Goal: Task Accomplishment & Management: Manage account settings

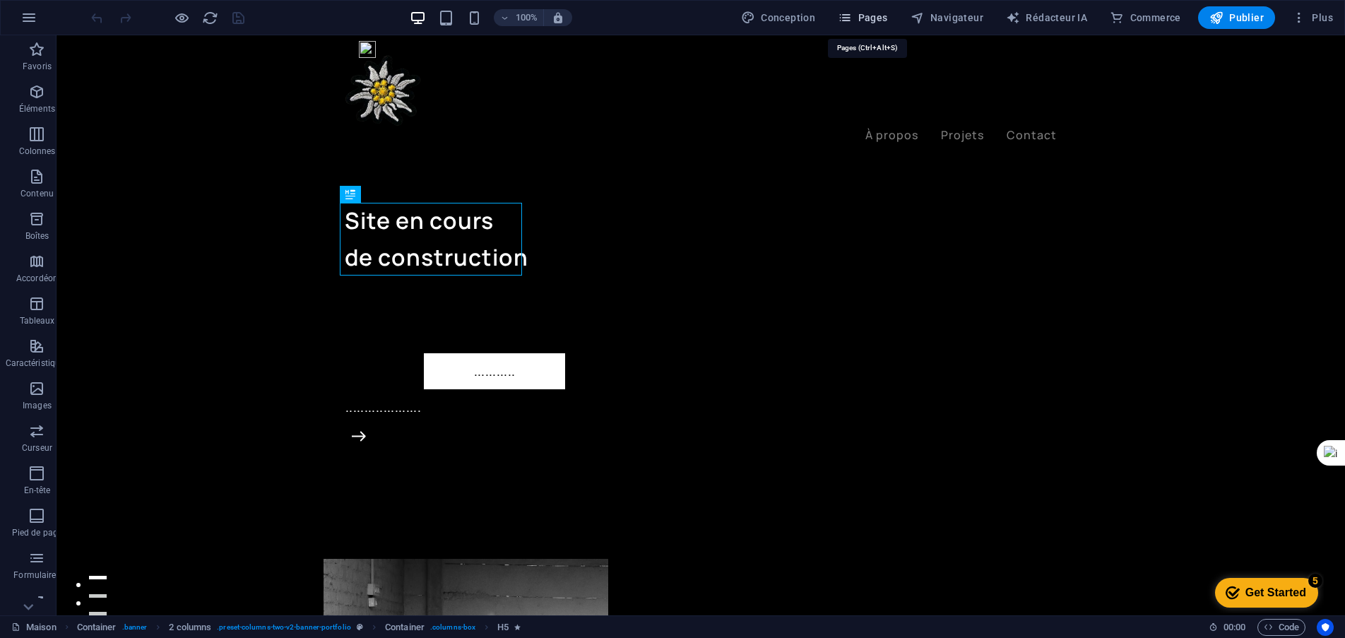
click at [882, 18] on font "Pages" at bounding box center [873, 17] width 30 height 11
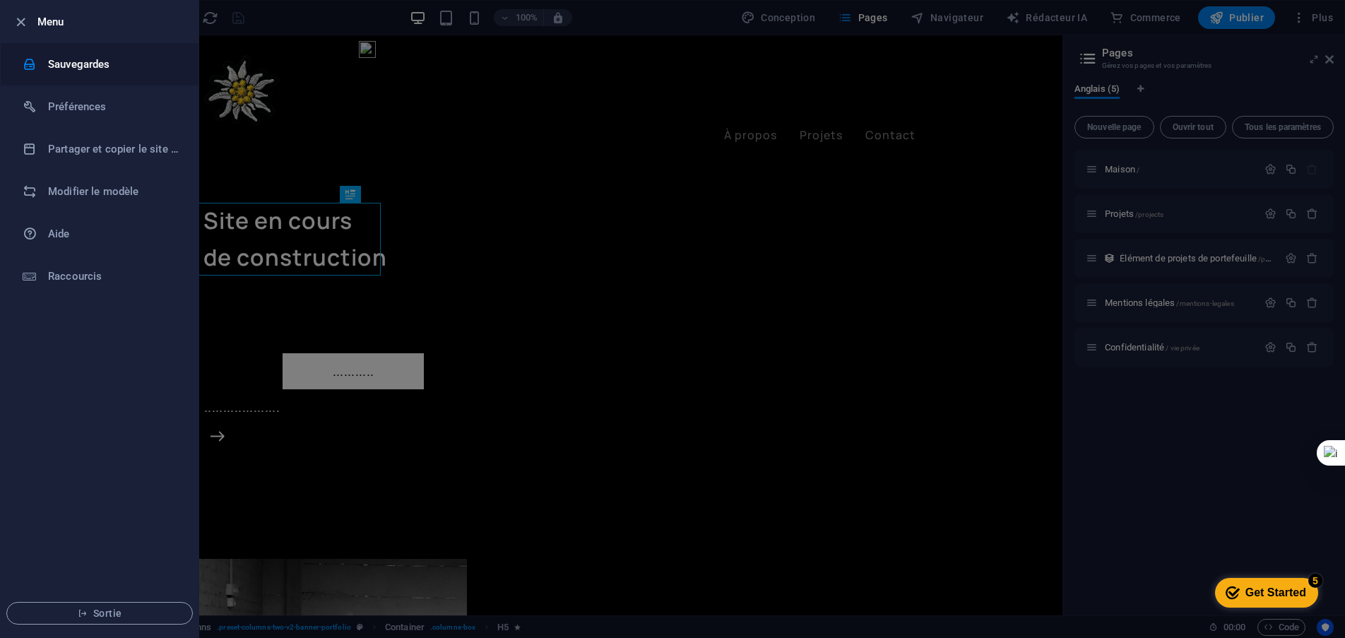
click at [94, 64] on font "Sauvegardes" at bounding box center [79, 64] width 62 height 13
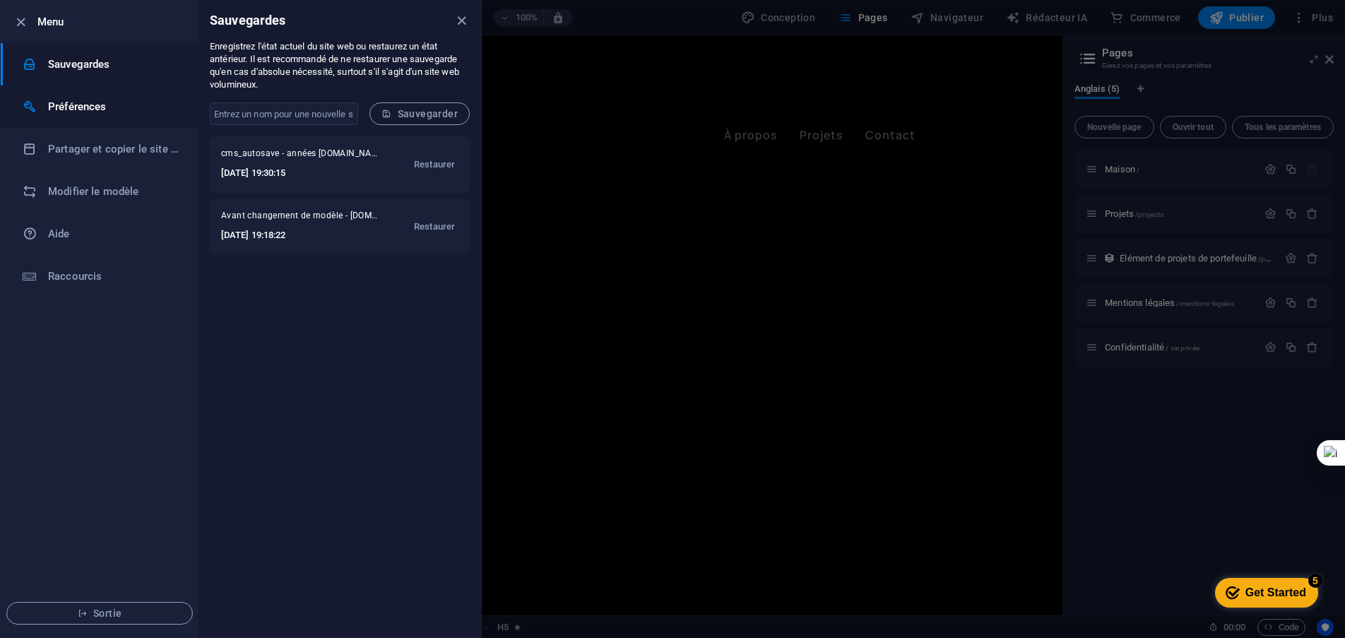
click at [80, 106] on font "Préférences" at bounding box center [77, 106] width 59 height 13
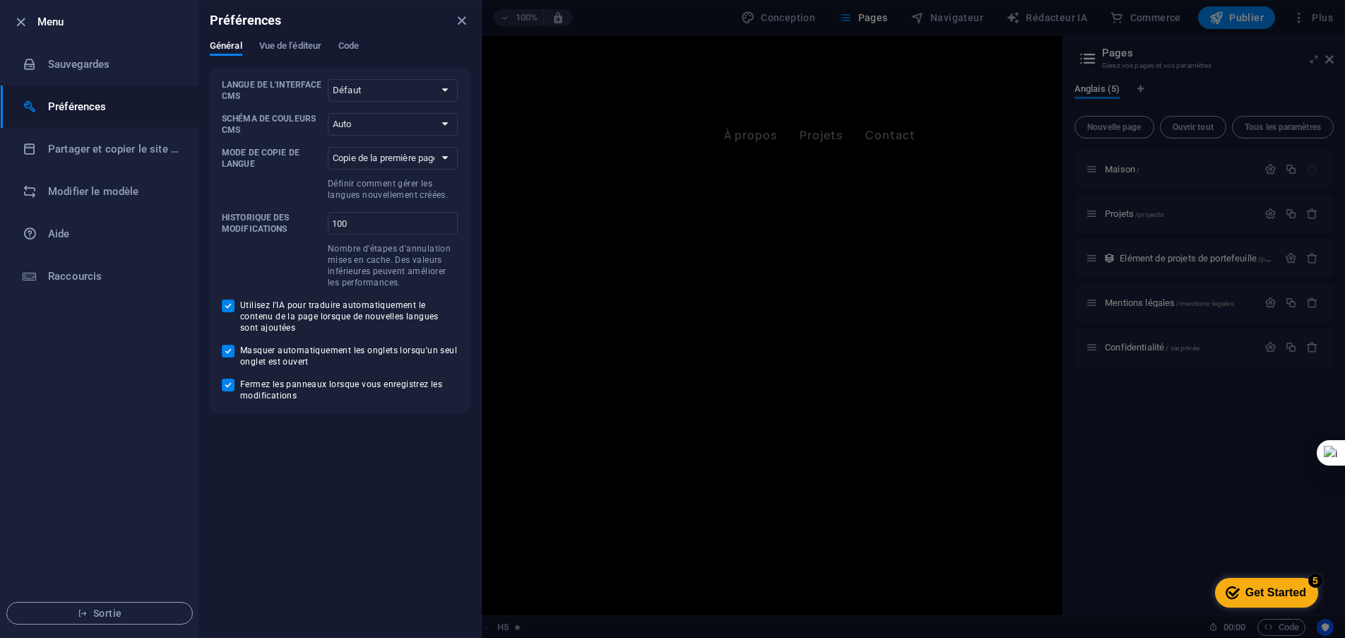
click at [1157, 471] on div at bounding box center [672, 319] width 1345 height 638
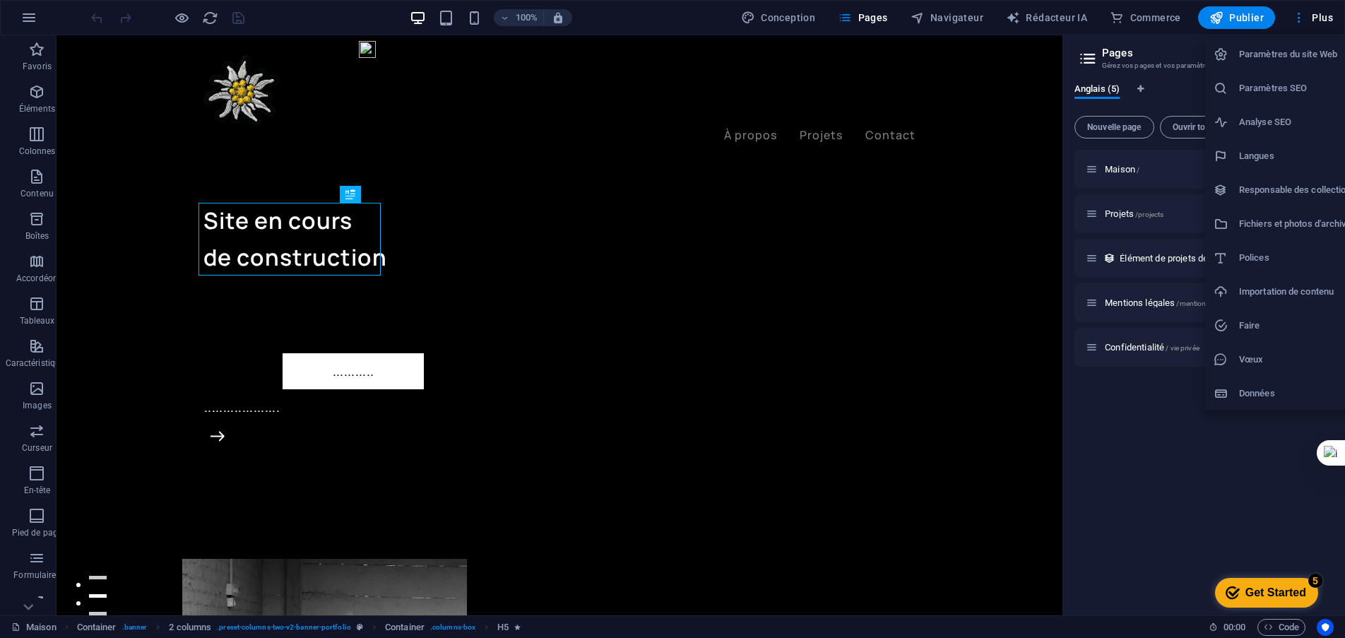
click at [1292, 51] on font "Paramètres du site Web" at bounding box center [1288, 54] width 98 height 11
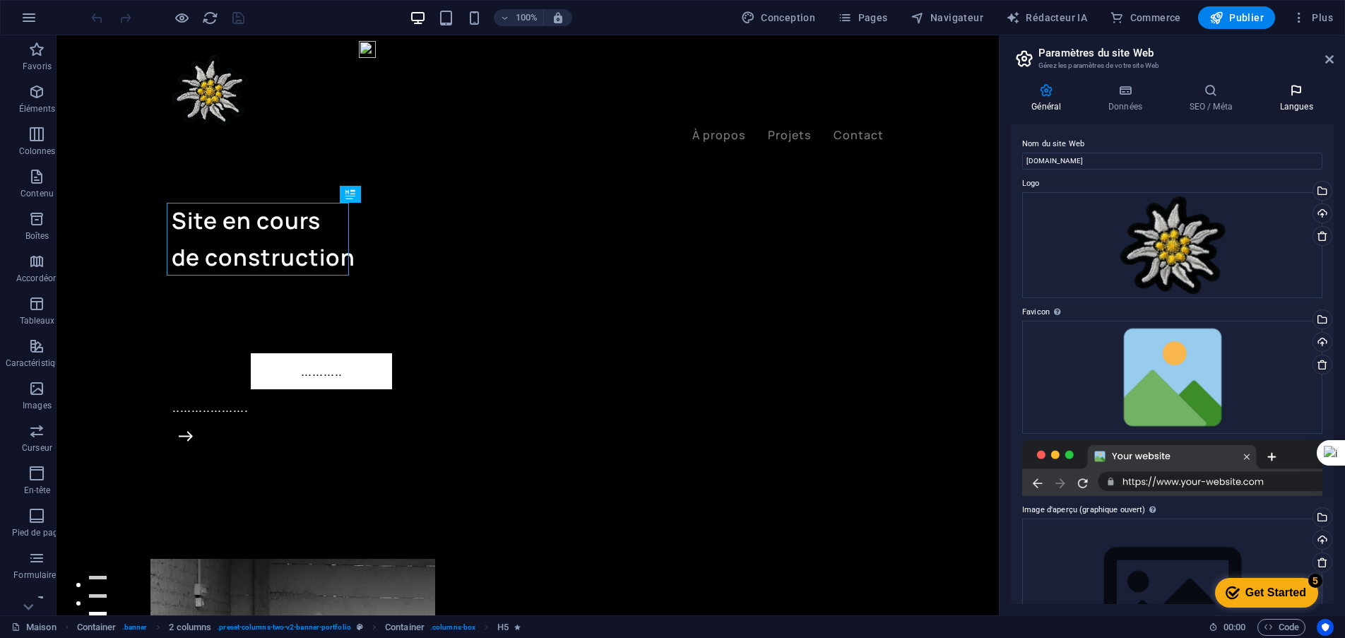
click at [1289, 90] on icon at bounding box center [1296, 90] width 75 height 14
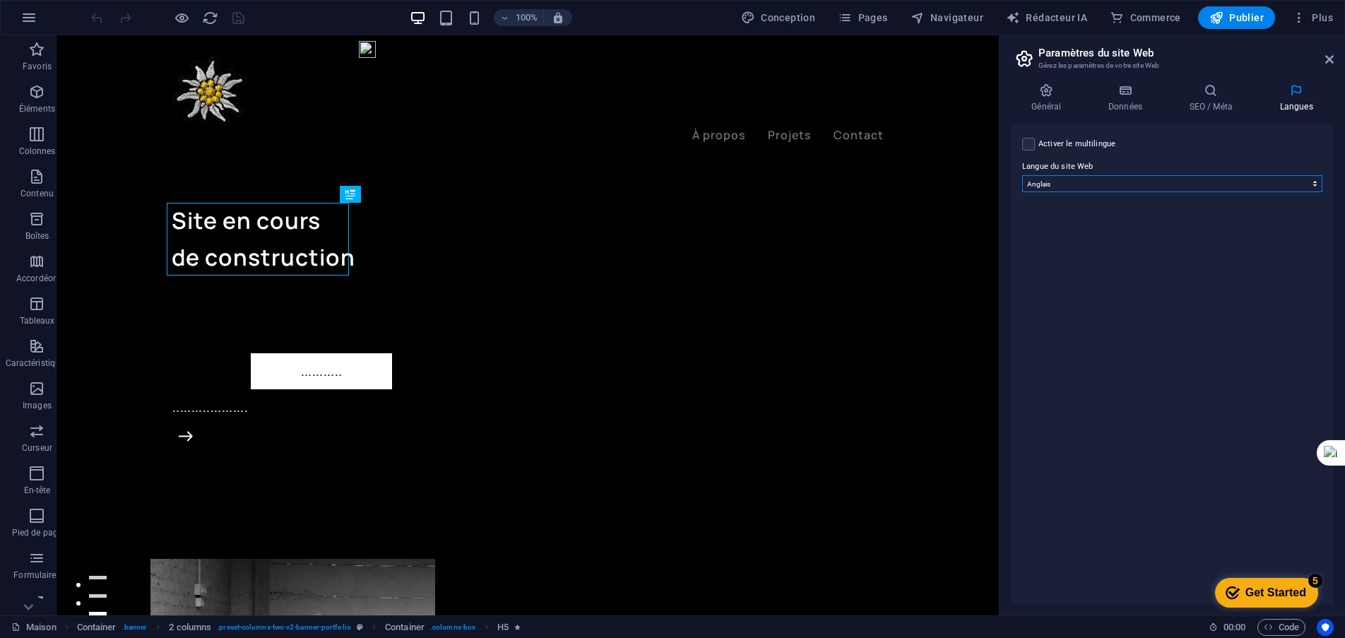
click at [1071, 186] on select "abkhaze Au loin afrikaans Akan albanais amharique [DEMOGRAPHIC_DATA] arménien A…" at bounding box center [1172, 183] width 300 height 17
select select "49"
click at [1022, 175] on select "abkhaze Au loin afrikaans Akan albanais amharique [DEMOGRAPHIC_DATA] arménien A…" at bounding box center [1172, 183] width 300 height 17
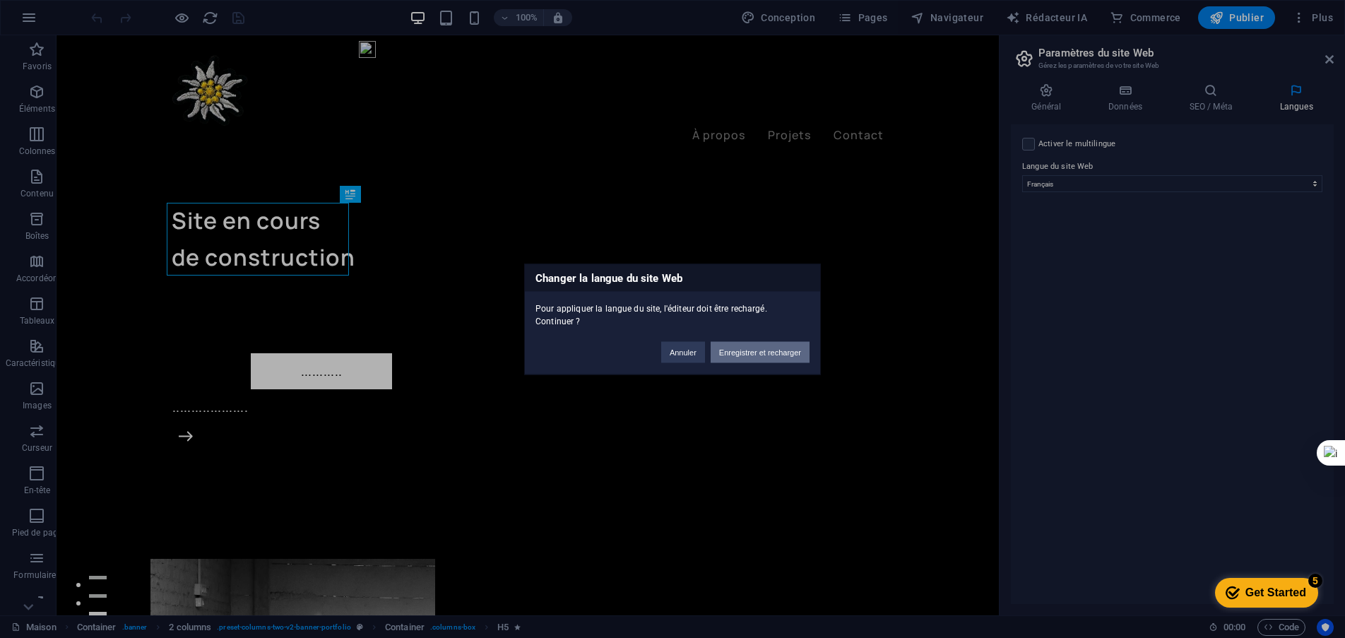
drag, startPoint x: 784, startPoint y: 355, endPoint x: 1117, endPoint y: 367, distance: 333.0
click at [784, 355] on font "Enregistrer et recharger" at bounding box center [760, 352] width 82 height 8
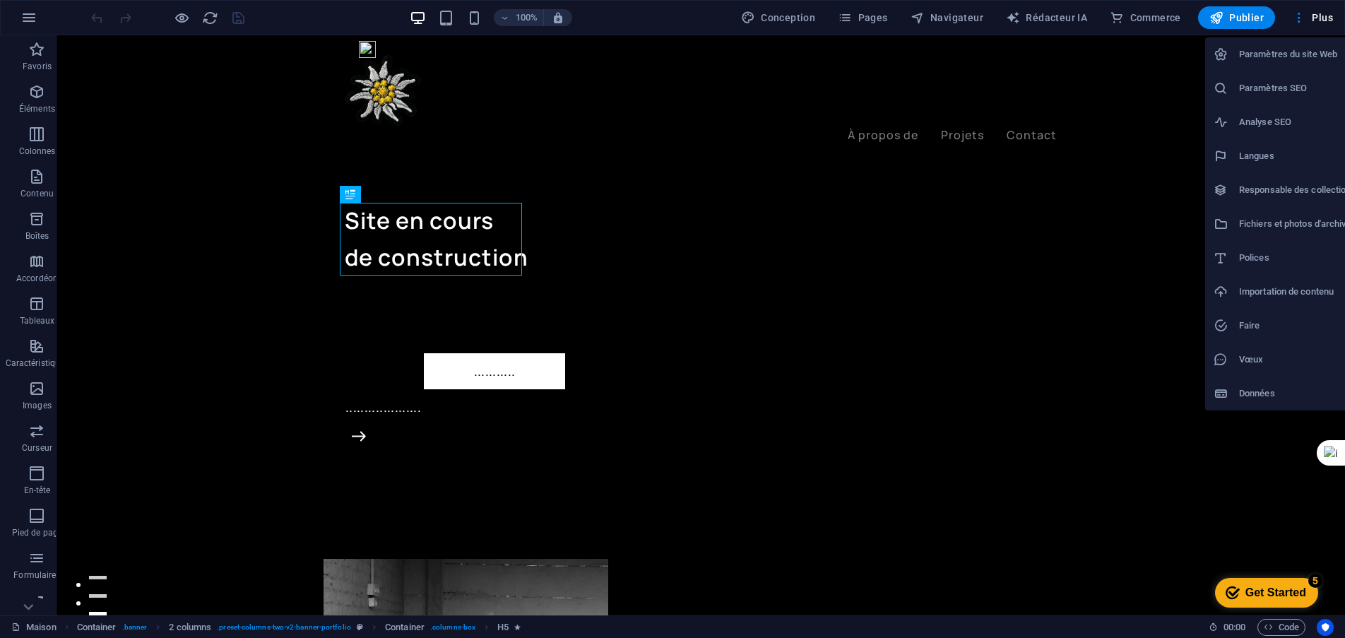
select select "49"
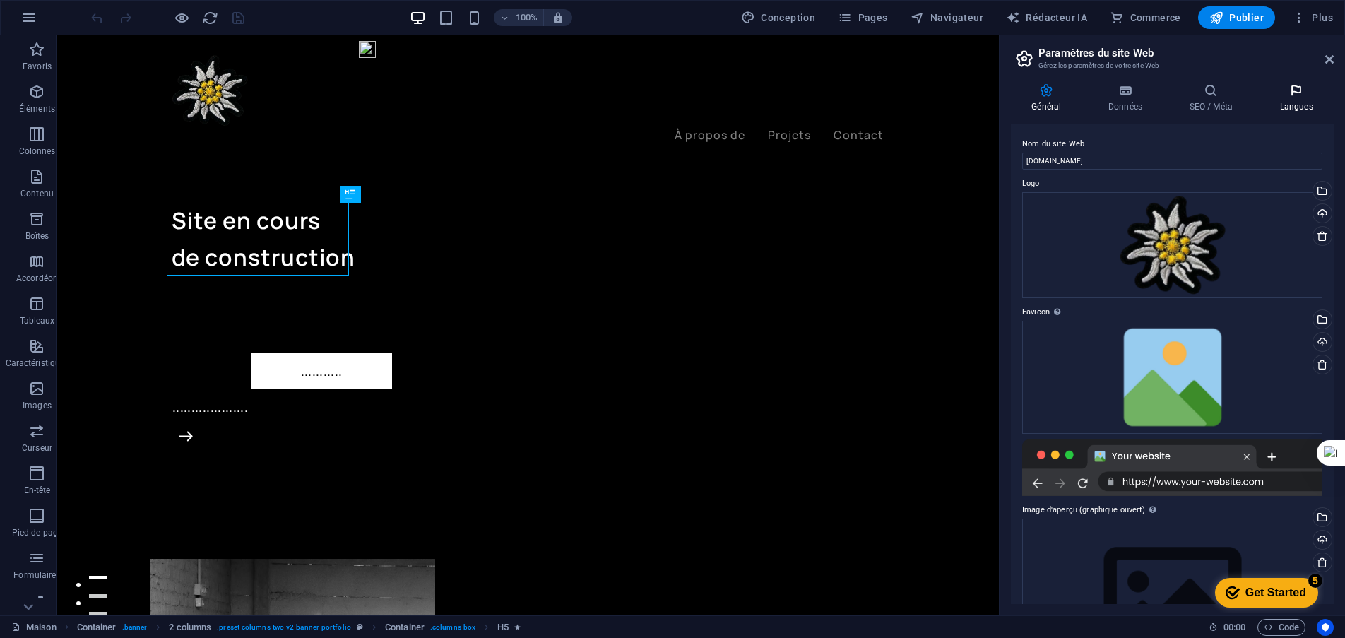
click at [0, 0] on icon at bounding box center [0, 0] width 0 height 0
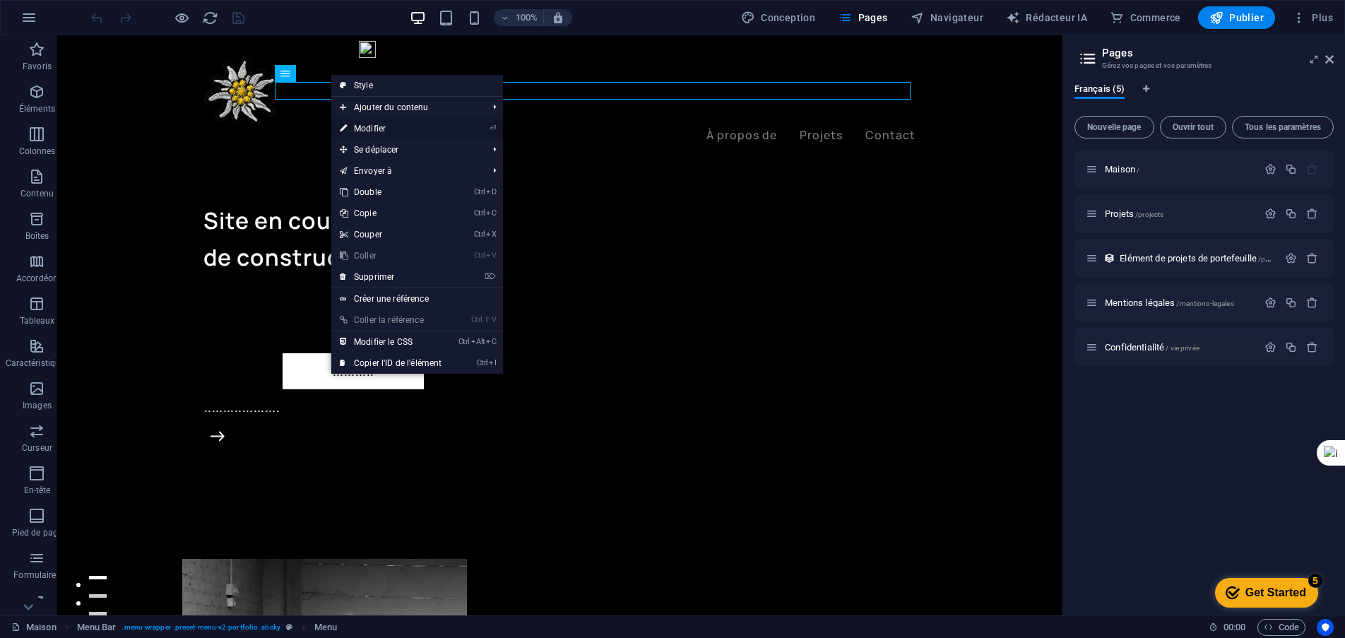
click at [377, 128] on font "Modifier" at bounding box center [370, 129] width 32 height 10
select select "1"
select select
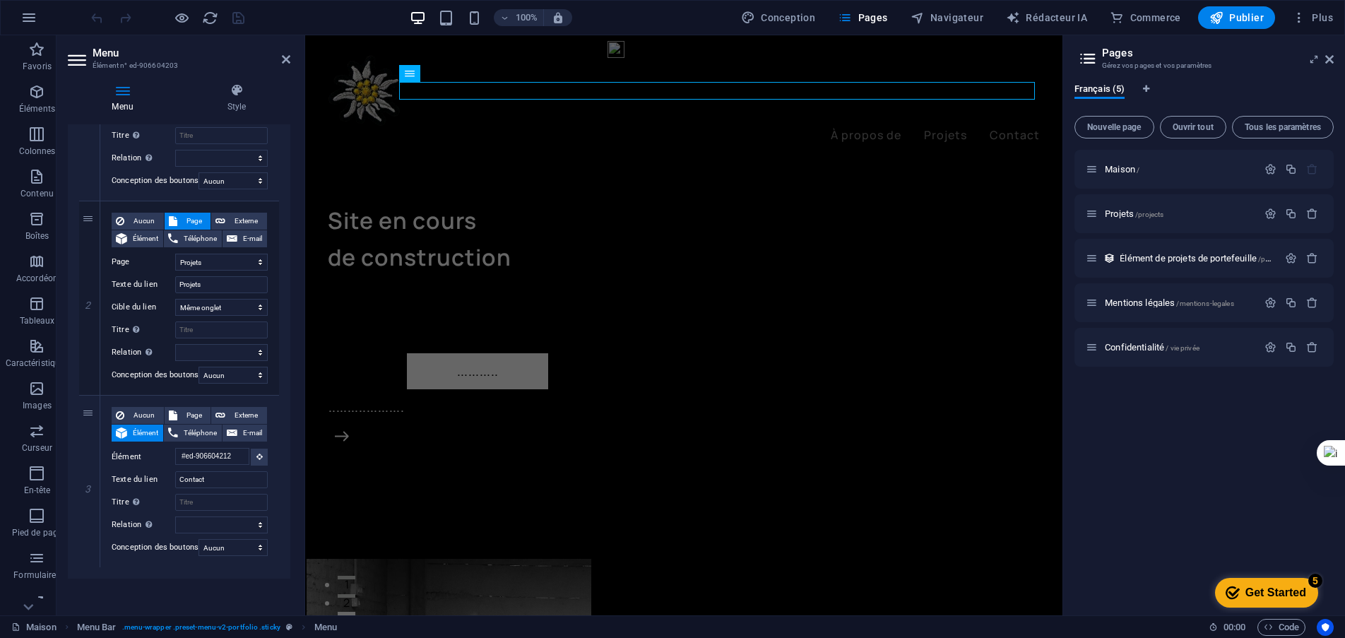
scroll to position [254, 0]
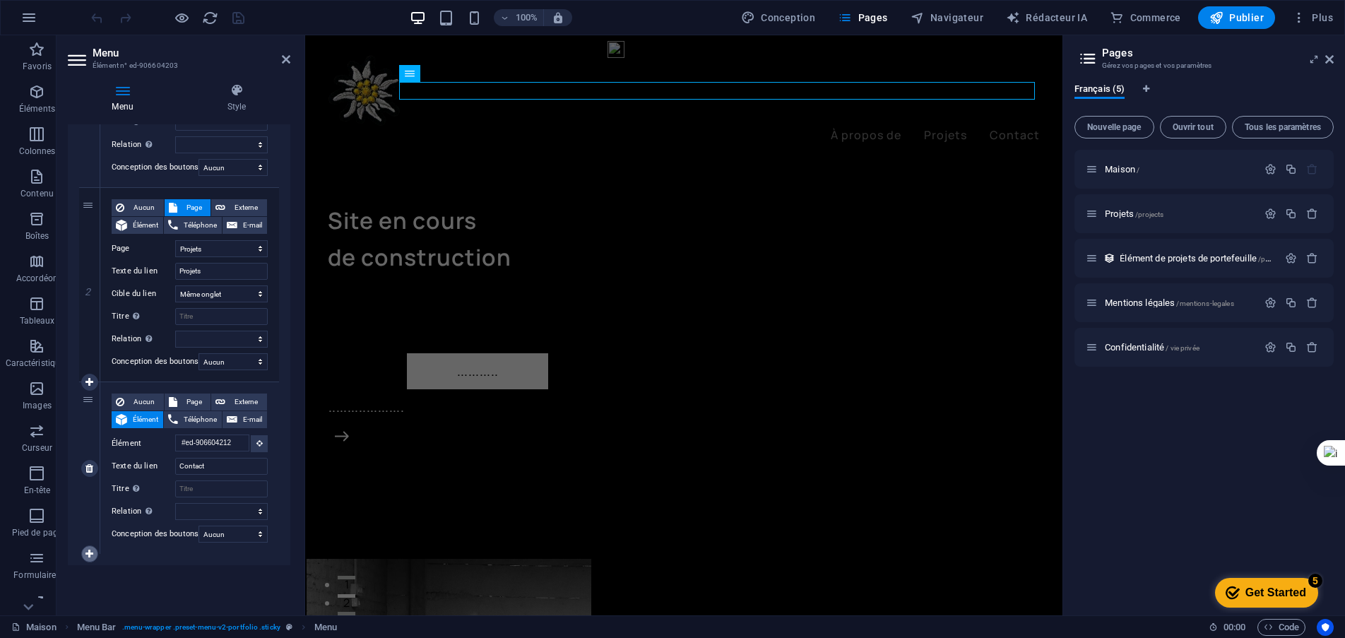
click at [88, 553] on icon at bounding box center [89, 554] width 8 height 10
select select
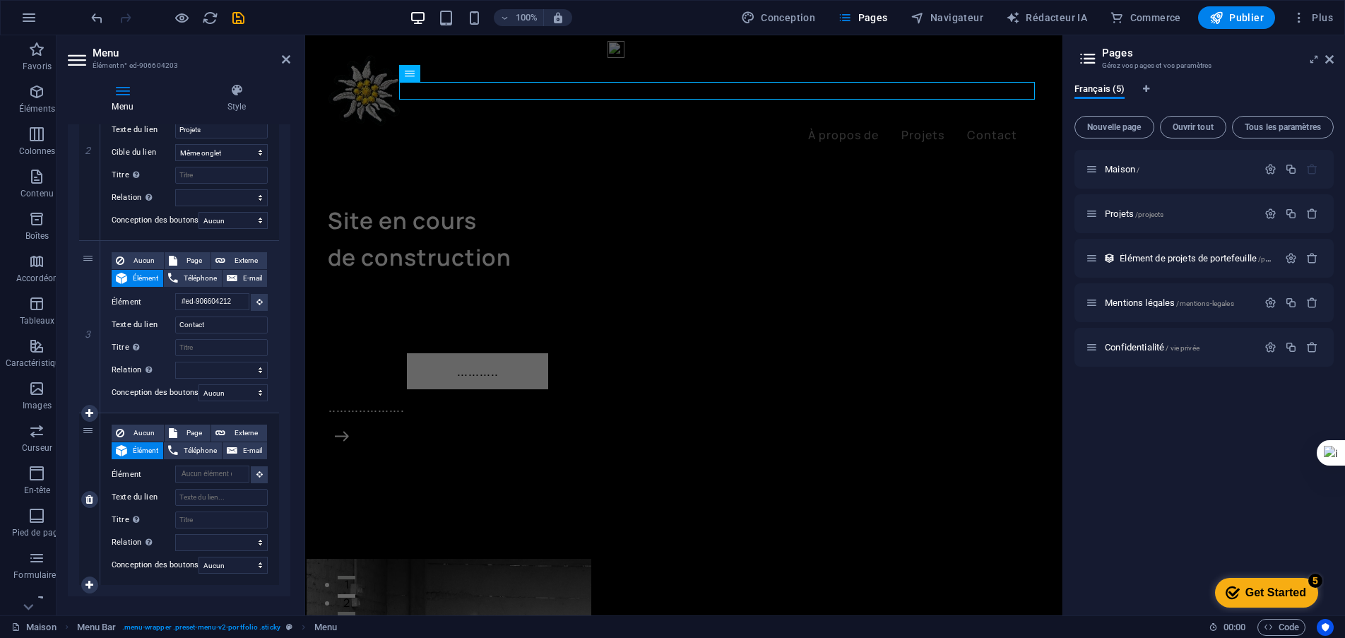
scroll to position [427, 0]
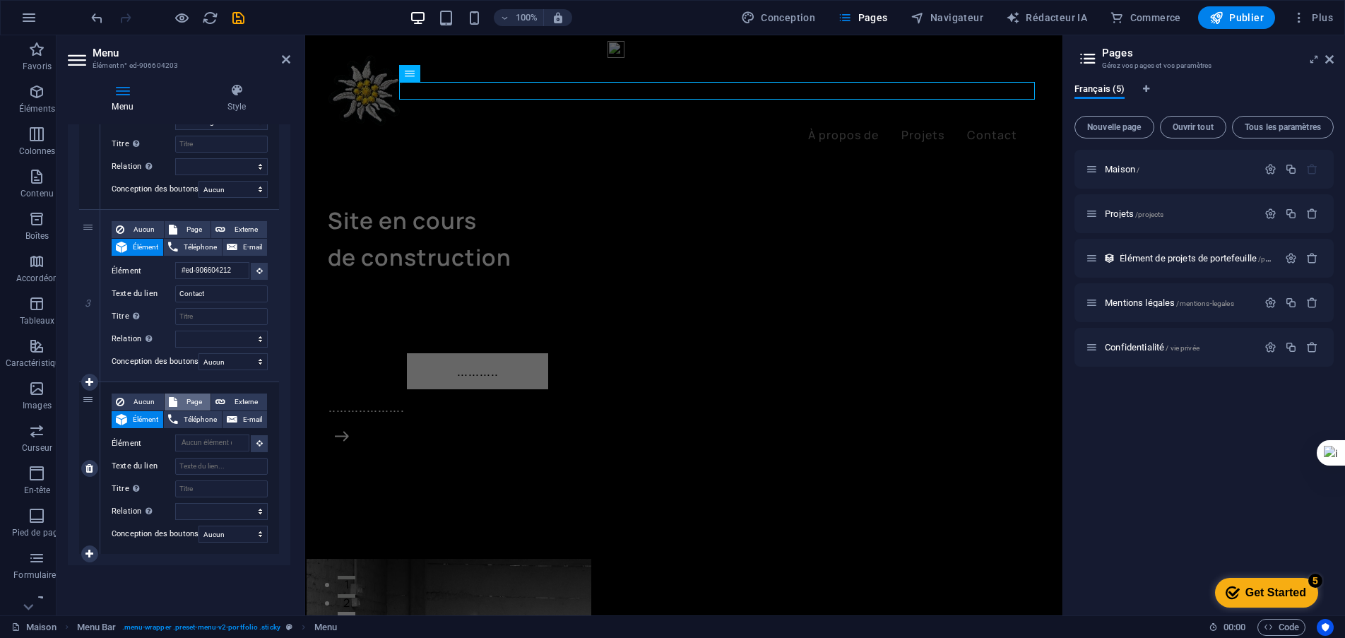
click at [193, 403] on font "Page" at bounding box center [195, 402] width 16 height 8
select select
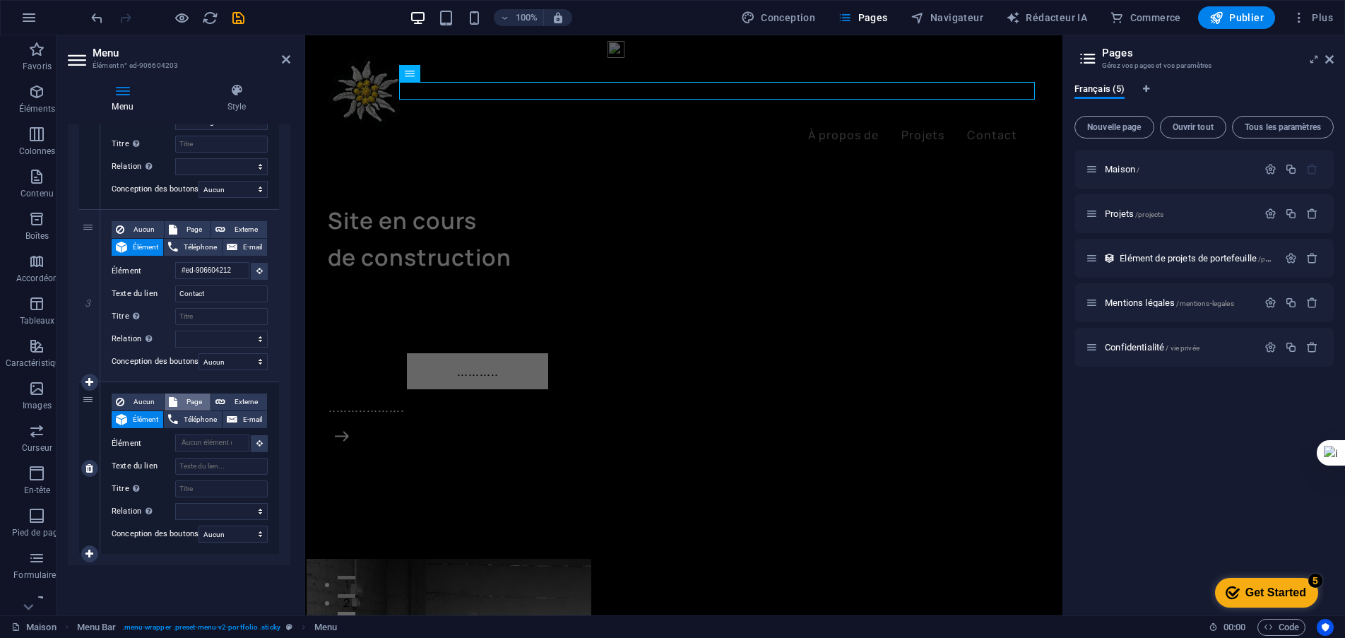
select select
click at [216, 437] on select "Maison Projets Mentions légales Confidentialité" at bounding box center [221, 443] width 93 height 17
select select "0"
click at [175, 435] on select "Maison Projets Mentions légales Confidentialité" at bounding box center [221, 443] width 93 height 17
select select
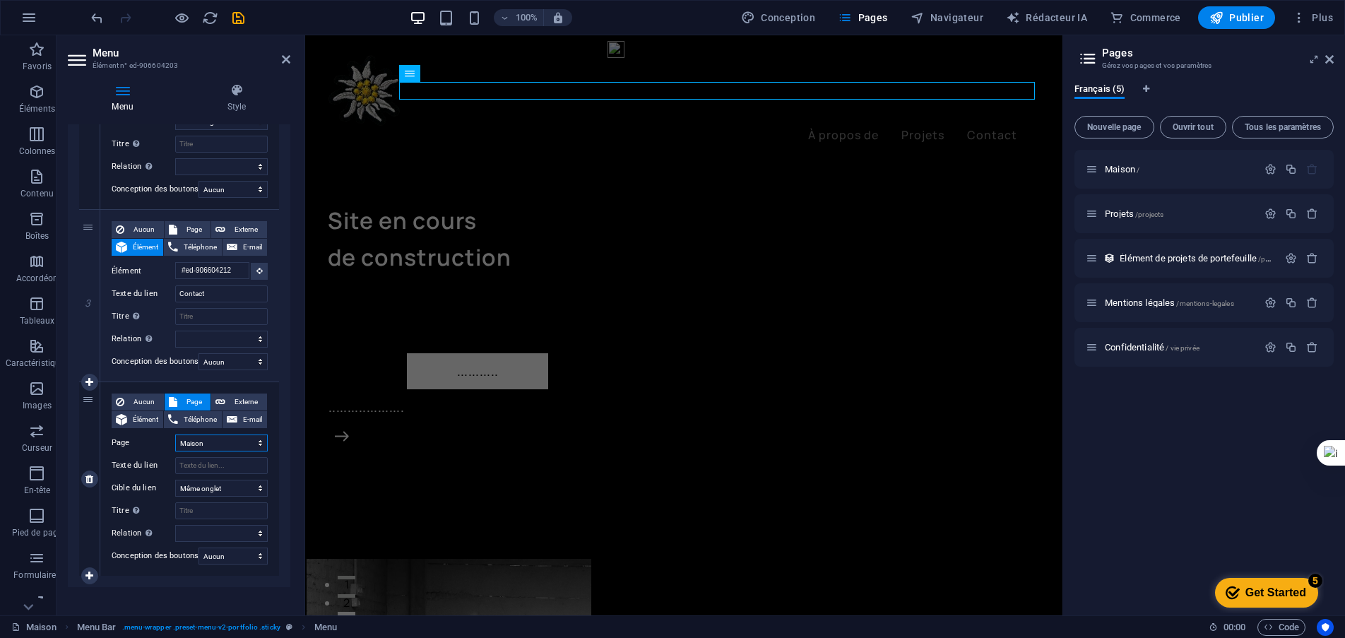
select select
click at [207, 464] on input "Texte du lien" at bounding box center [221, 465] width 93 height 17
type input "Accueil"
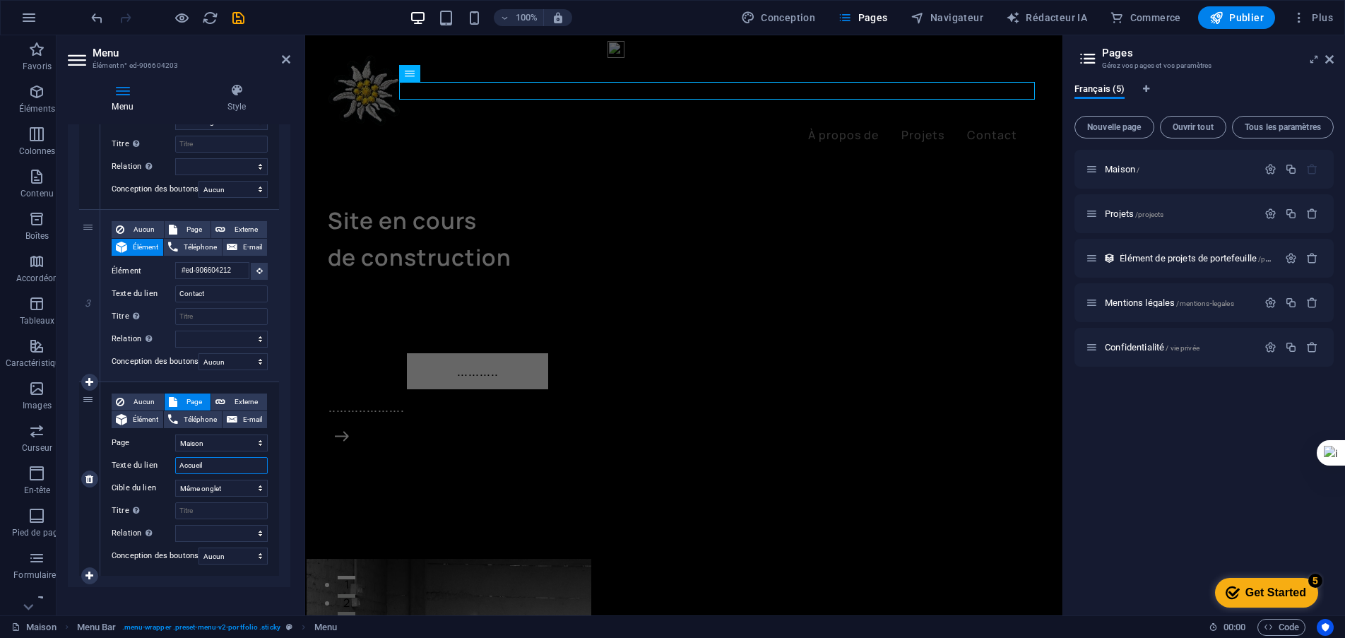
select select
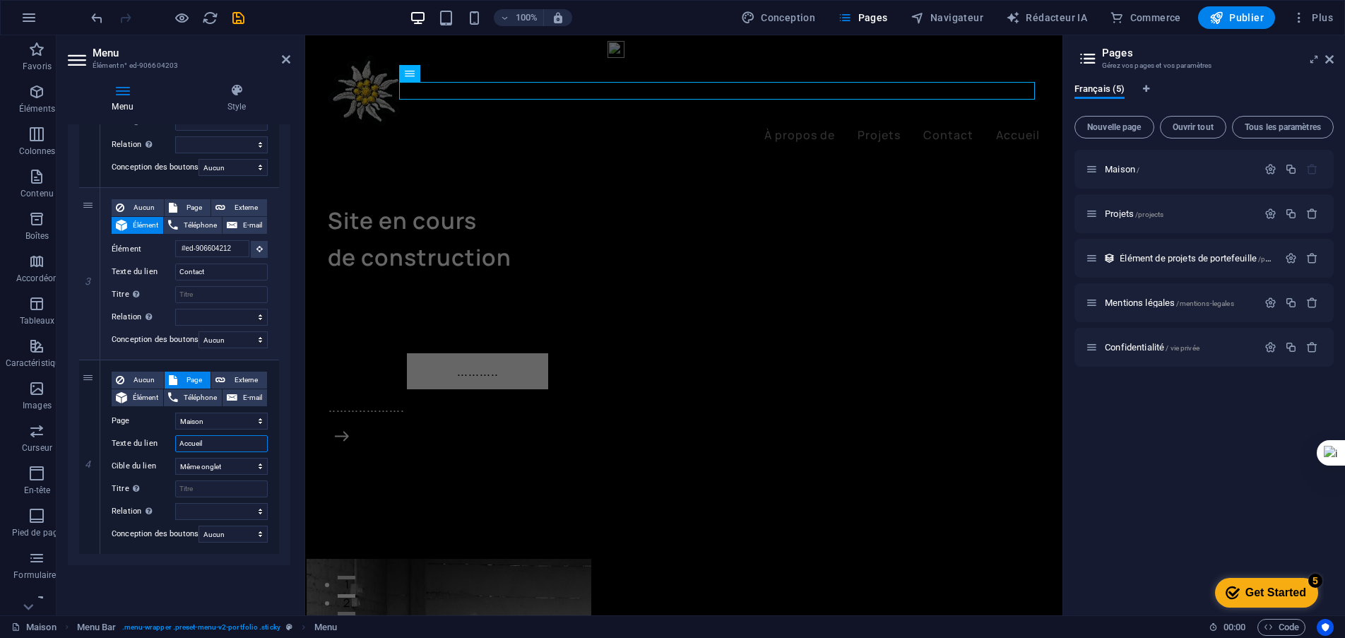
type input "Accueil"
click at [165, 580] on div "Menu Auto Coutume Créez des éléments de menu personnalisés pour ce menu. Recomm…" at bounding box center [179, 364] width 223 height 480
click at [0, 0] on icon "sauvegarder" at bounding box center [0, 0] width 0 height 0
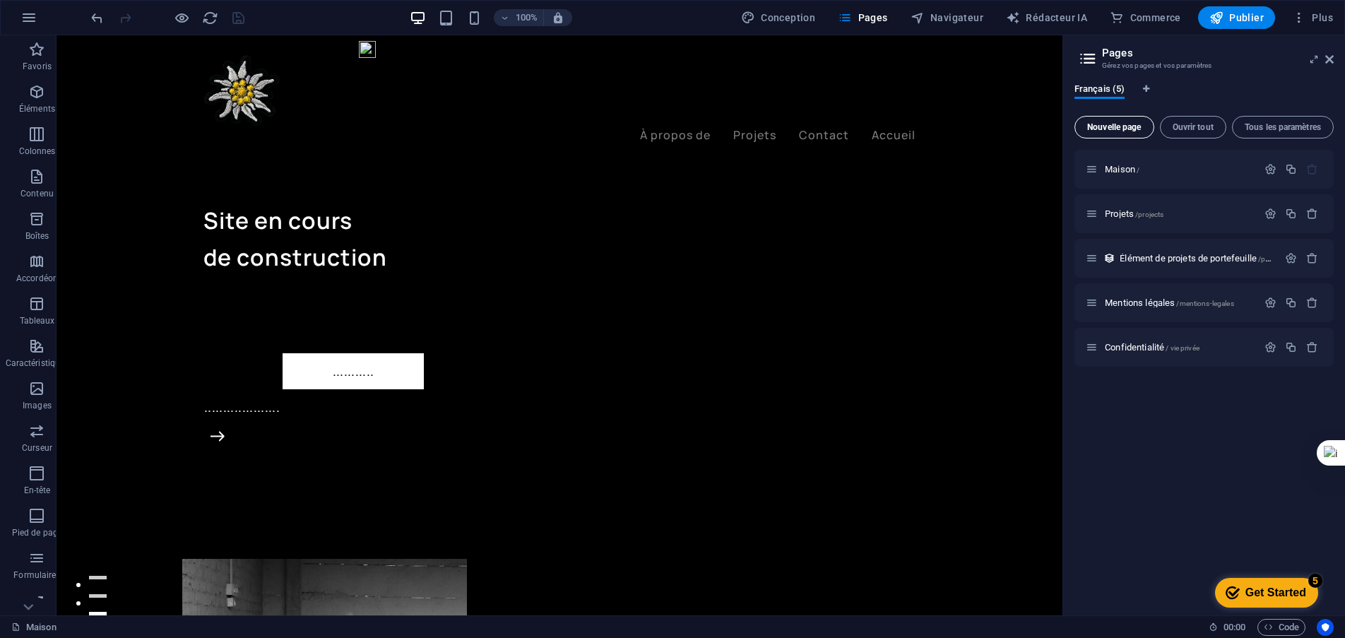
click at [1117, 129] on font "Nouvelle page" at bounding box center [1114, 127] width 54 height 10
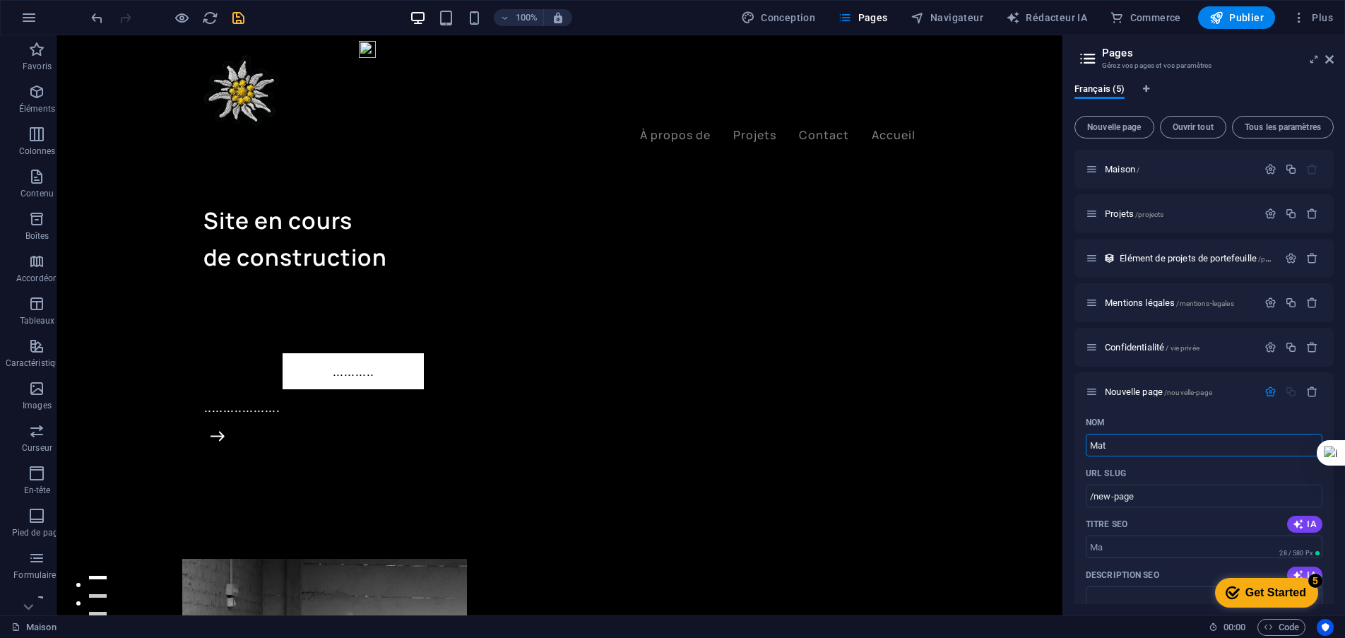
type input "Matr"
type input "/ma"
type input "Matrice"
type input "/matri"
type input "Matrice"
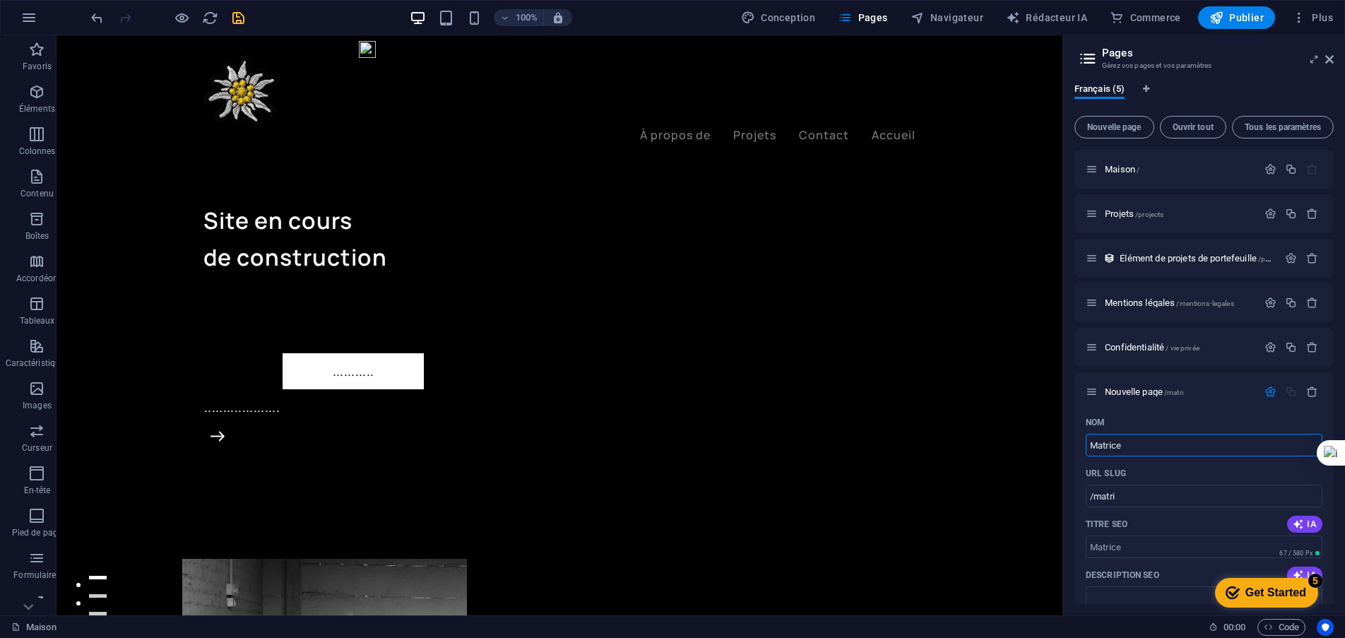
type input "/matrice"
type input "Matrice pa"
type input "/matrice-pa"
type input "Matrice page"
type input "/matrice-page"
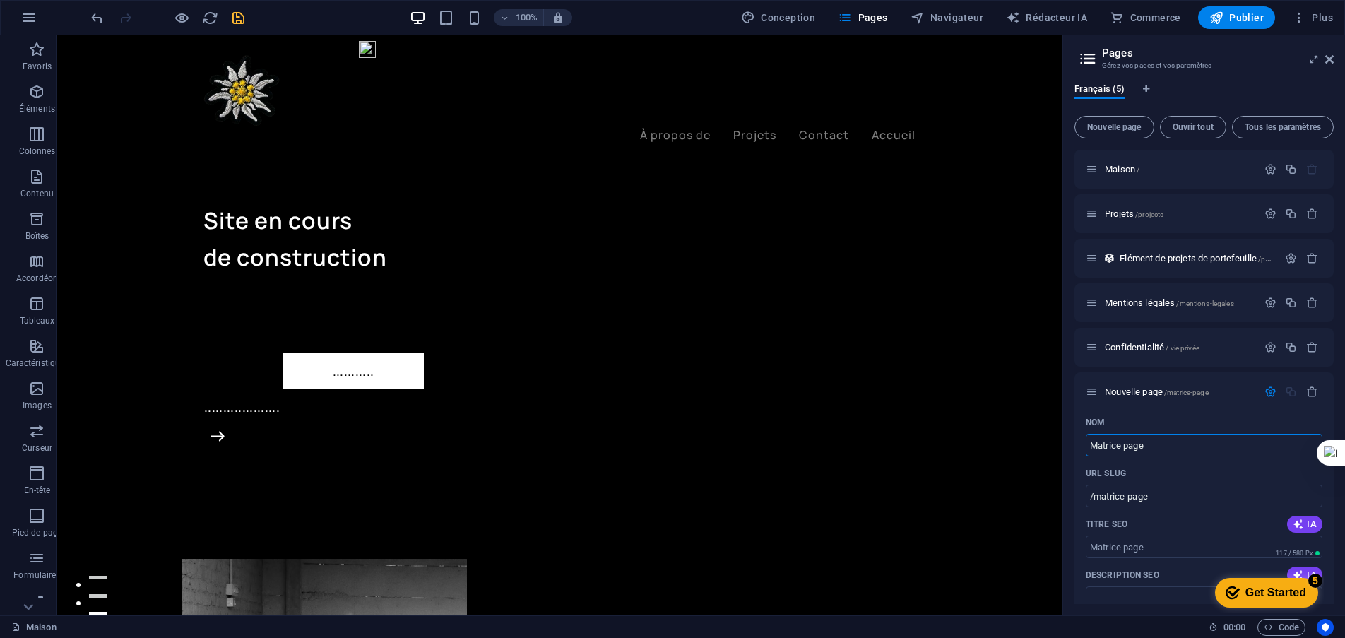
type input "Matrice page"
click at [1248, 61] on h3 "Gérez vos pages et vos paramètres" at bounding box center [1203, 65] width 203 height 13
click at [241, 14] on icon "sauvegarder" at bounding box center [238, 18] width 16 height 16
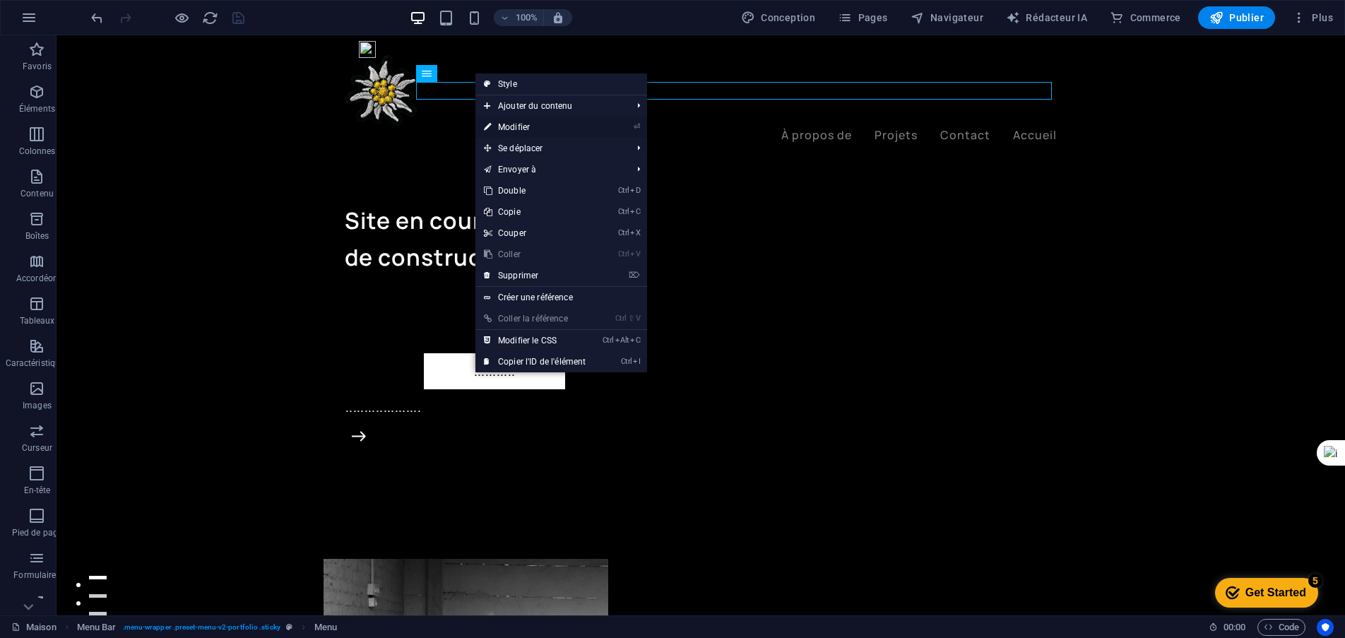
click at [518, 128] on font "Modifier" at bounding box center [514, 127] width 32 height 10
select select "1"
select select
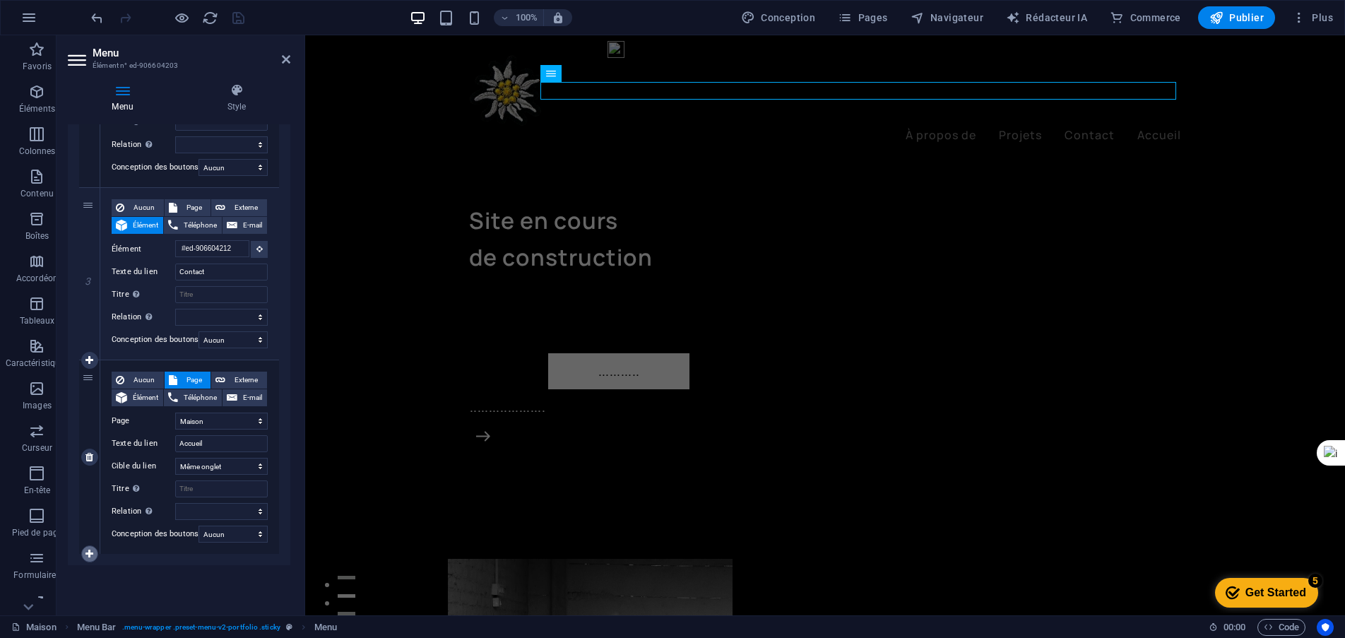
click at [87, 555] on icon at bounding box center [89, 554] width 8 height 10
select select
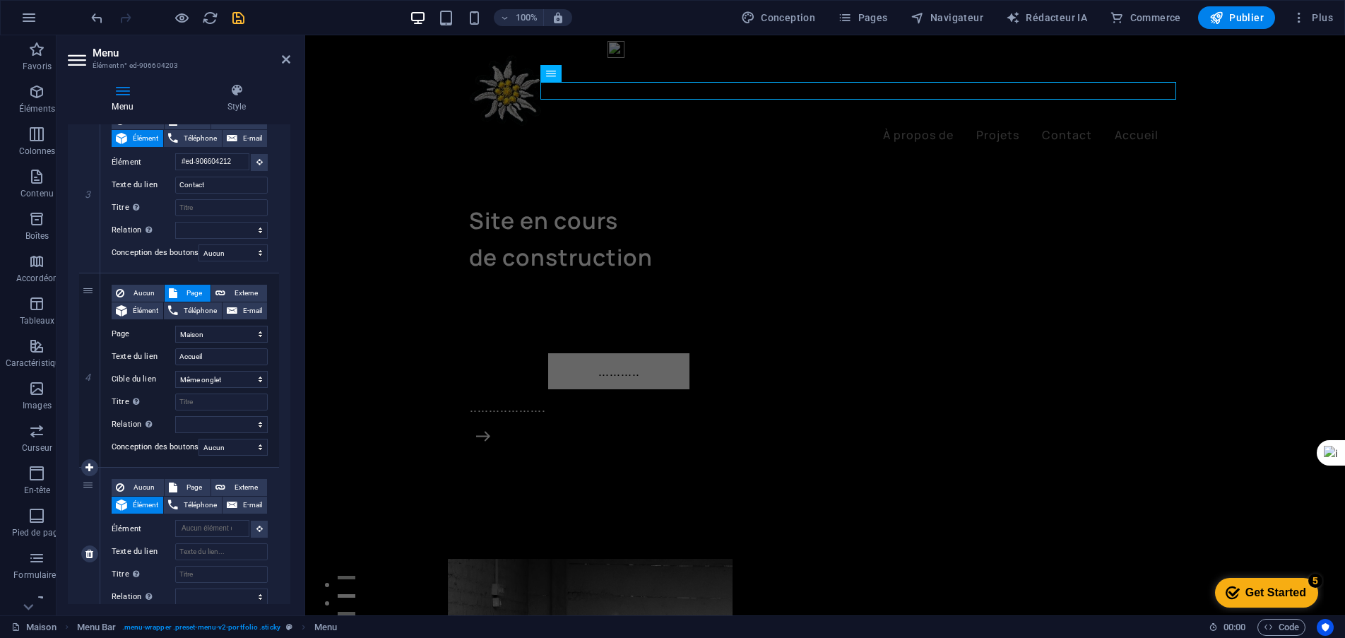
scroll to position [621, 0]
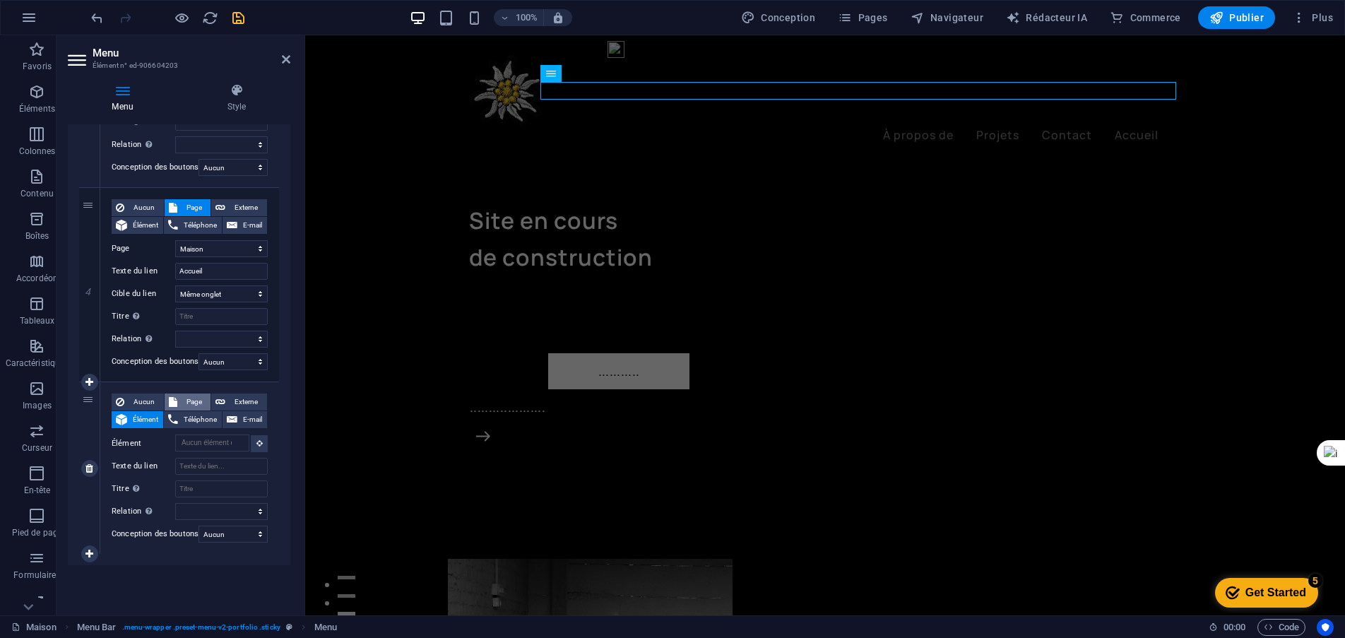
click at [194, 403] on font "Page" at bounding box center [195, 402] width 16 height 8
select select
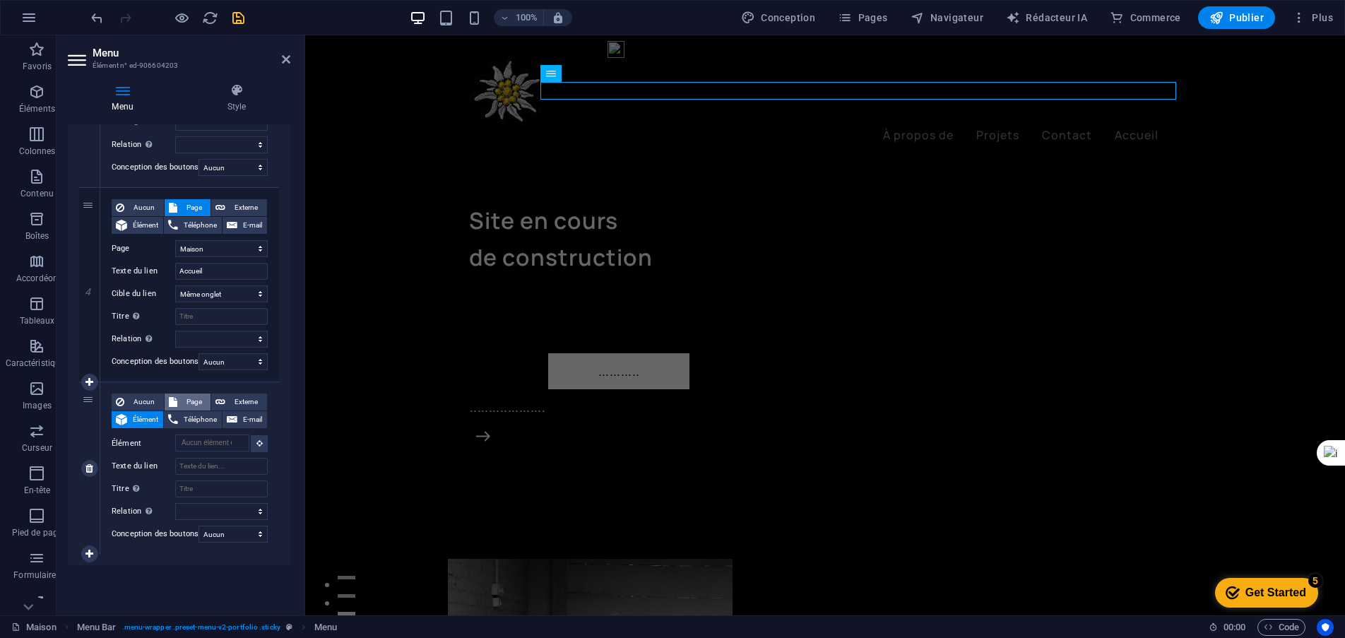
select select
click at [254, 443] on select "Maison Projets Mentions légales Confidentialité Page de matrice" at bounding box center [221, 443] width 93 height 17
select select "4"
click at [175, 435] on select "Maison Projets Mentions légales Confidentialité Page de matrice" at bounding box center [221, 443] width 93 height 17
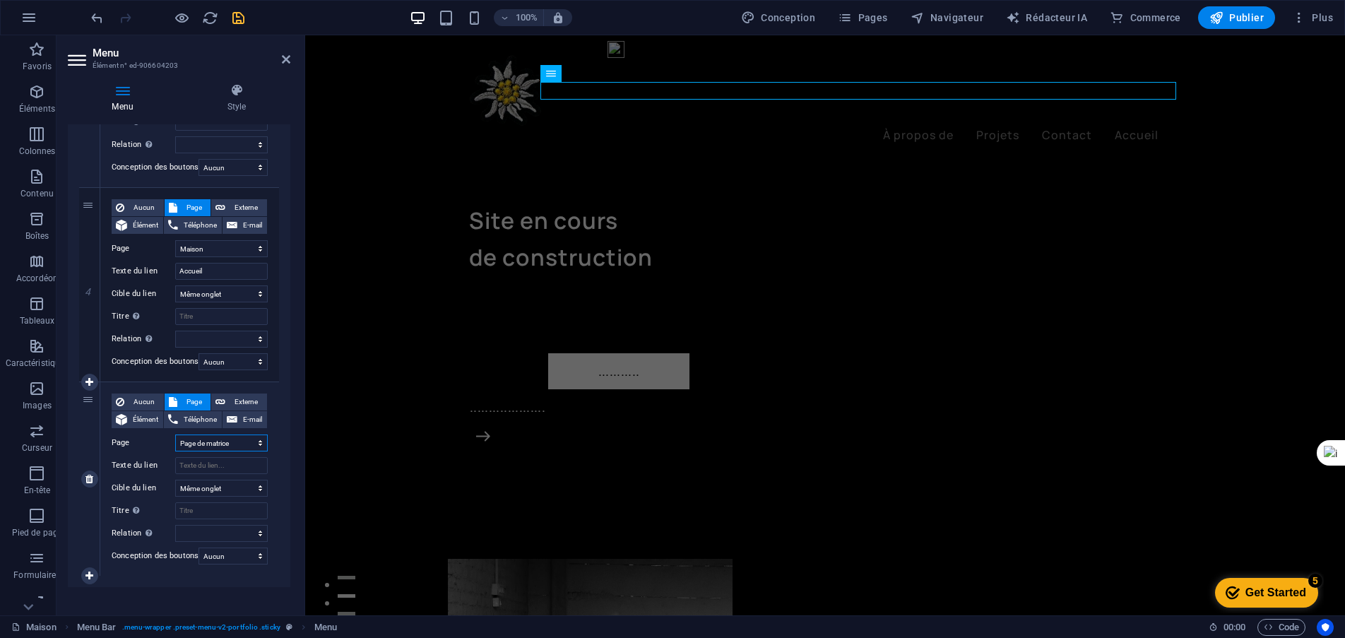
select select
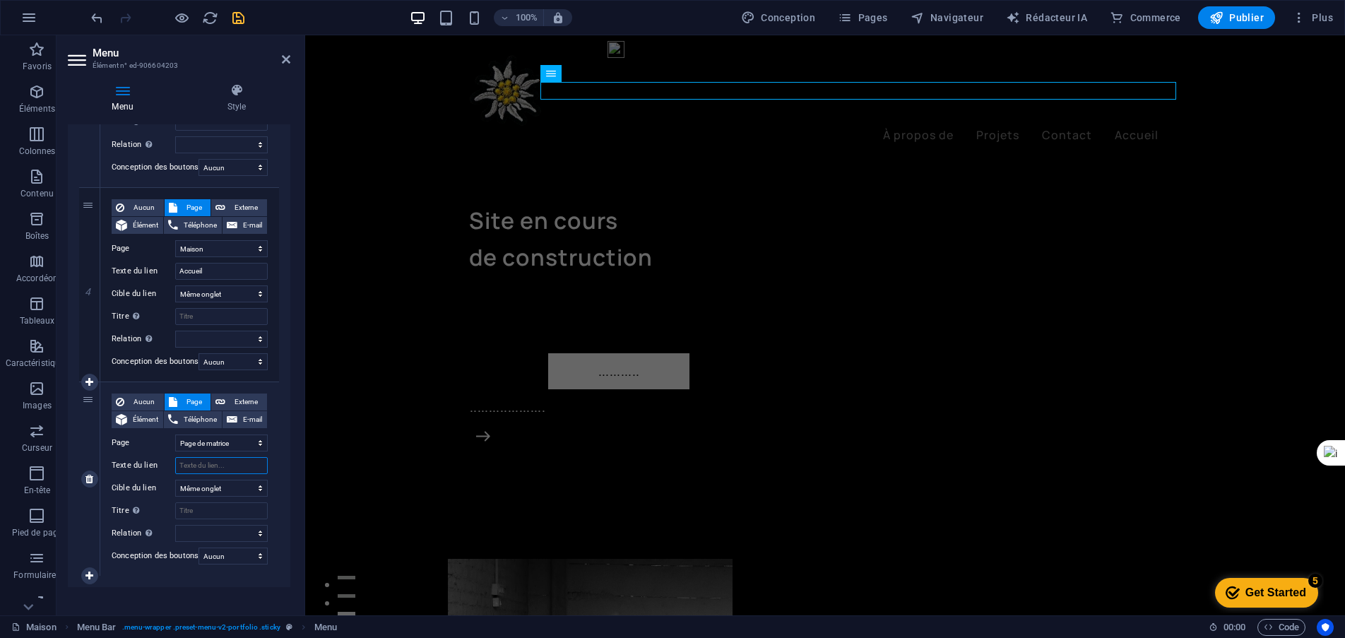
click at [185, 468] on input "Texte du lien" at bounding box center [221, 465] width 93 height 17
type input "Matric"
select select
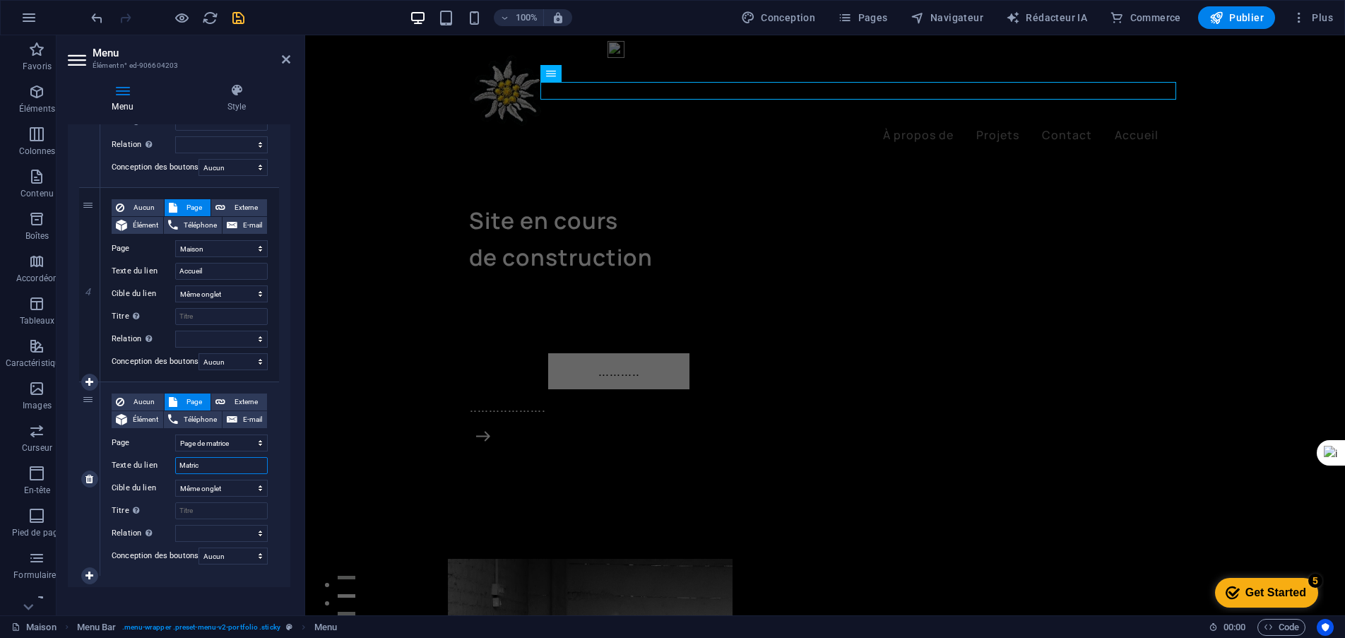
select select
type input "Matrice de"
select select
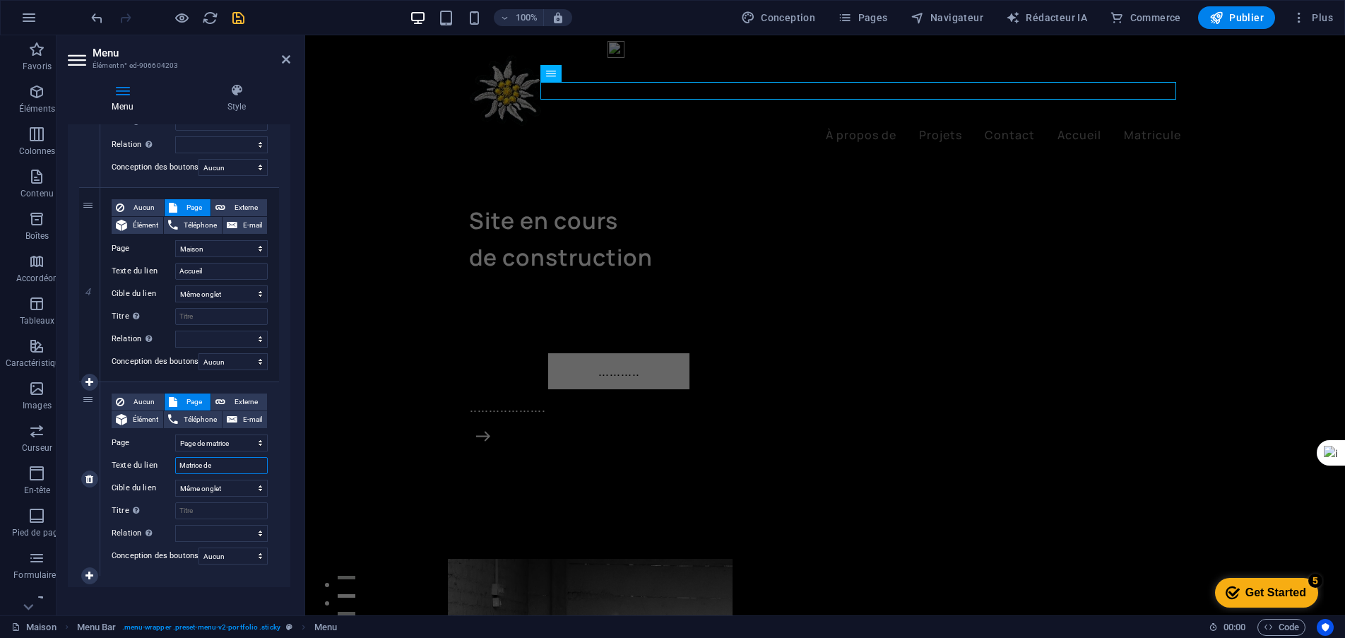
select select
type input "Matrice de page"
select select
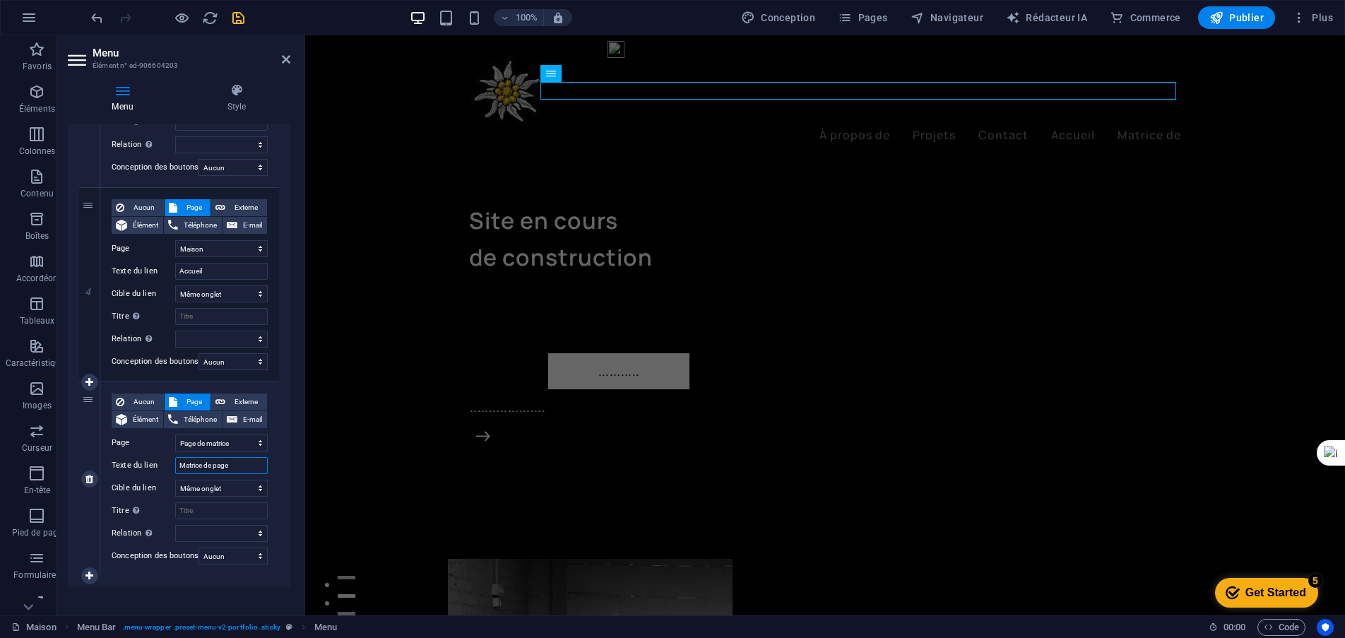
select select
type input "Matrice de page"
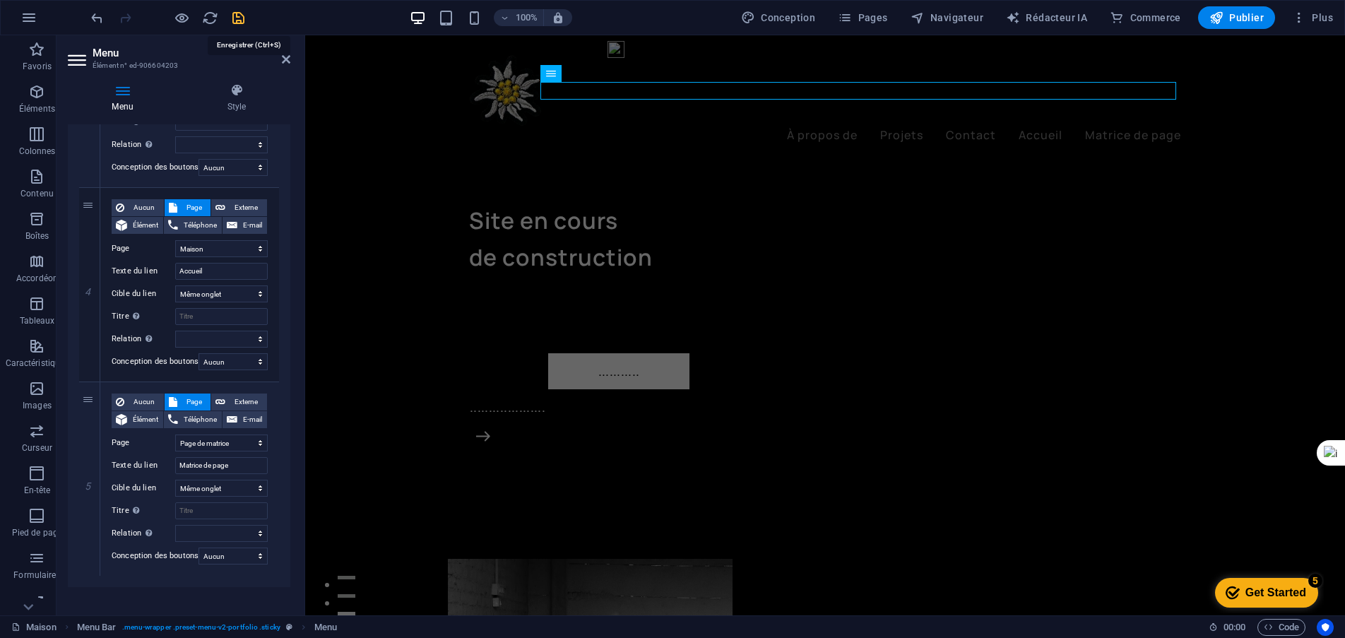
click at [237, 23] on icon "sauvegarder" at bounding box center [238, 18] width 16 height 16
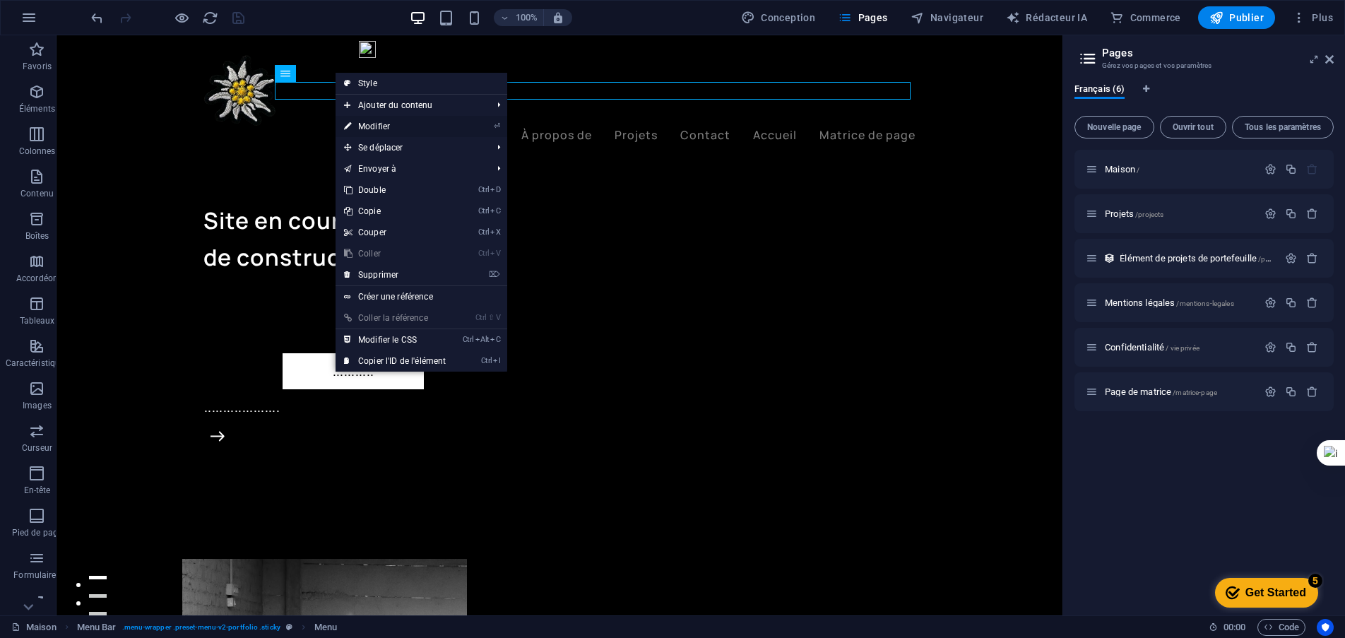
click at [382, 126] on font "Modifier" at bounding box center [374, 127] width 32 height 10
select select "1"
select select
select select "4"
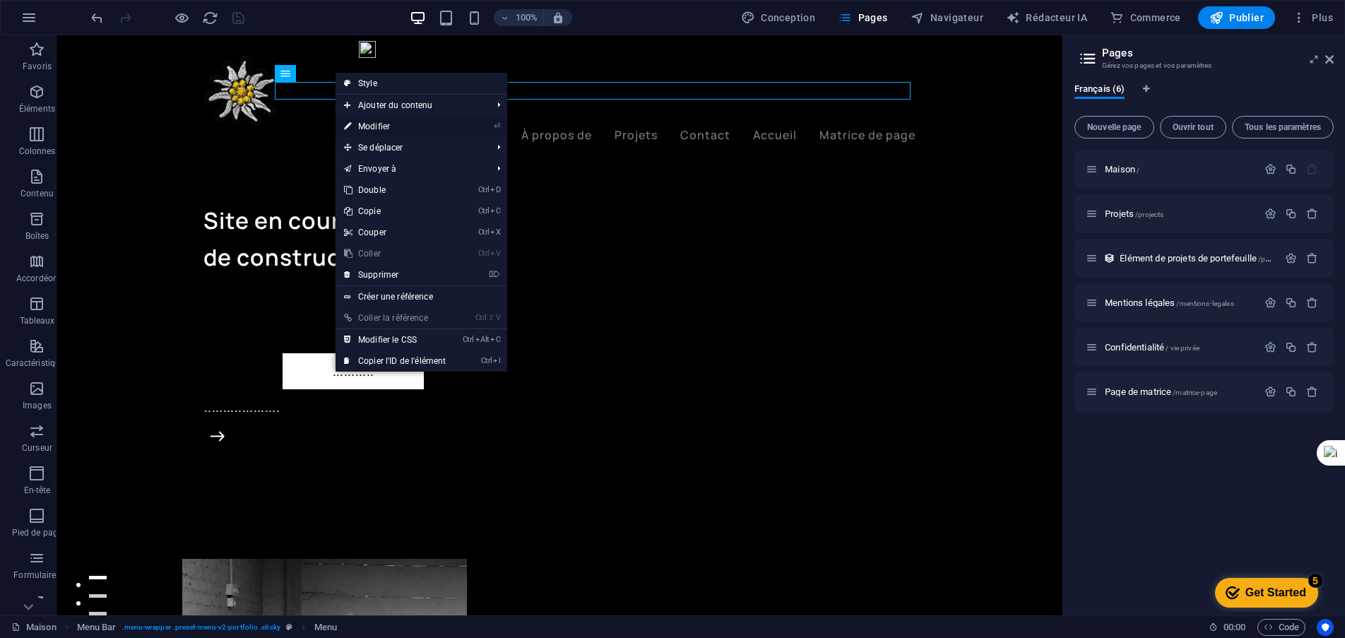
select select
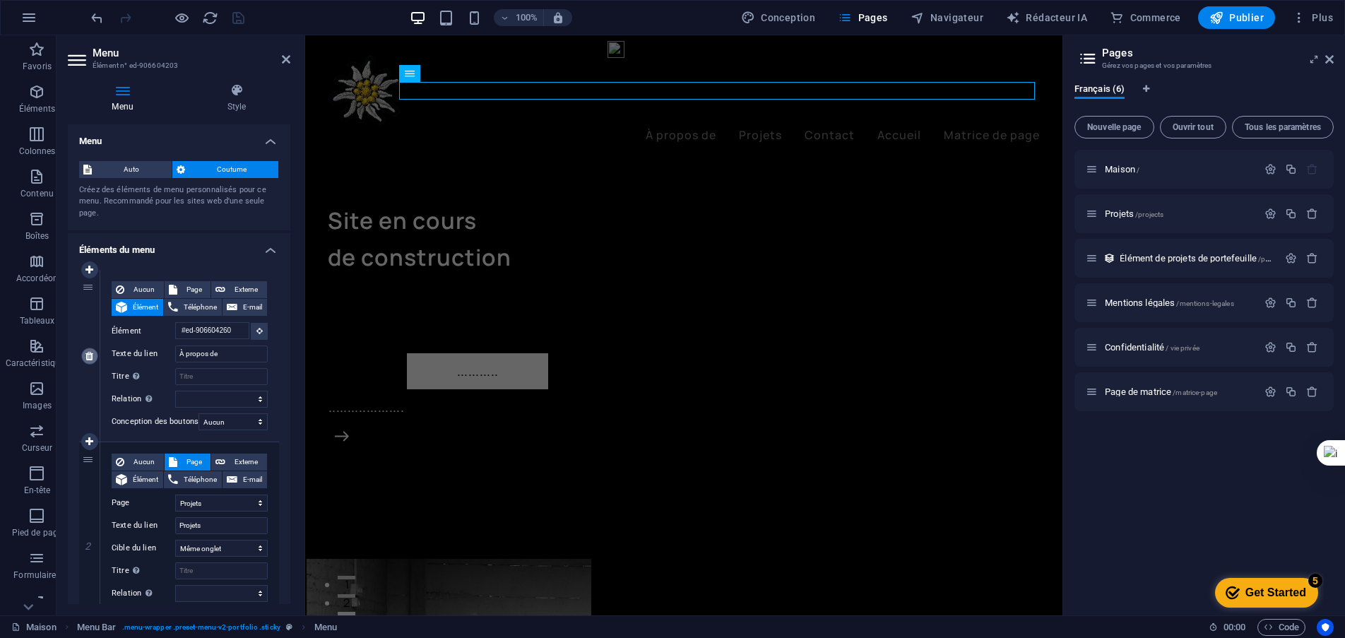
click at [90, 356] on icon at bounding box center [89, 356] width 8 height 10
select select "1"
type input "Projets"
select select
type input "#ed-906604212"
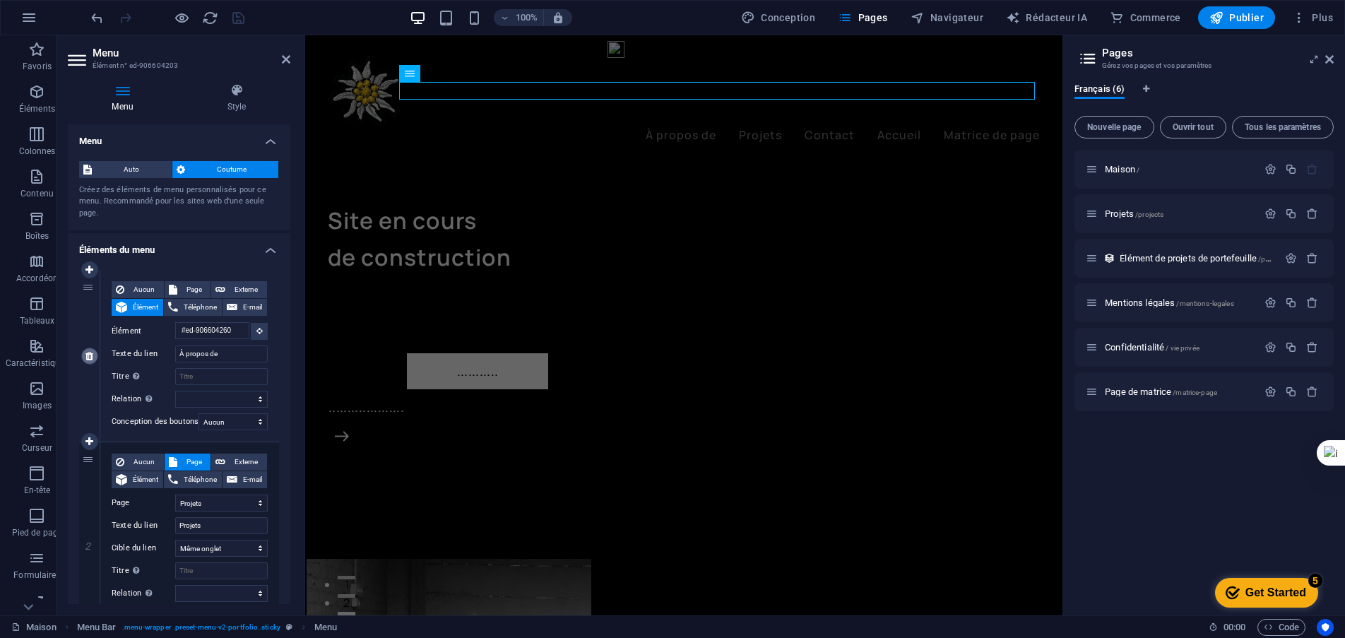
type input "Contact"
select select
select select "0"
type input "Accueil"
select select
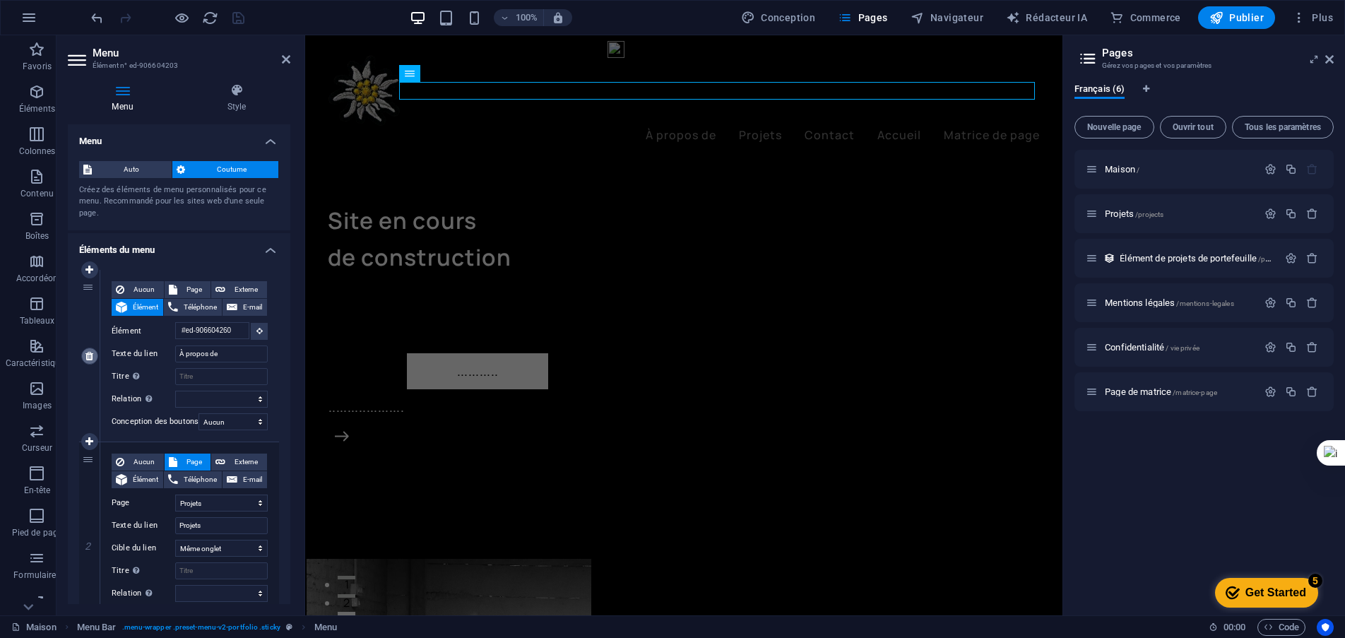
select select "4"
type input "Matrice de page"
select select
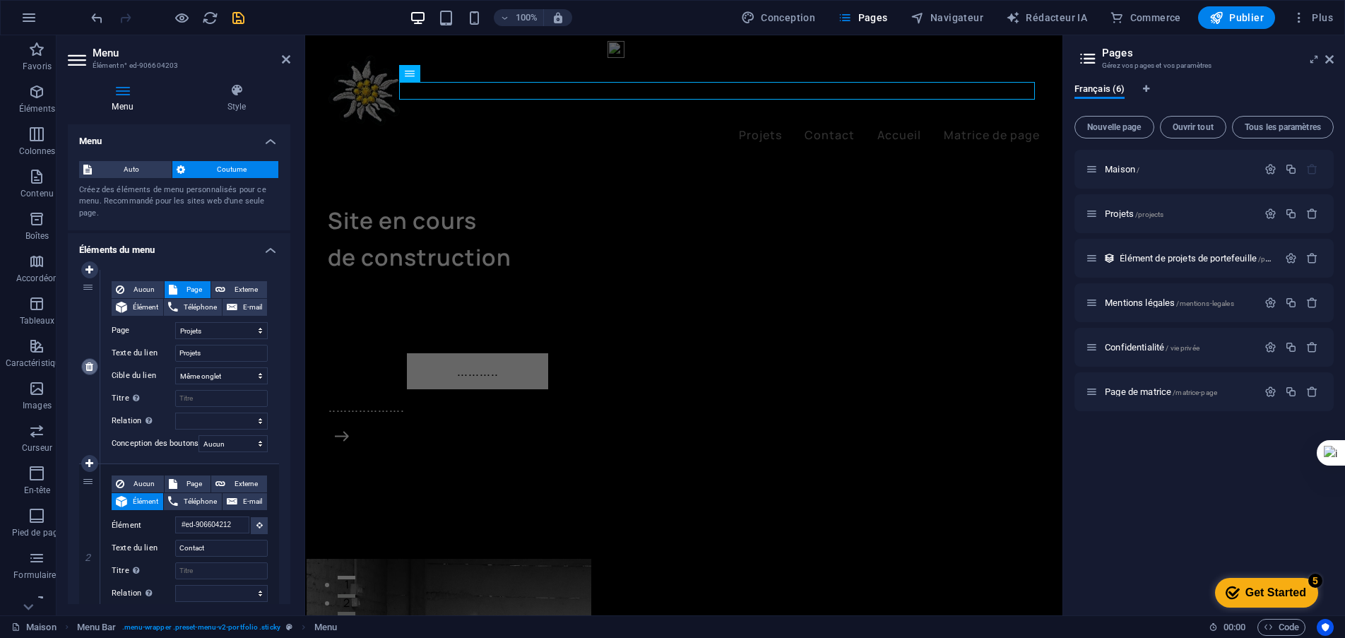
click at [89, 369] on icon at bounding box center [89, 367] width 8 height 10
type input "#ed-906604212"
type input "Contact"
select select
select select "0"
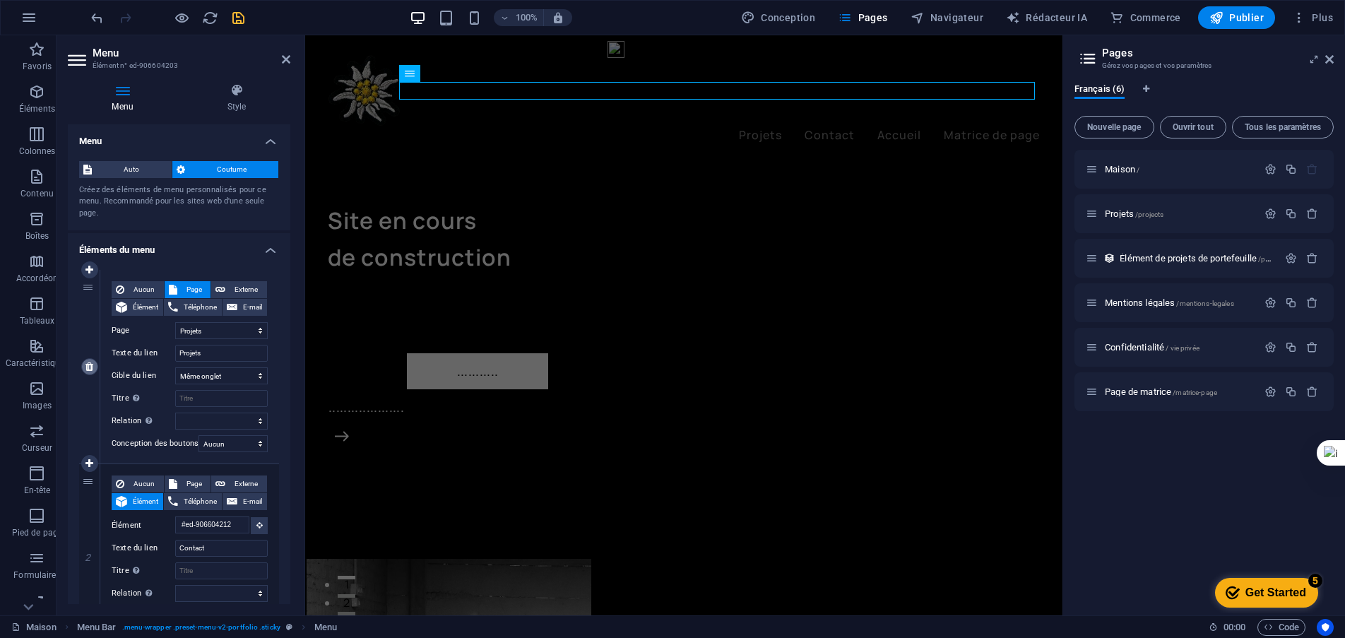
type input "Accueil"
select select
select select "4"
type input "Matrice de page"
select select
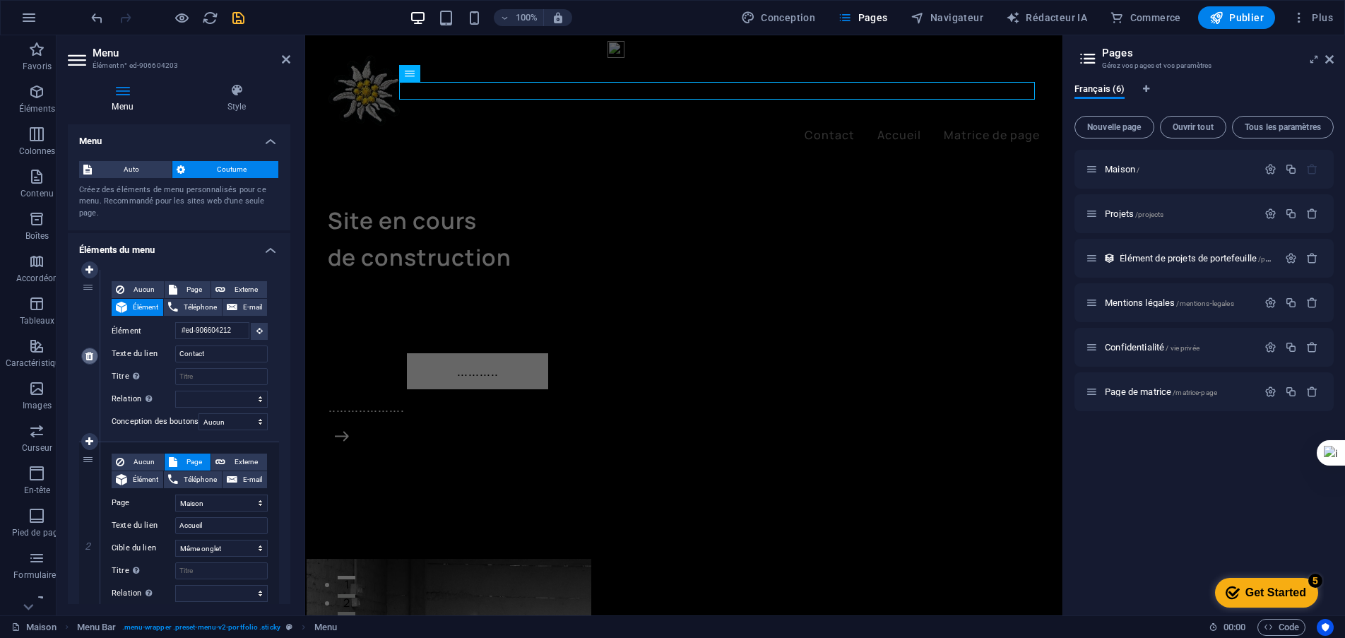
click at [91, 359] on icon at bounding box center [89, 356] width 8 height 10
select select "0"
type input "Accueil"
select select
select select "4"
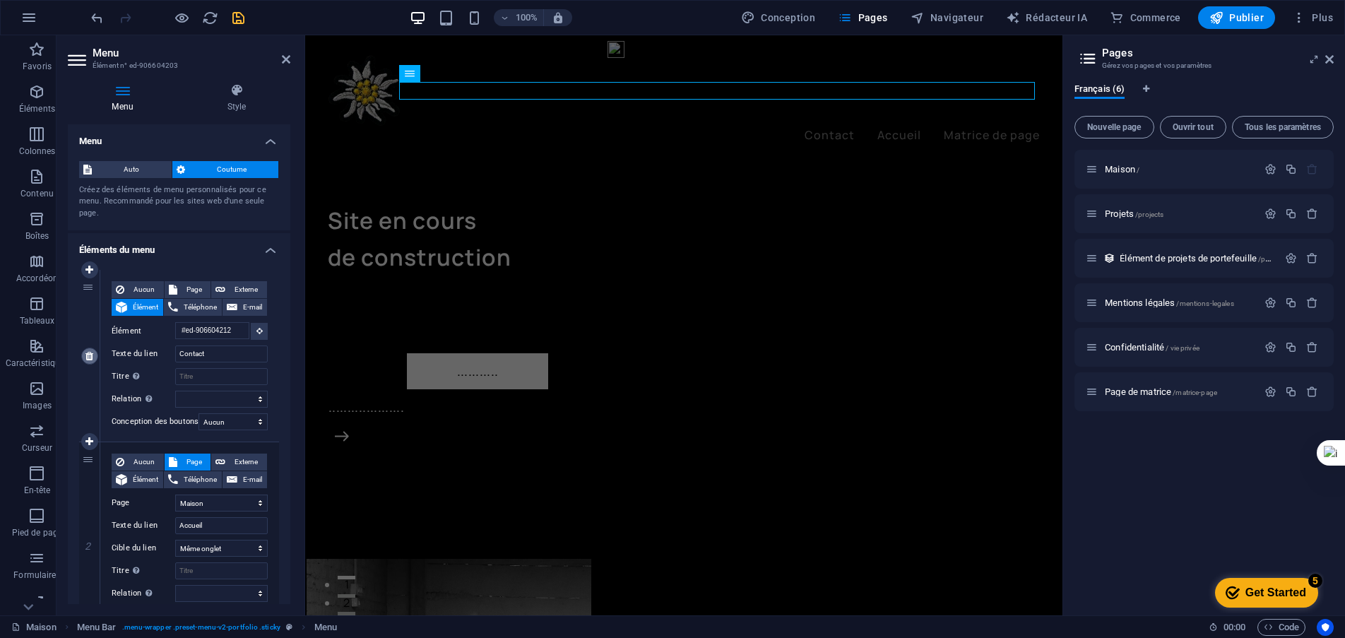
type input "Matrice de page"
select select
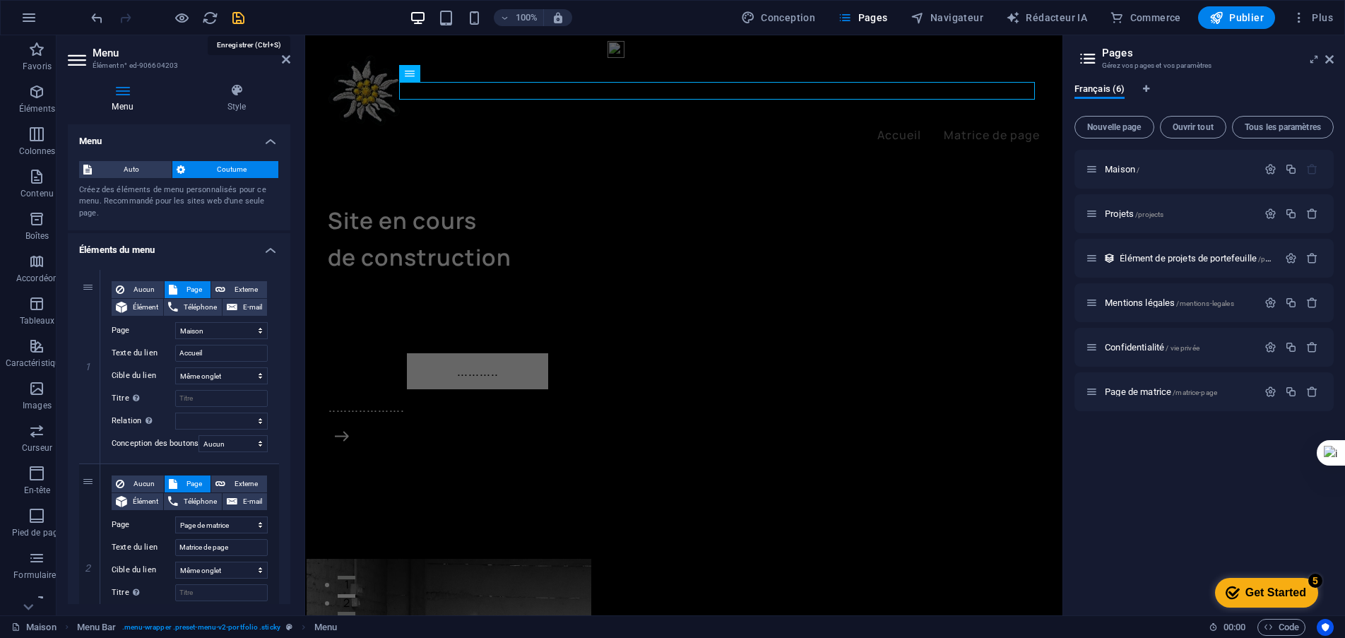
click at [239, 17] on icon "sauvegarder" at bounding box center [238, 18] width 16 height 16
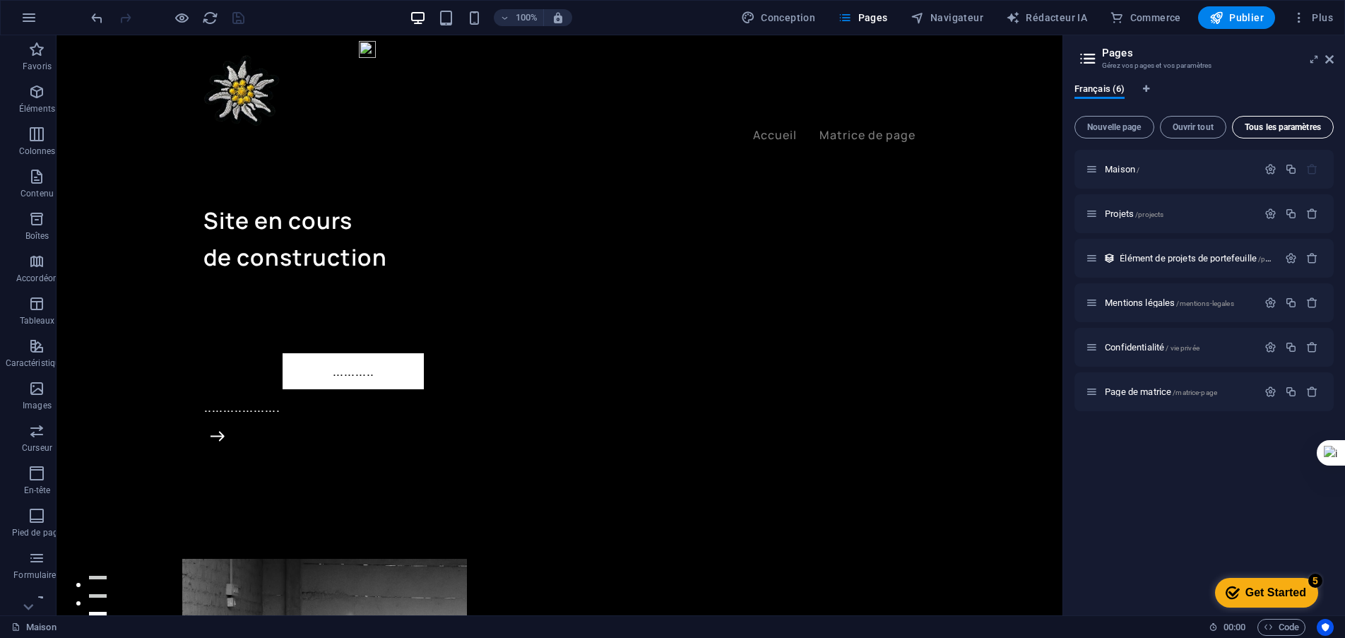
click at [1283, 123] on font "Tous les paramètres" at bounding box center [1283, 127] width 76 height 10
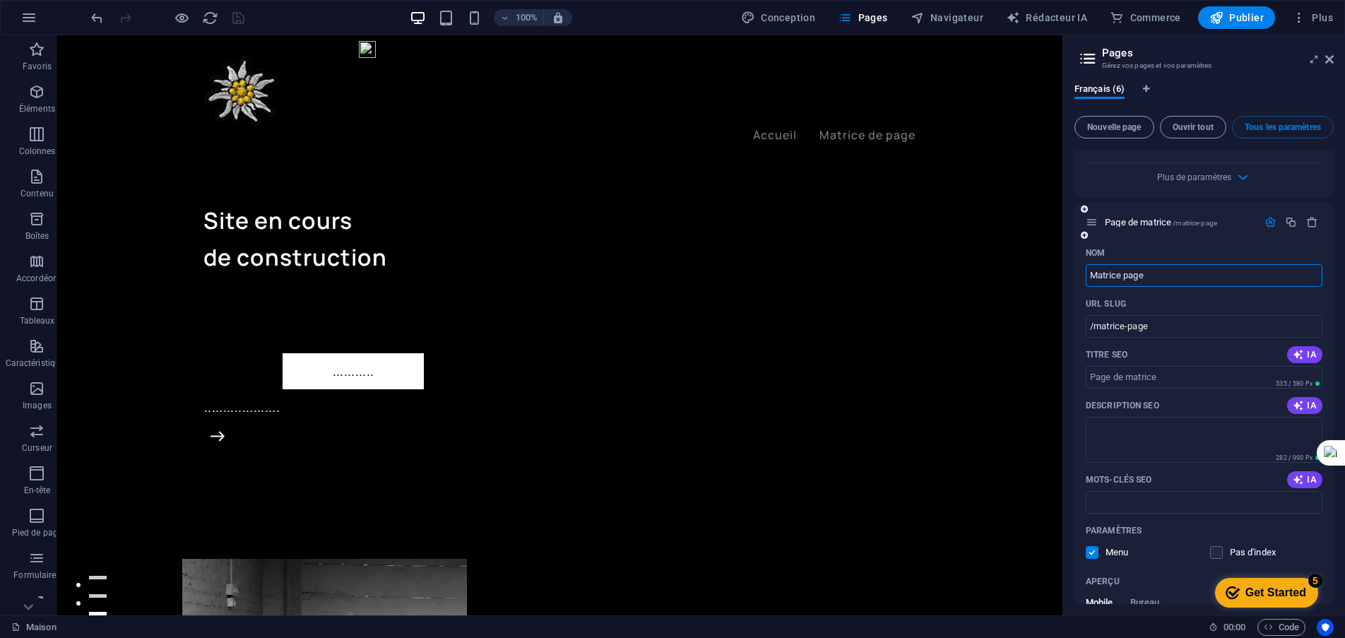
scroll to position [2398, 0]
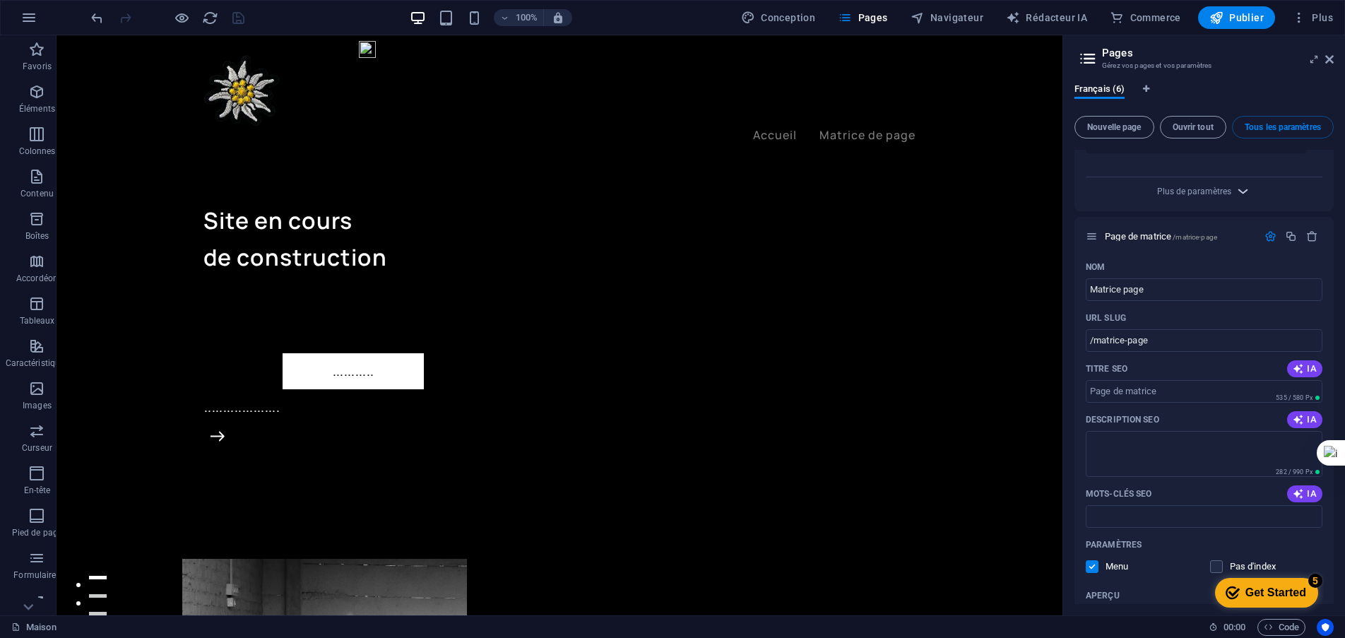
click at [1243, 199] on icon "button" at bounding box center [1243, 191] width 16 height 16
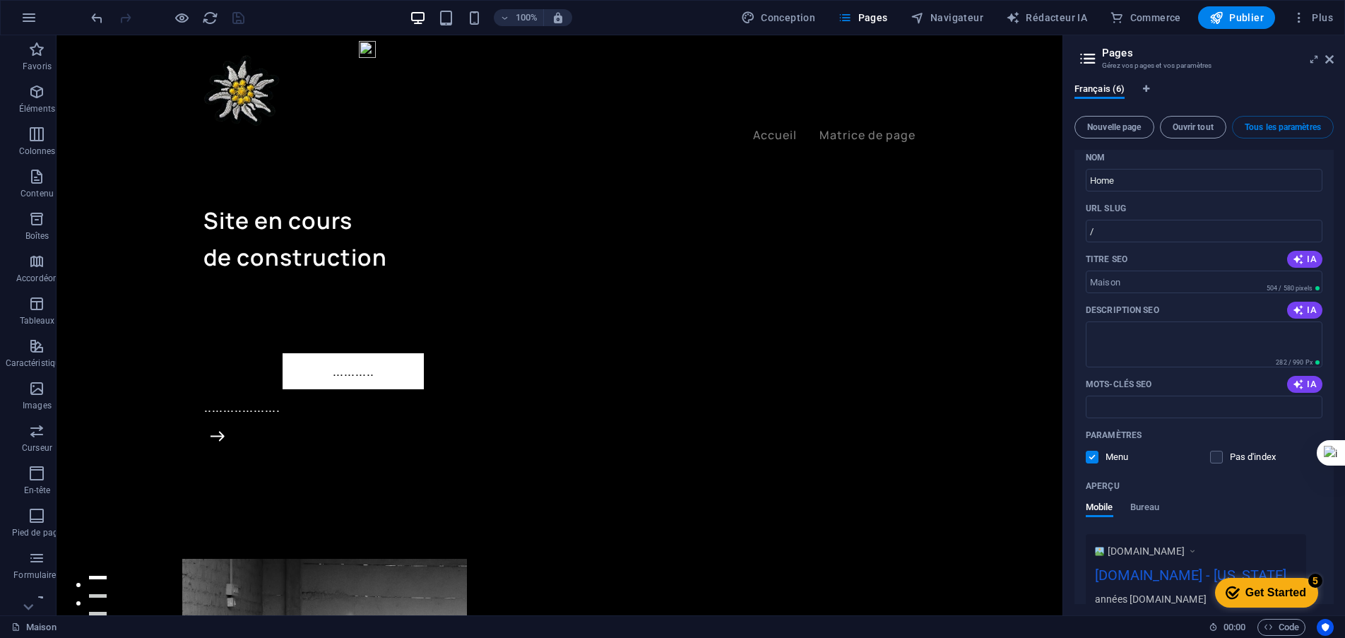
scroll to position [0, 0]
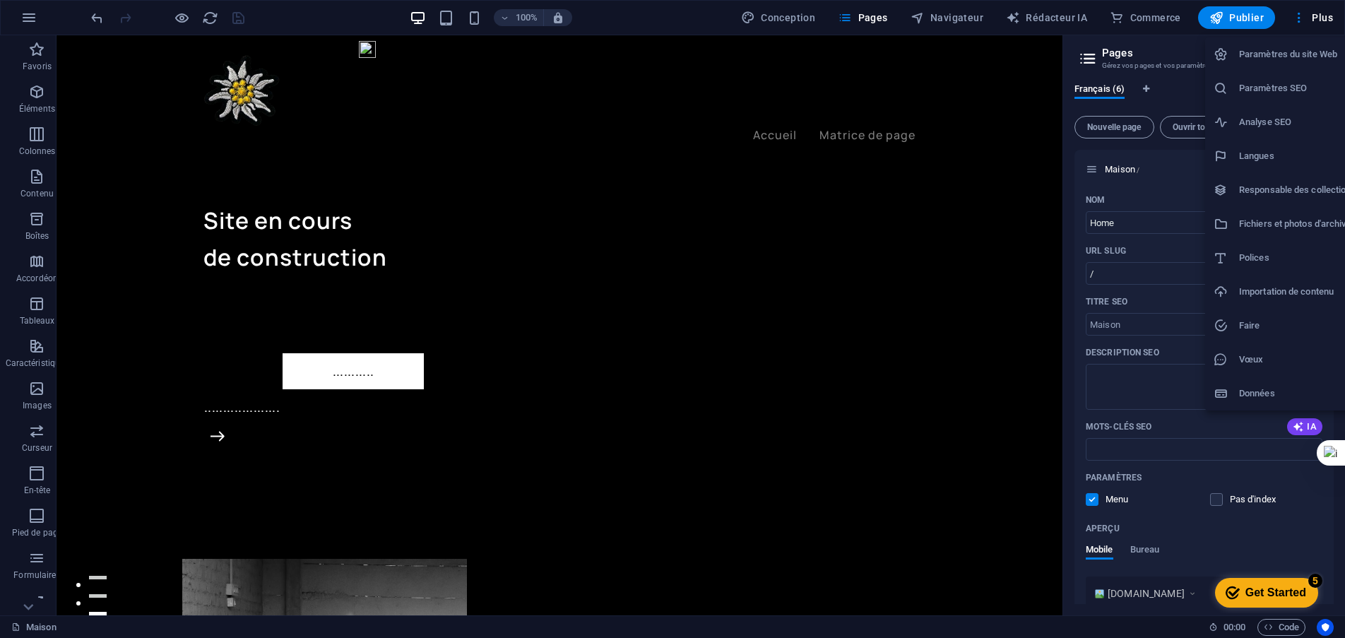
click at [1301, 46] on h6 "Paramètres du site Web" at bounding box center [1297, 54] width 117 height 17
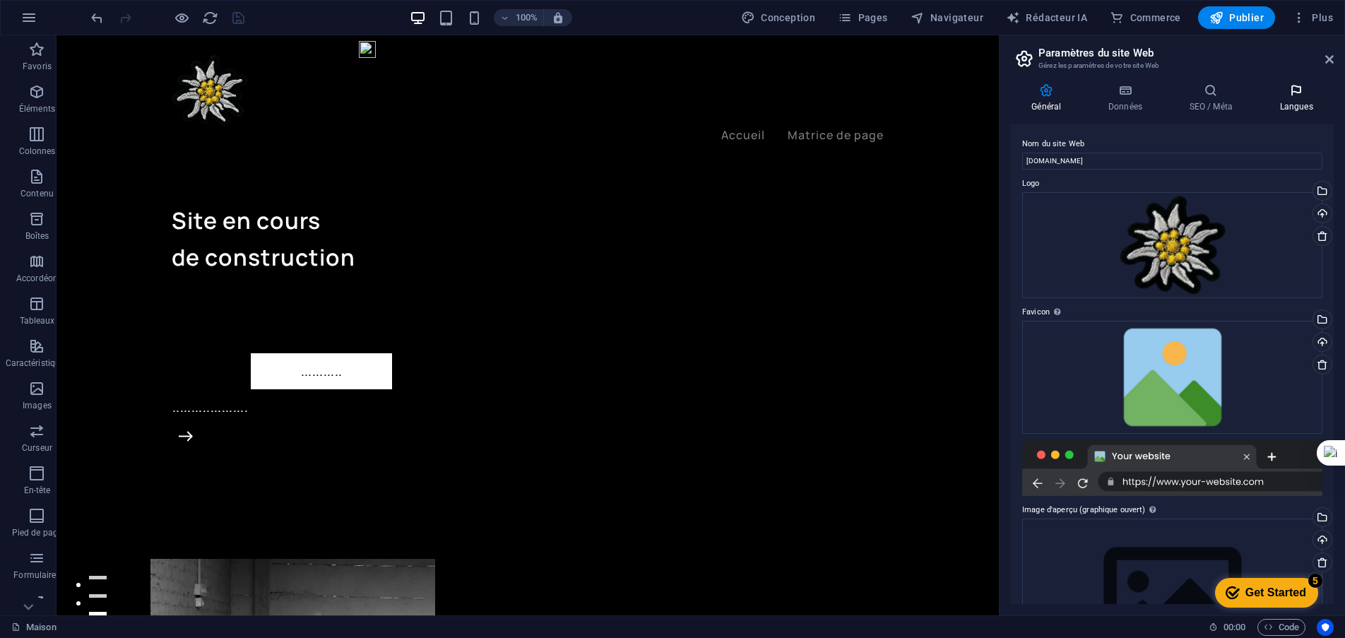
click at [1306, 86] on icon at bounding box center [1296, 90] width 75 height 14
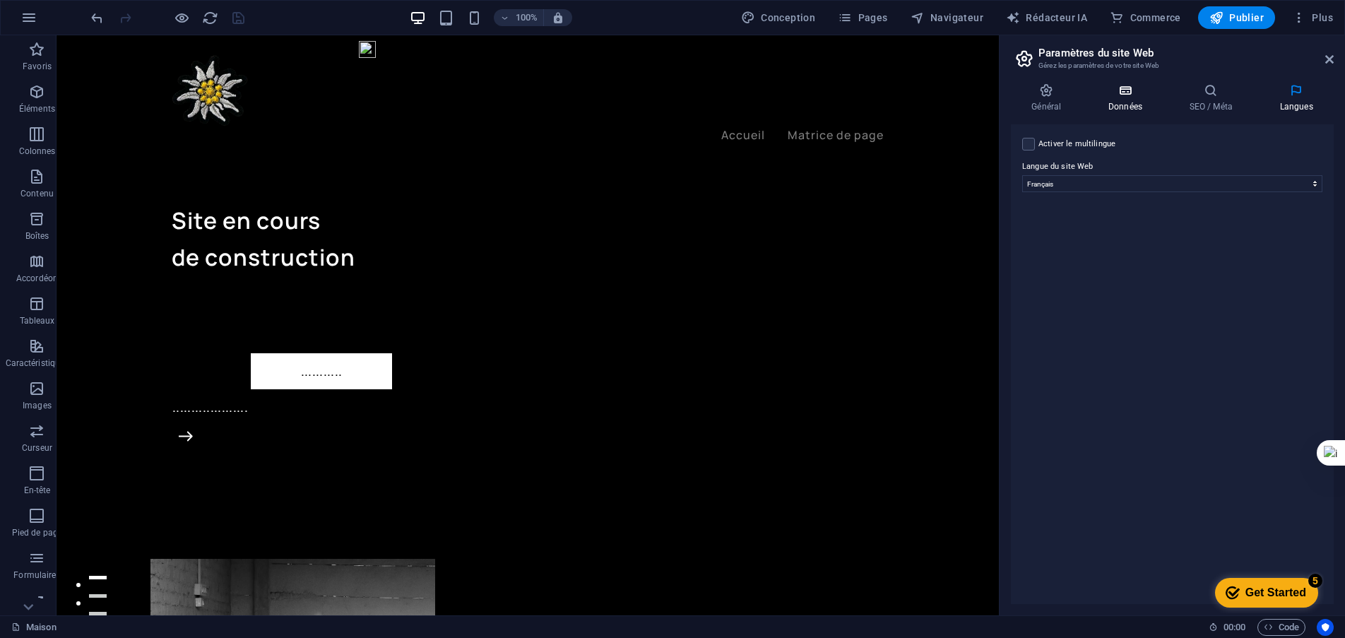
click at [1123, 92] on icon at bounding box center [1126, 90] width 76 height 14
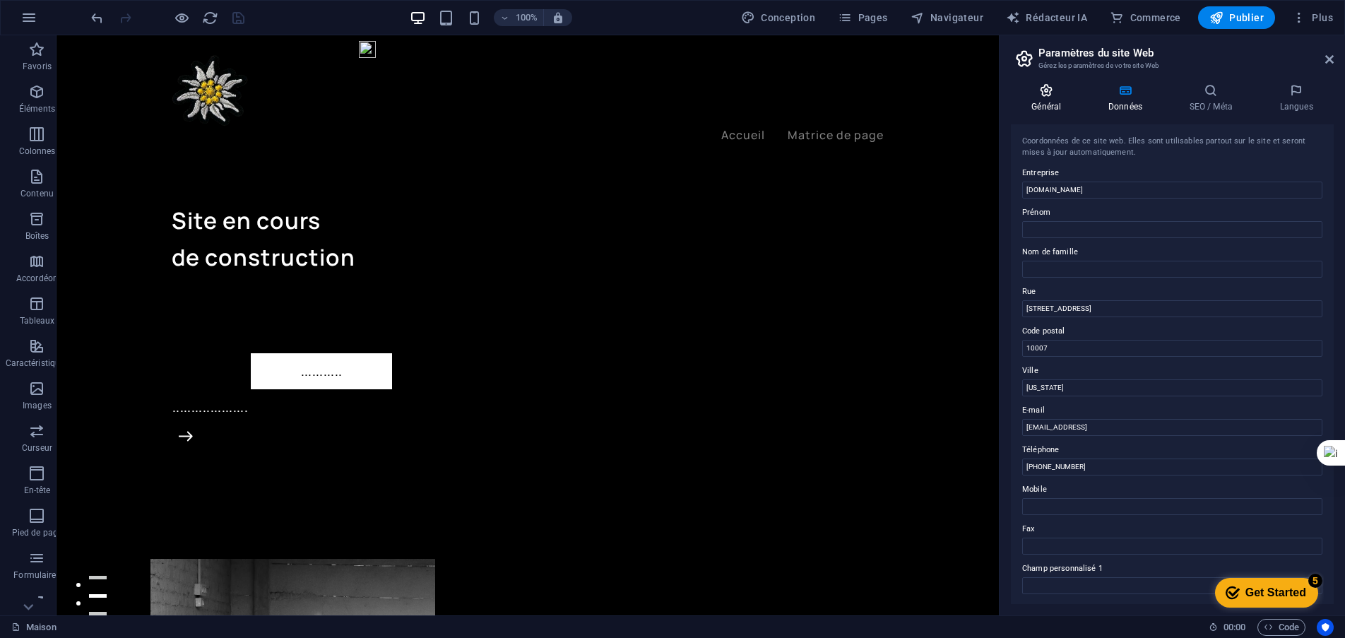
click at [1052, 93] on icon at bounding box center [1046, 90] width 71 height 14
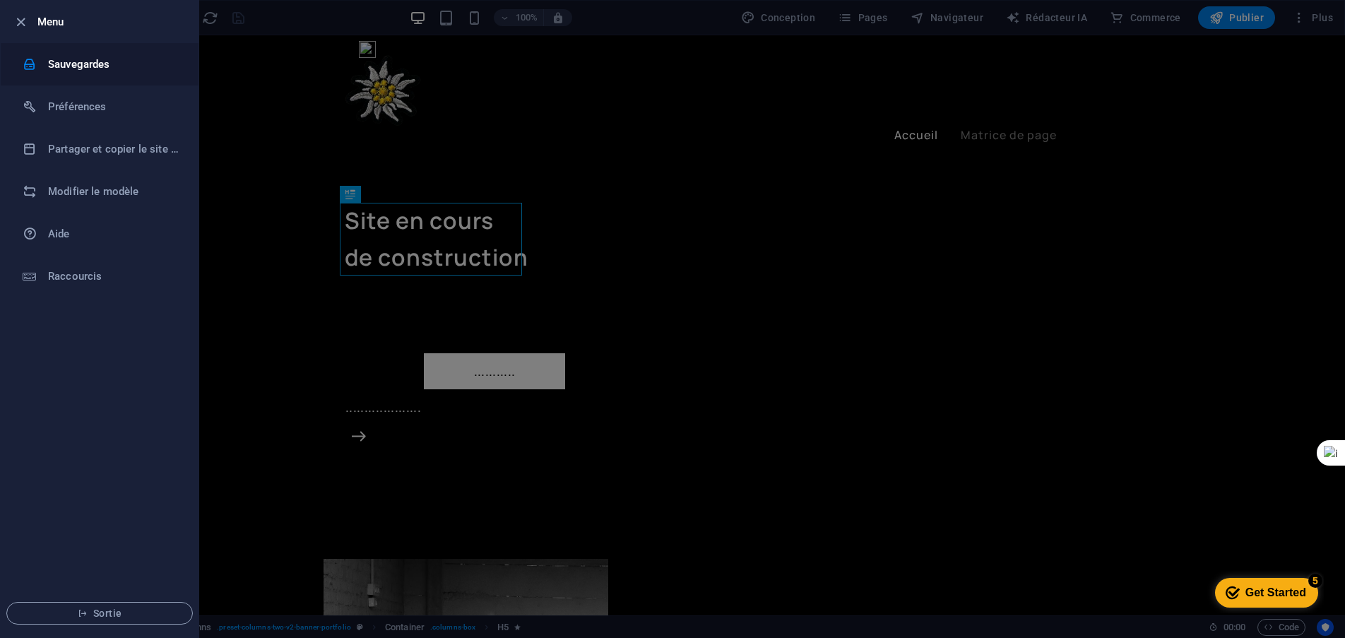
click at [54, 61] on font "Sauvegardes" at bounding box center [79, 64] width 62 height 13
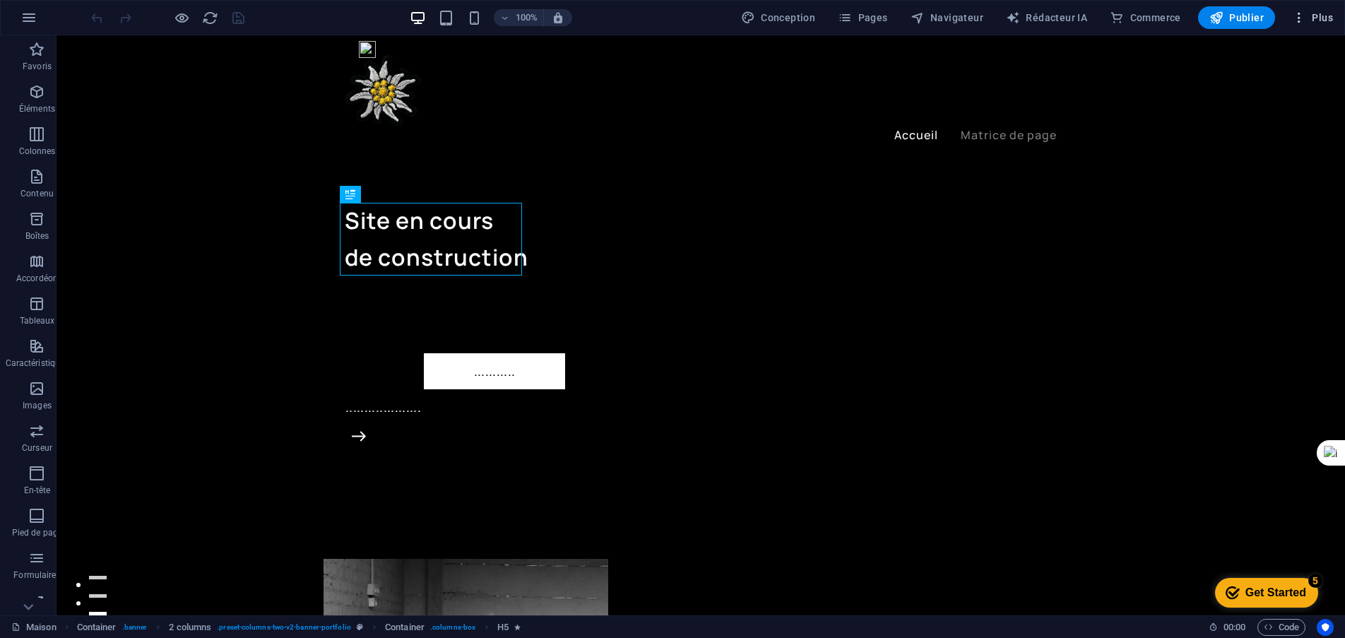
click at [1313, 21] on font "Plus" at bounding box center [1322, 17] width 21 height 11
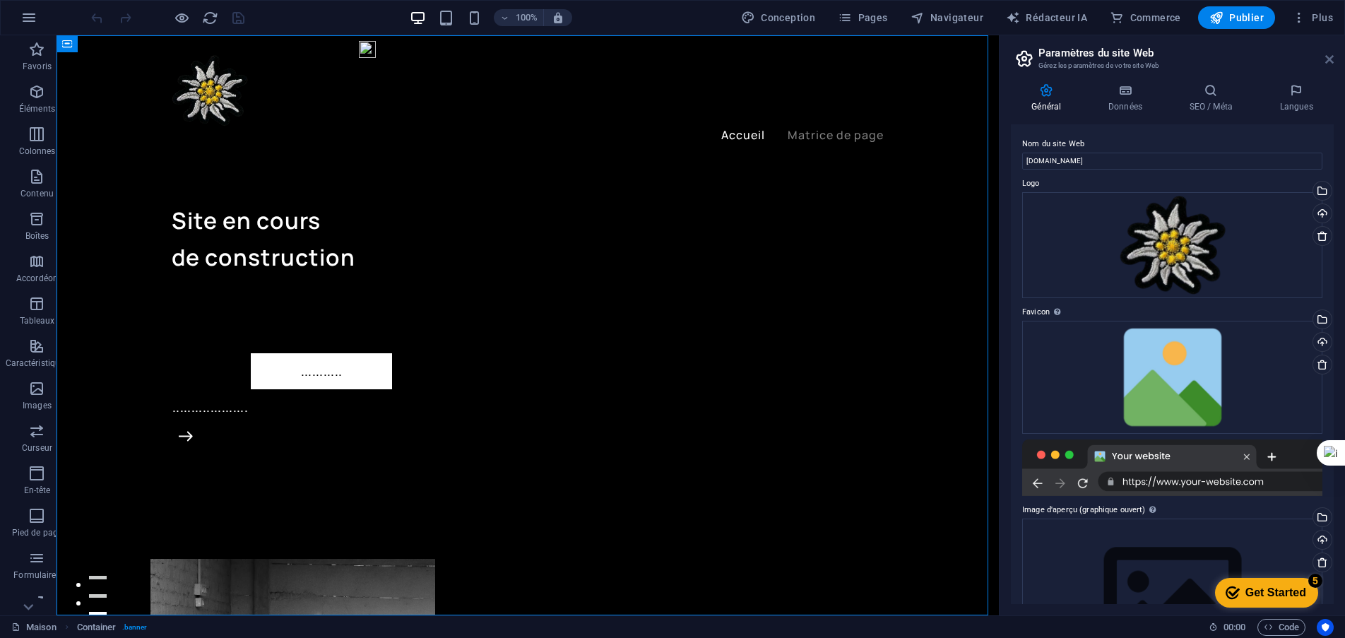
click at [1330, 57] on icon at bounding box center [1330, 59] width 8 height 11
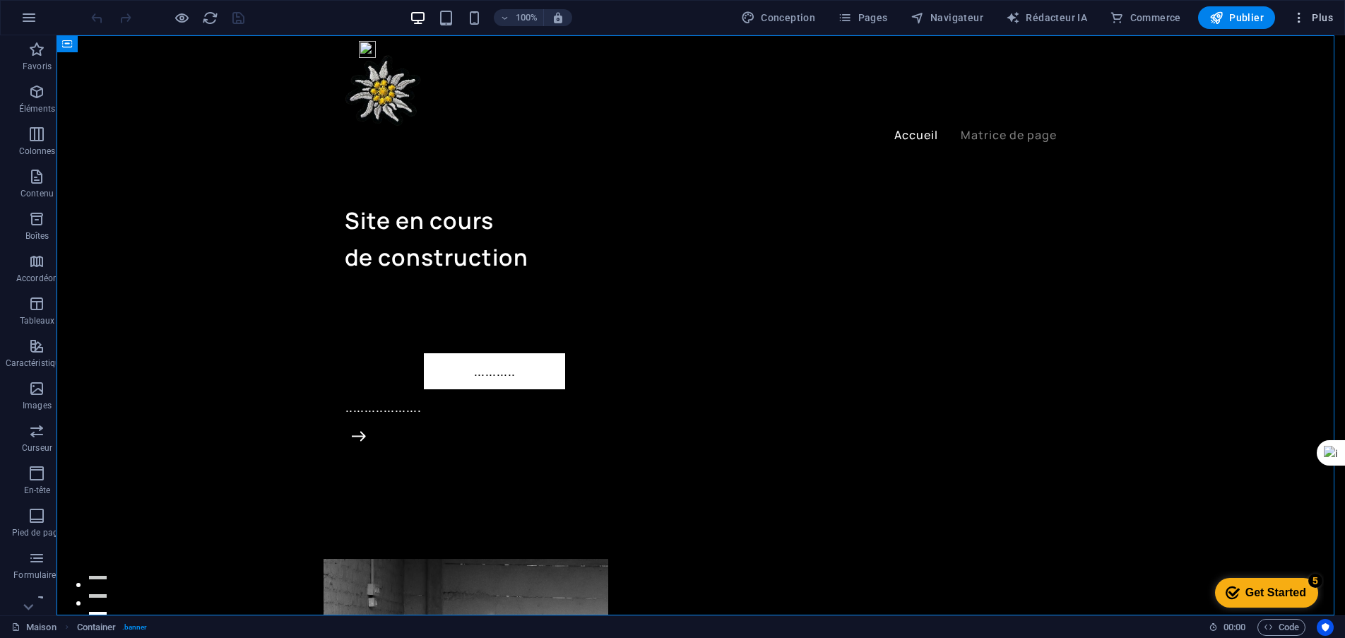
click at [1326, 20] on font "Plus" at bounding box center [1322, 17] width 21 height 11
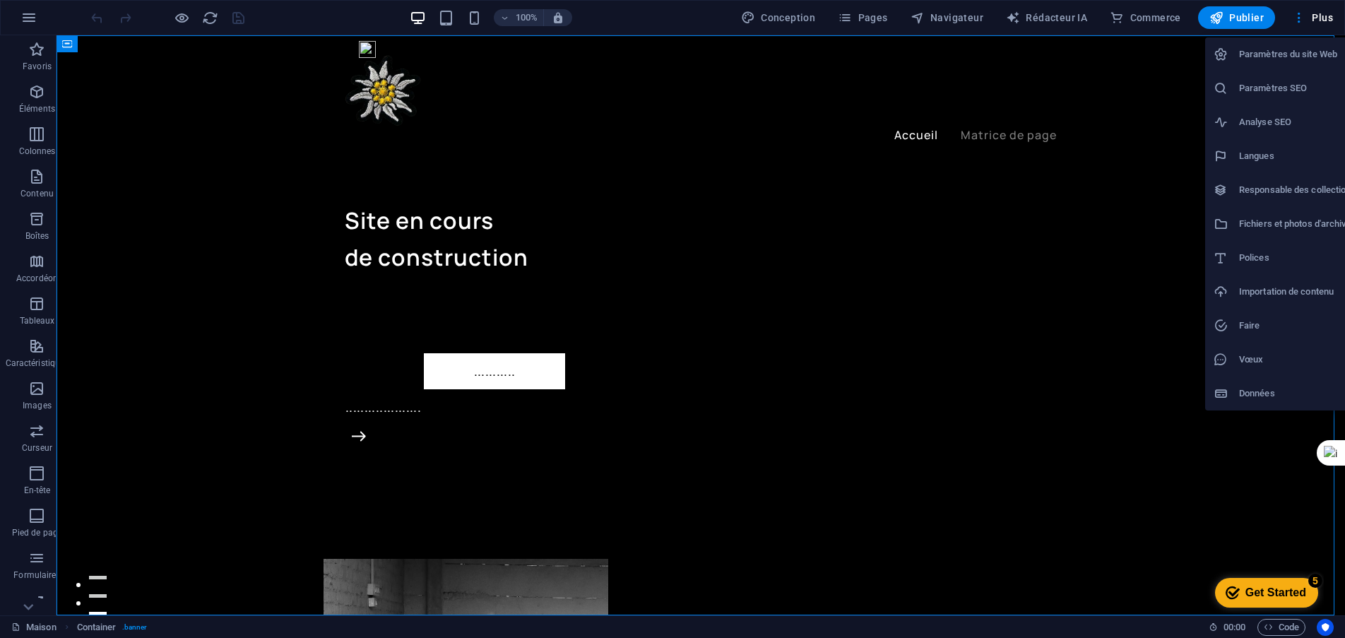
click at [1258, 159] on font "Langues" at bounding box center [1256, 155] width 35 height 11
select select "49"
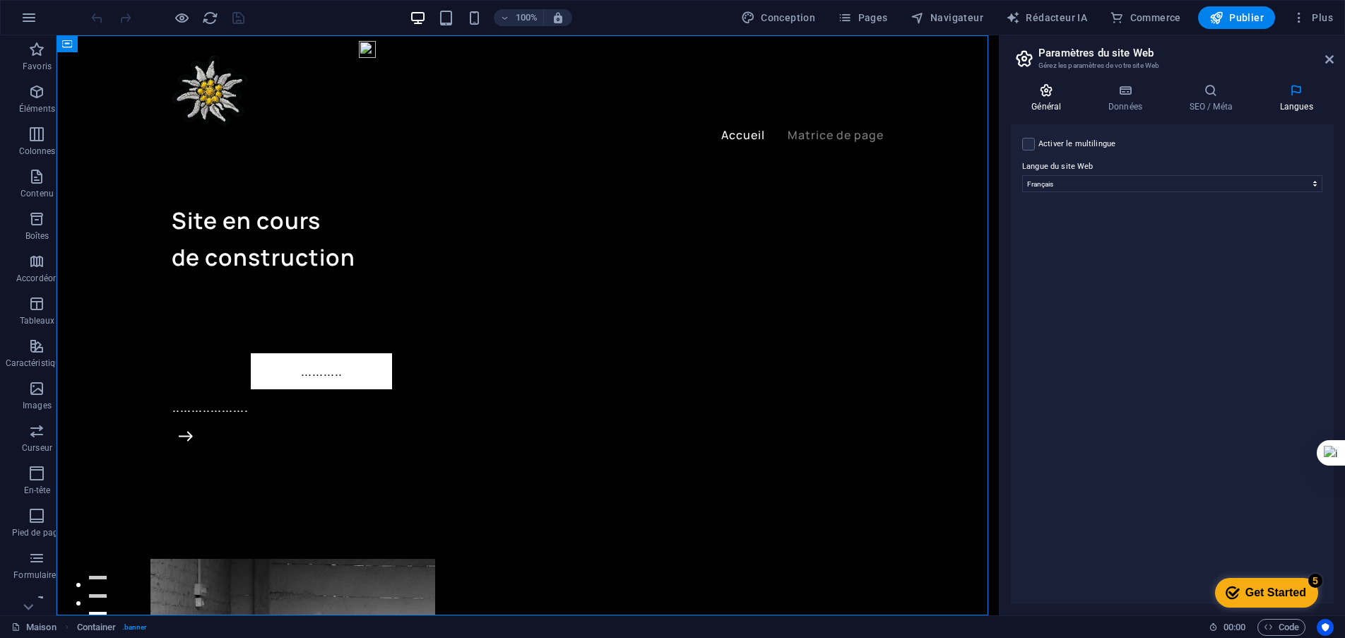
click at [1046, 88] on icon at bounding box center [1046, 90] width 71 height 14
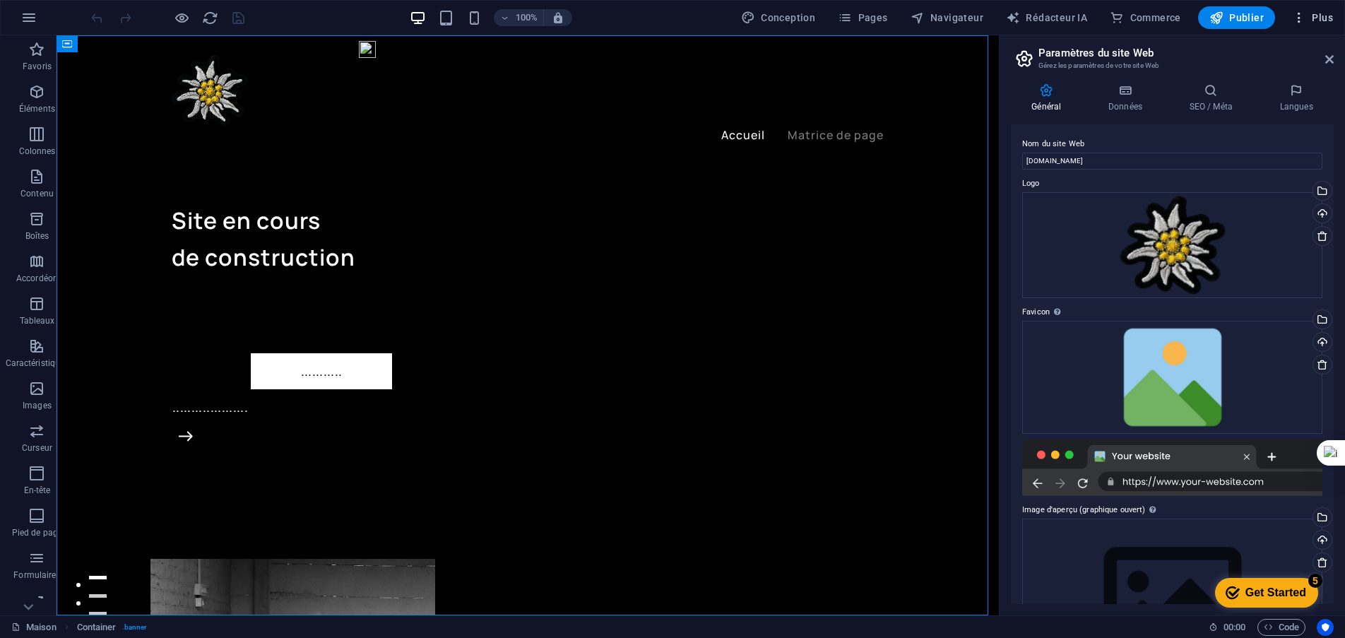
click at [1315, 18] on font "Plus" at bounding box center [1322, 17] width 21 height 11
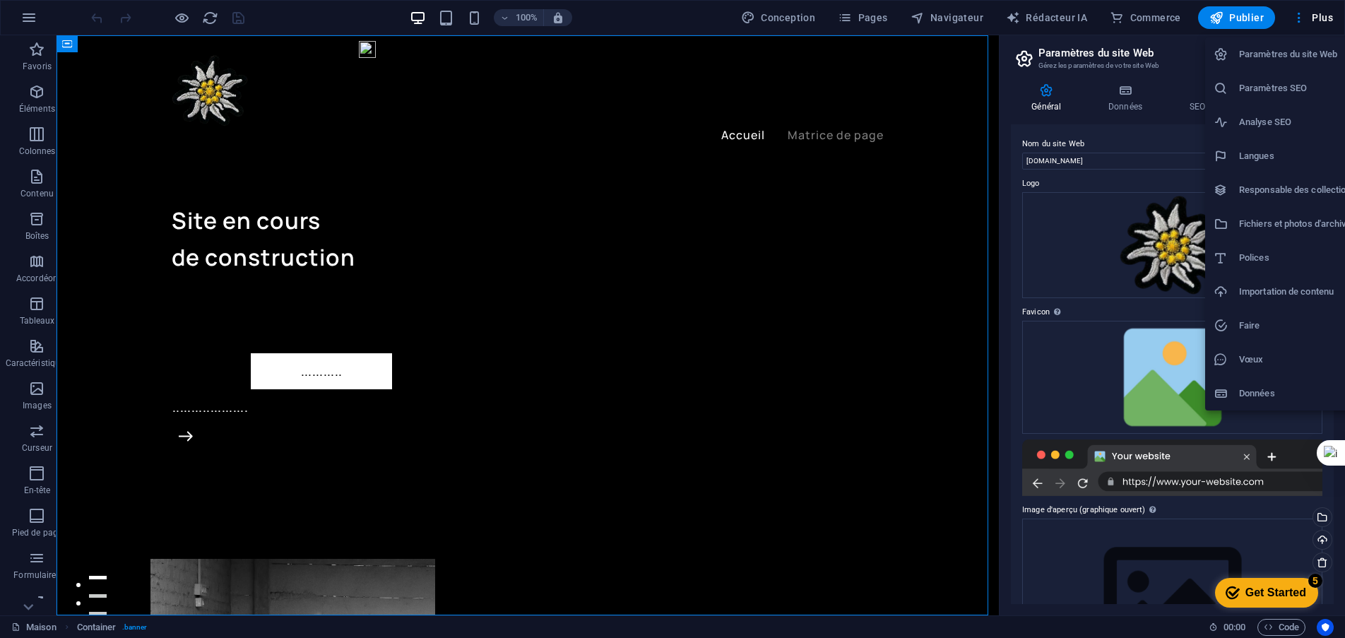
click at [1290, 57] on font "Paramètres du site Web" at bounding box center [1288, 54] width 98 height 11
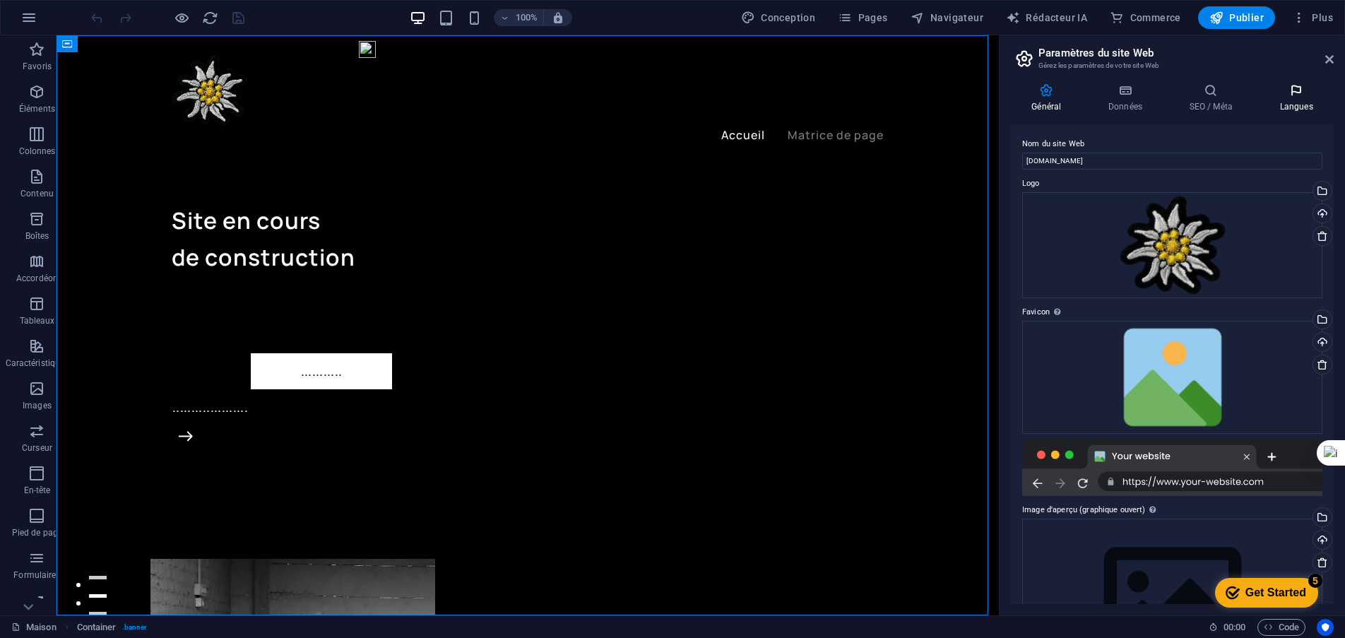
click at [1300, 100] on h4 "Langues" at bounding box center [1296, 98] width 75 height 30
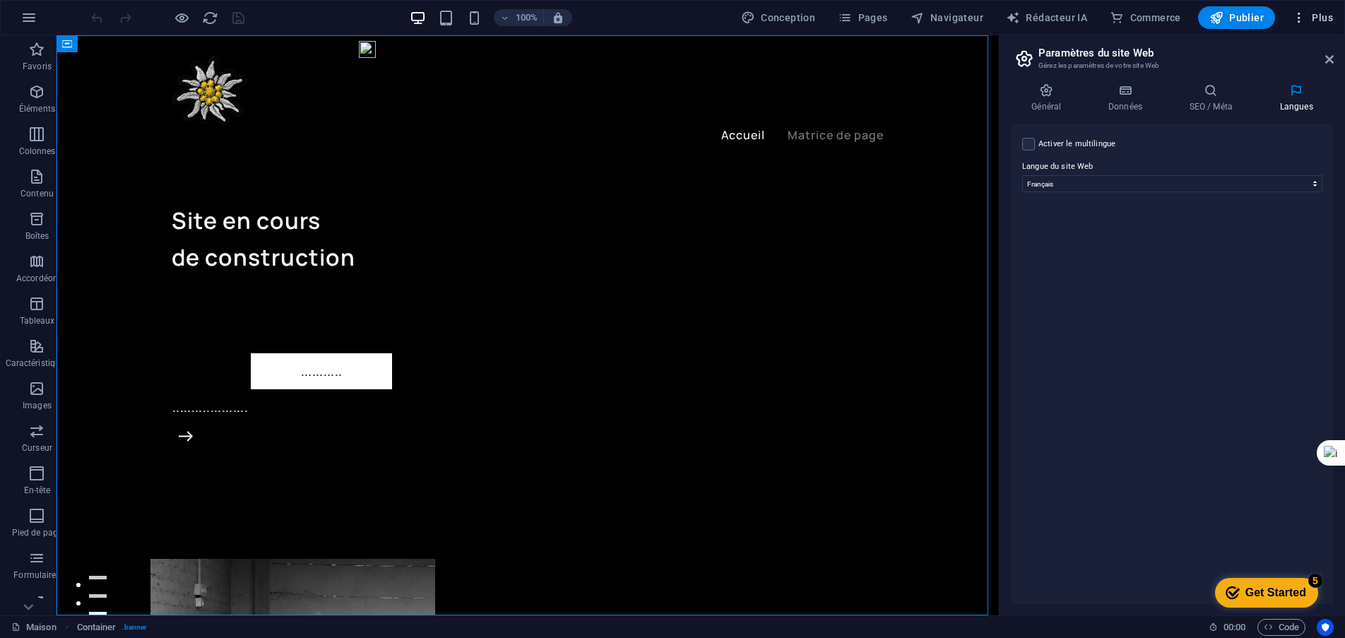
click at [1313, 14] on font "Plus" at bounding box center [1322, 17] width 21 height 11
click at [1280, 151] on h6 "Langues" at bounding box center [1297, 156] width 117 height 17
click at [1331, 17] on font "Plus" at bounding box center [1322, 17] width 21 height 11
click at [870, 18] on div at bounding box center [672, 319] width 1345 height 638
click at [0, 0] on font "Pages" at bounding box center [0, 0] width 0 height 0
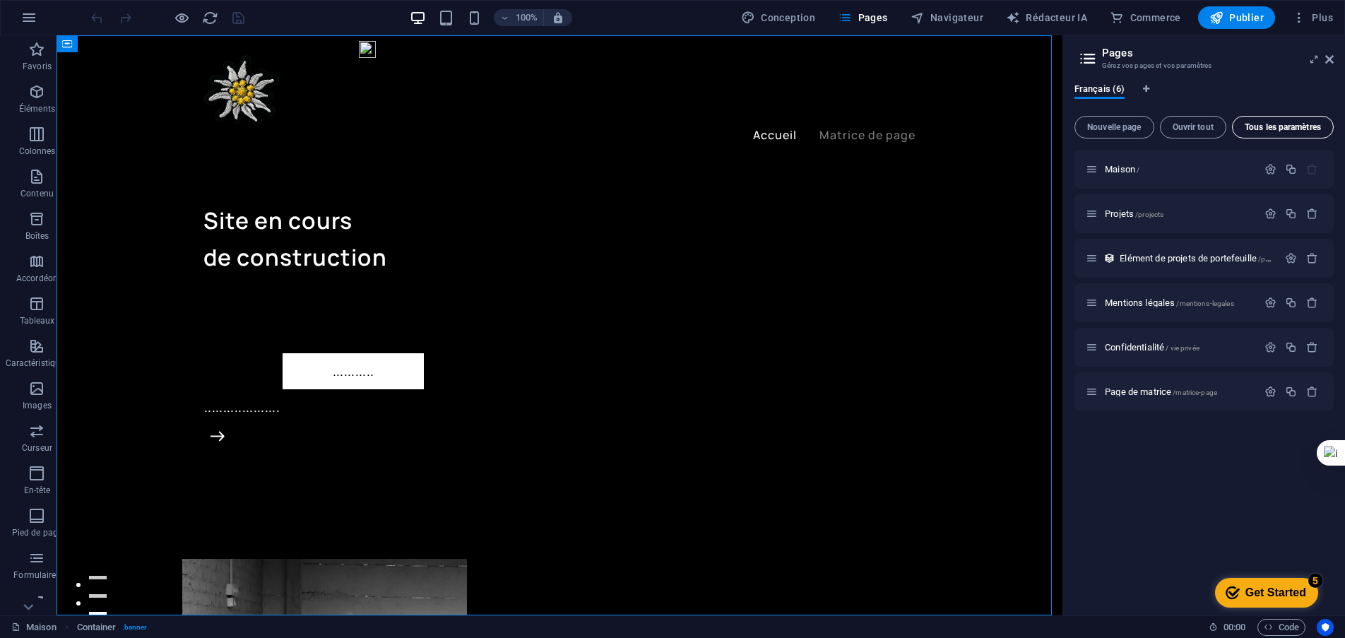
click at [1273, 122] on button "Tous les paramètres" at bounding box center [1283, 127] width 102 height 23
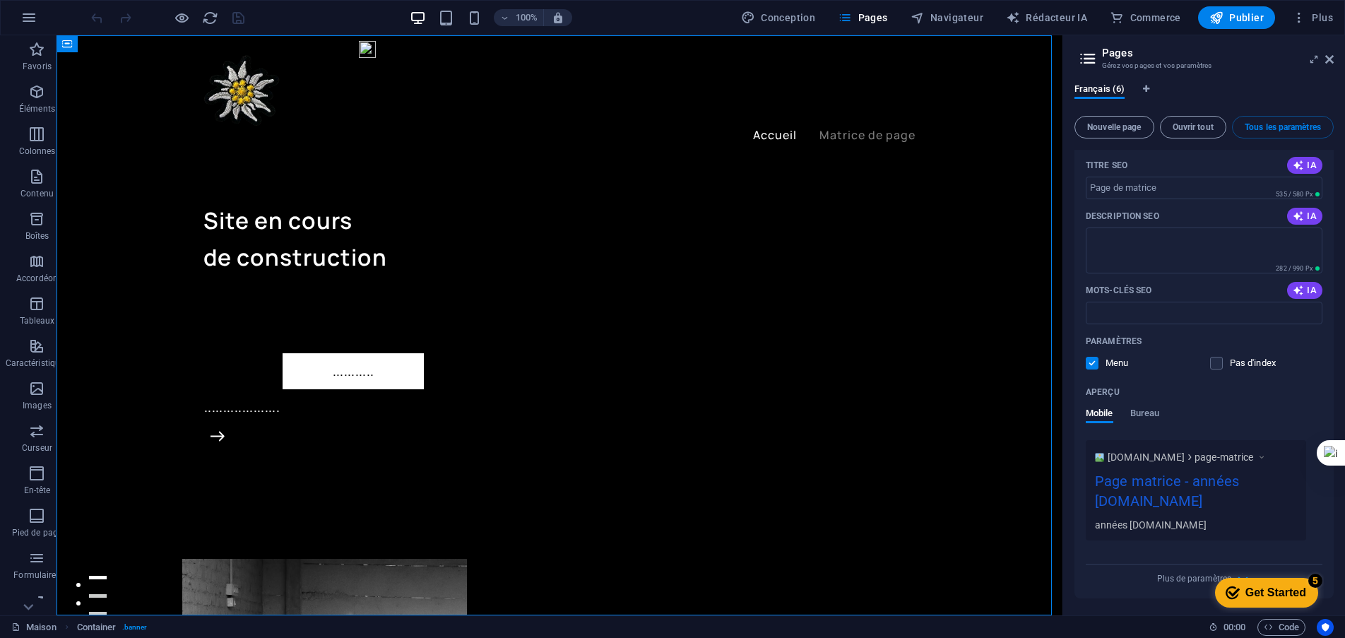
scroll to position [2681, 0]
click at [1172, 582] on font "Plus de paramètres" at bounding box center [1194, 579] width 74 height 10
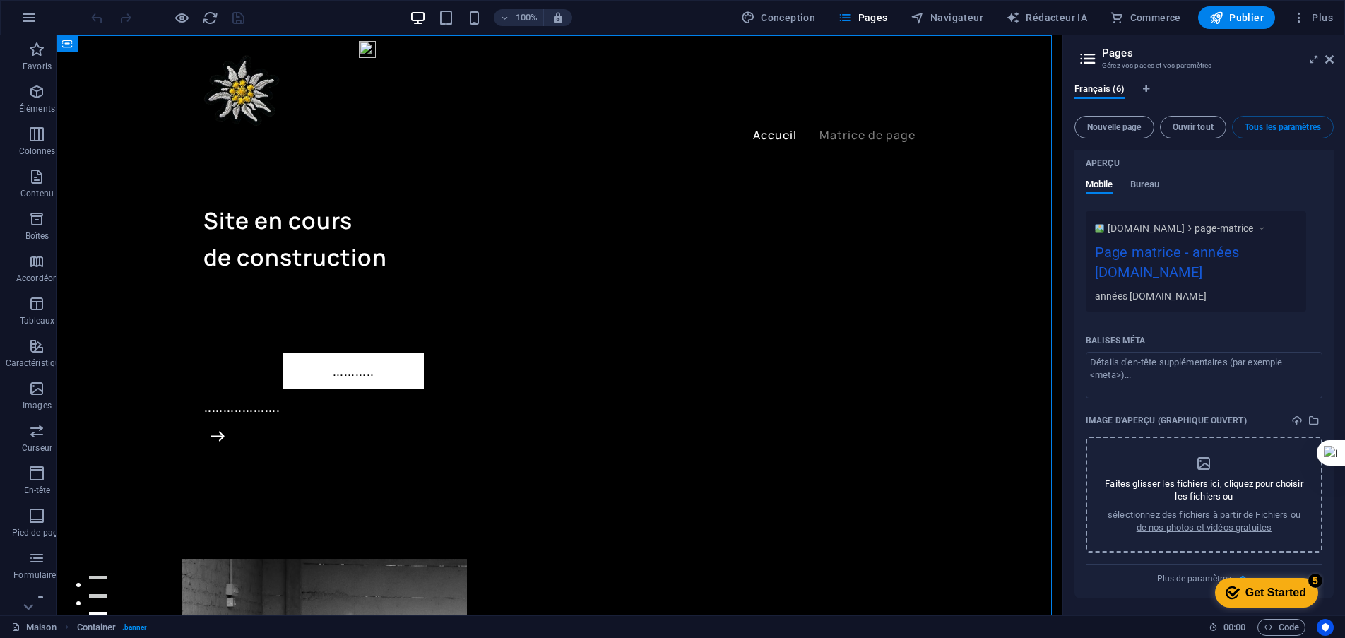
scroll to position [2910, 0]
click at [1179, 579] on font "Plus de paramètres" at bounding box center [1194, 579] width 74 height 10
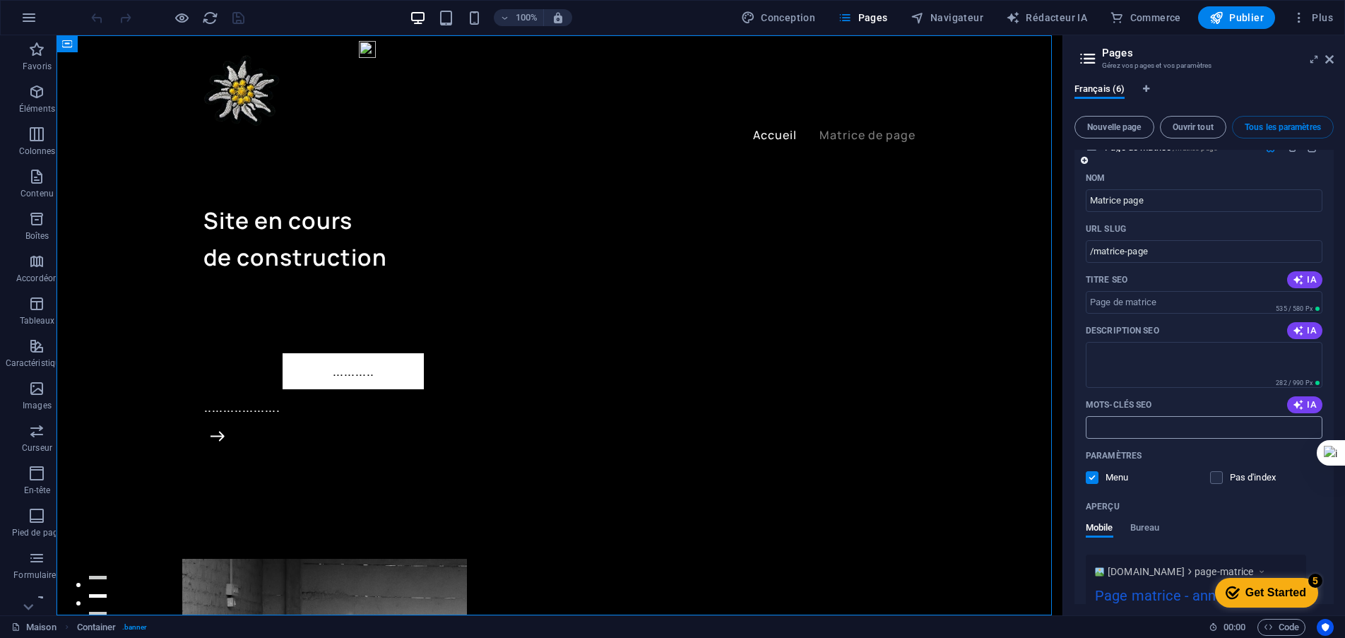
scroll to position [2469, 0]
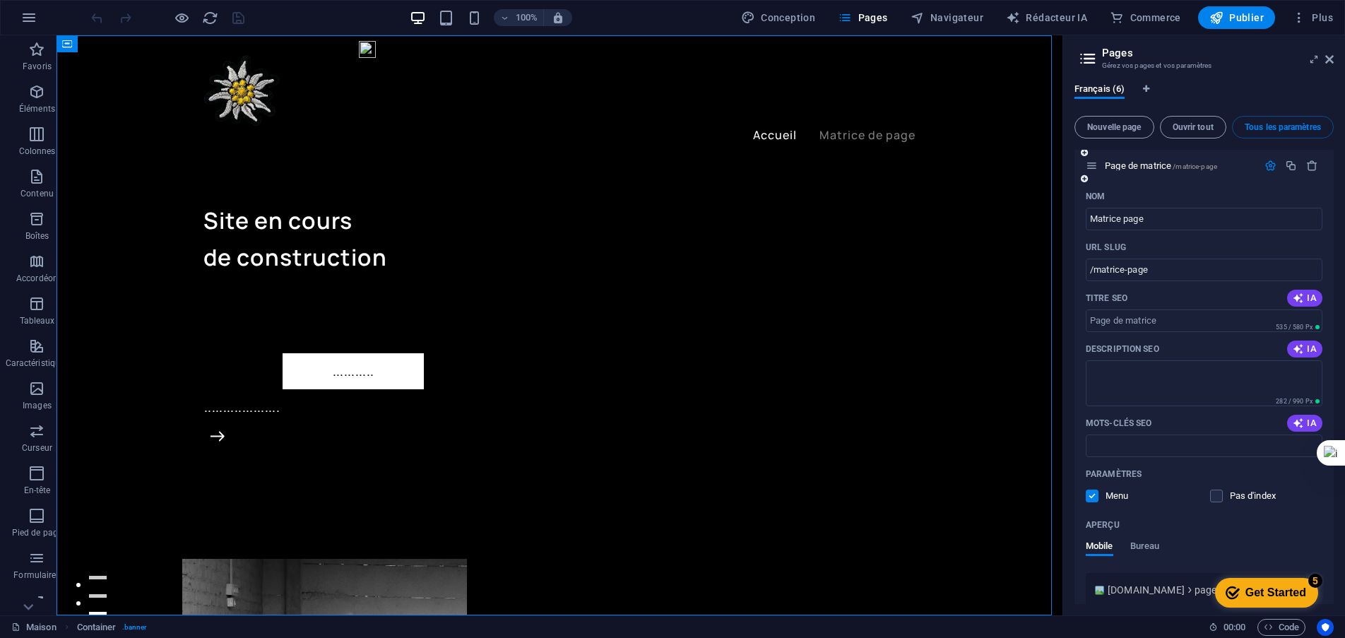
click at [1265, 172] on icon "button" at bounding box center [1271, 166] width 12 height 12
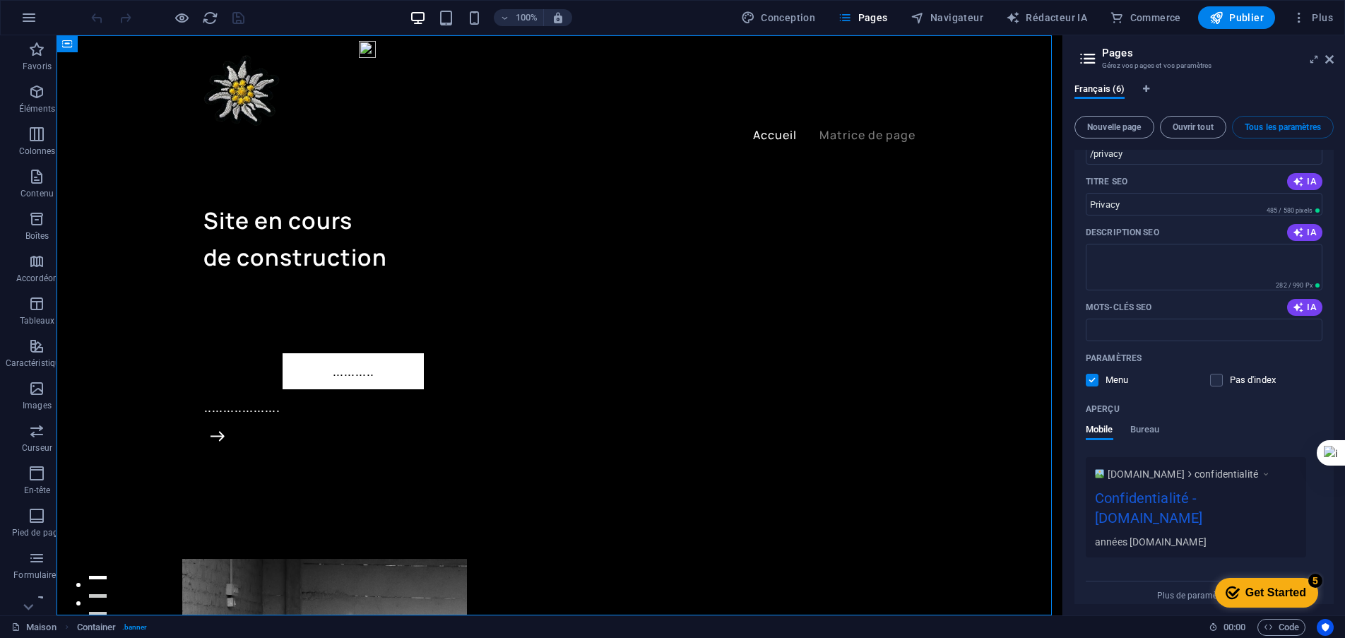
scroll to position [1852, 0]
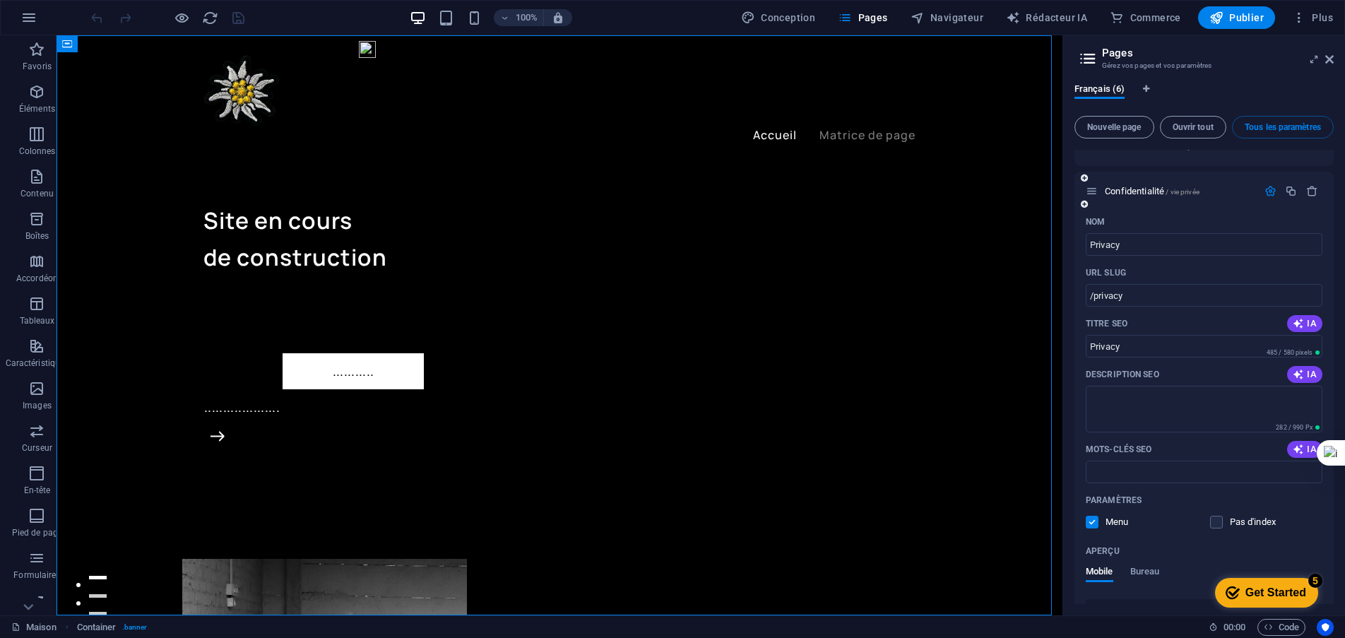
click at [1270, 197] on icon "button" at bounding box center [1271, 191] width 12 height 12
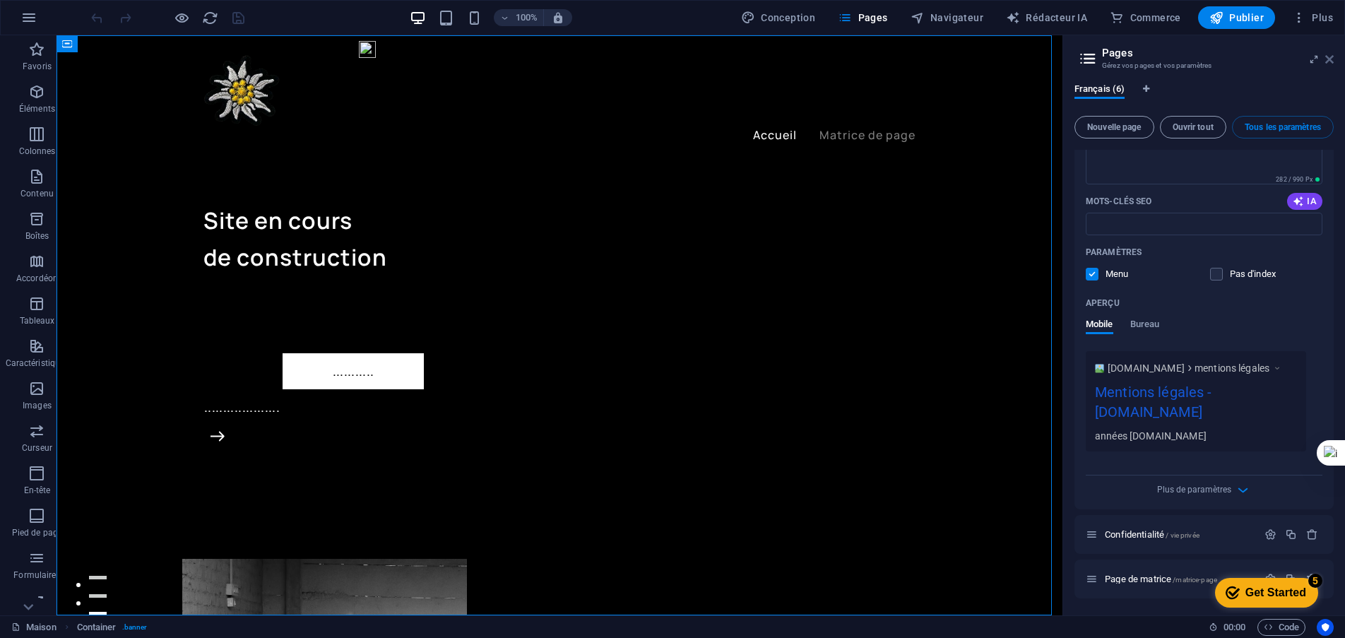
click at [1330, 64] on icon at bounding box center [1330, 59] width 8 height 11
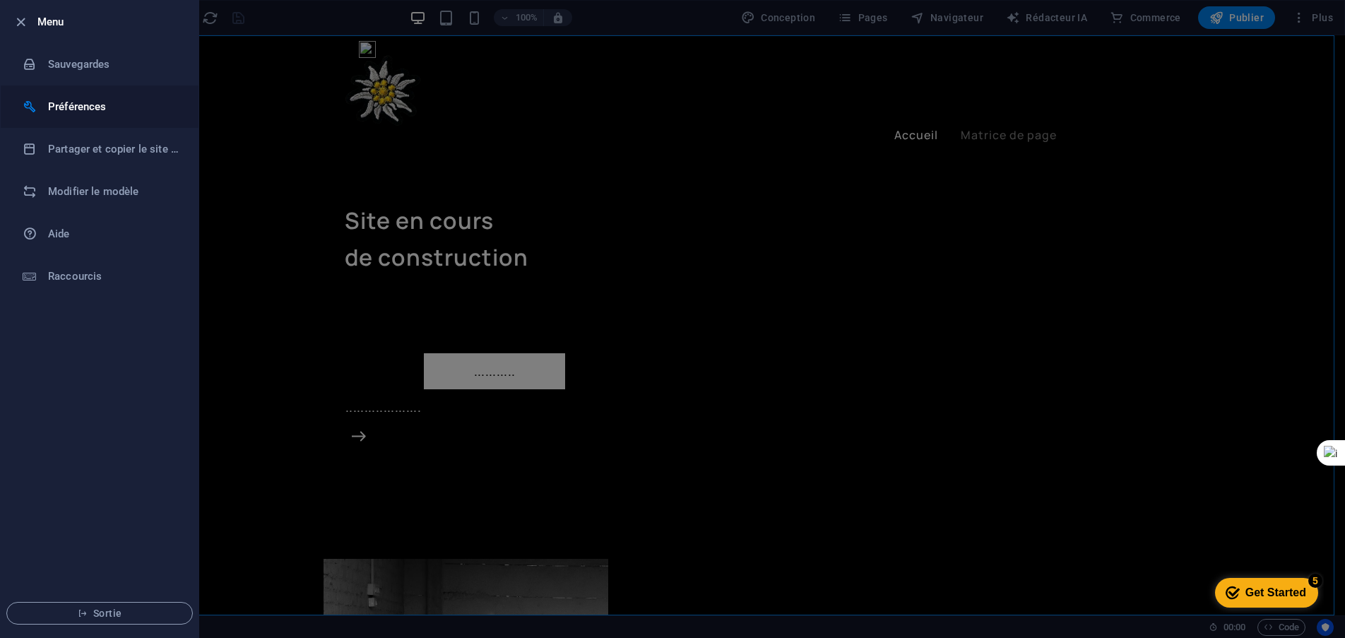
click at [69, 112] on font "Préférences" at bounding box center [77, 106] width 59 height 13
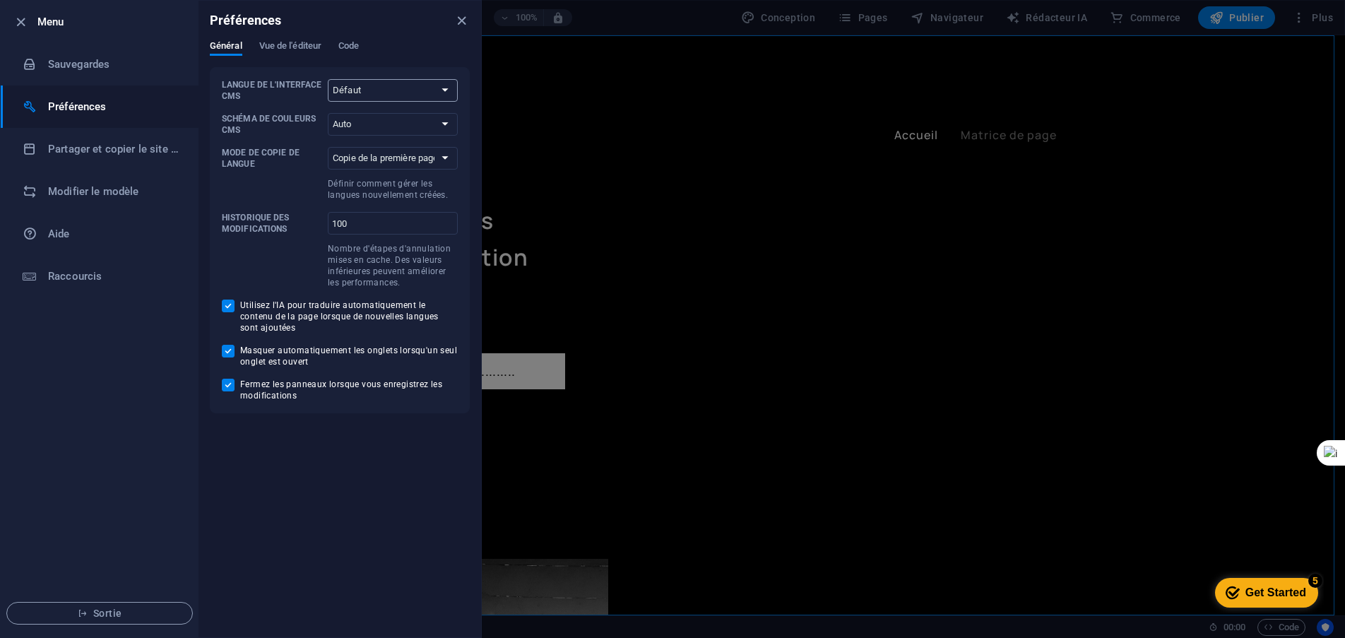
click at [438, 90] on select "Défaut Allemand Anglais Espagnol Français magyar italien Pays-Bas Polonais Port…" at bounding box center [393, 90] width 130 height 23
select select "fr"
click at [328, 79] on select "Défaut Allemand Anglais Espagnol Français magyar italien Pays-Bas Polonais Port…" at bounding box center [393, 90] width 130 height 23
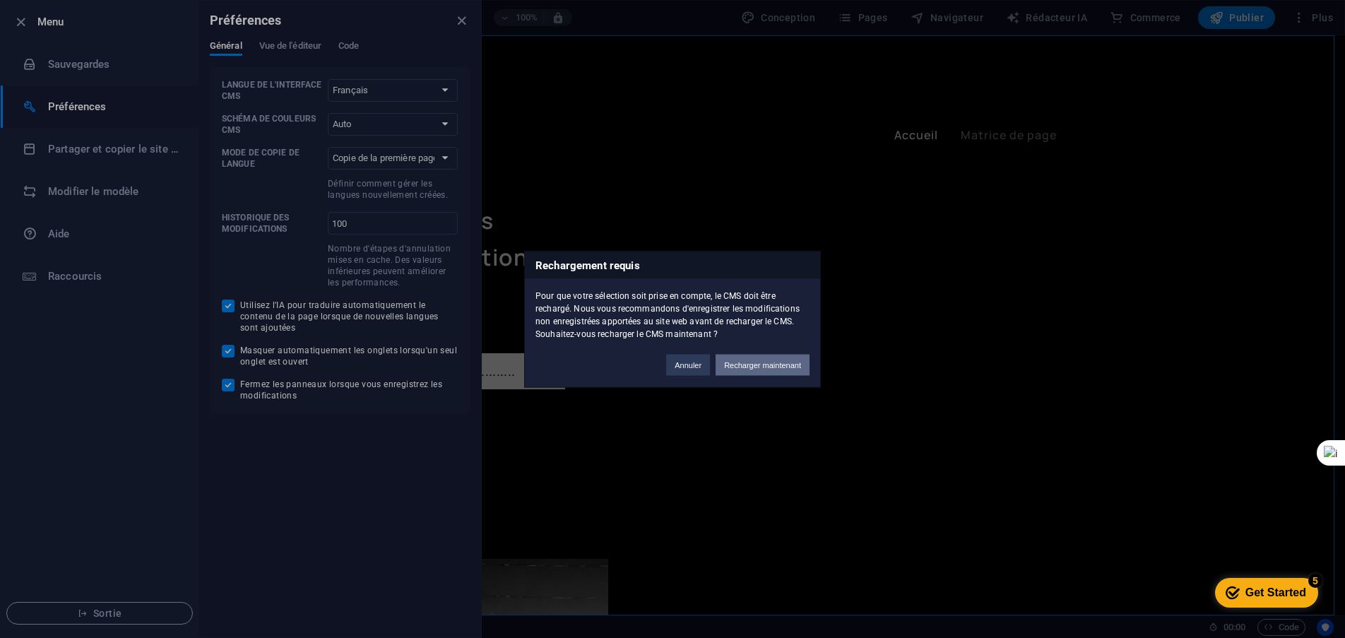
click at [748, 365] on font "Recharger maintenant" at bounding box center [762, 364] width 77 height 8
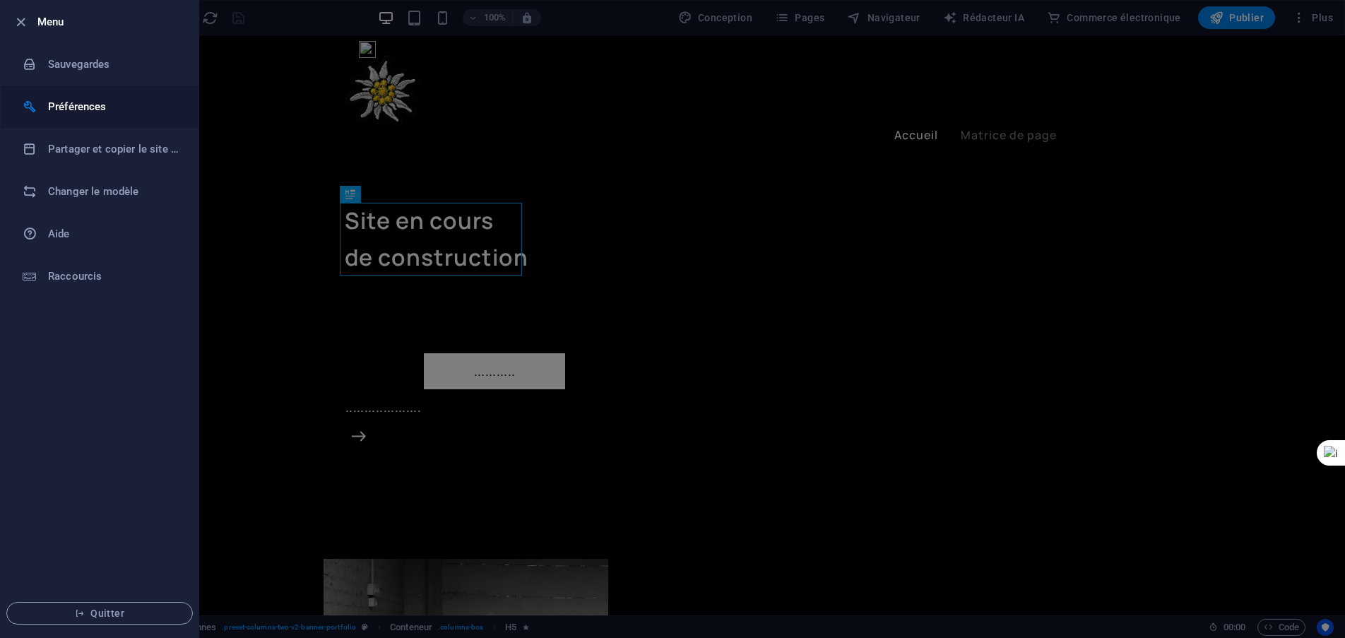
select select "fr"
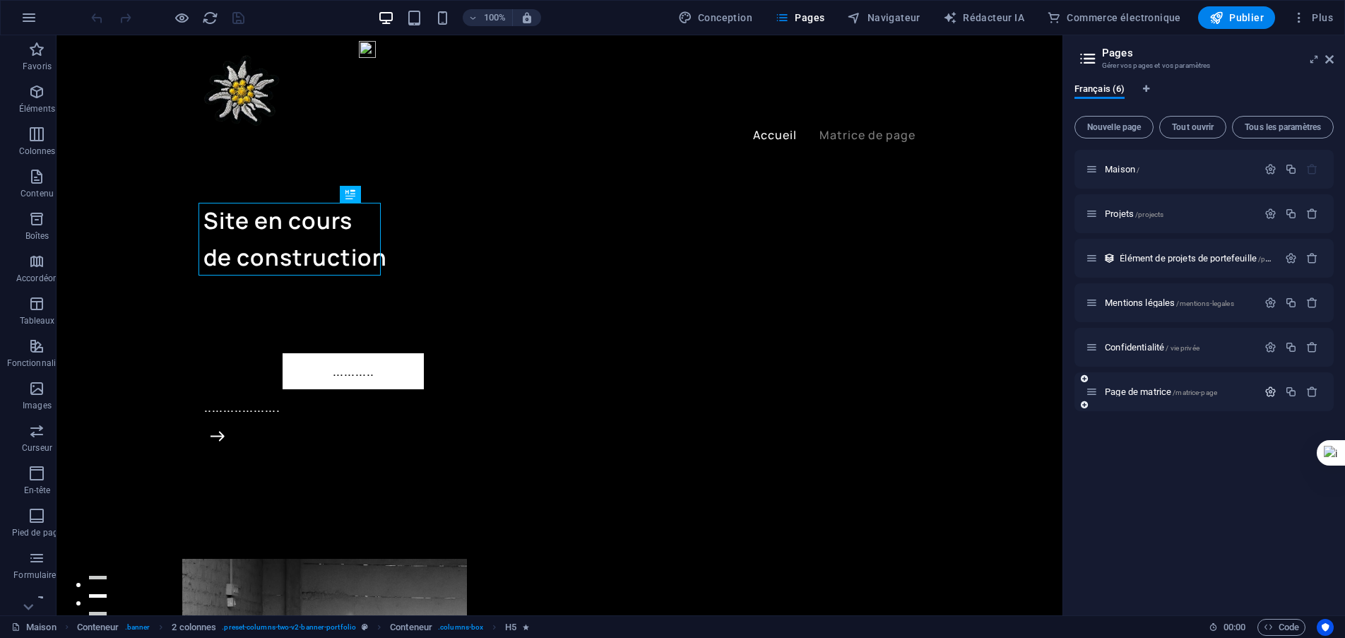
click at [1268, 392] on icon "button" at bounding box center [1271, 392] width 12 height 12
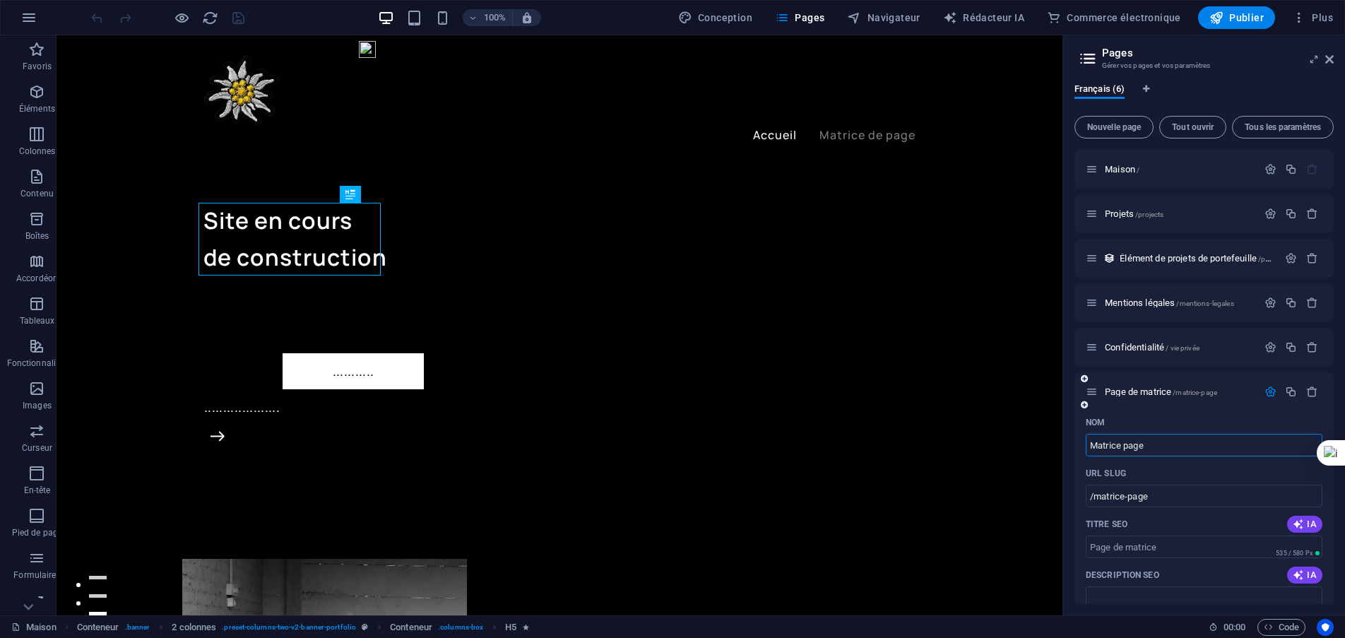
scroll to position [71, 0]
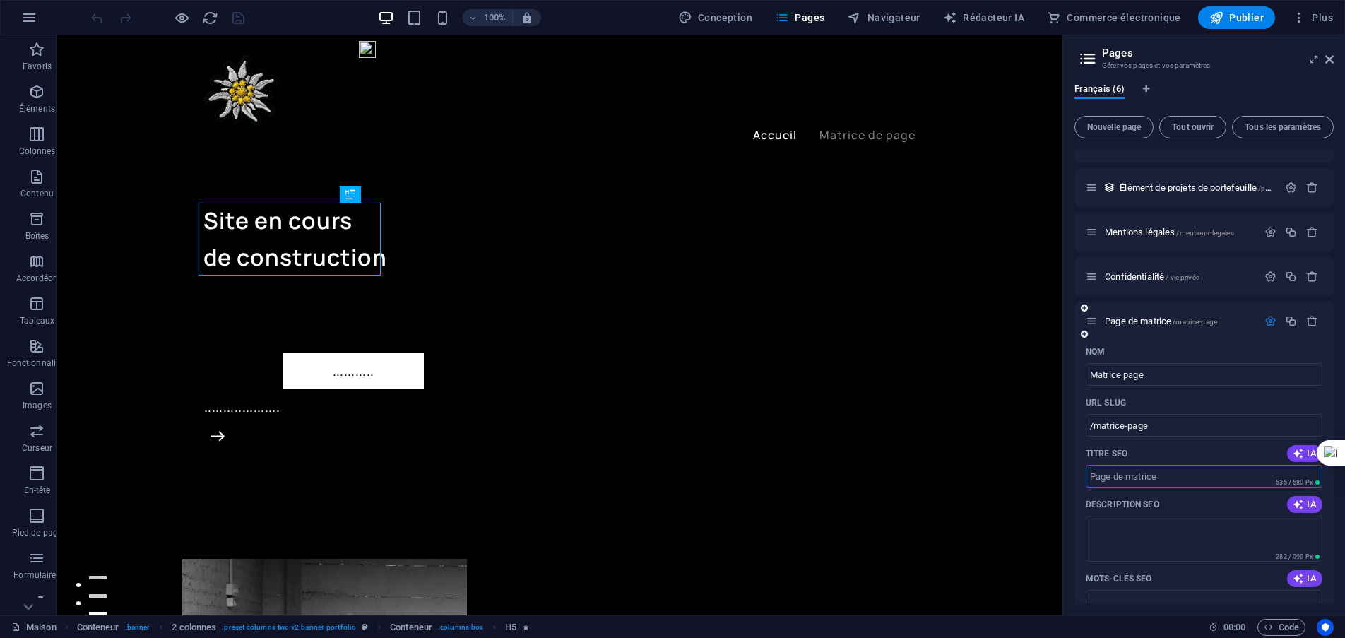
click at [1136, 478] on input "Titre SEO" at bounding box center [1204, 476] width 237 height 23
type input "Matrice page"
click at [1074, 496] on div "Français (6) Nouvelle page Tout ouvrir Tous les paramètres Maison / Projets /pr…" at bounding box center [1204, 343] width 282 height 543
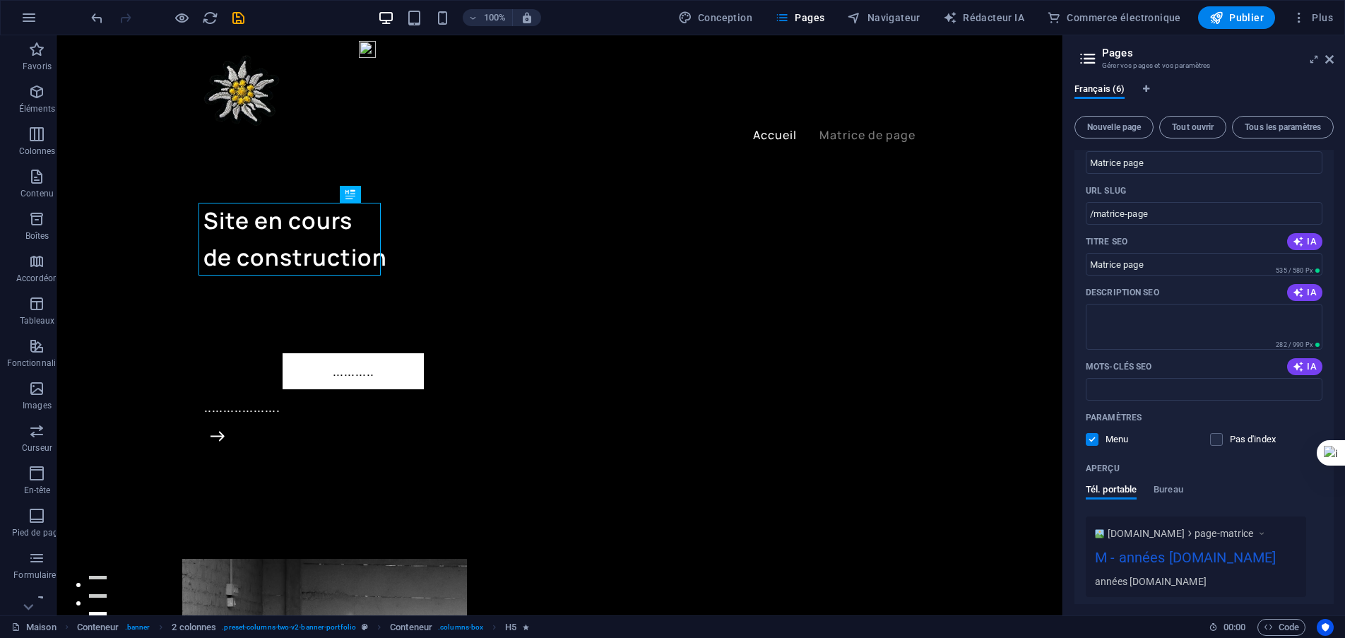
scroll to position [0, 0]
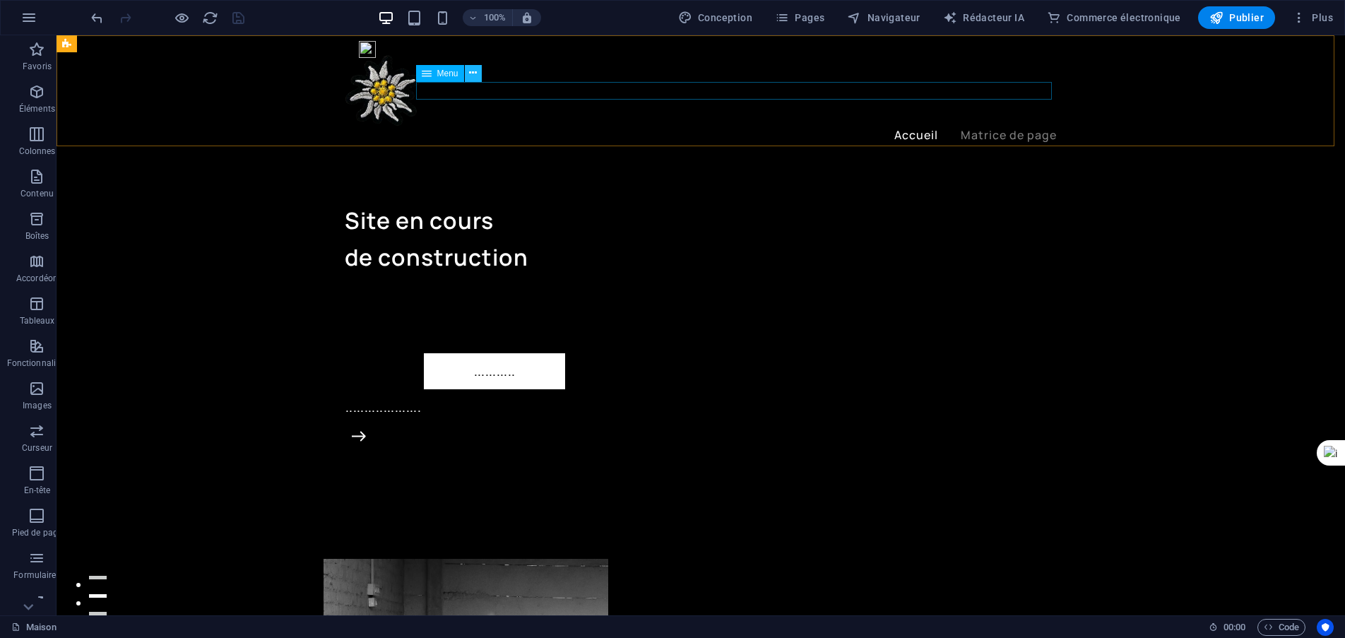
click at [478, 74] on button at bounding box center [473, 73] width 17 height 17
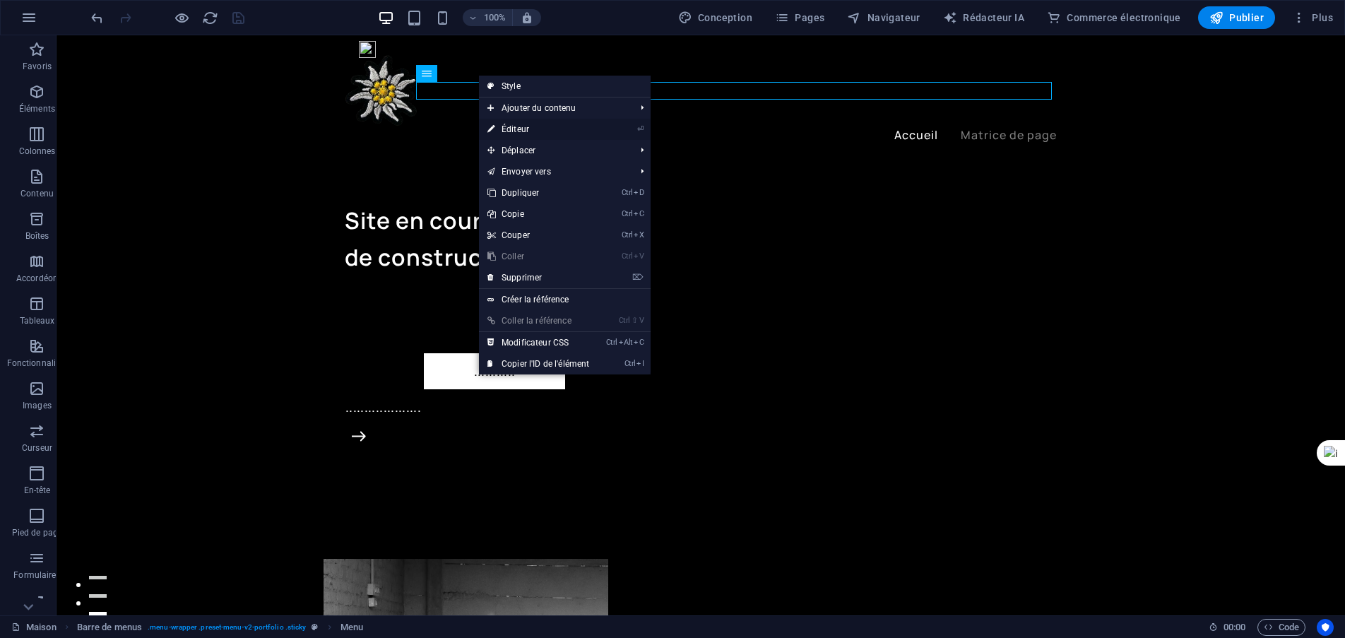
click at [512, 126] on font "Éditeur" at bounding box center [516, 129] width 28 height 10
select select
select select "4"
select select
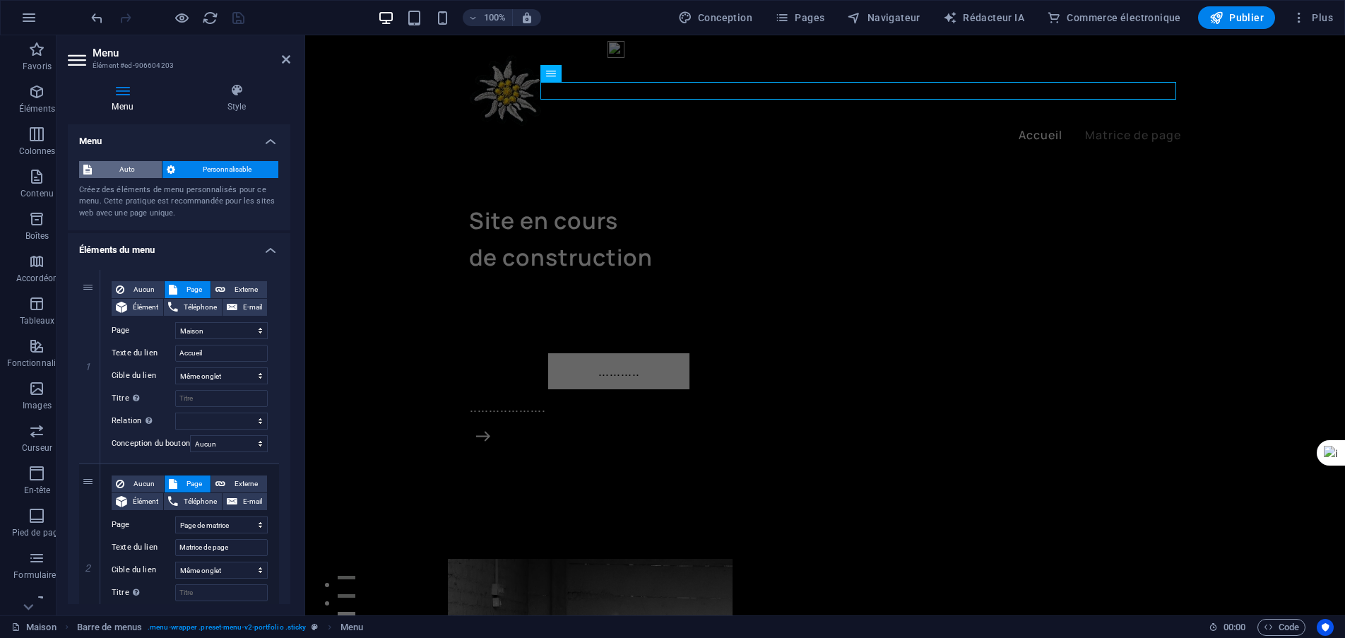
click at [113, 165] on span "Auto" at bounding box center [126, 169] width 61 height 17
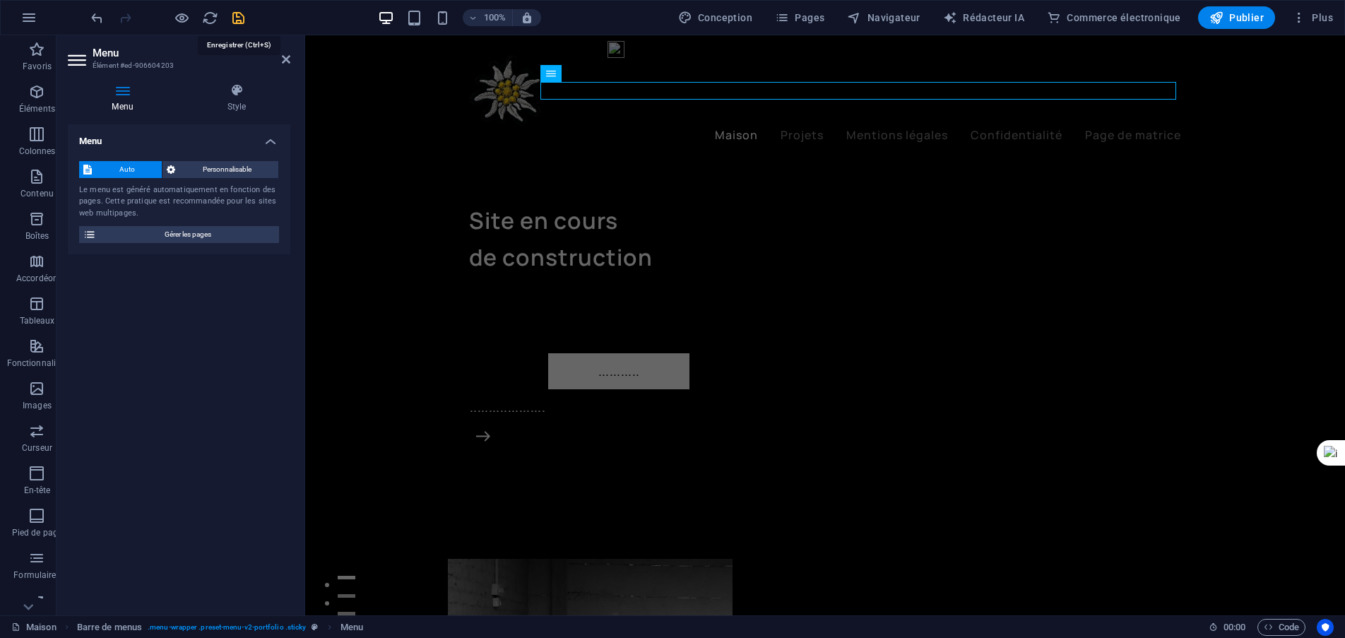
click at [239, 20] on icon "sauvegarder" at bounding box center [238, 18] width 16 height 16
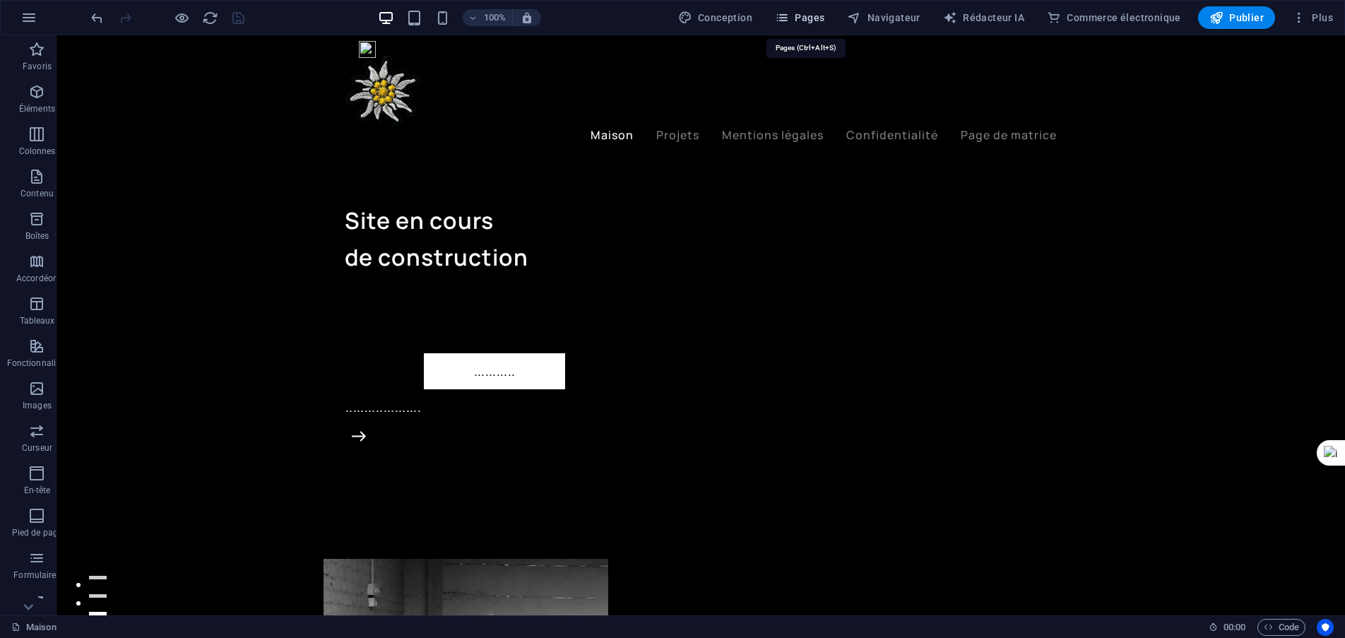
click at [0, 0] on button "Pages" at bounding box center [0, 0] width 0 height 0
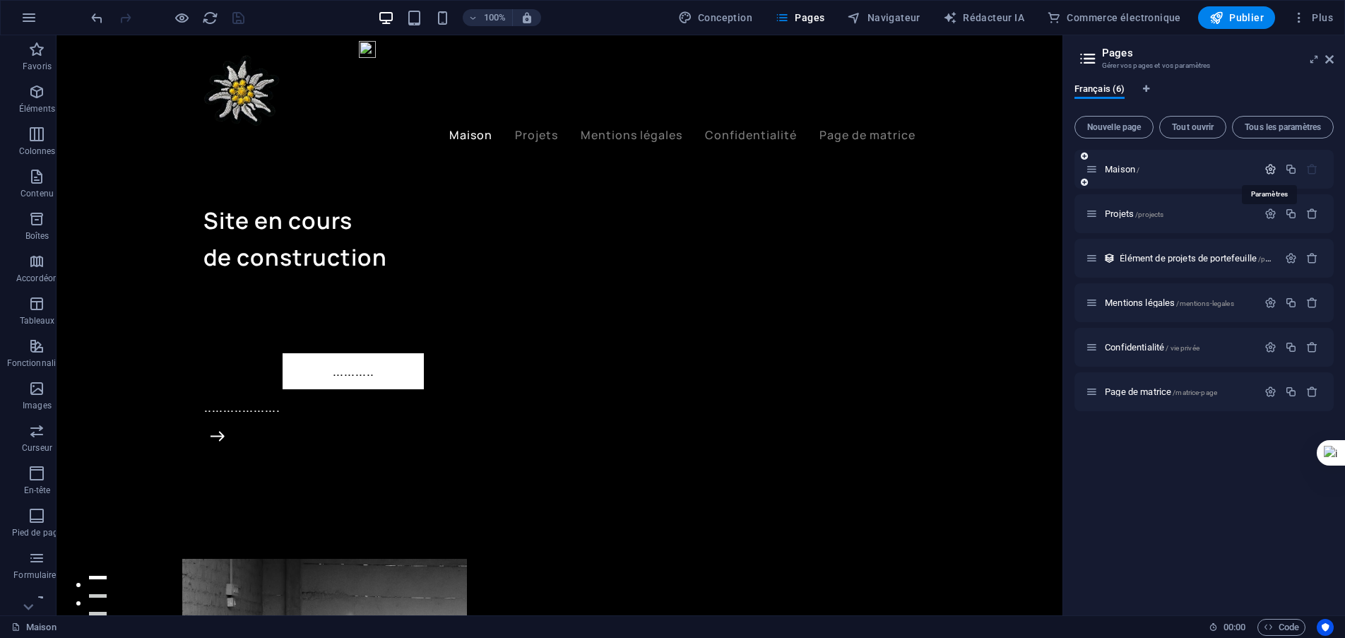
click at [1274, 167] on icon "button" at bounding box center [1271, 169] width 12 height 12
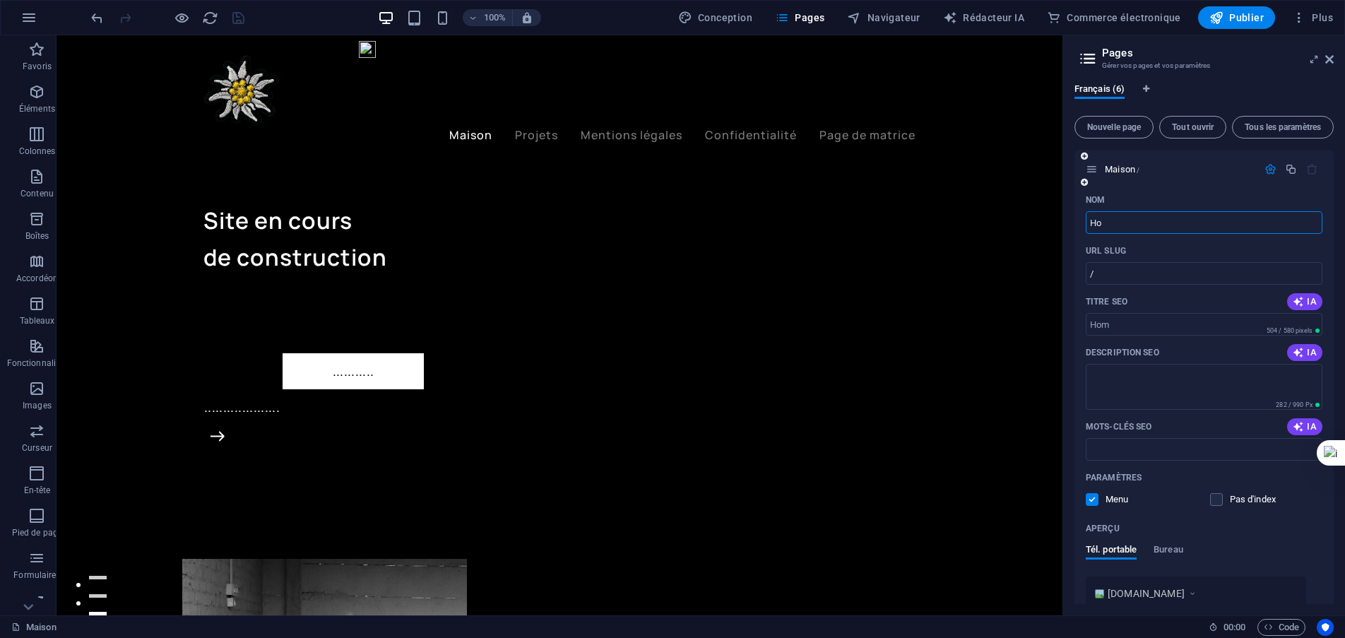
type input "H"
type input "Acc"
type input "/a"
type input "Accueil"
type input "/accuei"
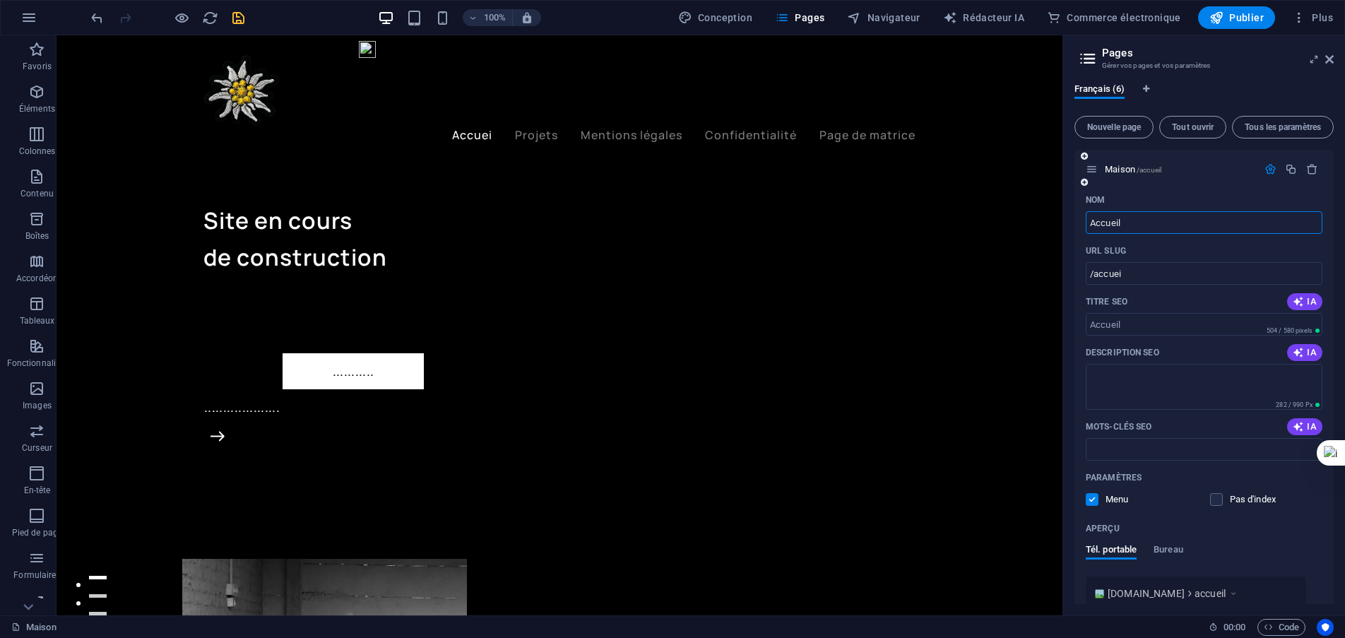
type input "Accueil"
type input "/accueil"
type input "Accueil"
click at [1166, 270] on input "/accueil" at bounding box center [1204, 273] width 237 height 23
type input "/"
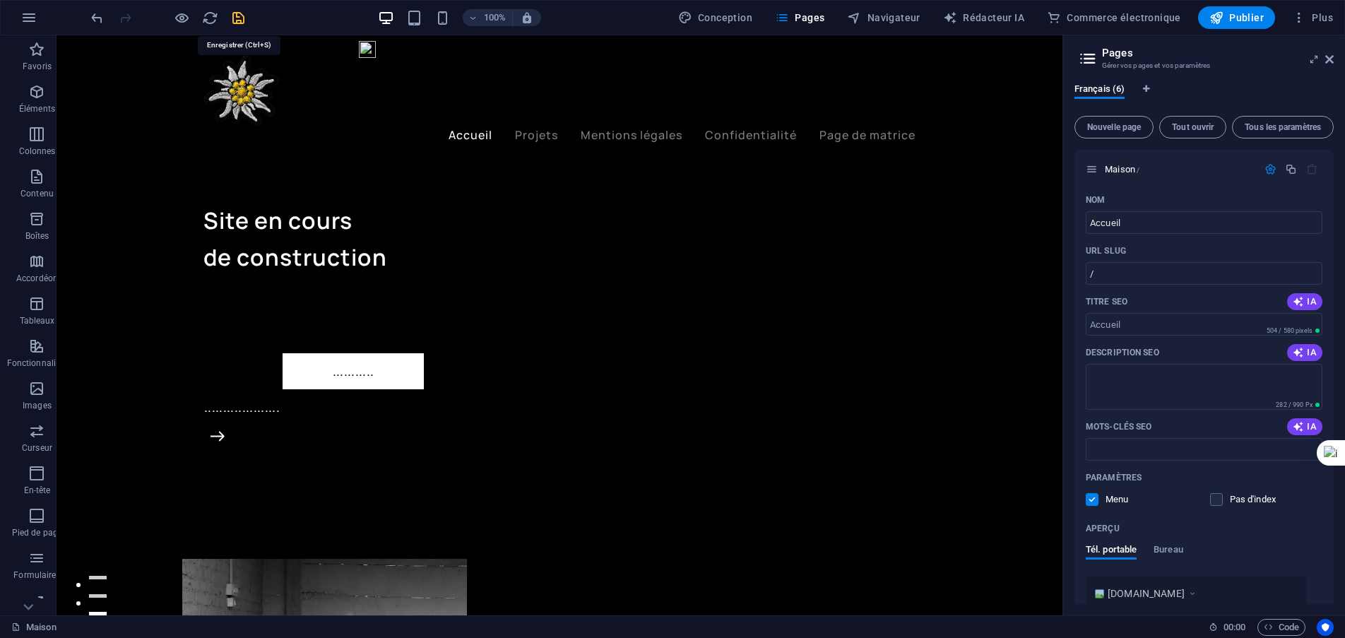
click at [244, 23] on icon "sauvegarder" at bounding box center [238, 18] width 16 height 16
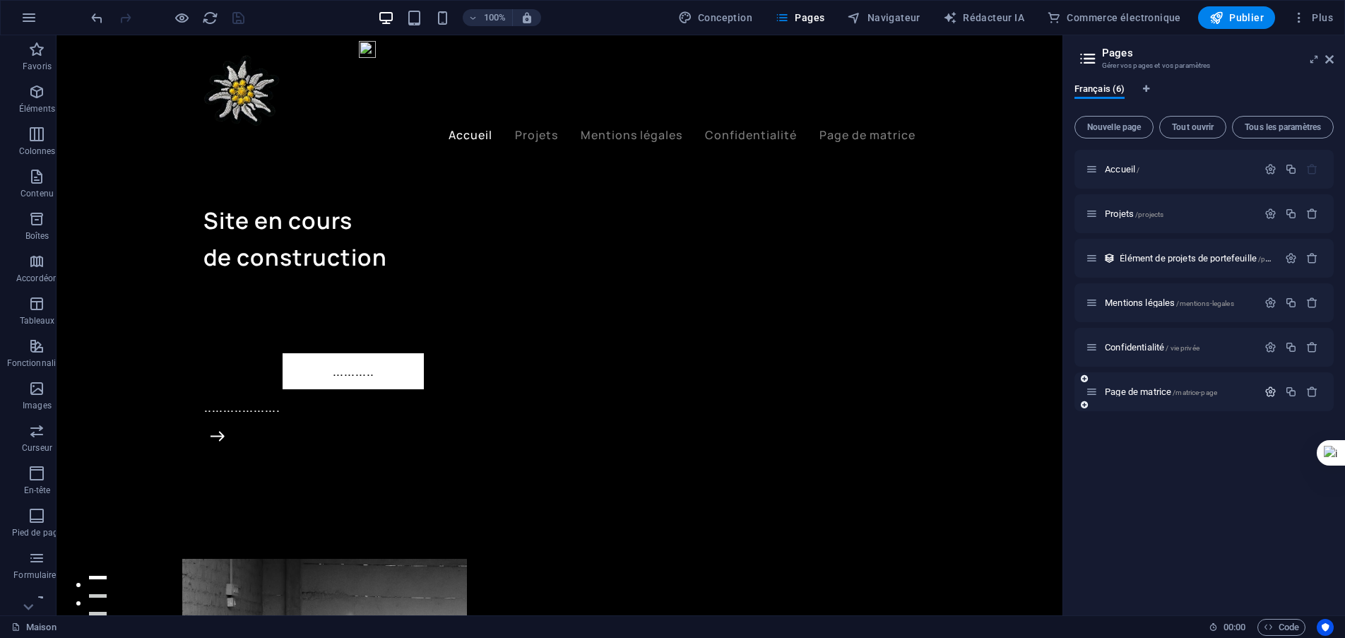
click at [1263, 389] on button "button" at bounding box center [1270, 392] width 20 height 12
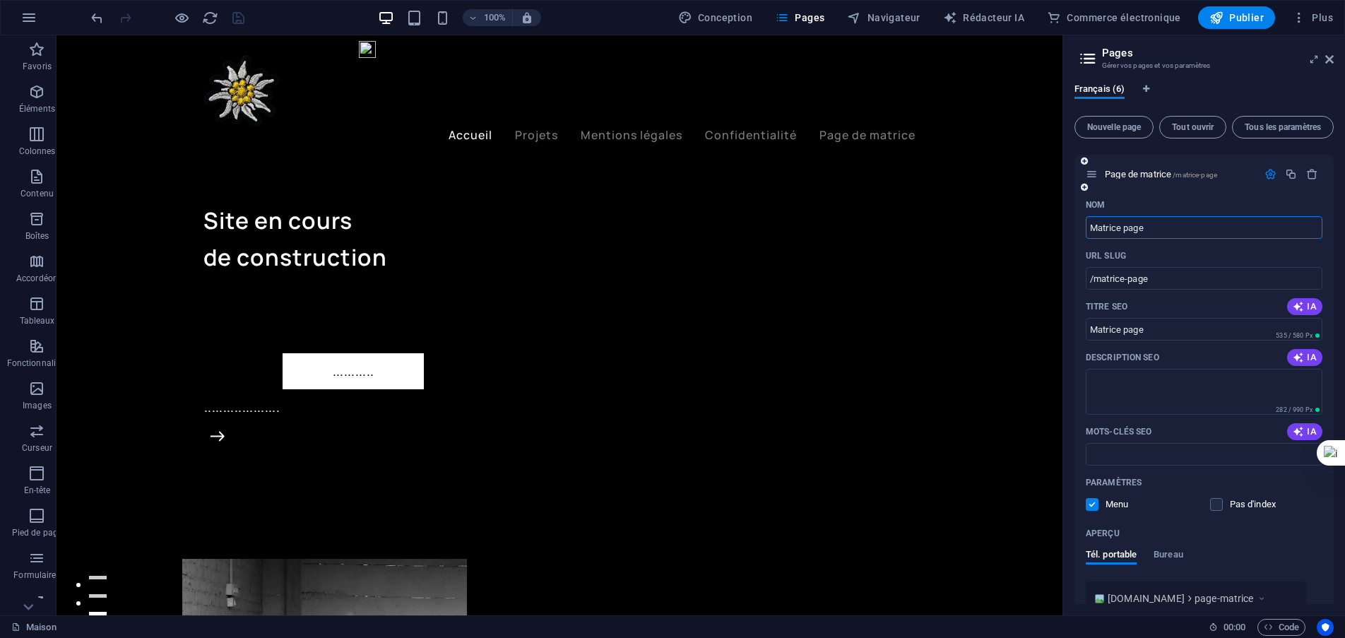
scroll to position [147, 0]
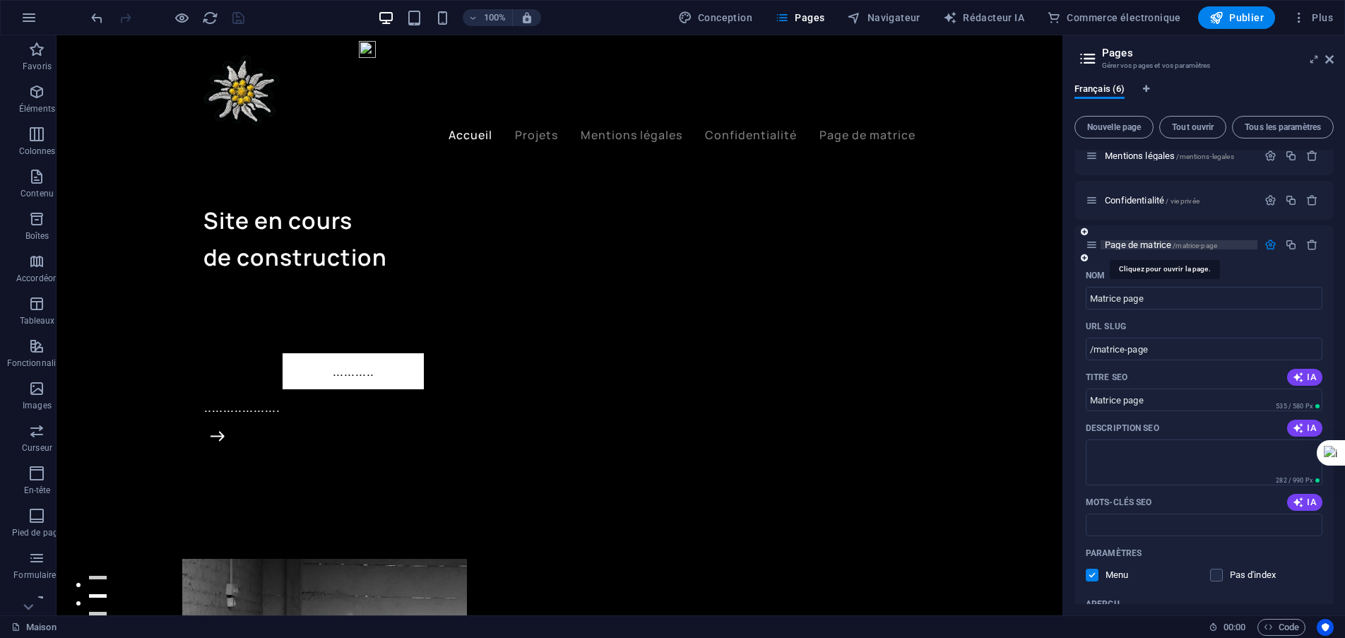
click at [1136, 242] on font "Page de matrice" at bounding box center [1138, 245] width 66 height 11
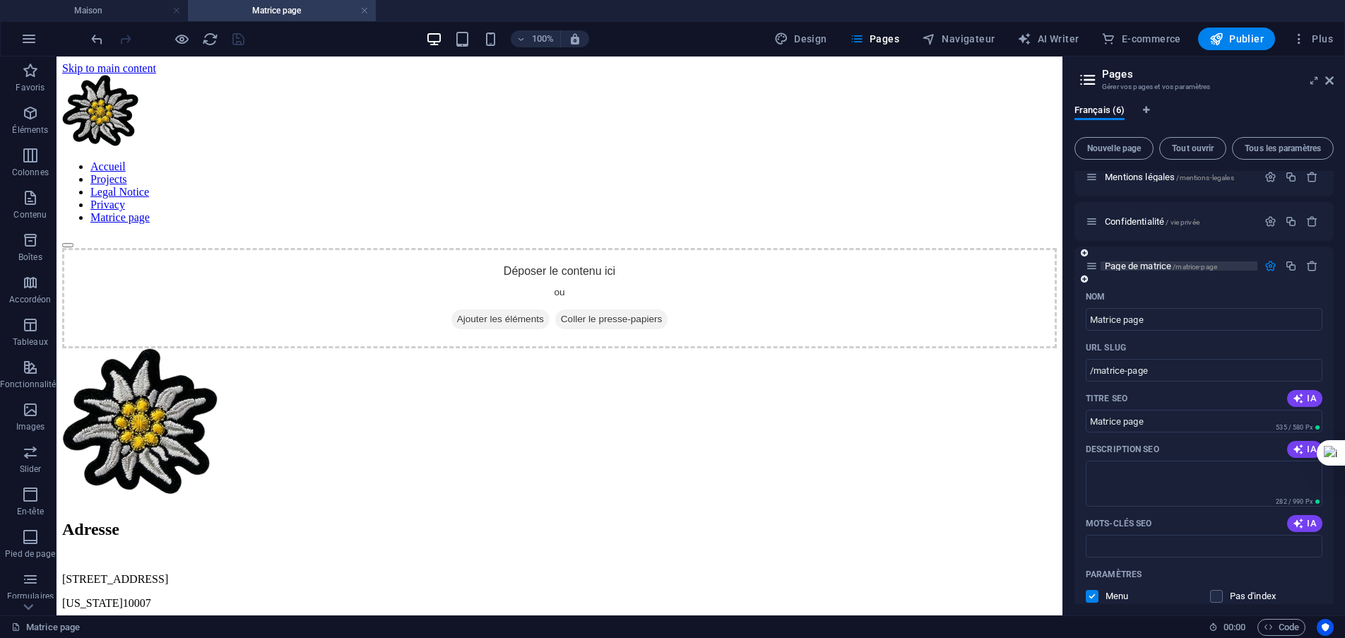
scroll to position [0, 0]
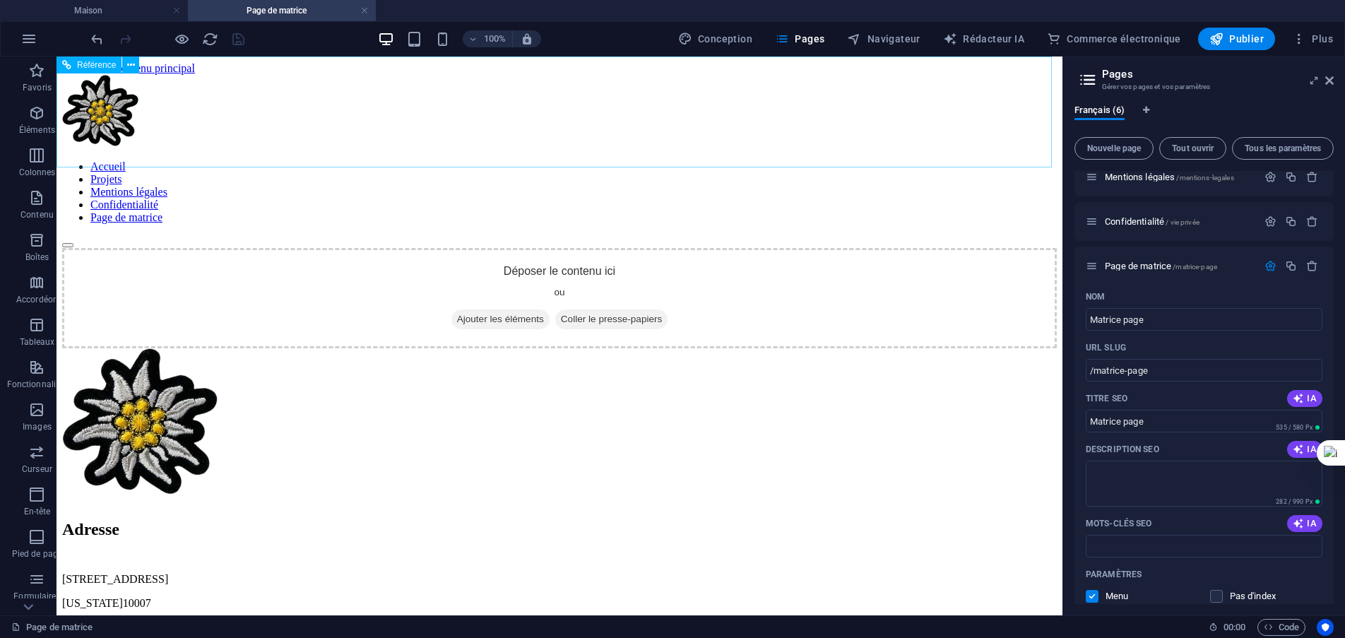
click at [462, 126] on div "Accueil Projets Mentions légales Confidentialité Page de matrice" at bounding box center [559, 161] width 995 height 173
click at [367, 10] on link at bounding box center [364, 10] width 8 height 13
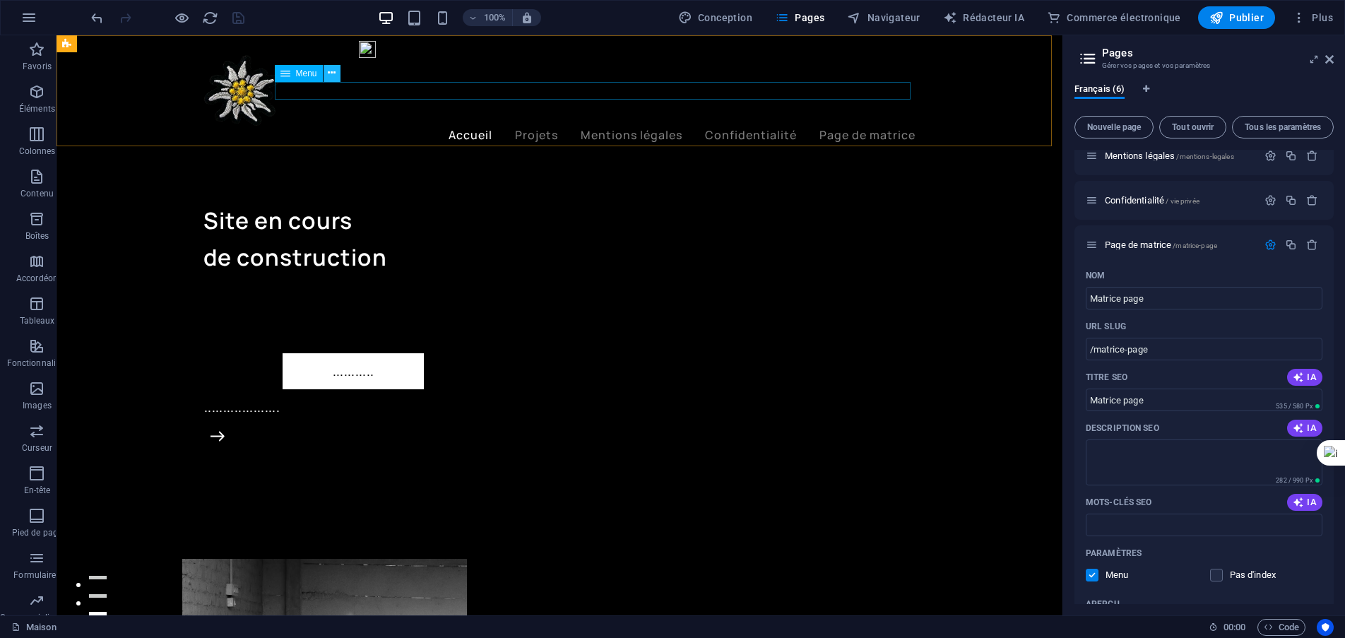
click at [333, 71] on icon at bounding box center [332, 73] width 8 height 15
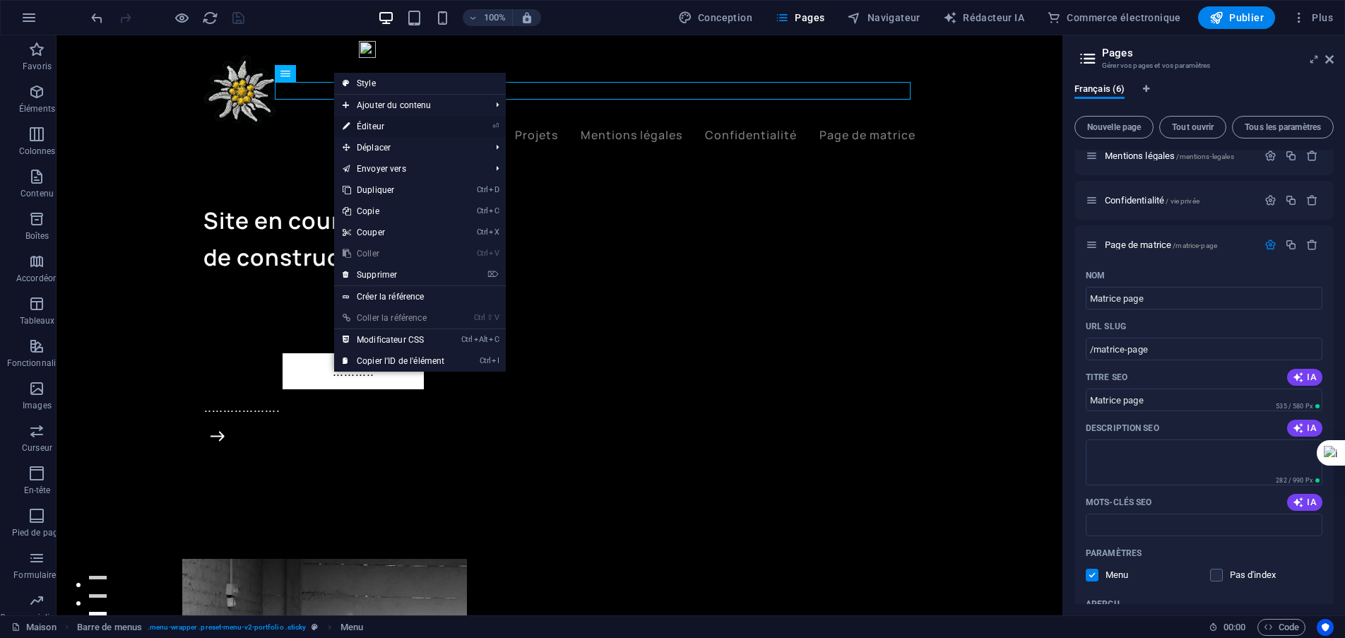
click at [371, 127] on font "Éditeur" at bounding box center [371, 127] width 28 height 10
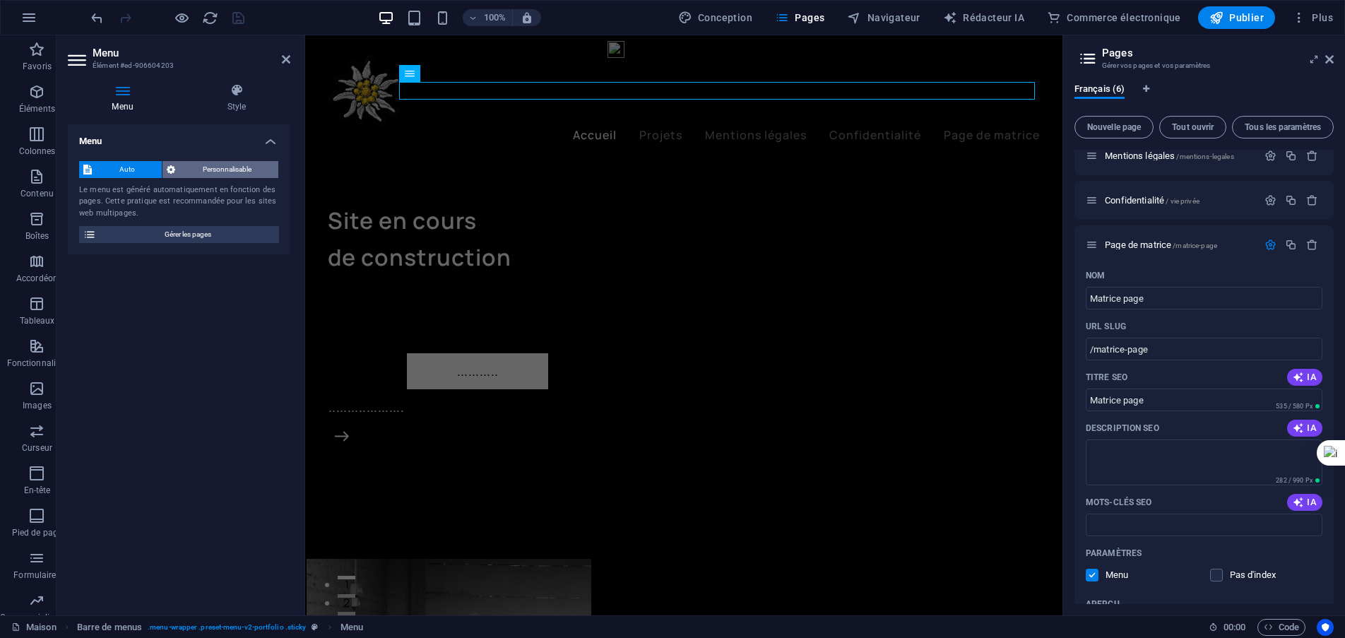
click at [222, 172] on font "Personnalisable" at bounding box center [227, 169] width 49 height 8
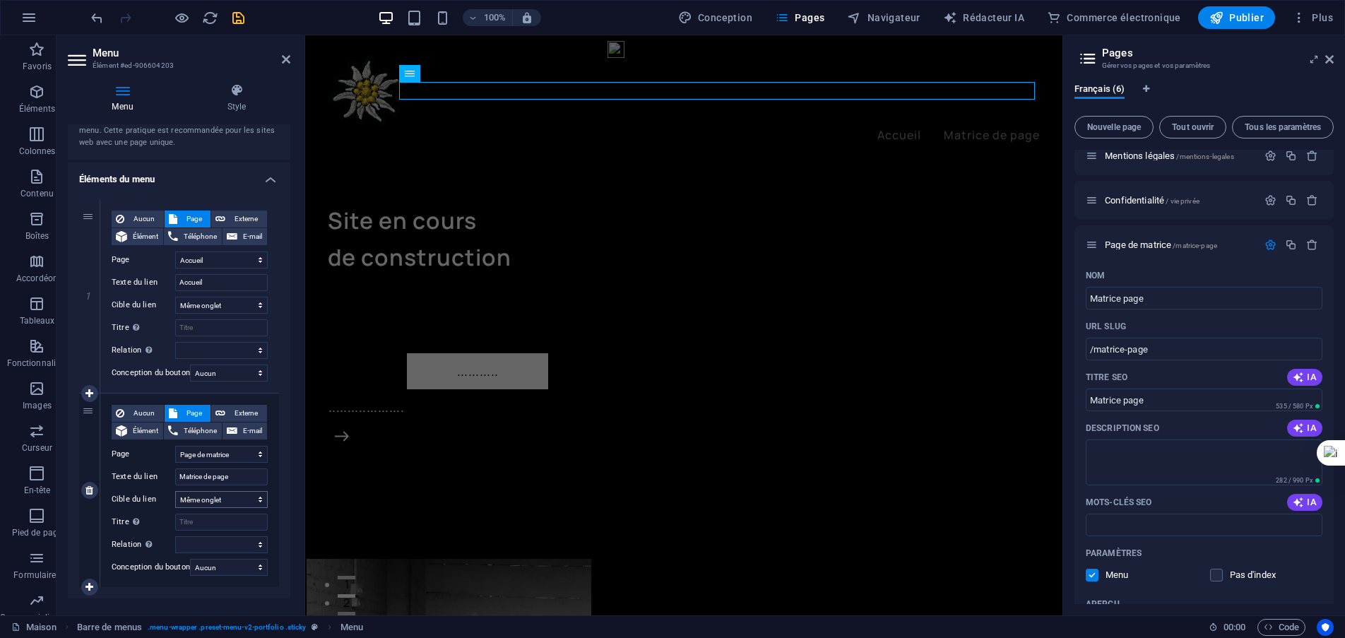
scroll to position [104, 0]
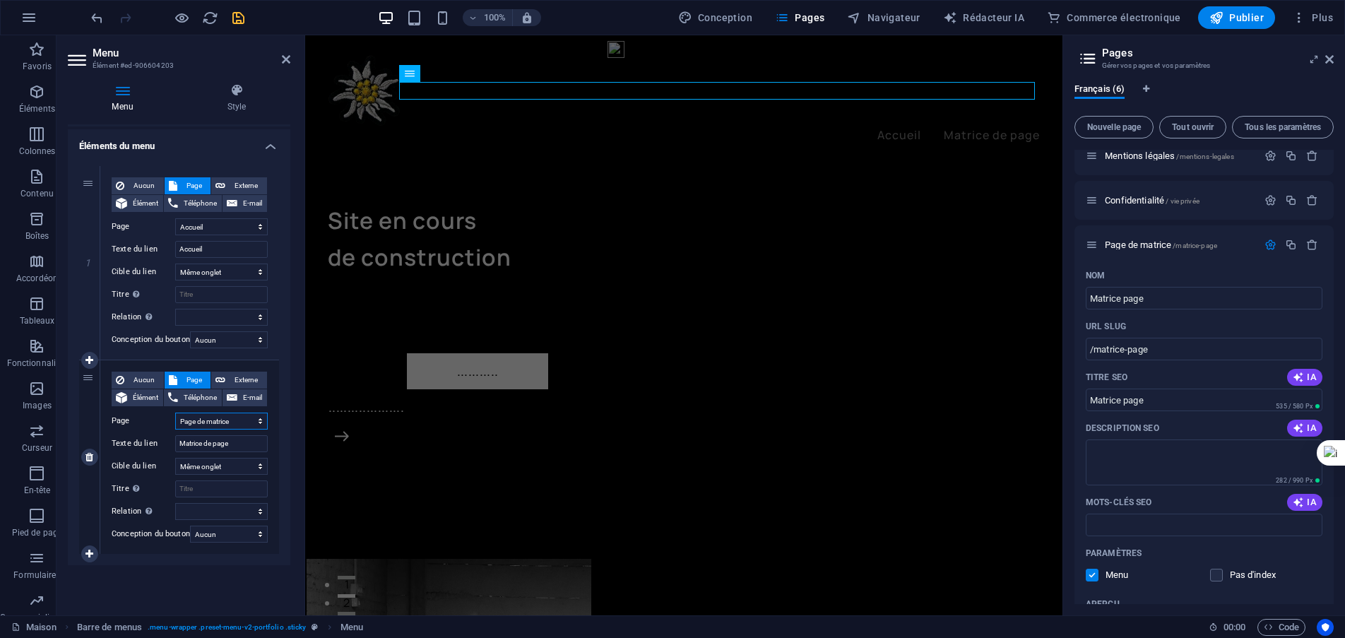
click at [240, 420] on select "Accueil Projets Mentions légales Confidentialité Page de matrice" at bounding box center [221, 421] width 93 height 17
click at [287, 56] on icon at bounding box center [286, 59] width 8 height 11
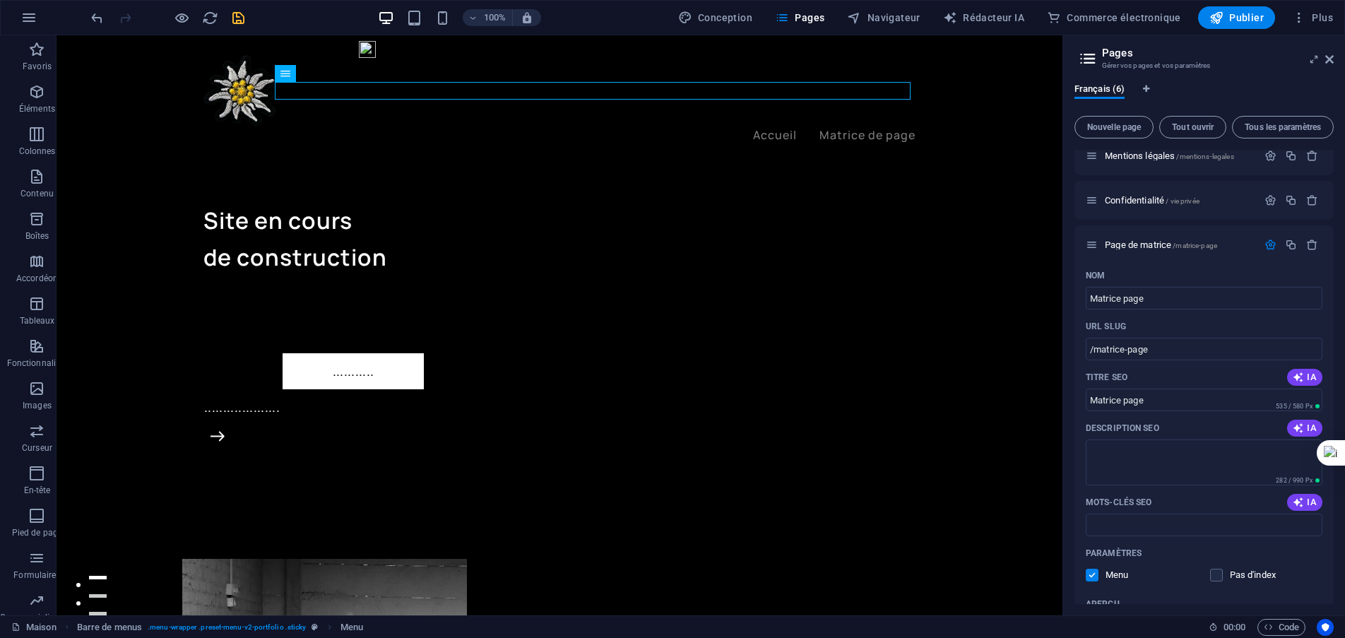
click at [236, 16] on icon "sauvegarder" at bounding box center [238, 18] width 16 height 16
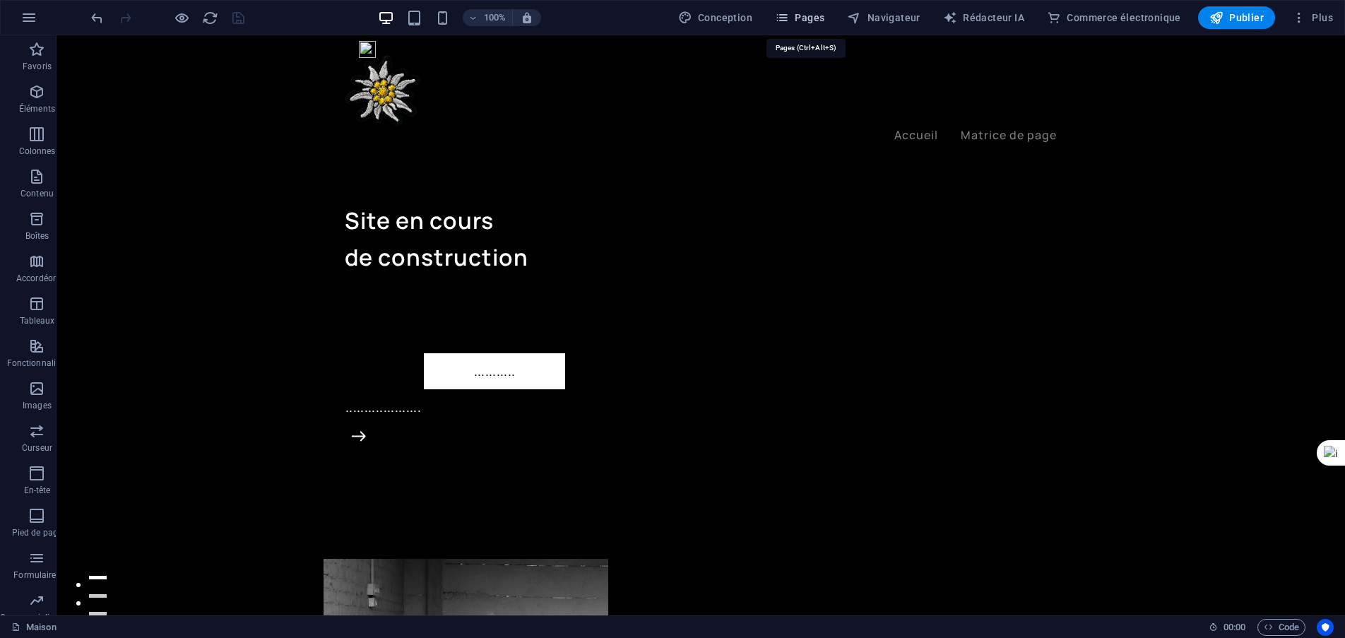
click at [811, 23] on span "Pages" at bounding box center [799, 18] width 49 height 14
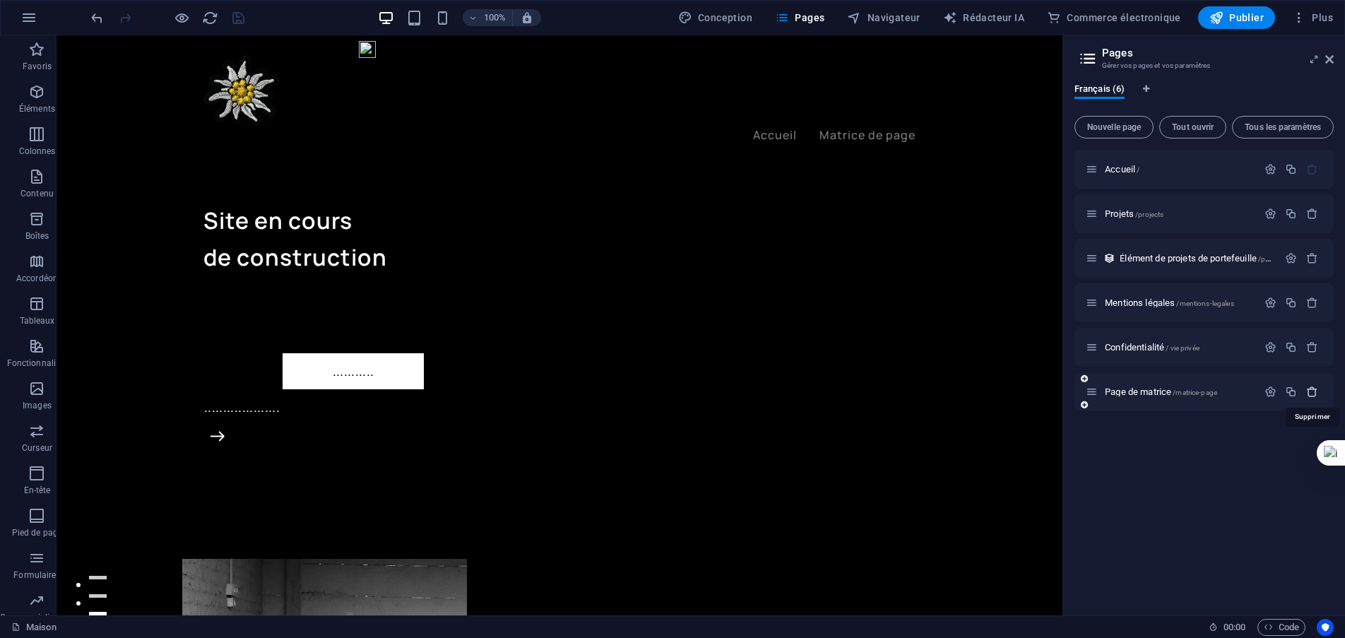
click at [1316, 395] on icon "button" at bounding box center [1312, 392] width 12 height 12
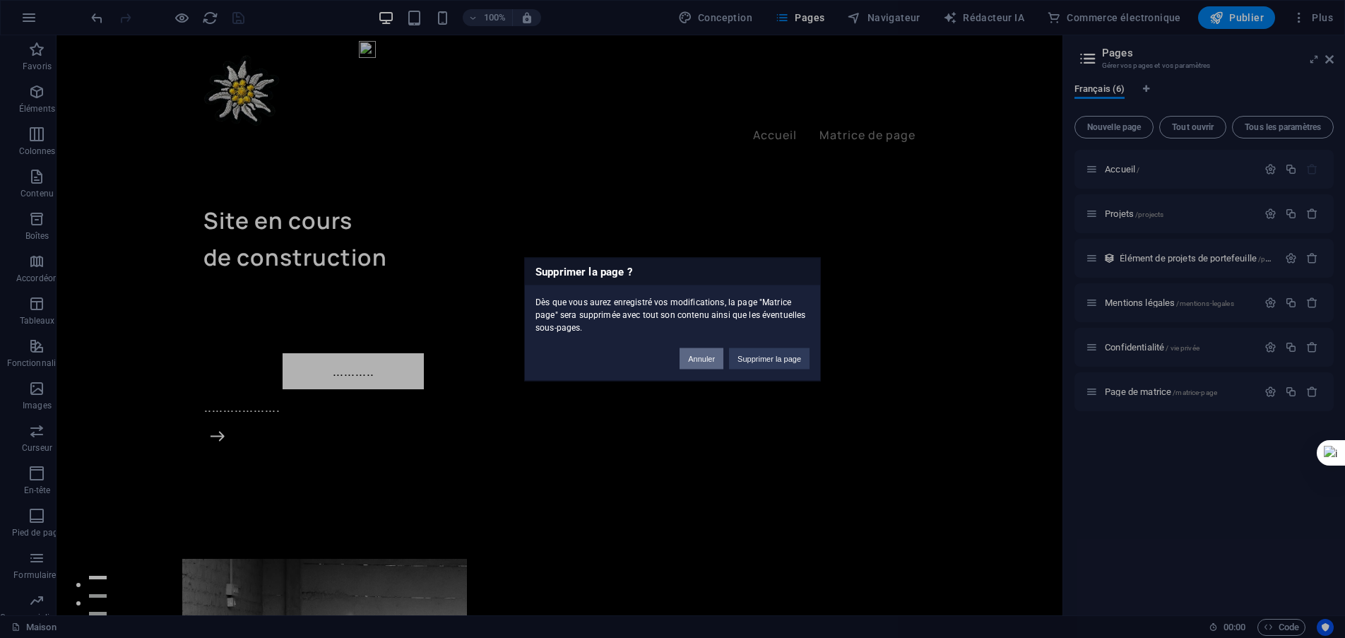
click at [705, 359] on font "Annuler" at bounding box center [701, 358] width 27 height 8
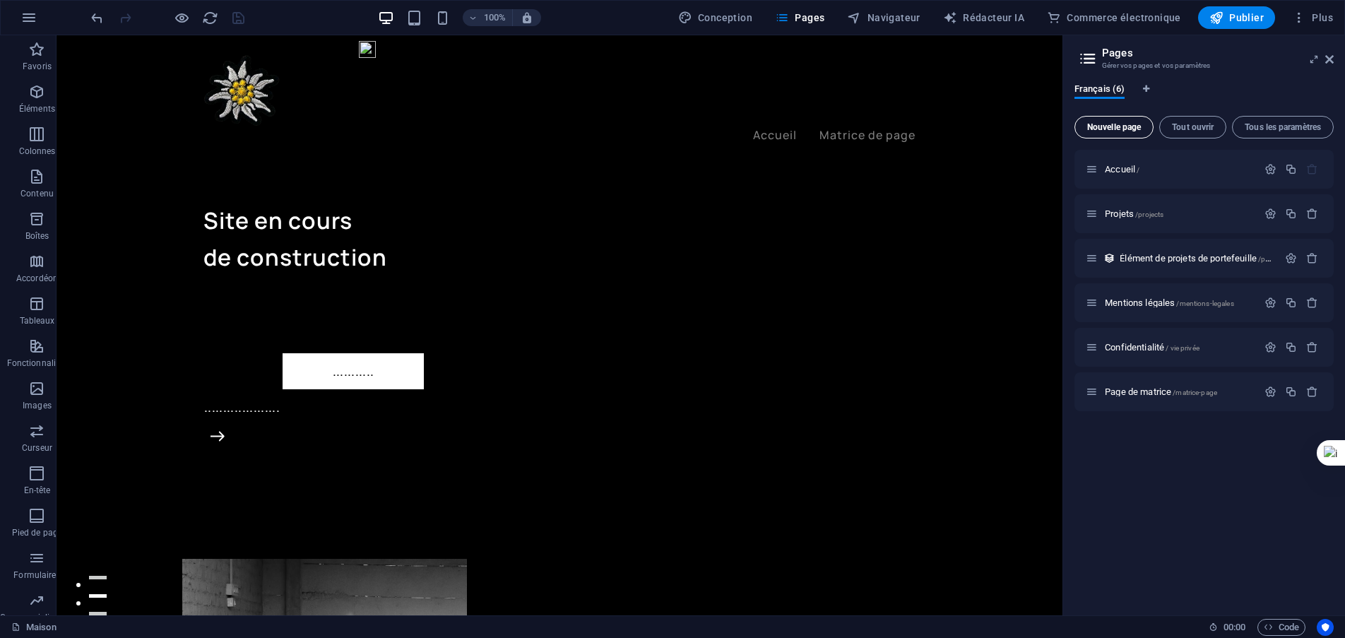
click at [1116, 133] on button "Nouvelle page" at bounding box center [1114, 127] width 79 height 23
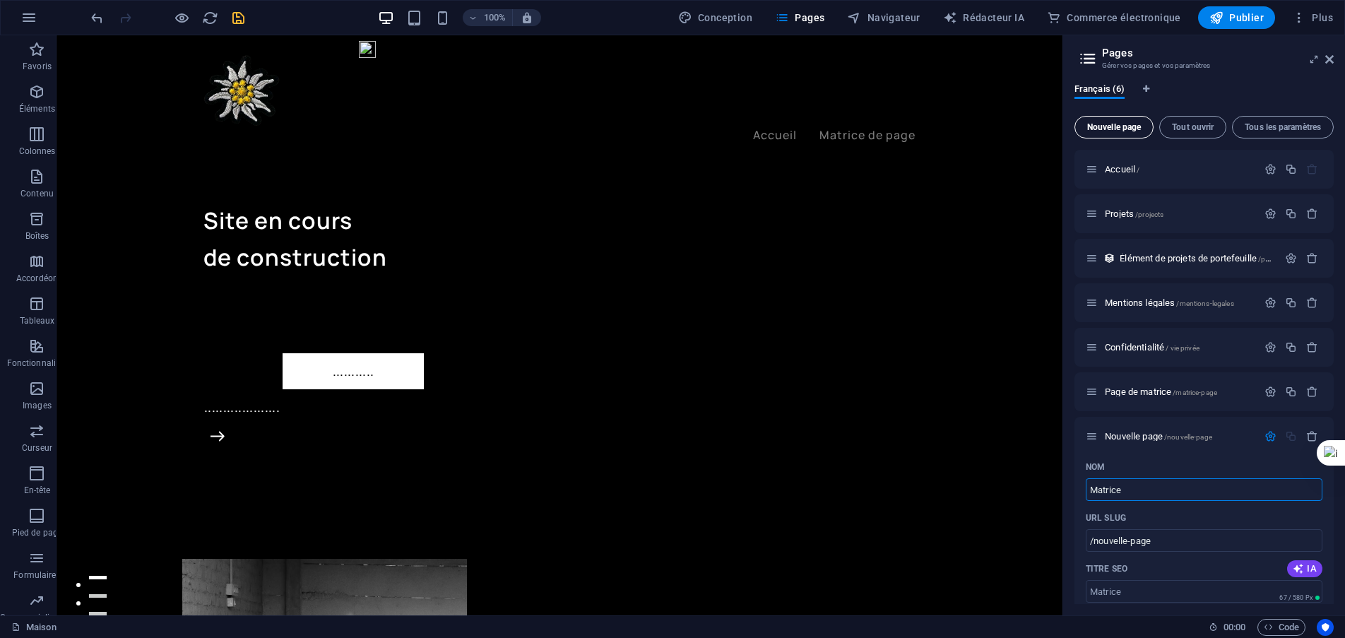
type input "Matrice"
type input "/matrice"
type input "Matrice"
click at [1303, 518] on div "URL SLUG" at bounding box center [1204, 518] width 237 height 23
click at [230, 18] on icon "sauvegarder" at bounding box center [238, 18] width 16 height 16
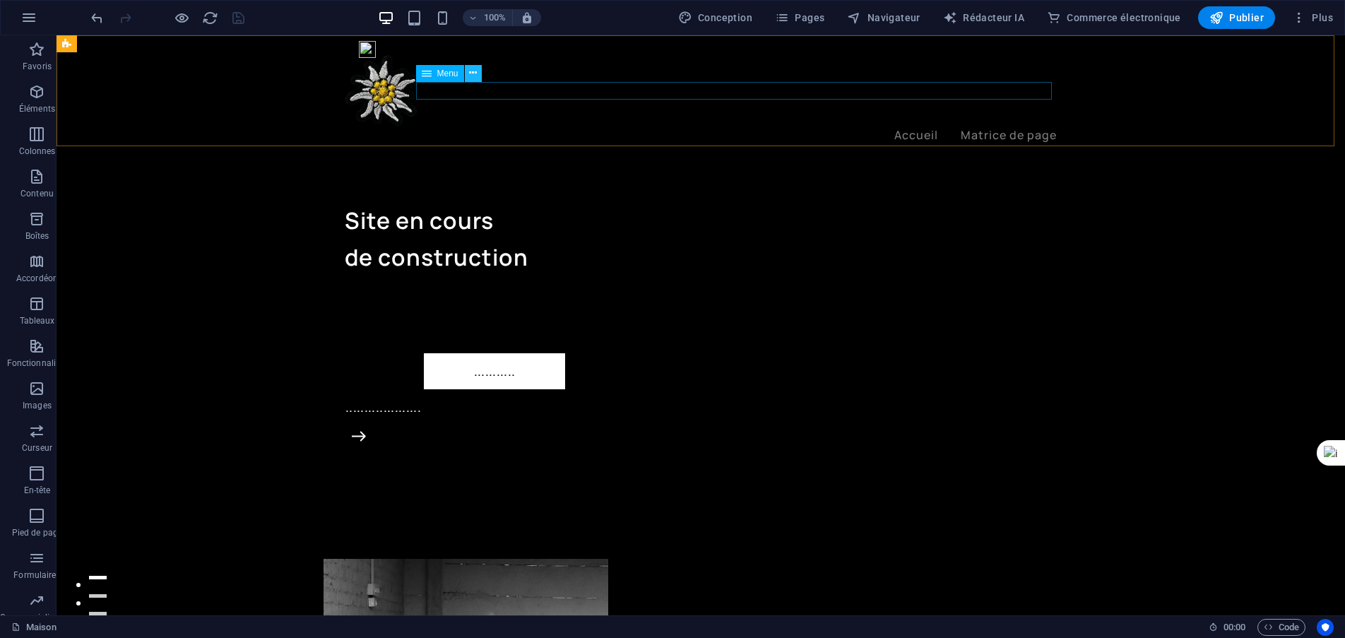
click at [0, 0] on icon at bounding box center [0, 0] width 0 height 0
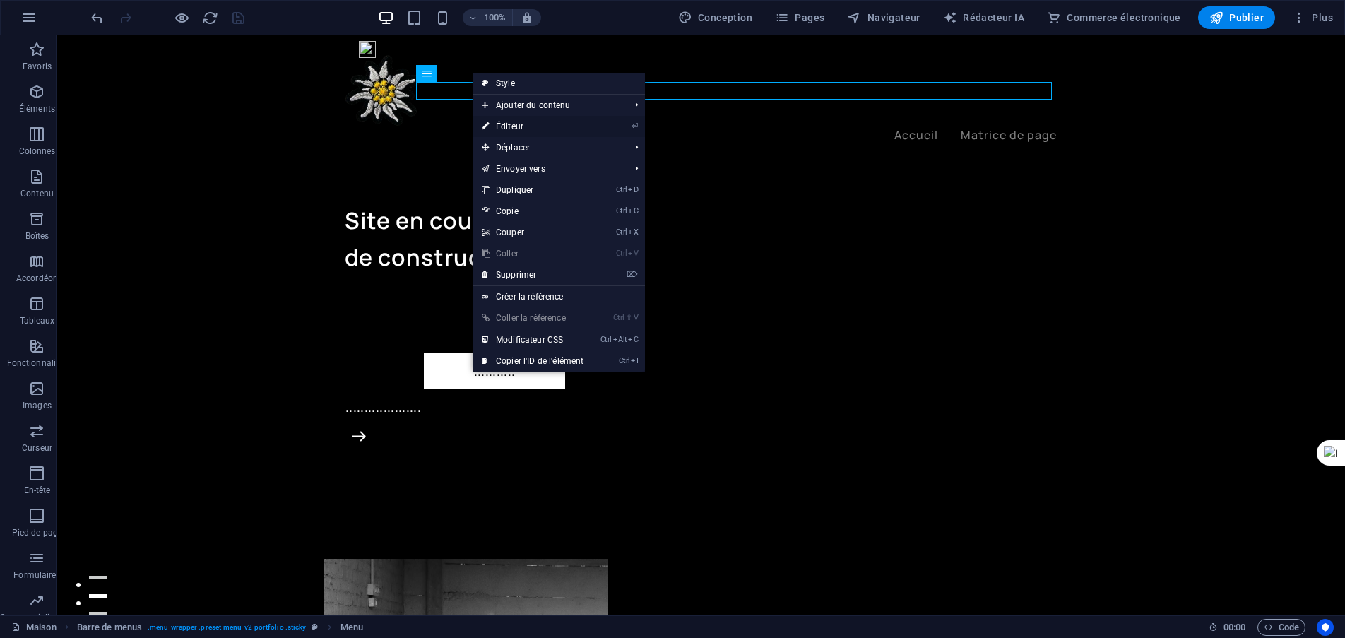
click at [511, 126] on font "Éditeur" at bounding box center [510, 127] width 28 height 10
select select
select select "4"
select select
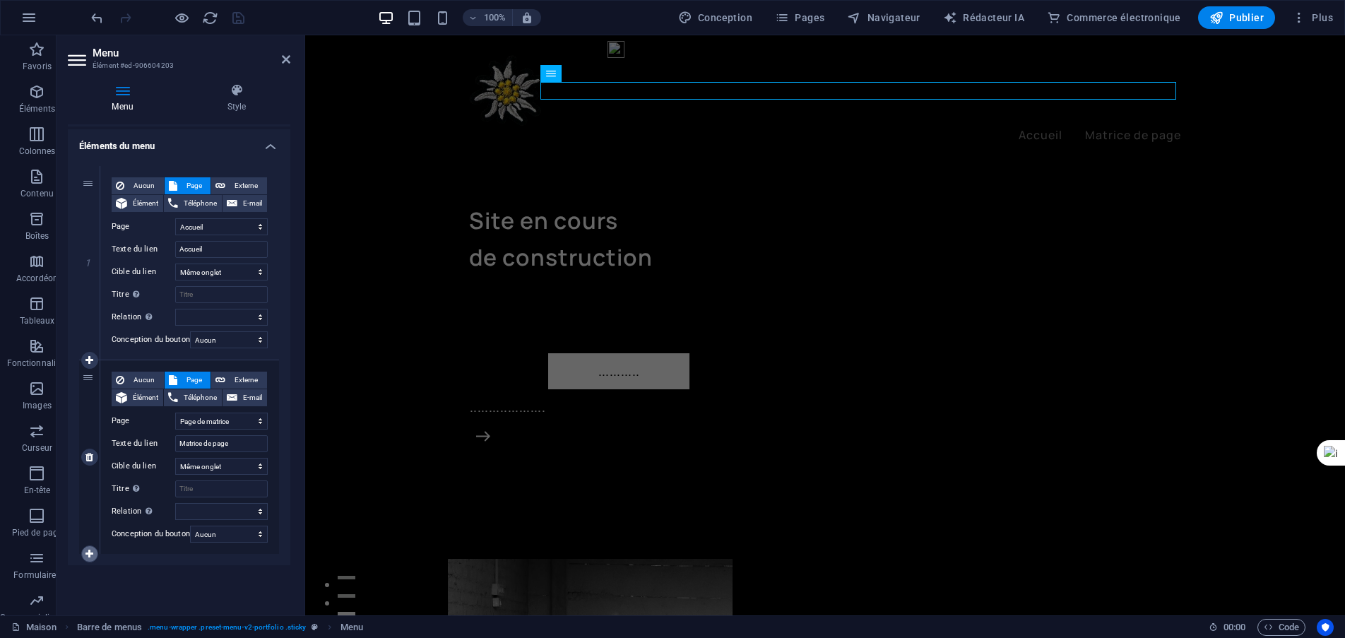
click at [89, 556] on icon at bounding box center [89, 554] width 8 height 10
select select
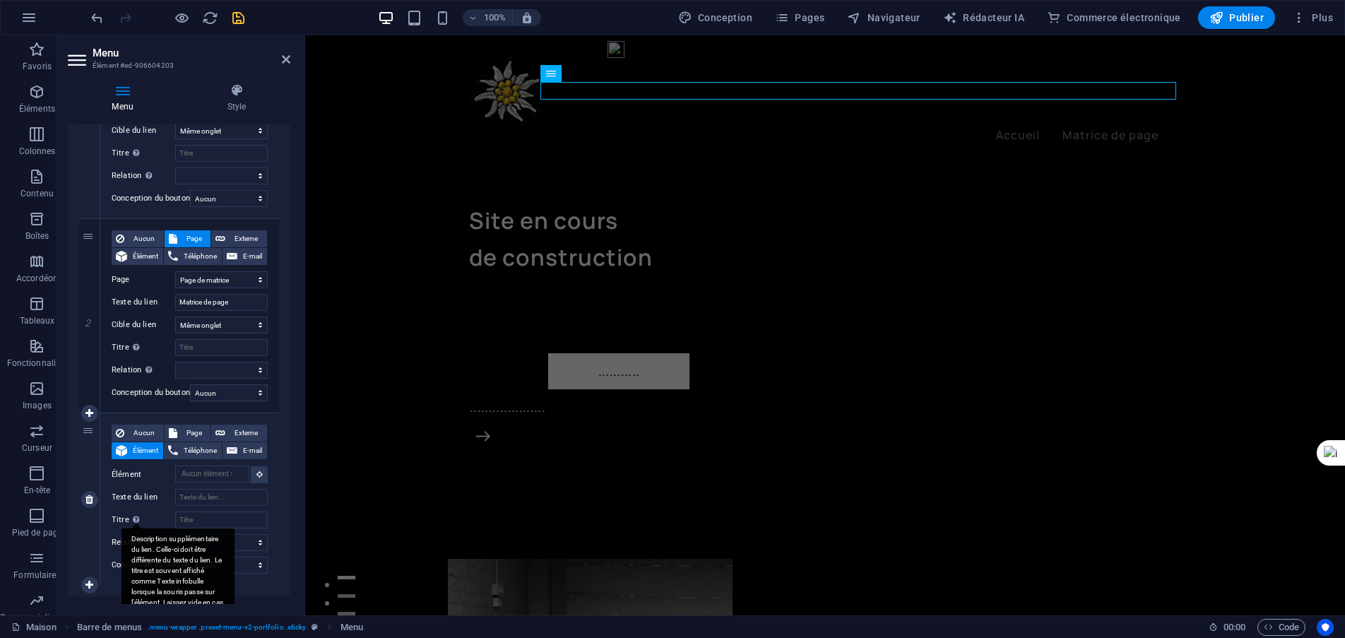
scroll to position [276, 0]
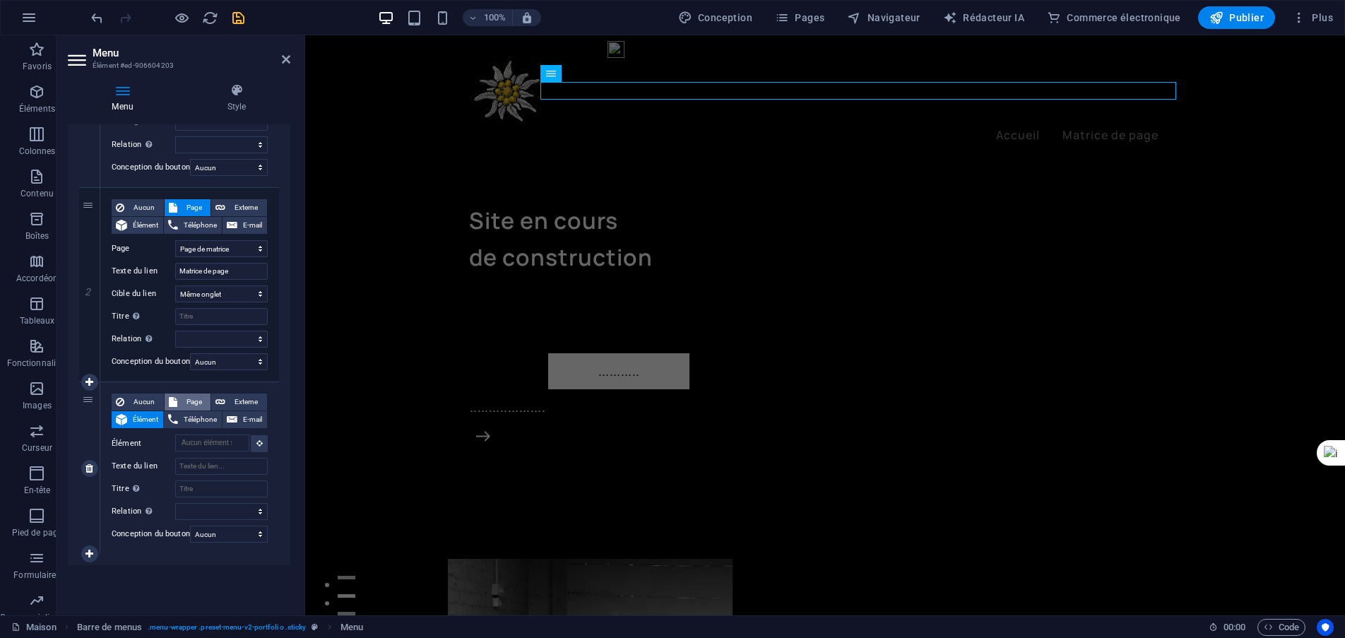
click at [187, 400] on font "Page" at bounding box center [195, 402] width 16 height 8
select select
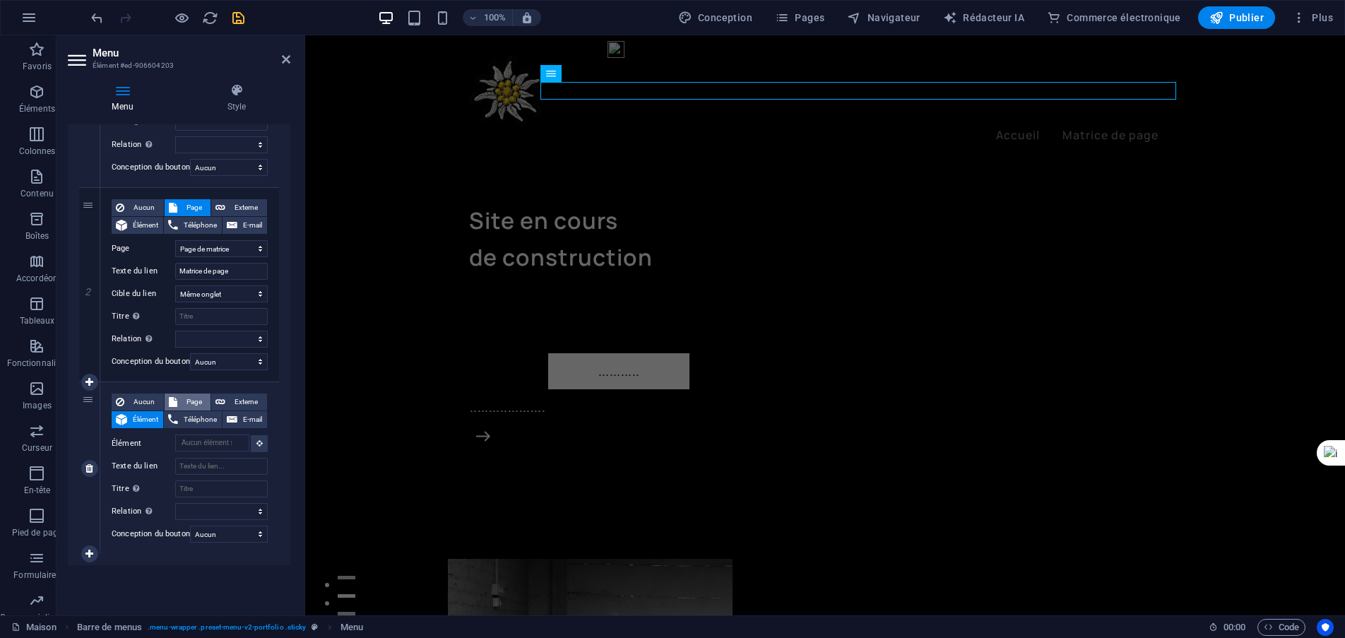
select select
click at [215, 447] on select "Accueil Projets Mentions légales Confidentialité Page de matrice Matrice" at bounding box center [221, 443] width 93 height 17
select select "5"
click at [175, 435] on select "Accueil Projets Mentions légales Confidentialité Page de matrice Matrice" at bounding box center [221, 443] width 93 height 17
select select
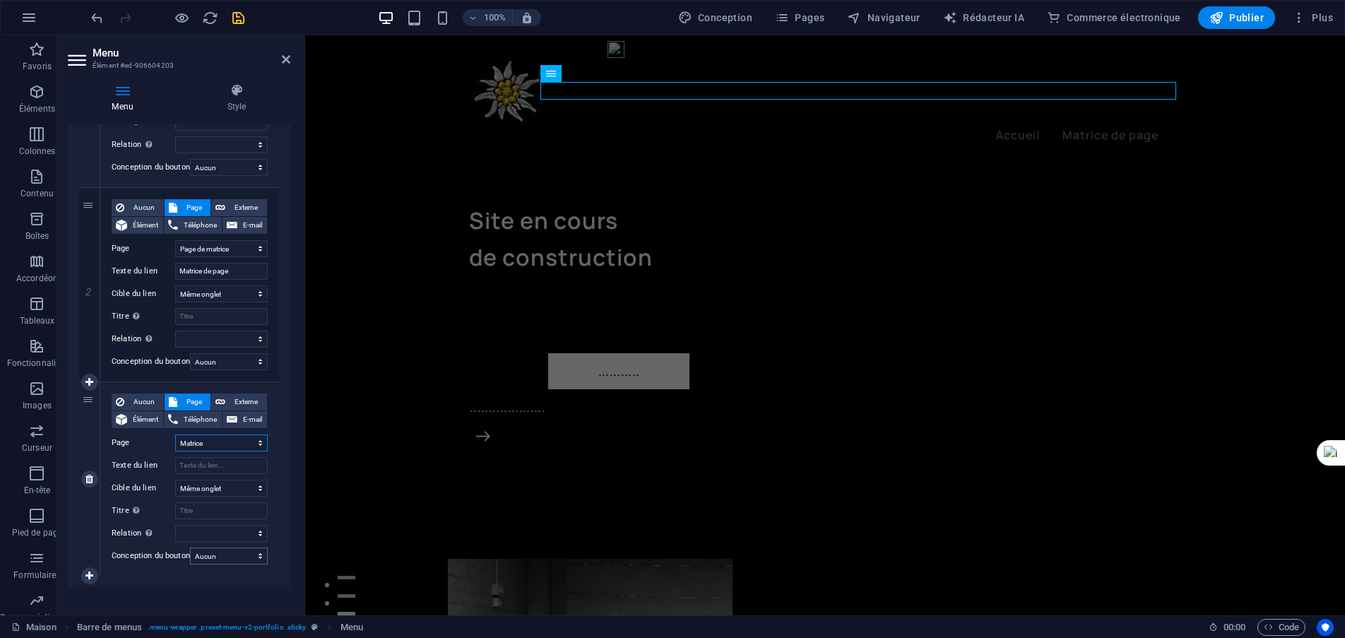
select select
click at [203, 464] on input "Texte du lien" at bounding box center [221, 465] width 93 height 17
type input "Matrice"
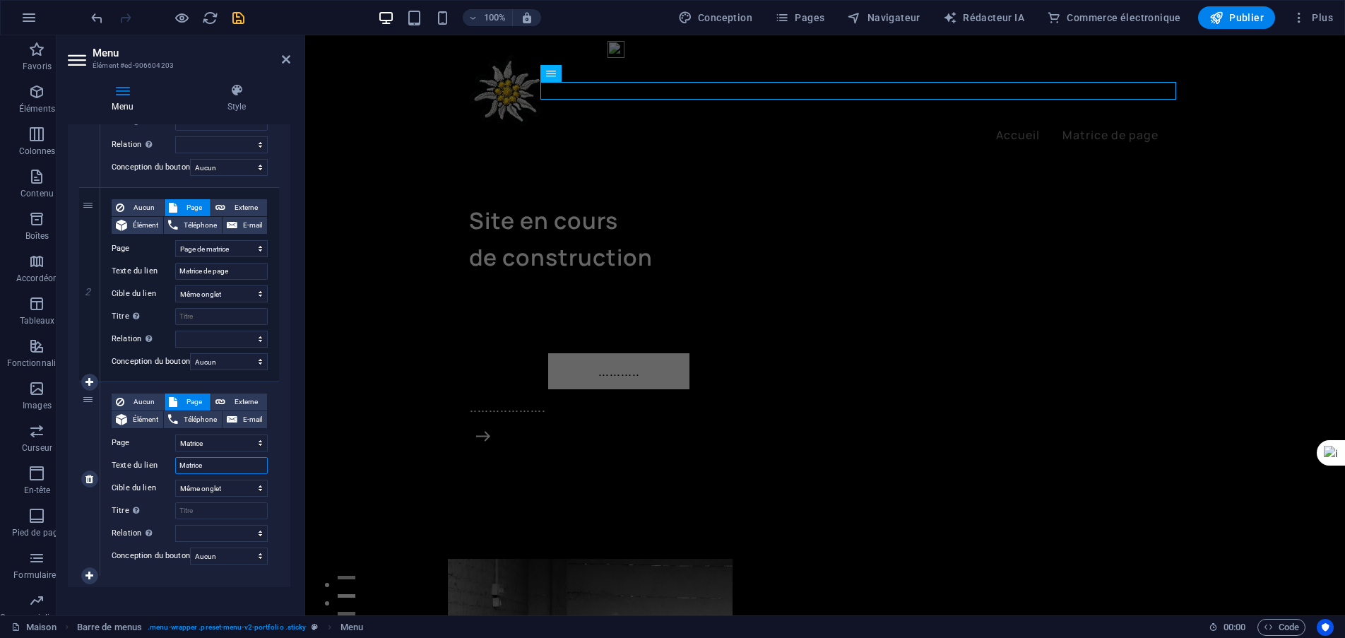
select select
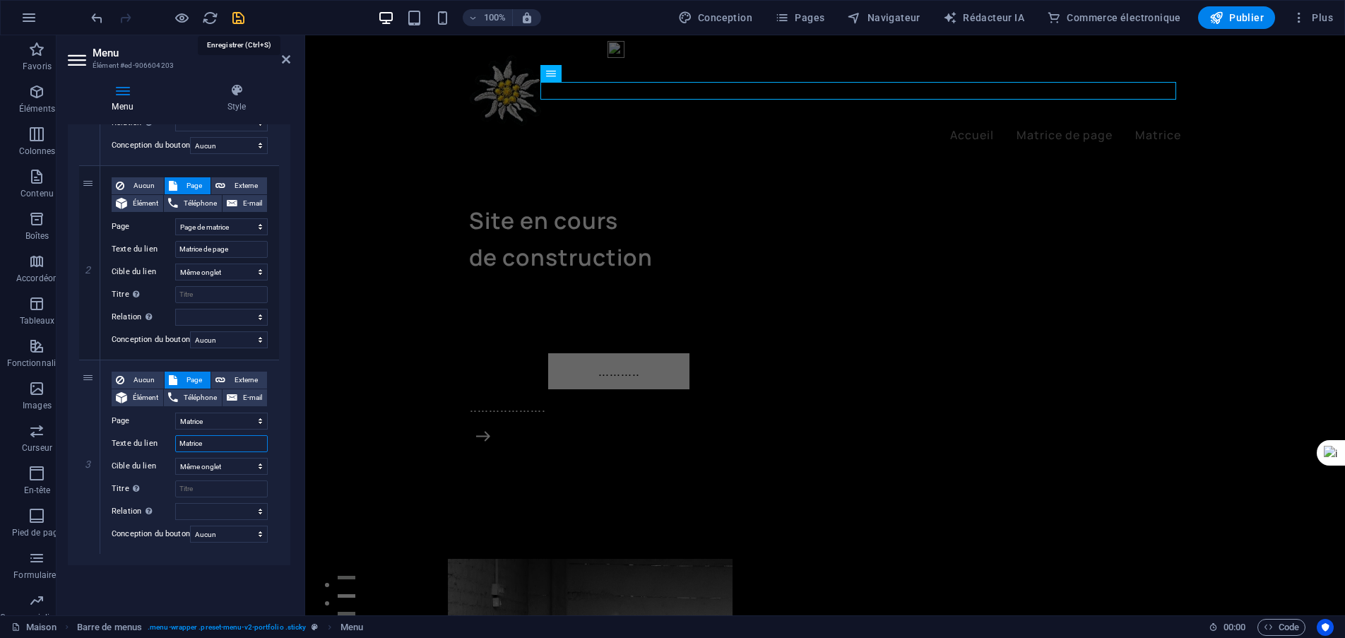
type input "Matrice"
click at [238, 21] on icon "sauvegarder" at bounding box center [238, 18] width 16 height 16
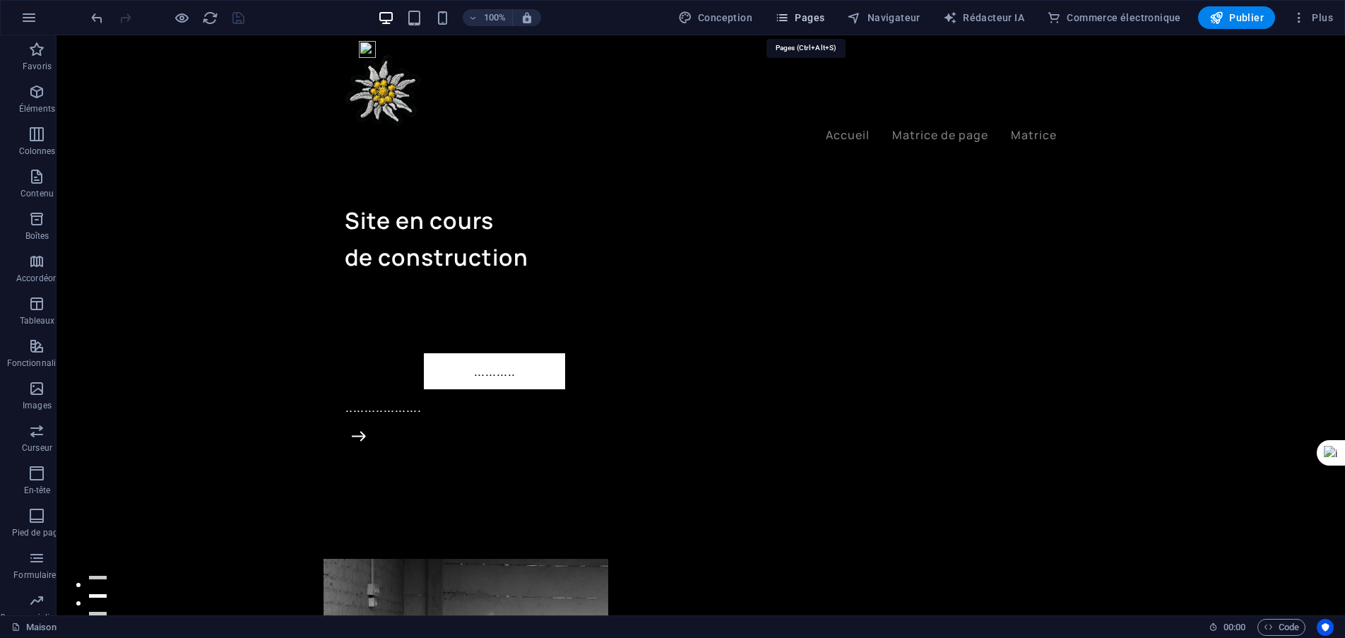
click at [824, 16] on font "Pages" at bounding box center [810, 17] width 30 height 11
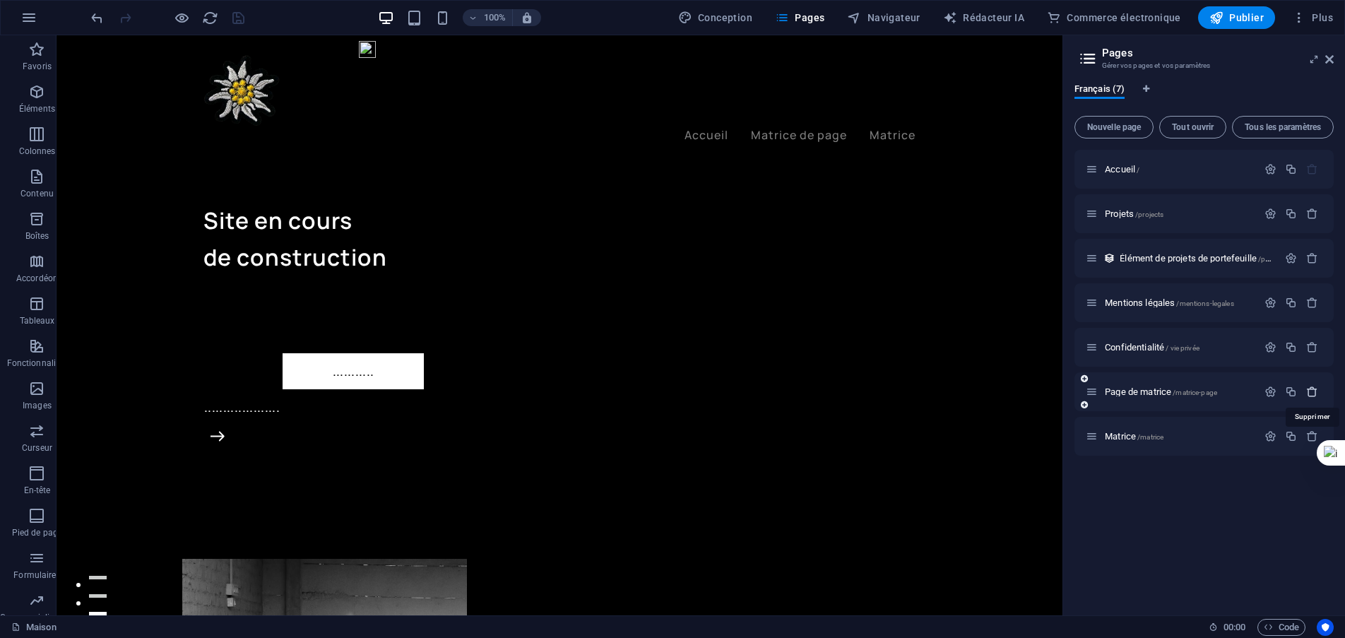
click at [1314, 391] on icon "button" at bounding box center [1312, 392] width 12 height 12
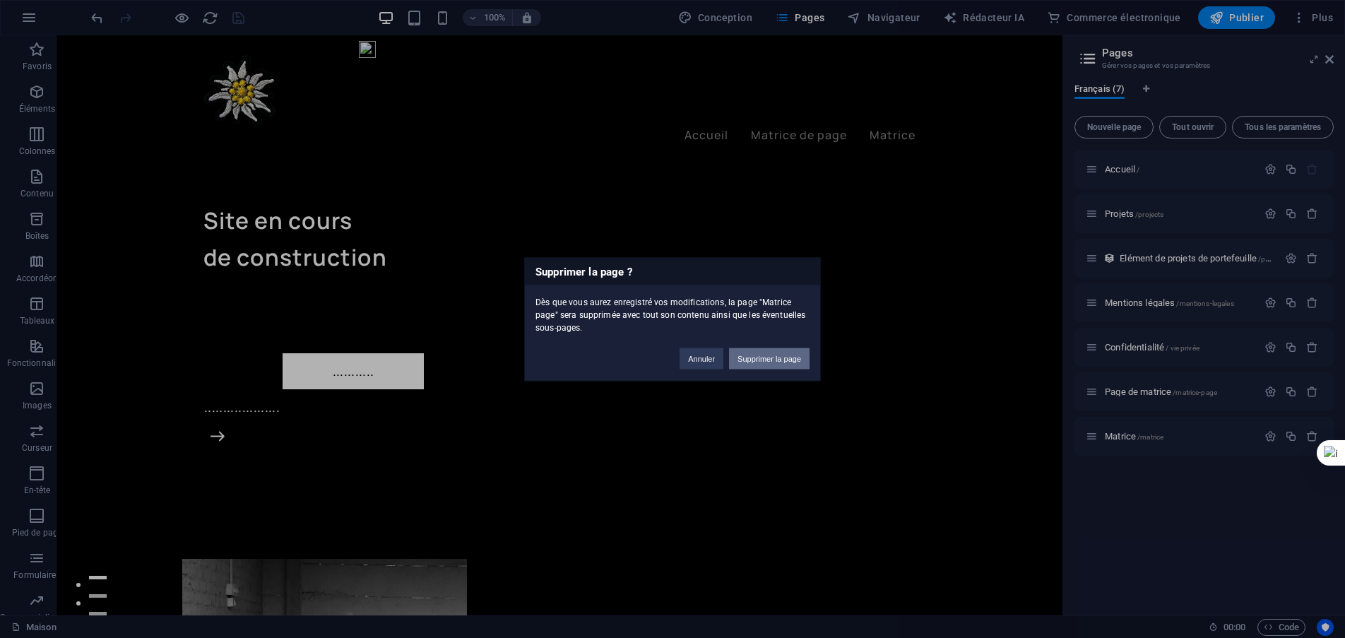
click at [795, 358] on font "Supprimer la page" at bounding box center [770, 358] width 64 height 8
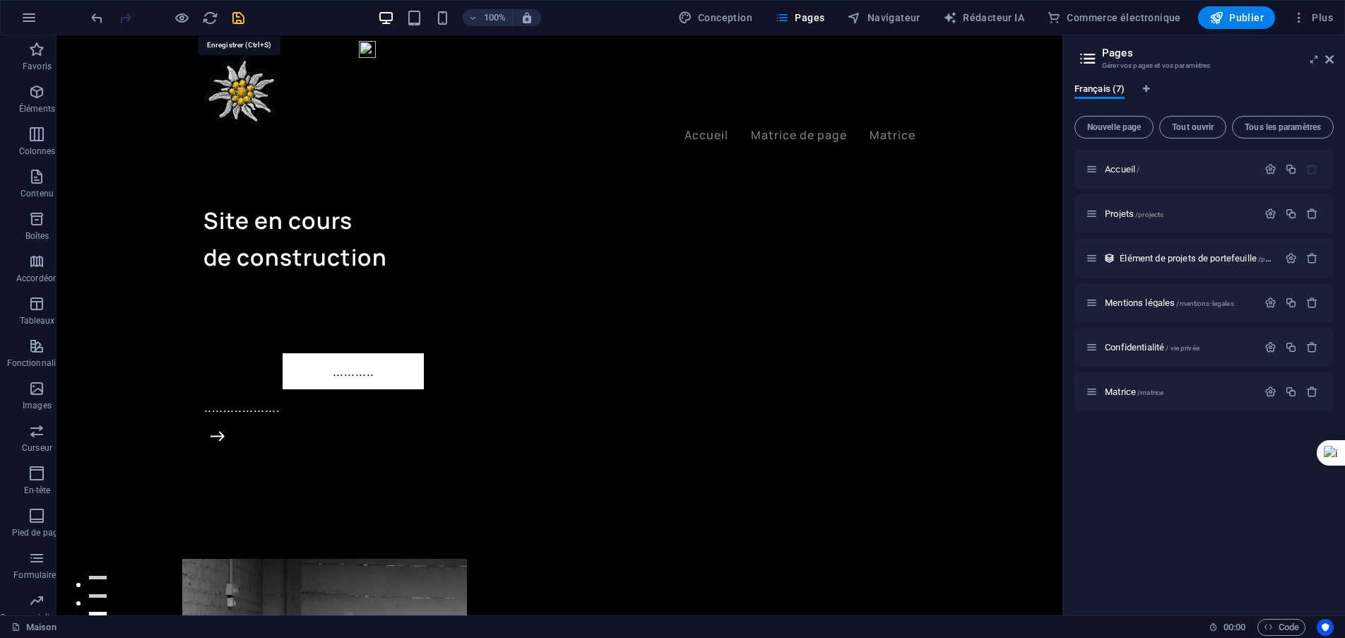
click at [238, 18] on icon "sauvegarder" at bounding box center [238, 18] width 16 height 16
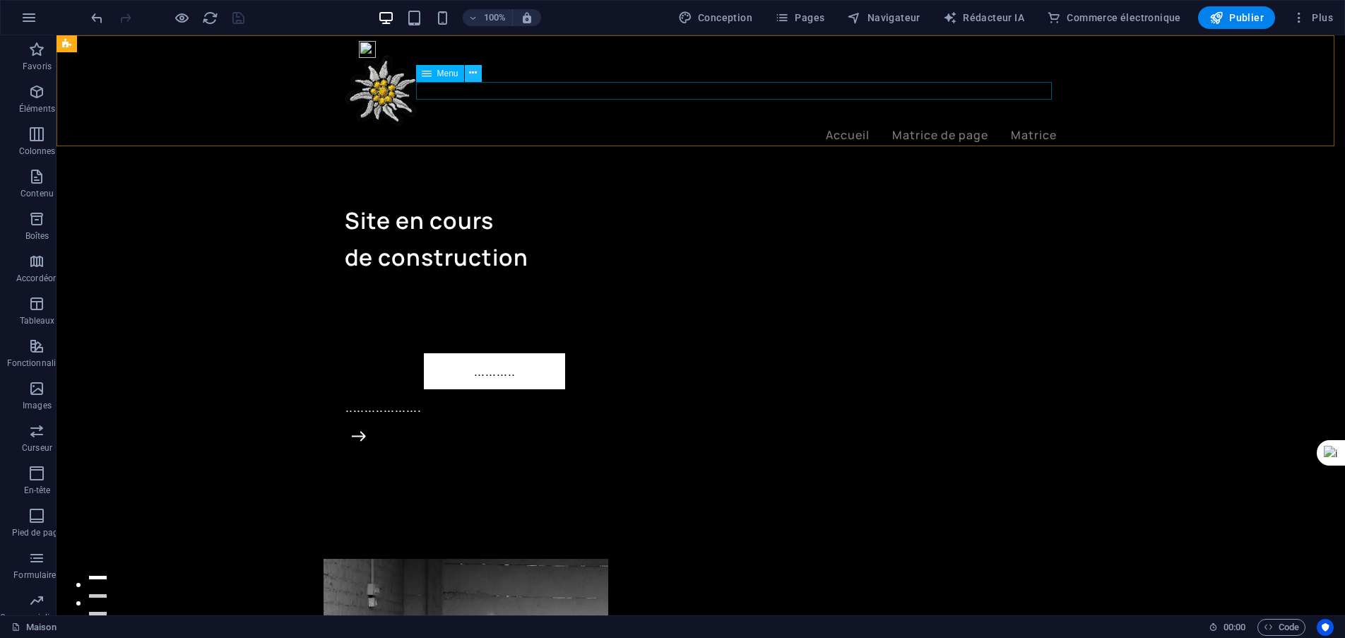
click at [476, 74] on icon at bounding box center [473, 73] width 8 height 15
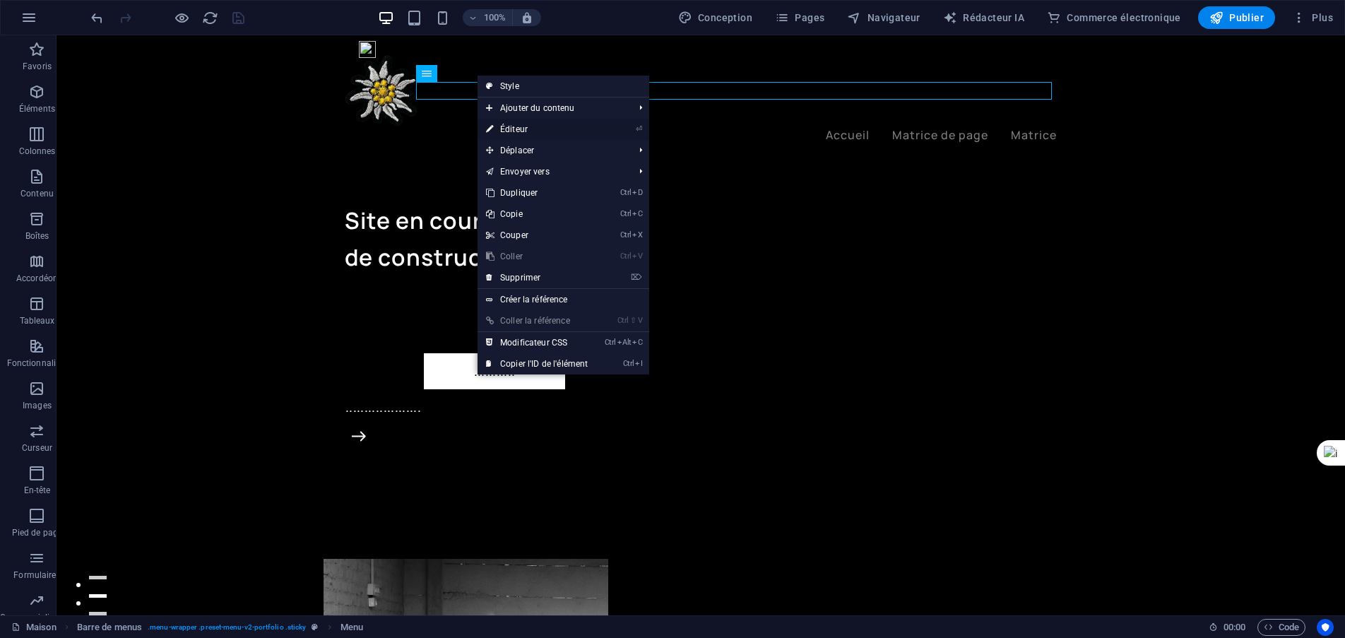
click at [523, 127] on font "Éditeur" at bounding box center [514, 129] width 28 height 10
select select
select select "4"
select select
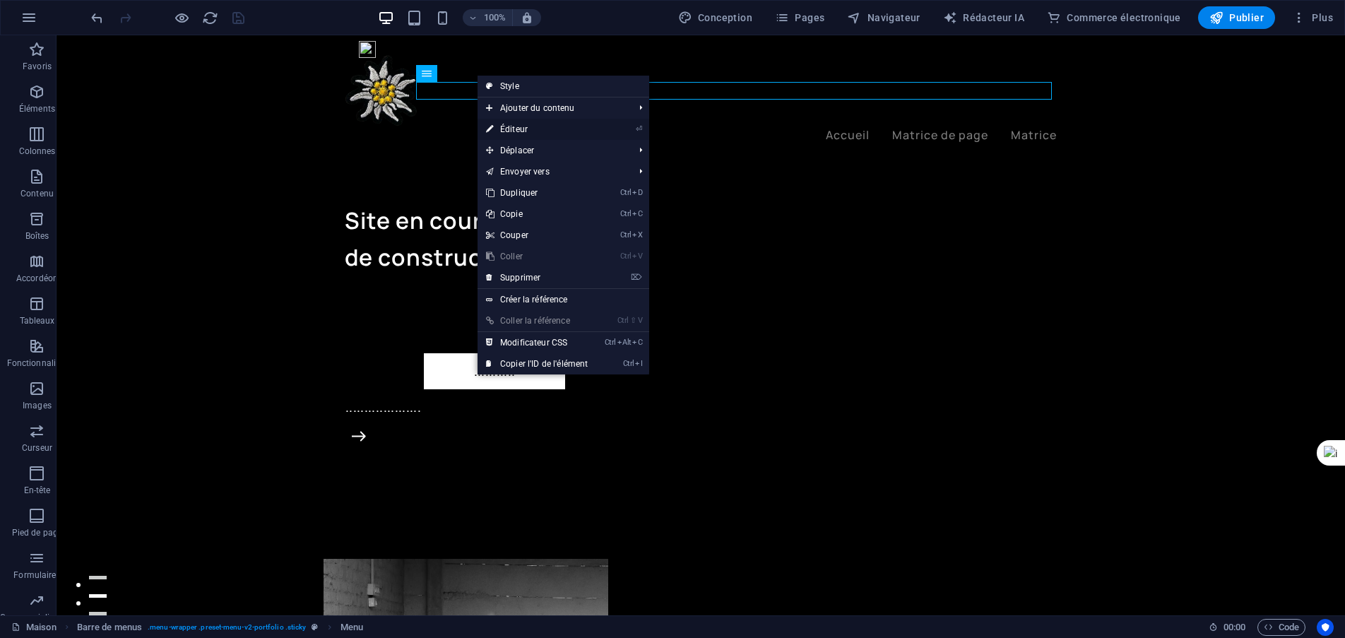
select select
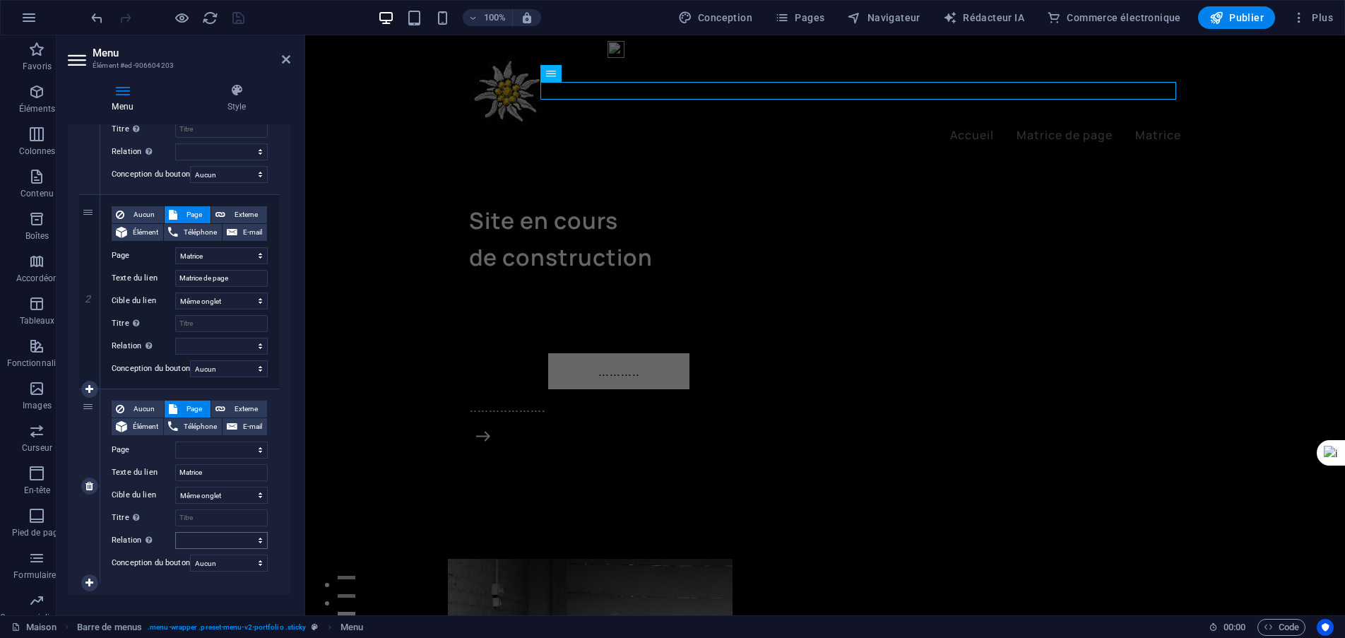
scroll to position [283, 0]
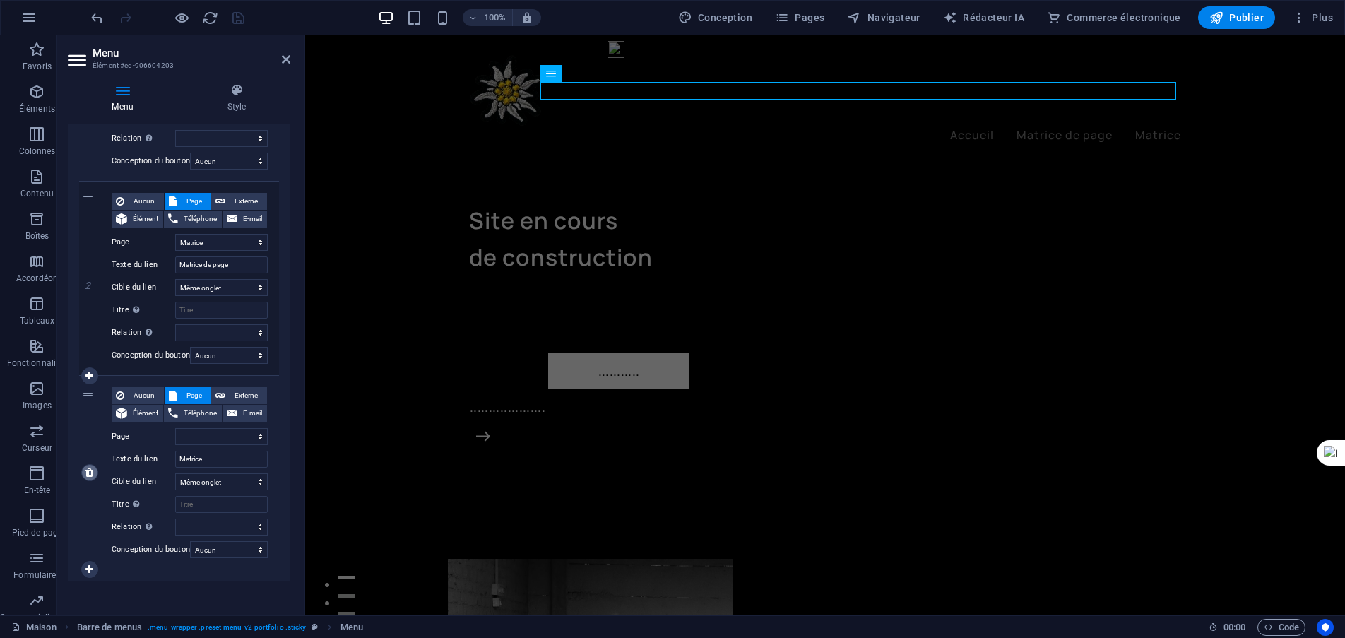
click at [92, 470] on icon at bounding box center [89, 473] width 8 height 10
select select
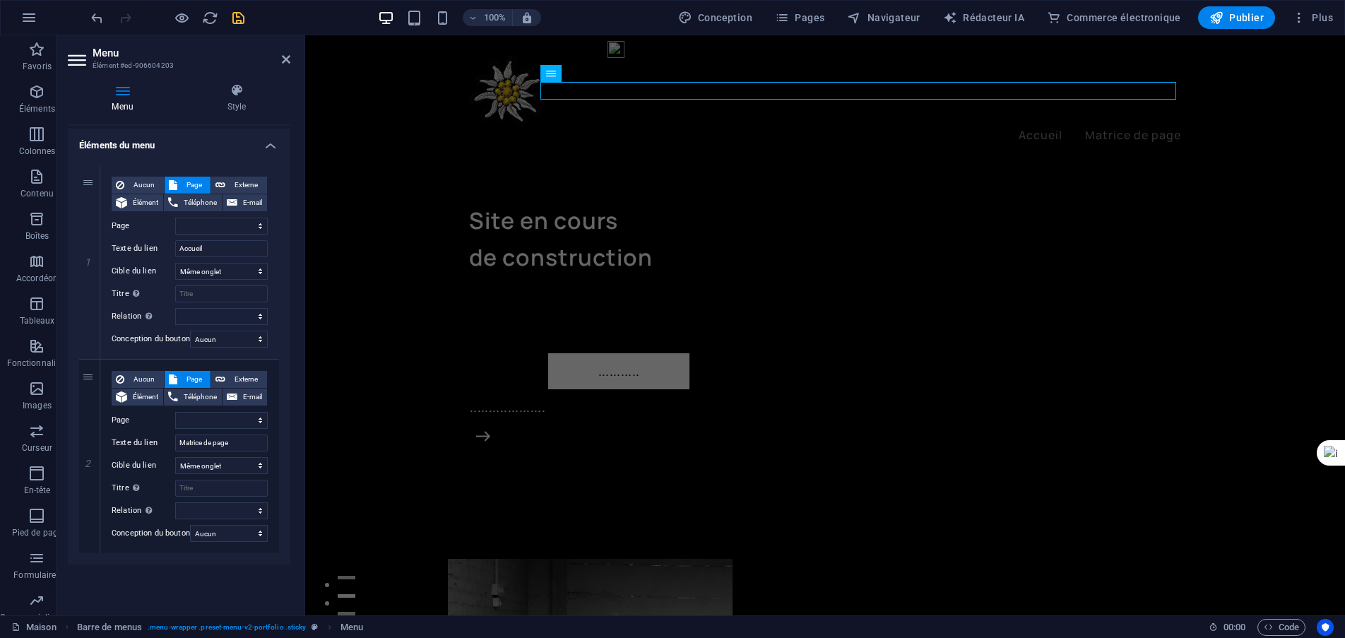
scroll to position [105, 0]
click at [90, 455] on icon at bounding box center [89, 456] width 8 height 10
select select
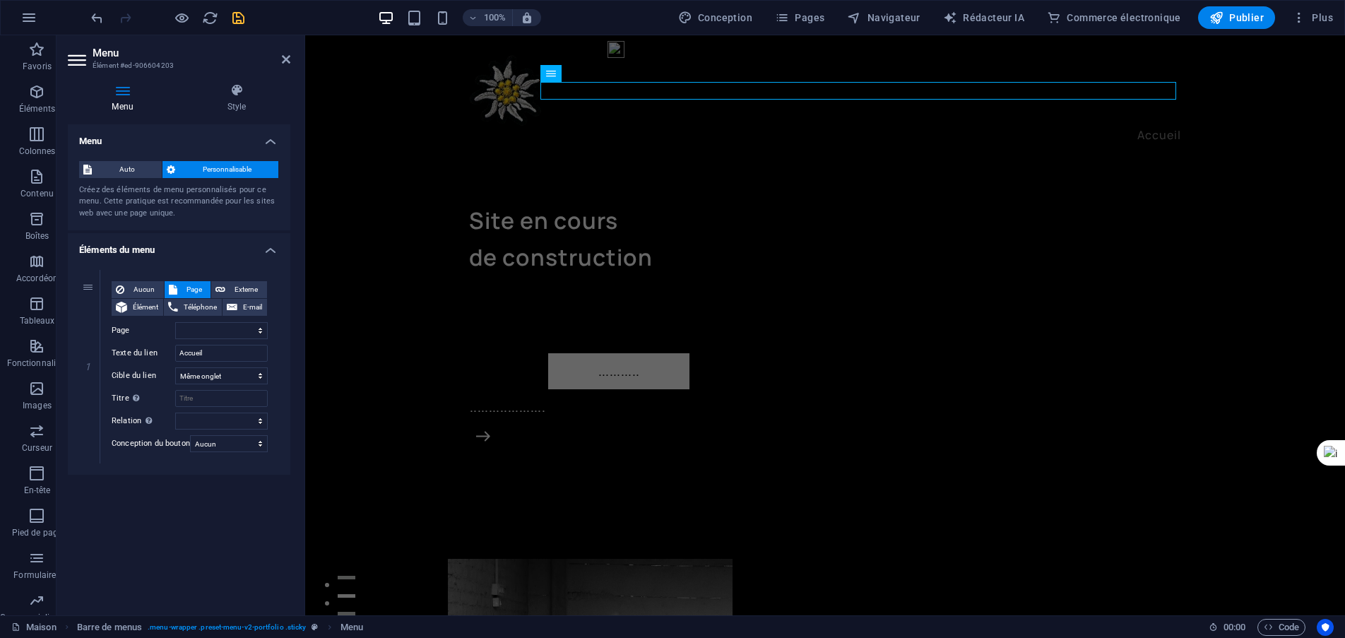
scroll to position [0, 0]
click at [90, 461] on icon at bounding box center [89, 464] width 8 height 10
select select
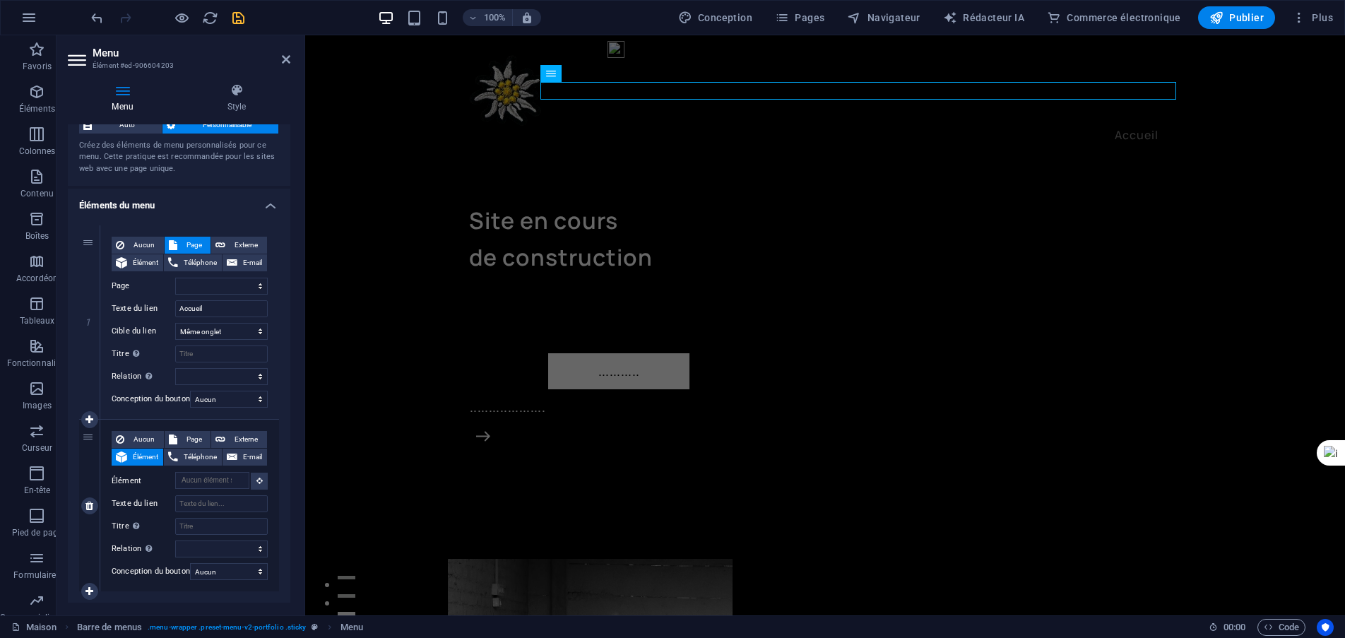
scroll to position [82, 0]
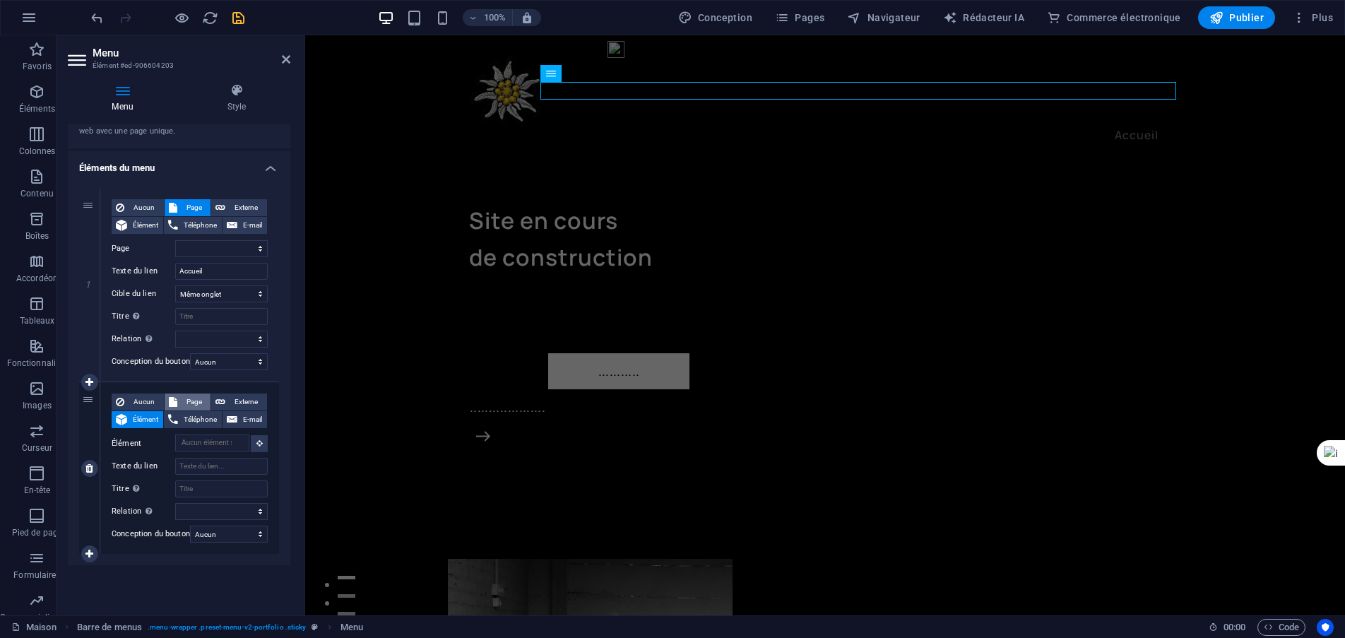
click at [195, 405] on font "Page" at bounding box center [195, 402] width 16 height 8
select select
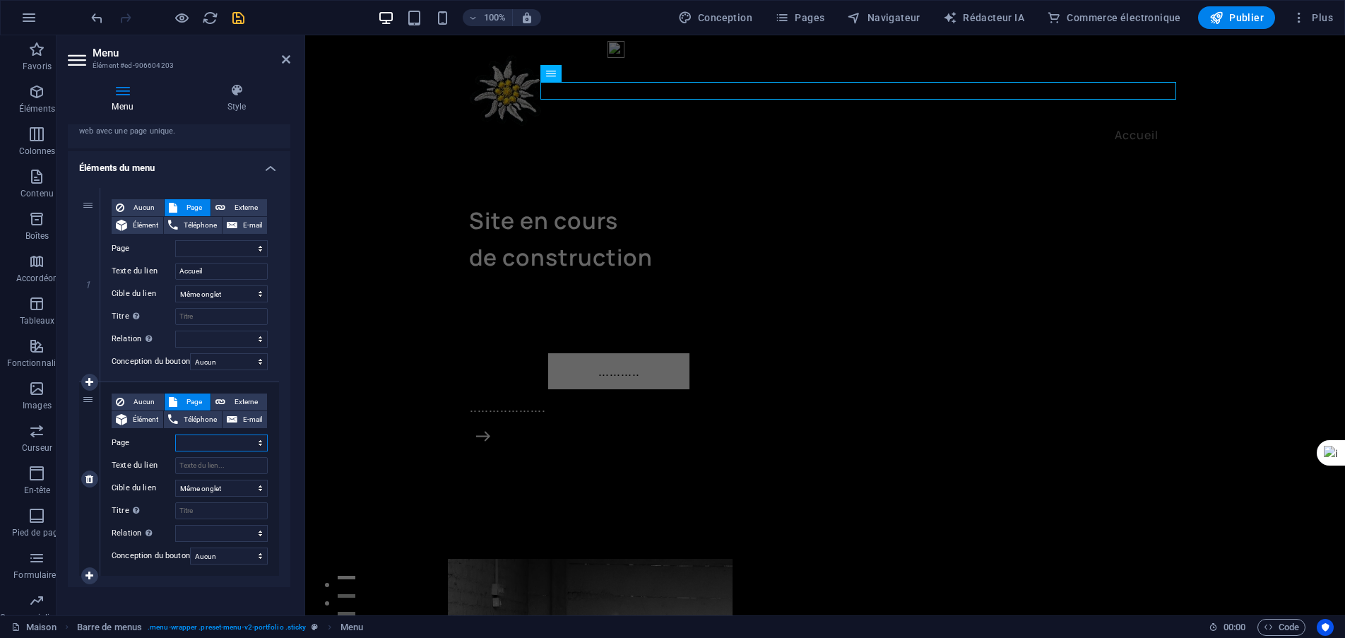
click at [213, 439] on select "Accueil Projets Mentions légales Confidentialité Matrice" at bounding box center [221, 443] width 93 height 17
select select "4"
click at [175, 435] on select "Accueil Projets Mentions légales Confidentialité Matrice" at bounding box center [221, 443] width 93 height 17
select select
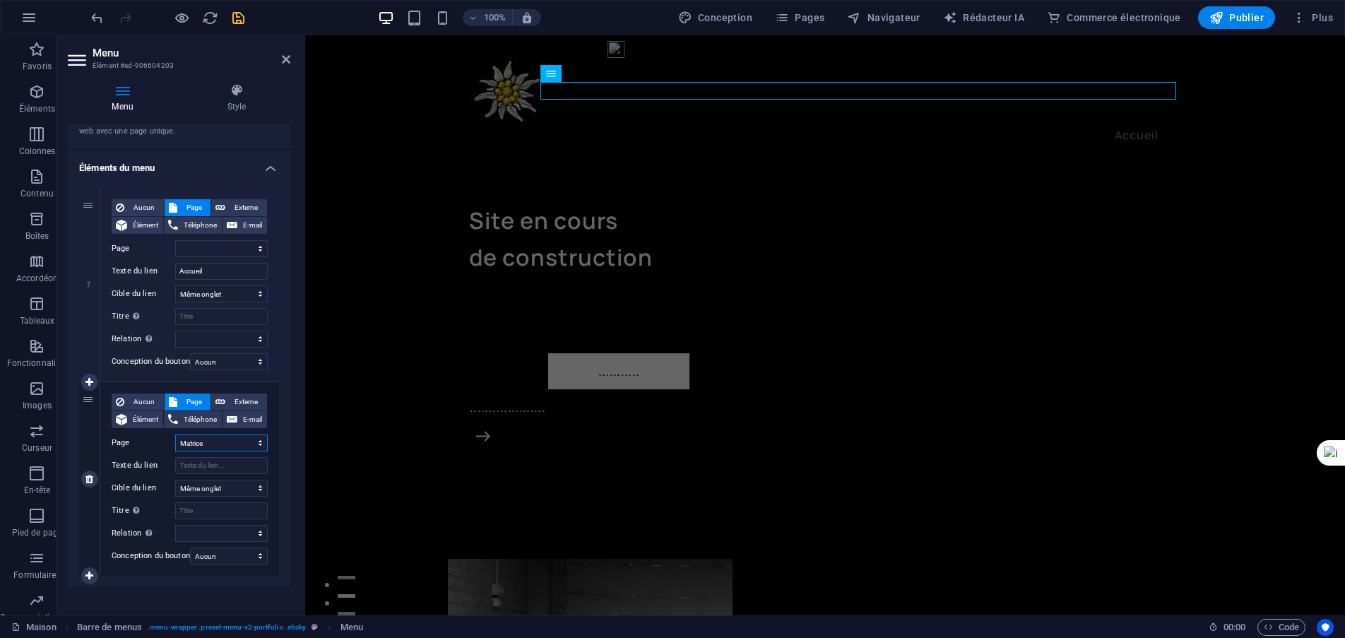
select select
click at [194, 466] on input "Texte du lien" at bounding box center [221, 465] width 93 height 17
type input "Matrice"
select select
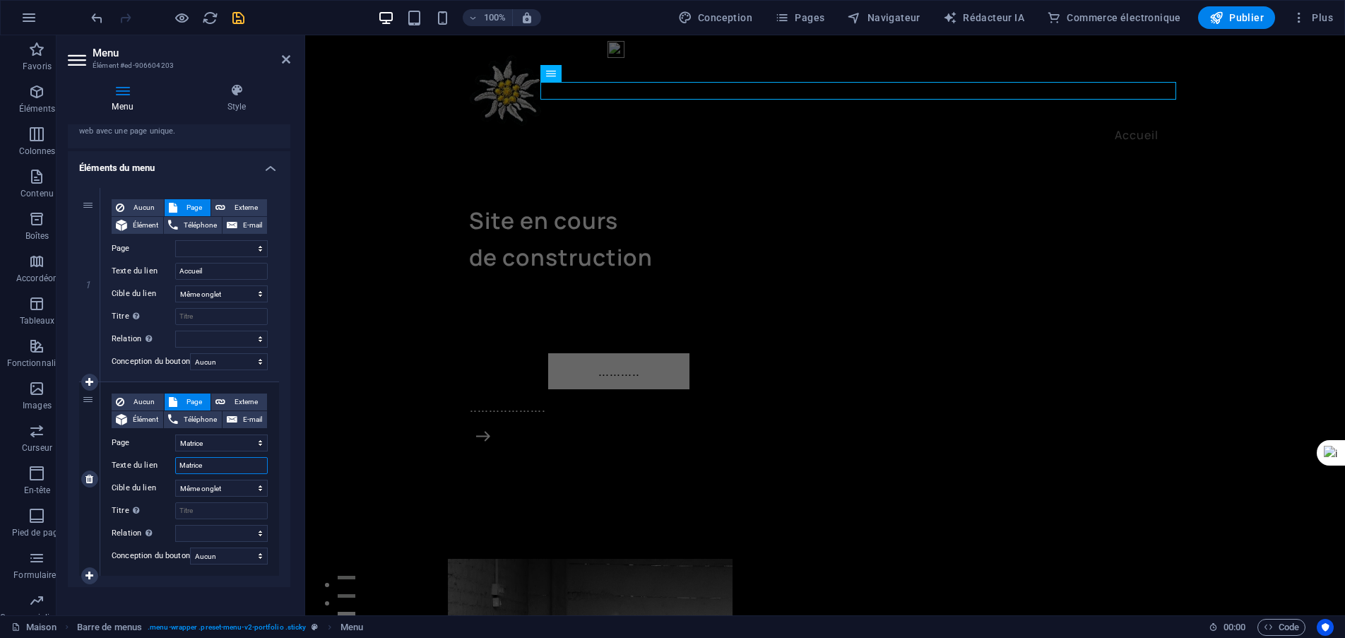
select select
type input "Matrice"
click at [238, 20] on icon "sauvegarder" at bounding box center [238, 18] width 16 height 16
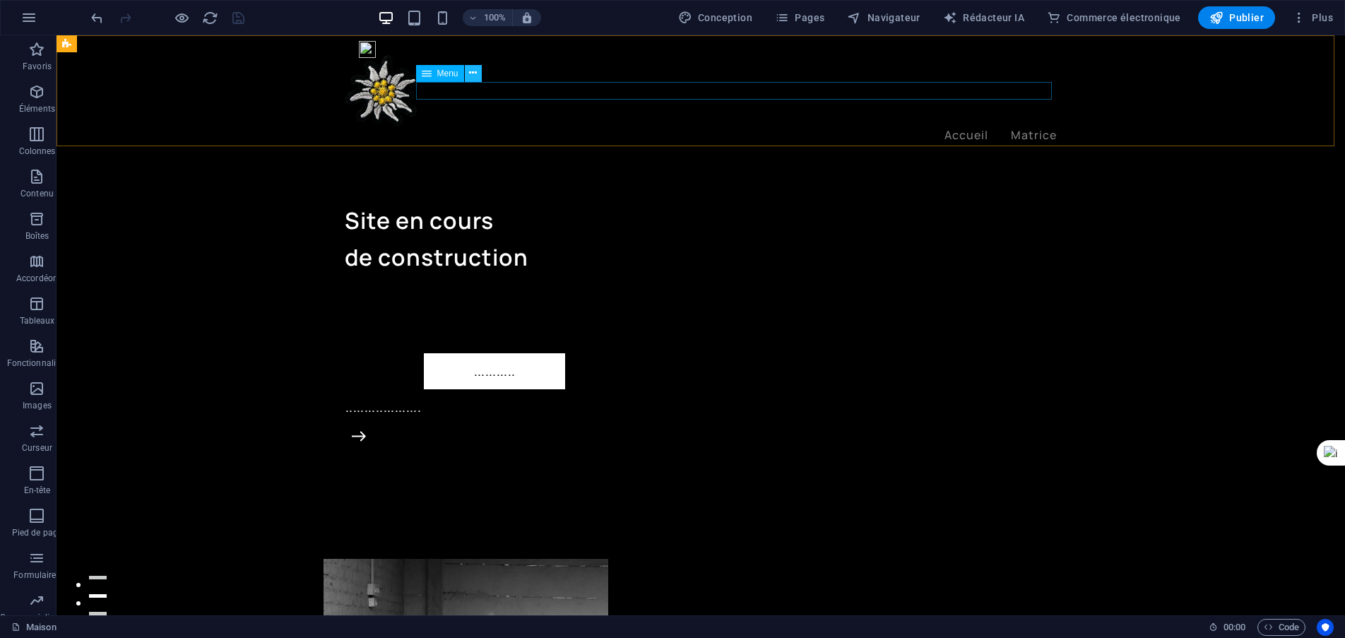
click at [475, 75] on icon at bounding box center [473, 73] width 8 height 15
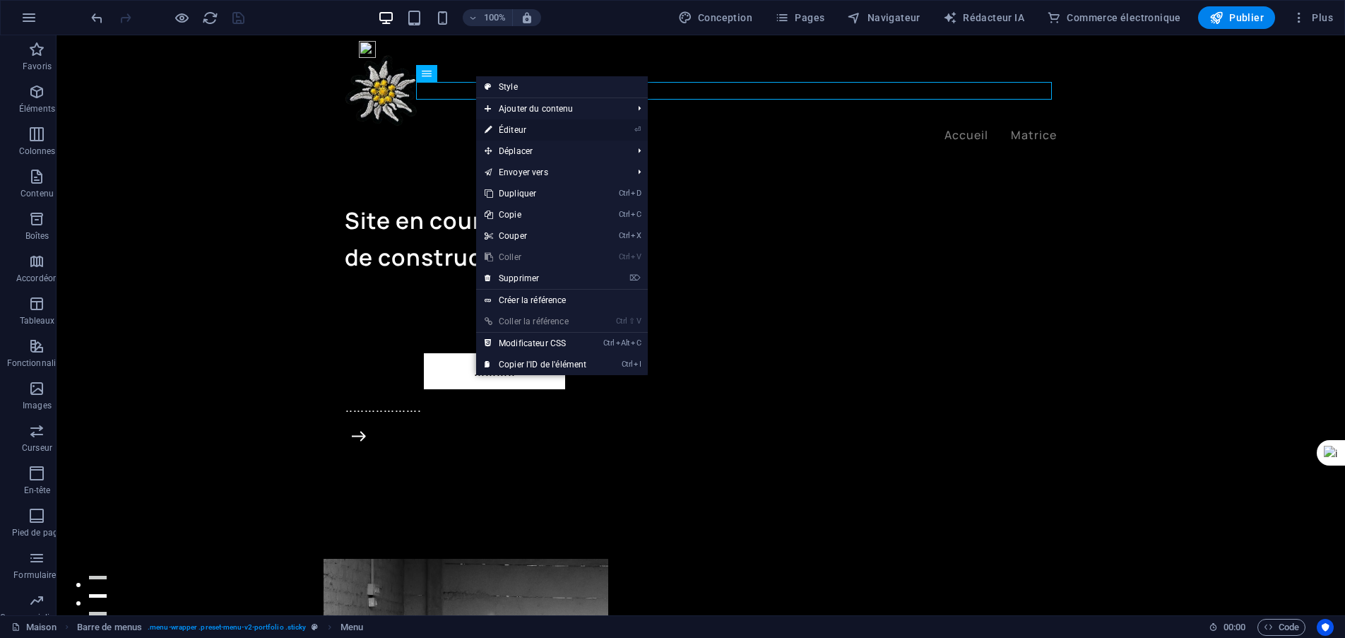
click at [512, 128] on font "Éditeur" at bounding box center [513, 130] width 28 height 10
select select
select select "4"
select select
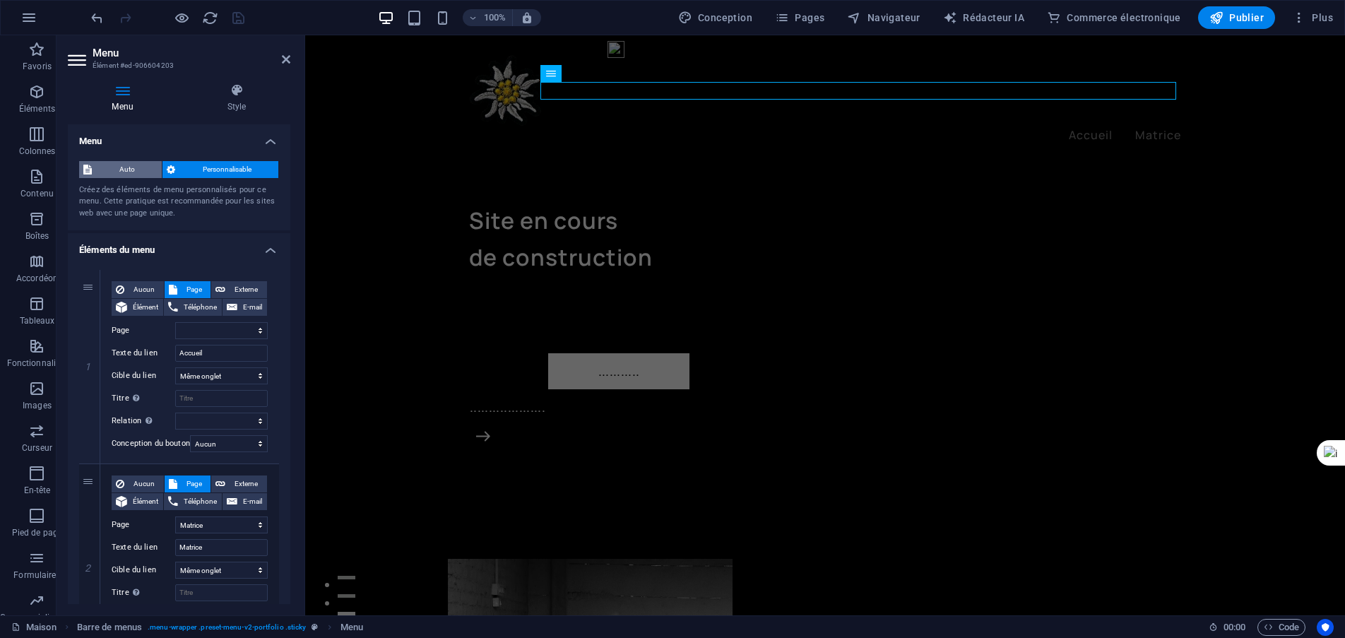
click at [112, 171] on span "Auto" at bounding box center [126, 169] width 61 height 17
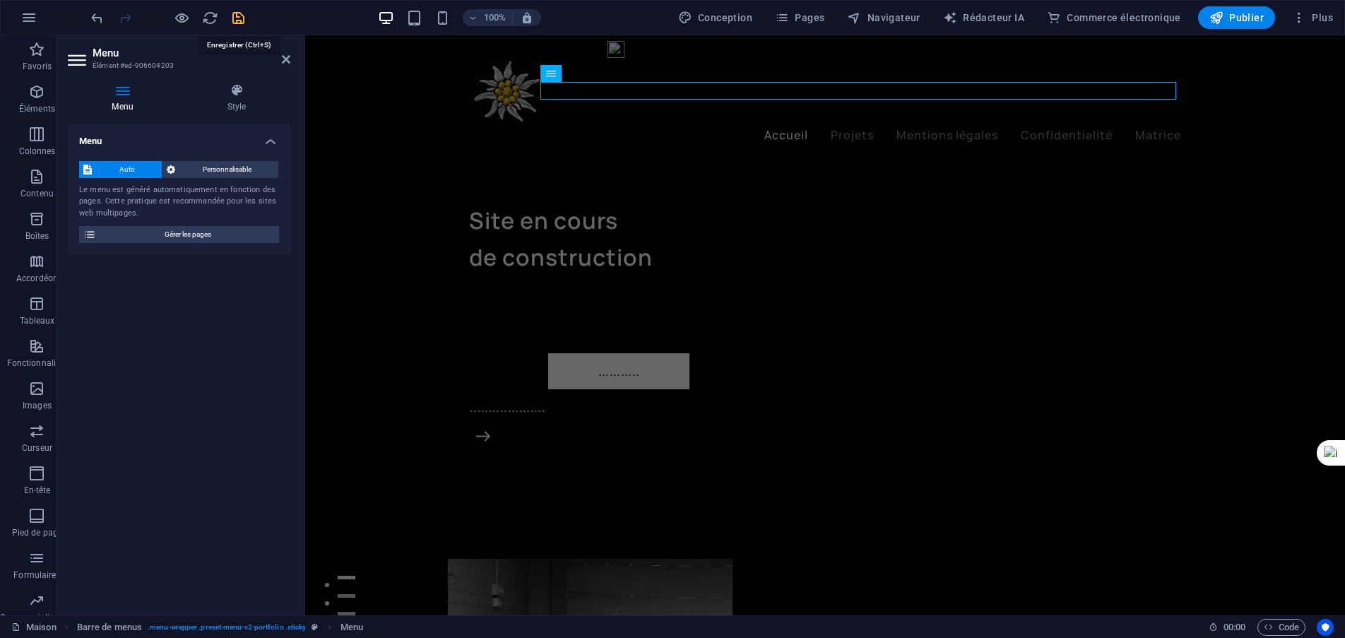
click at [238, 17] on icon "sauvegarder" at bounding box center [238, 18] width 16 height 16
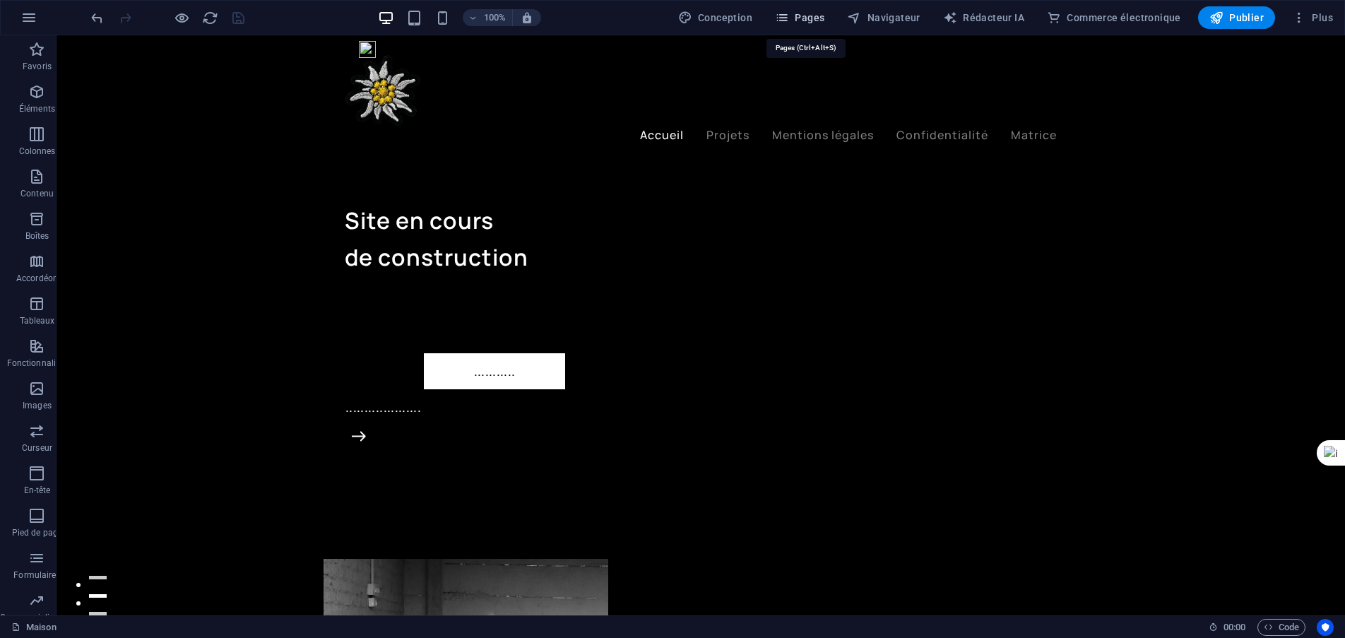
click at [815, 20] on font "Pages" at bounding box center [810, 17] width 30 height 11
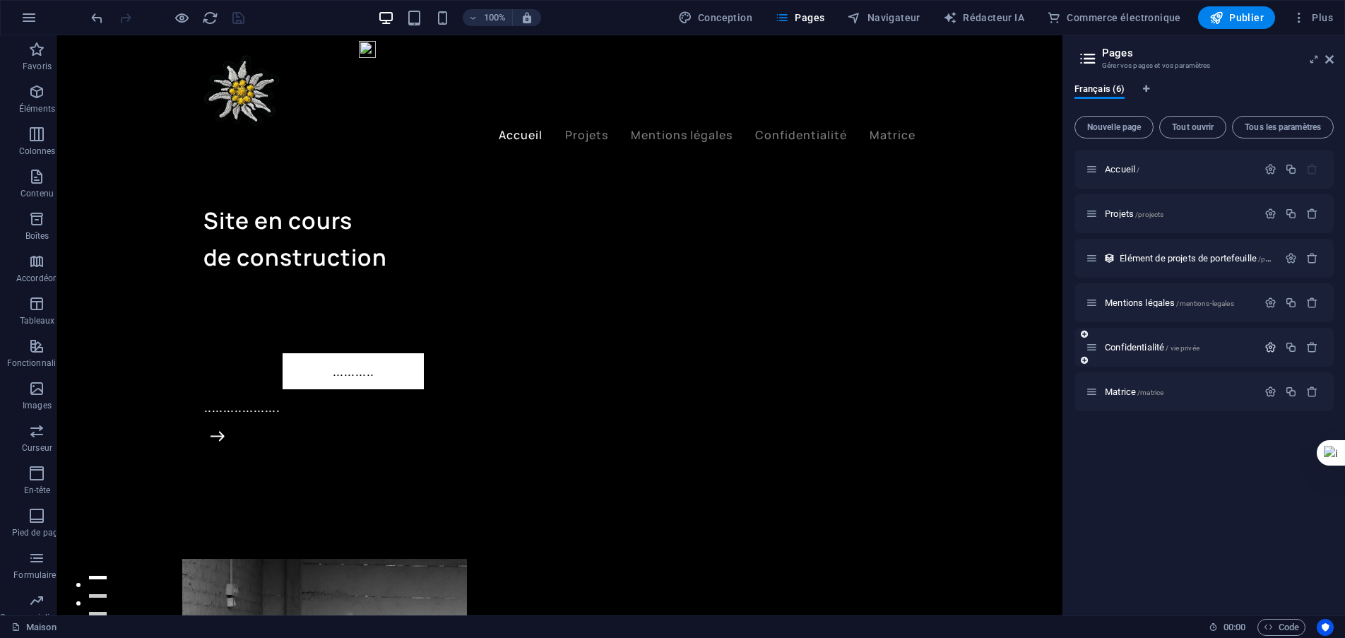
click at [1271, 352] on icon "button" at bounding box center [1271, 347] width 12 height 12
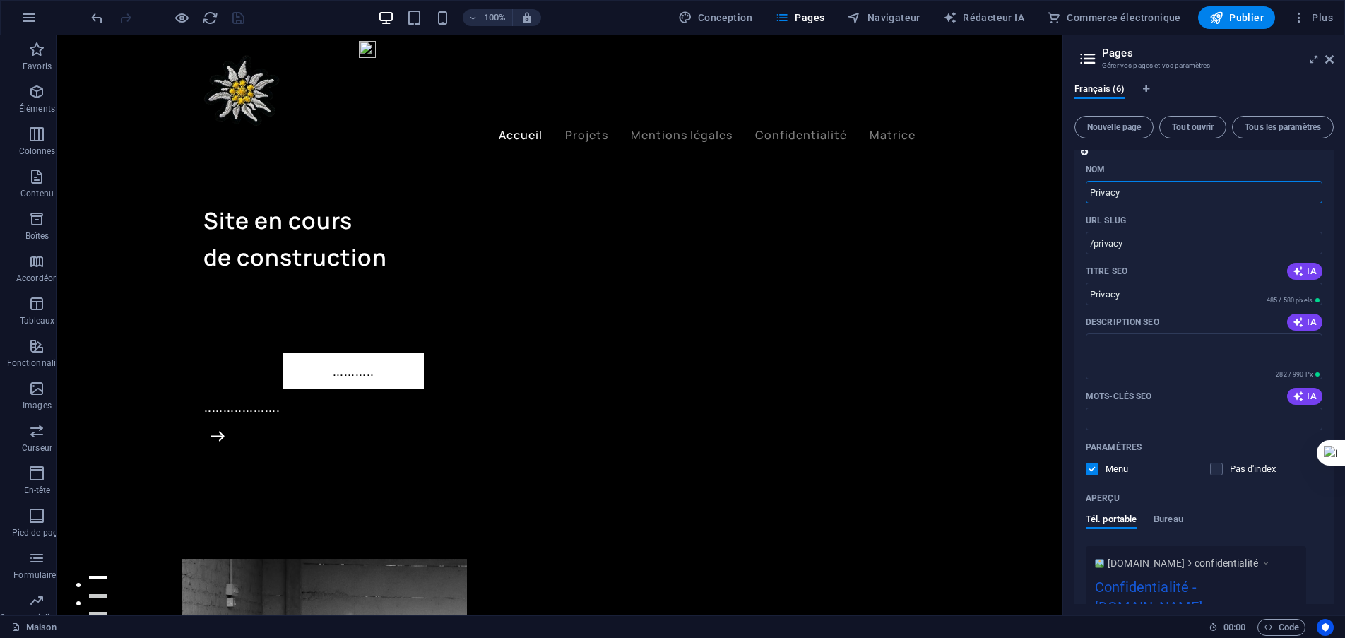
scroll to position [212, 0]
click at [1090, 467] on label at bounding box center [1092, 465] width 13 height 13
click at [0, 0] on input "checkbox" at bounding box center [0, 0] width 0 height 0
click at [239, 22] on icon "sauvegarder" at bounding box center [238, 18] width 16 height 16
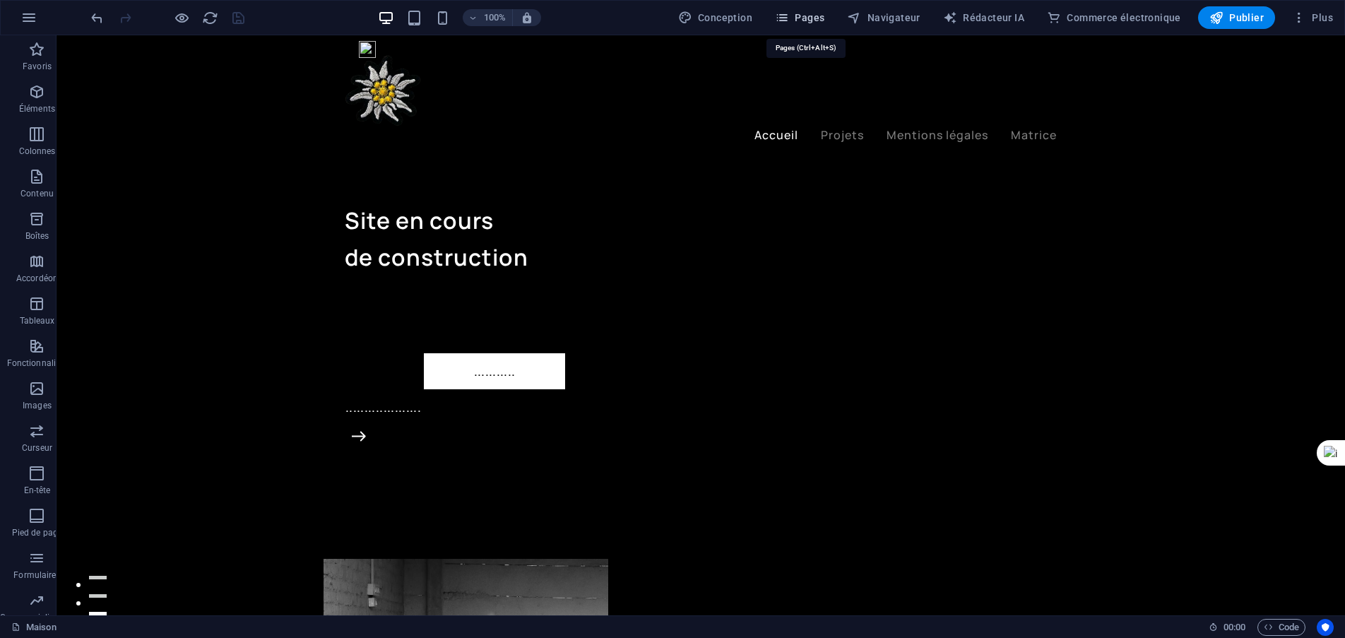
click at [821, 21] on font "Pages" at bounding box center [810, 17] width 30 height 11
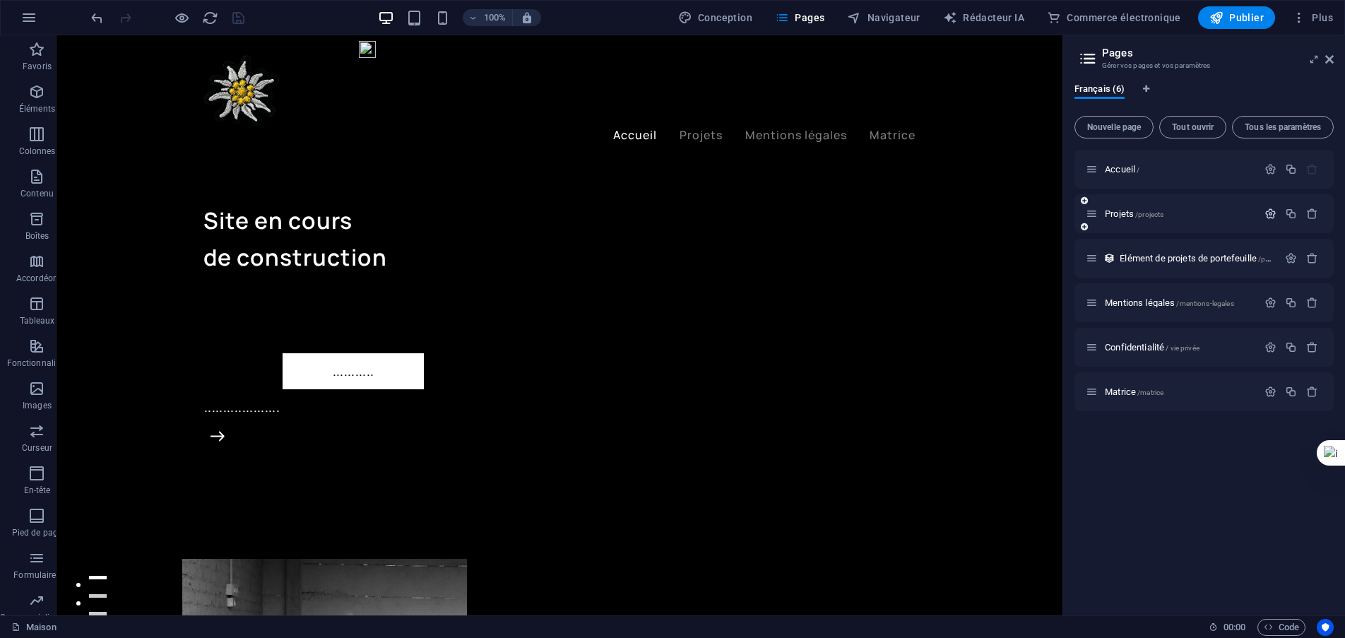
click at [1273, 215] on icon "button" at bounding box center [1271, 214] width 12 height 12
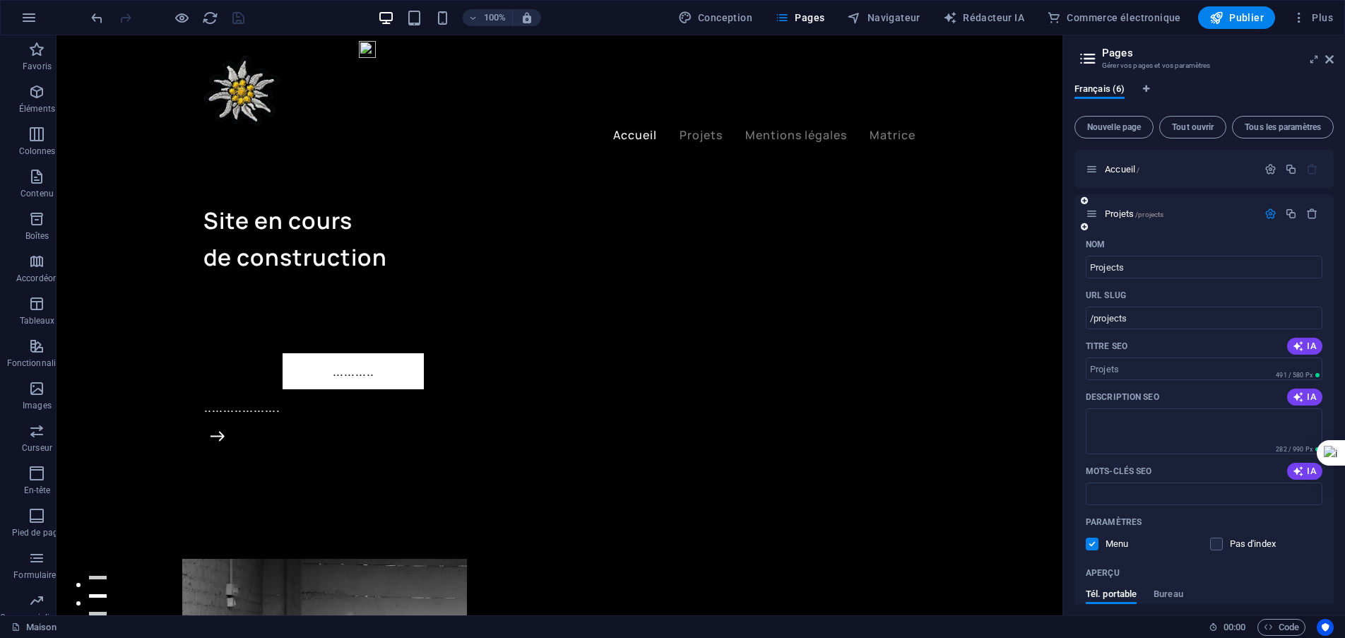
click at [1091, 545] on label at bounding box center [1092, 544] width 13 height 13
click at [0, 0] on input "checkbox" at bounding box center [0, 0] width 0 height 0
click at [237, 18] on icon "sauvegarder" at bounding box center [238, 18] width 16 height 16
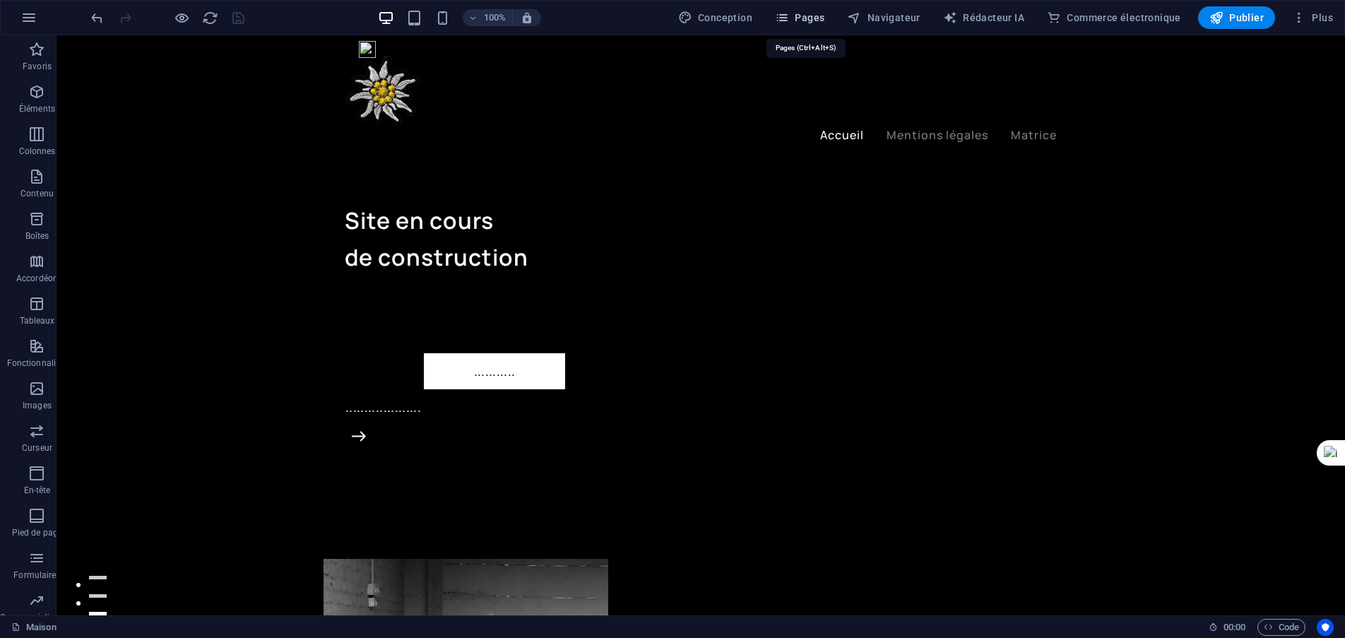
click at [825, 21] on font "Pages" at bounding box center [810, 17] width 30 height 11
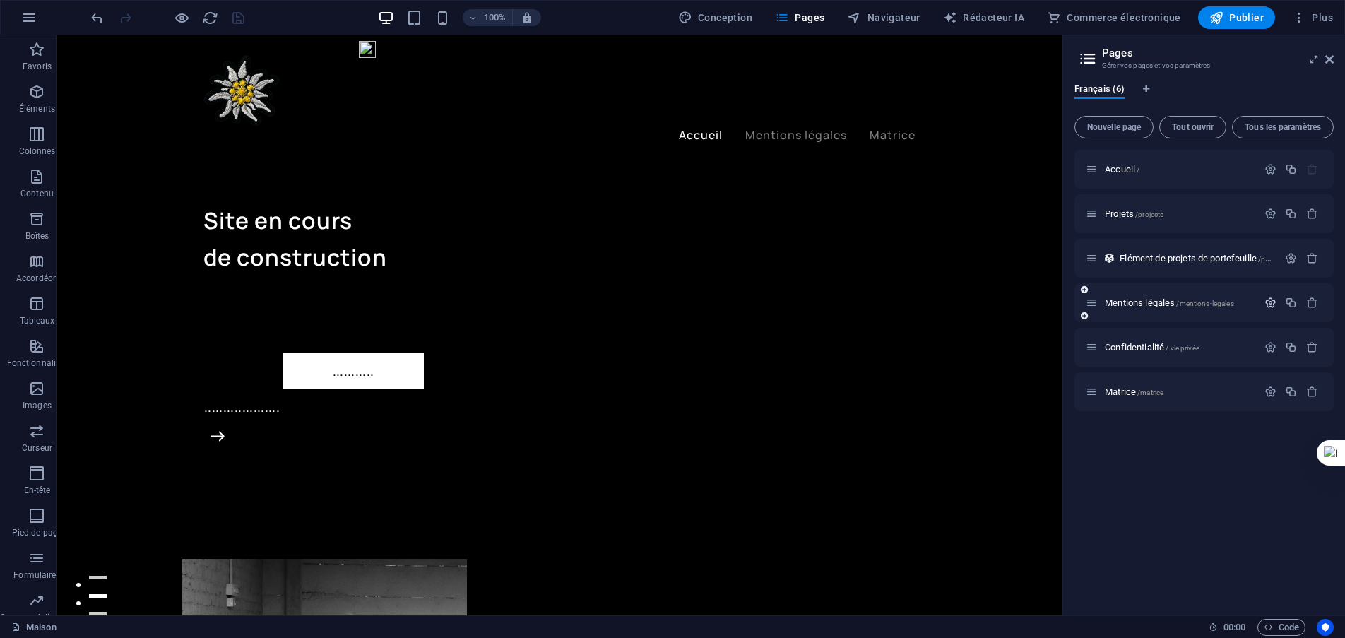
click at [1273, 304] on icon "button" at bounding box center [1271, 303] width 12 height 12
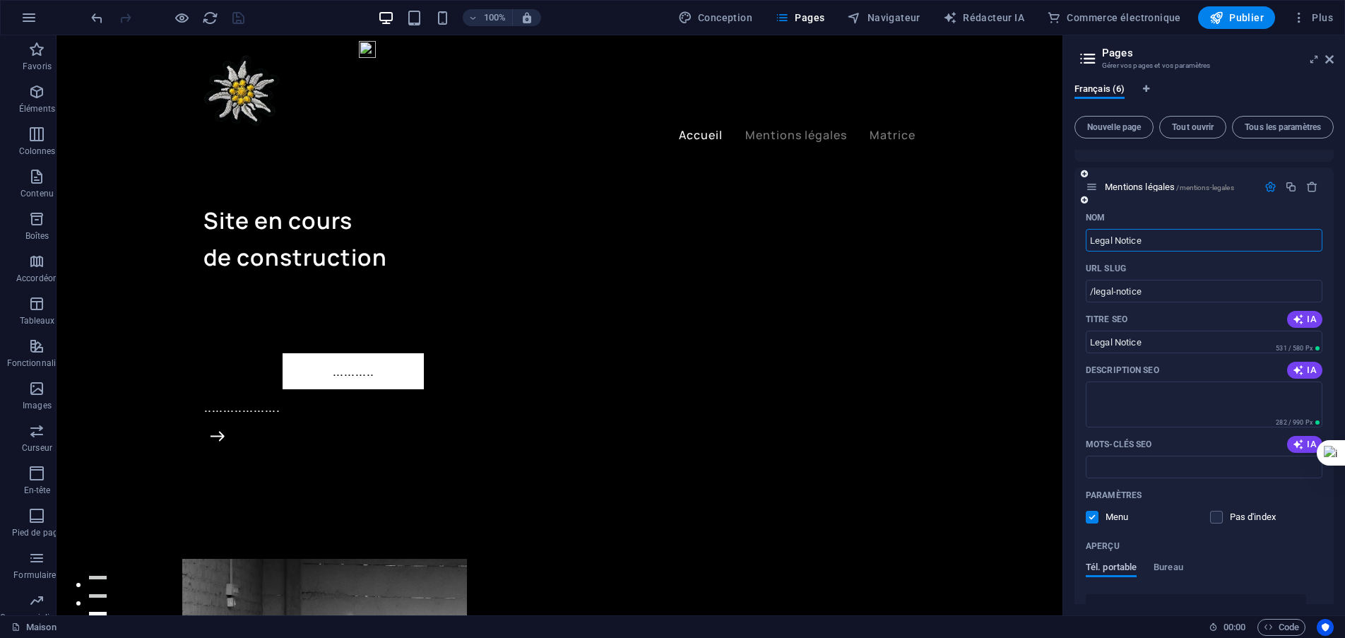
scroll to position [141, 0]
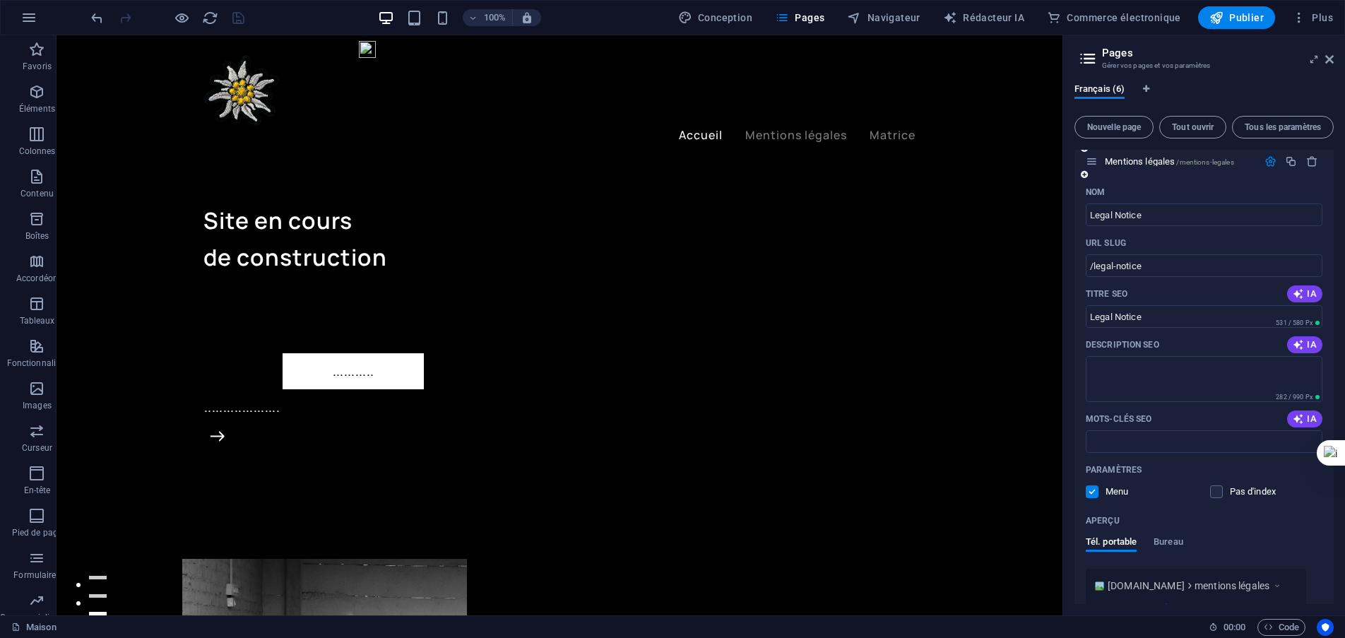
click at [1095, 491] on label at bounding box center [1092, 491] width 13 height 13
click at [0, 0] on input "checkbox" at bounding box center [0, 0] width 0 height 0
click at [241, 18] on icon "sauvegarder" at bounding box center [238, 18] width 16 height 16
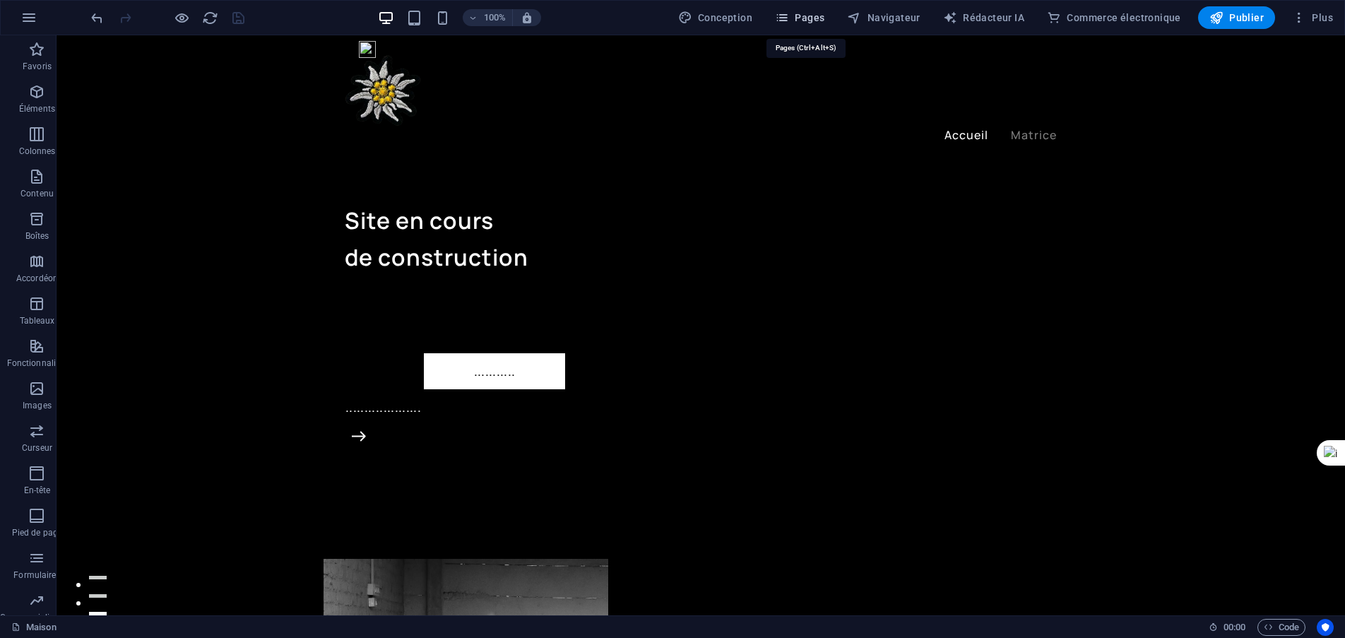
click at [814, 18] on font "Pages" at bounding box center [810, 17] width 30 height 11
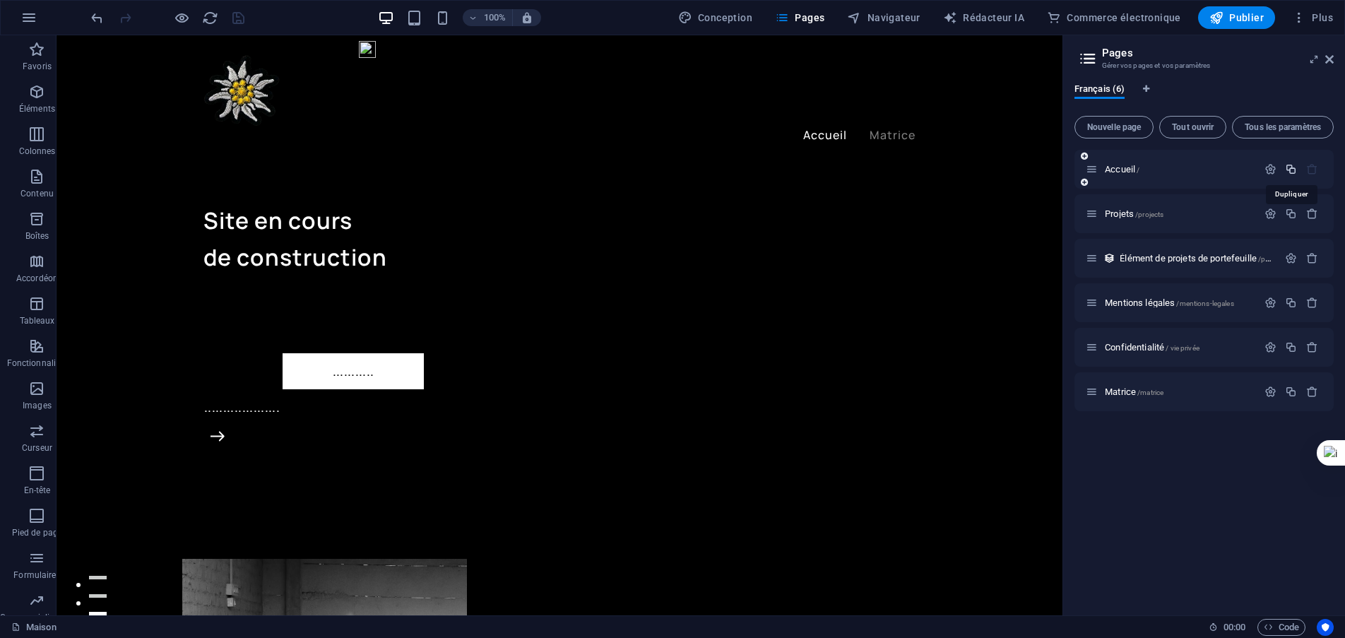
click at [1291, 170] on icon "button" at bounding box center [1291, 169] width 12 height 12
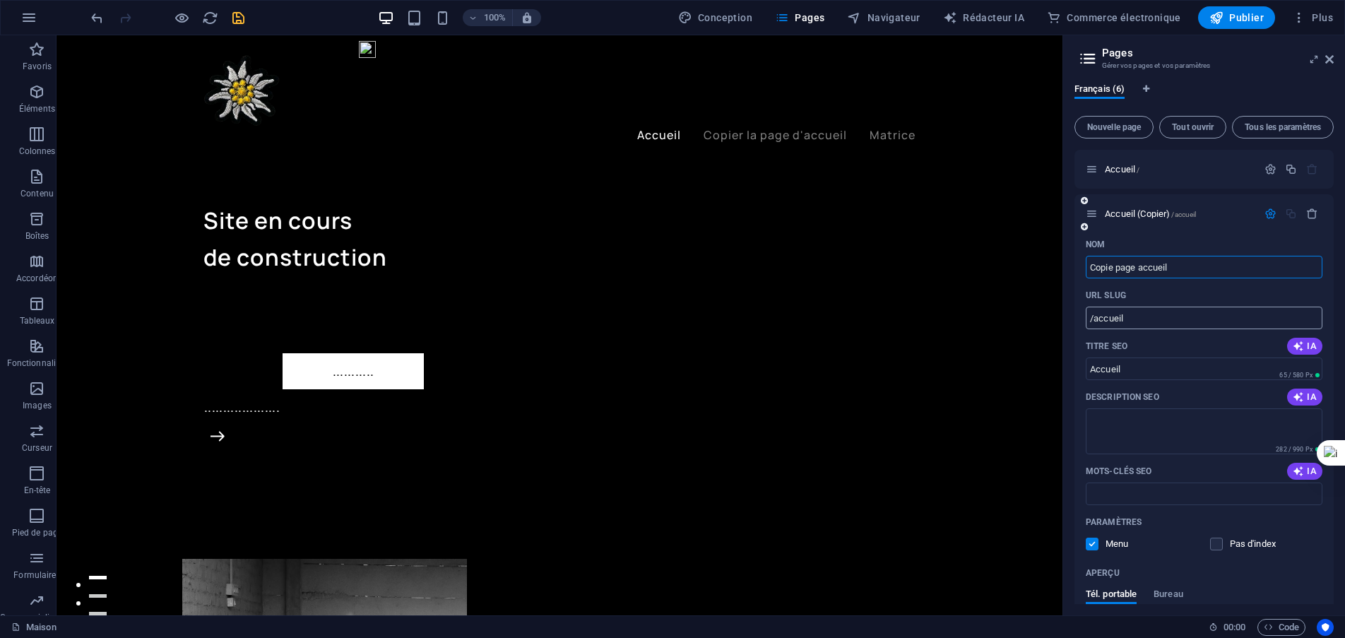
type input "Copie page accueil"
click at [1144, 317] on input "/accueil" at bounding box center [1204, 318] width 237 height 23
type input "/copie-page-accueil"
click at [1077, 384] on div "Nom Copie page accueil ​ URL SLUG /copie-page-accueil ​ Titre SEO IA Accueil ​ …" at bounding box center [1204, 496] width 259 height 526
click at [239, 20] on icon "sauvegarder" at bounding box center [238, 18] width 16 height 16
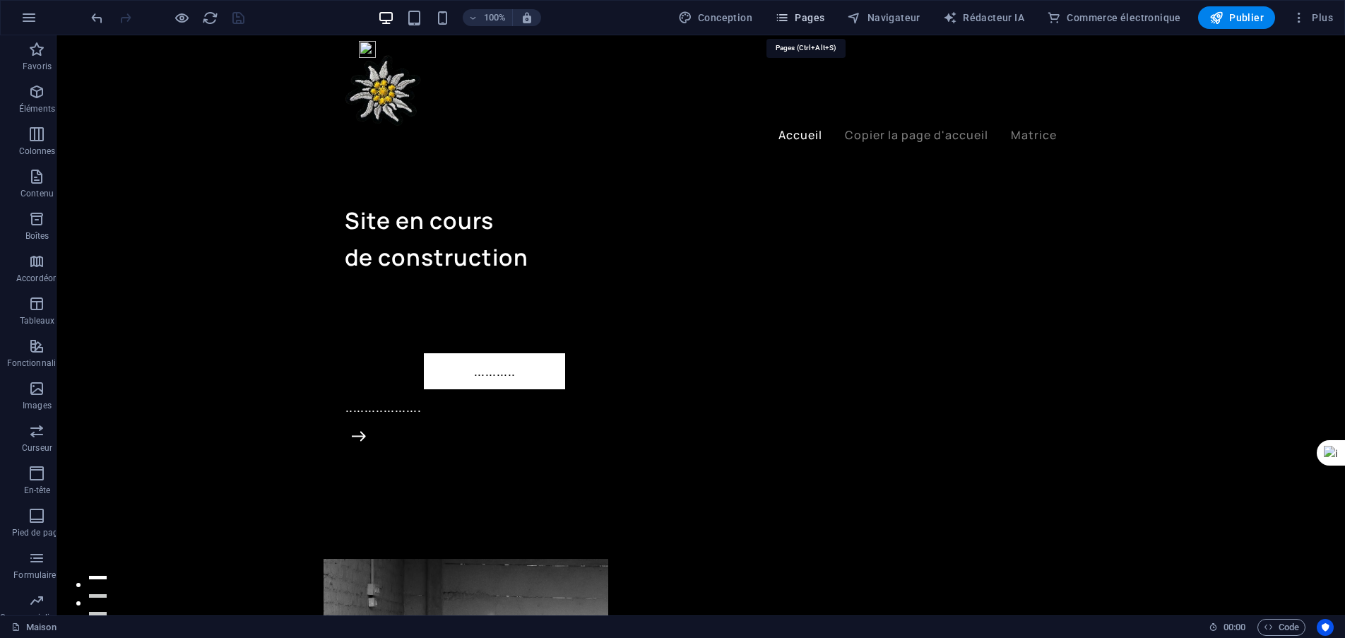
click at [811, 17] on font "Pages" at bounding box center [810, 17] width 30 height 11
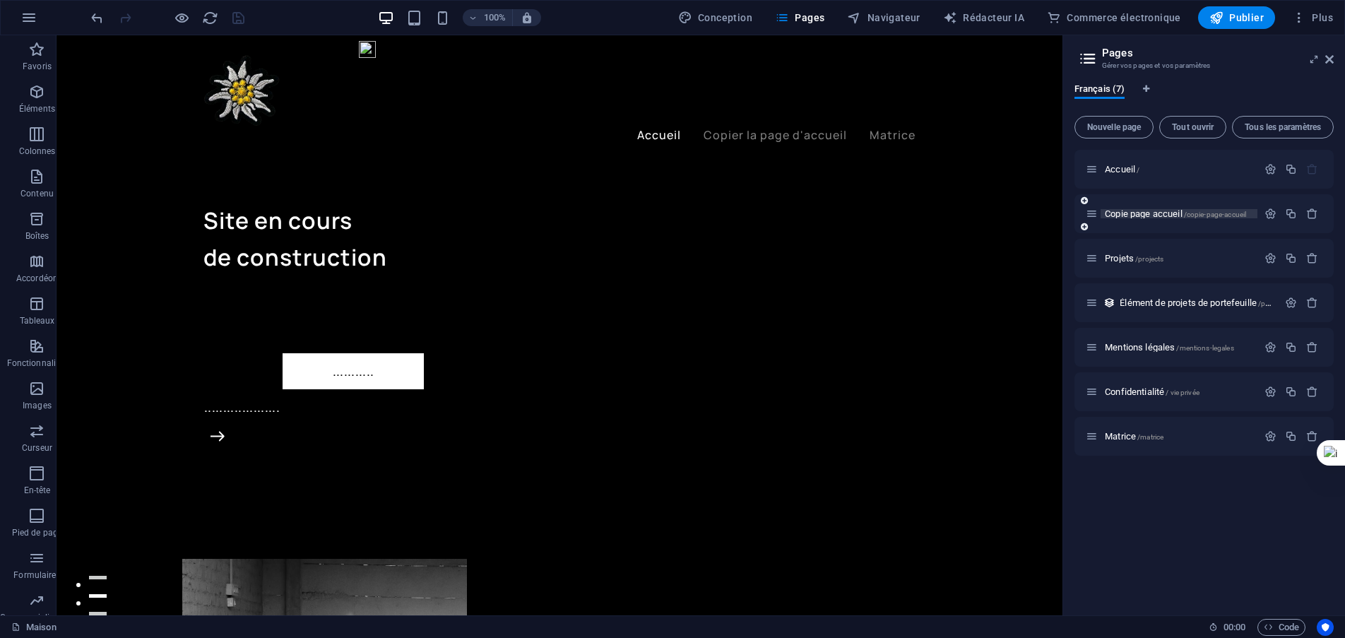
click at [1155, 216] on font "Copie page accueil" at bounding box center [1144, 213] width 78 height 11
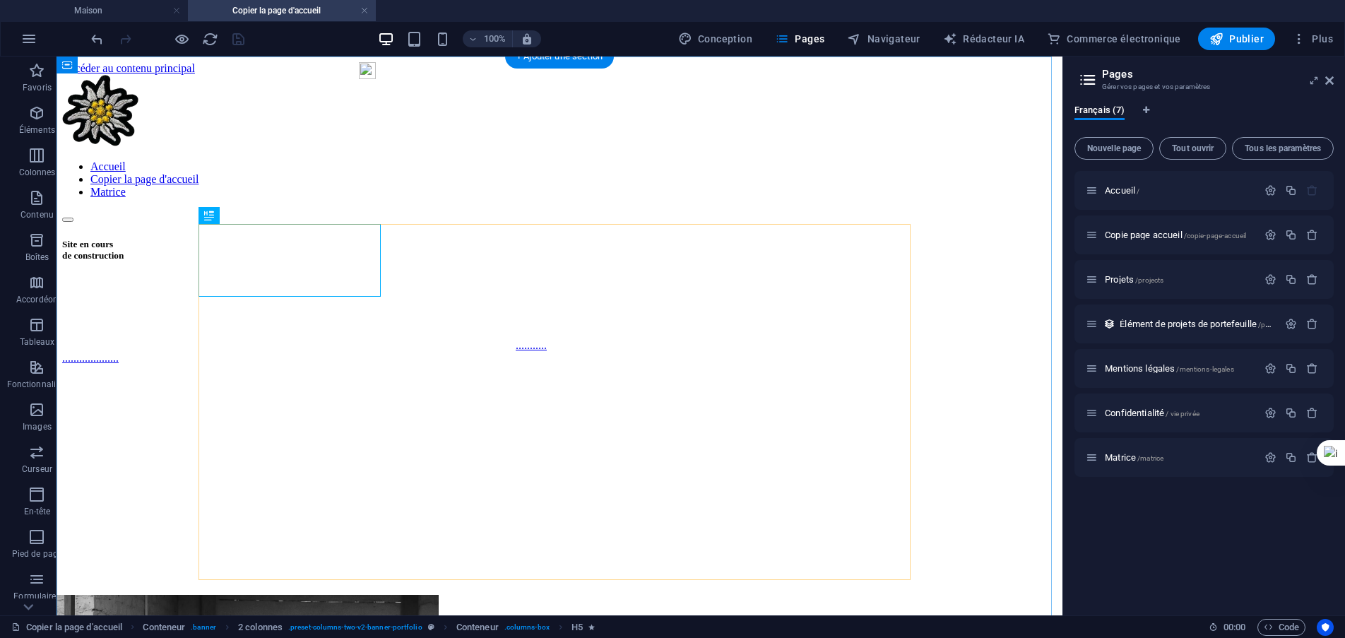
scroll to position [0, 0]
click at [322, 261] on div "Site en cours de construction" at bounding box center [559, 250] width 995 height 23
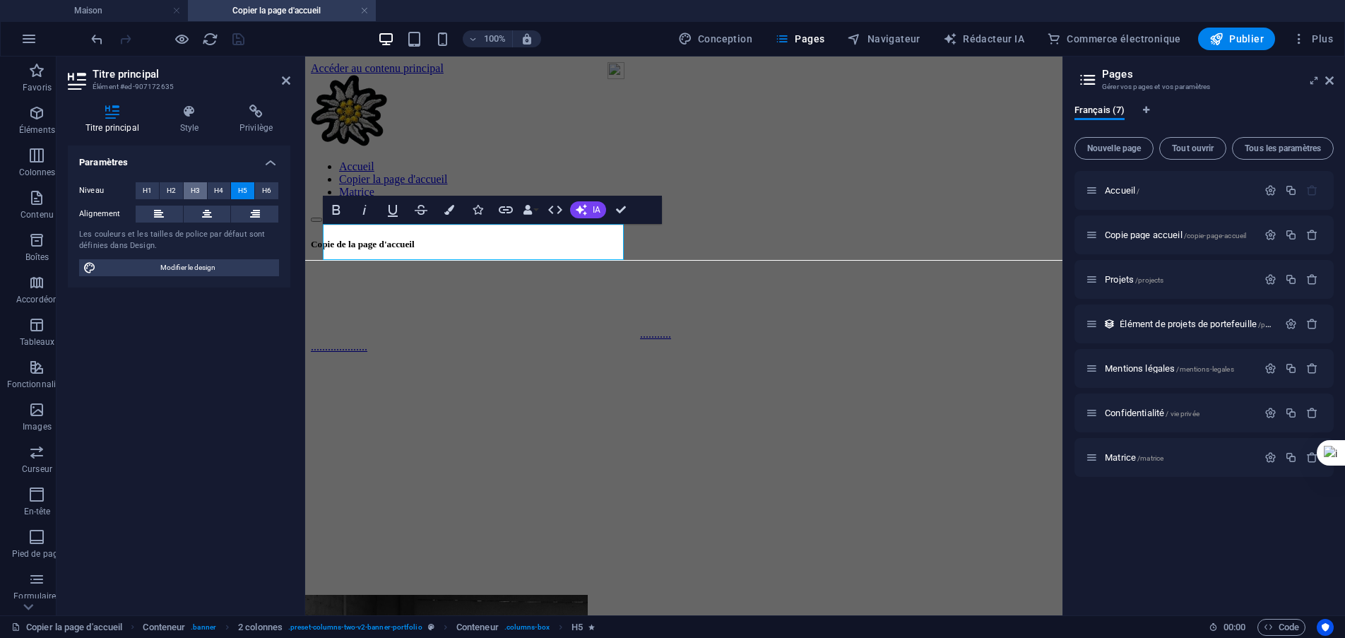
click at [195, 196] on span "H3" at bounding box center [195, 190] width 9 height 17
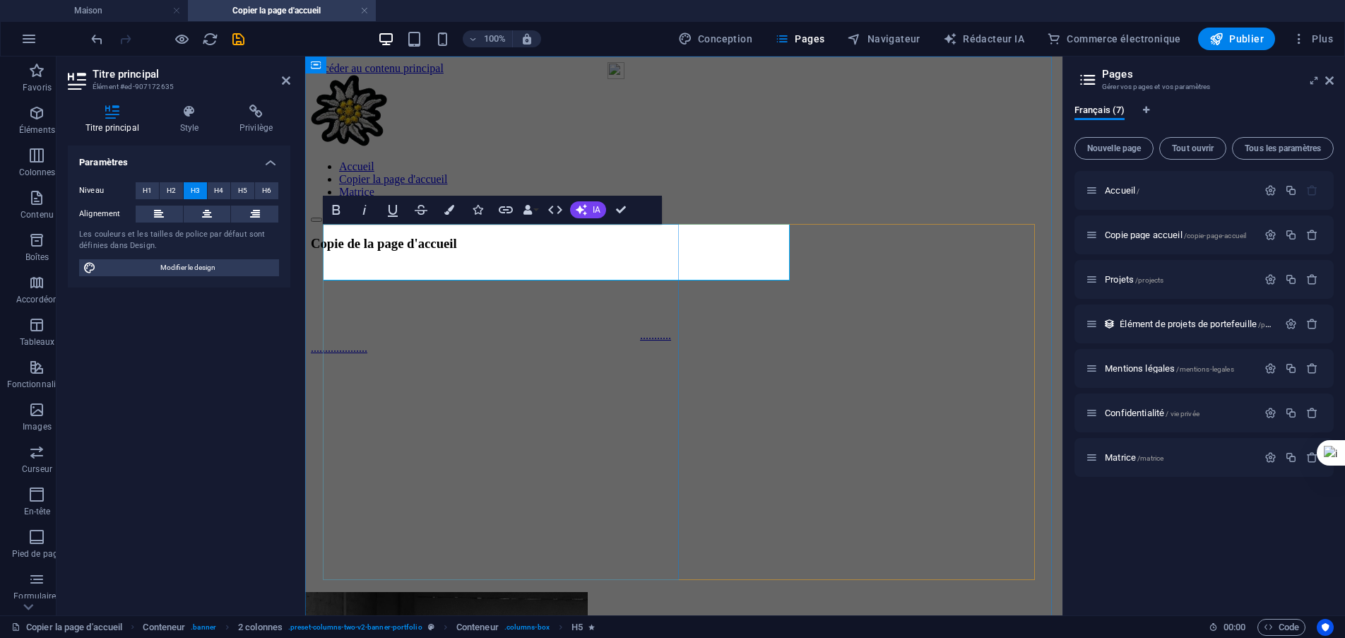
click at [457, 251] on font "Copie de la page d'accueil" at bounding box center [384, 243] width 146 height 15
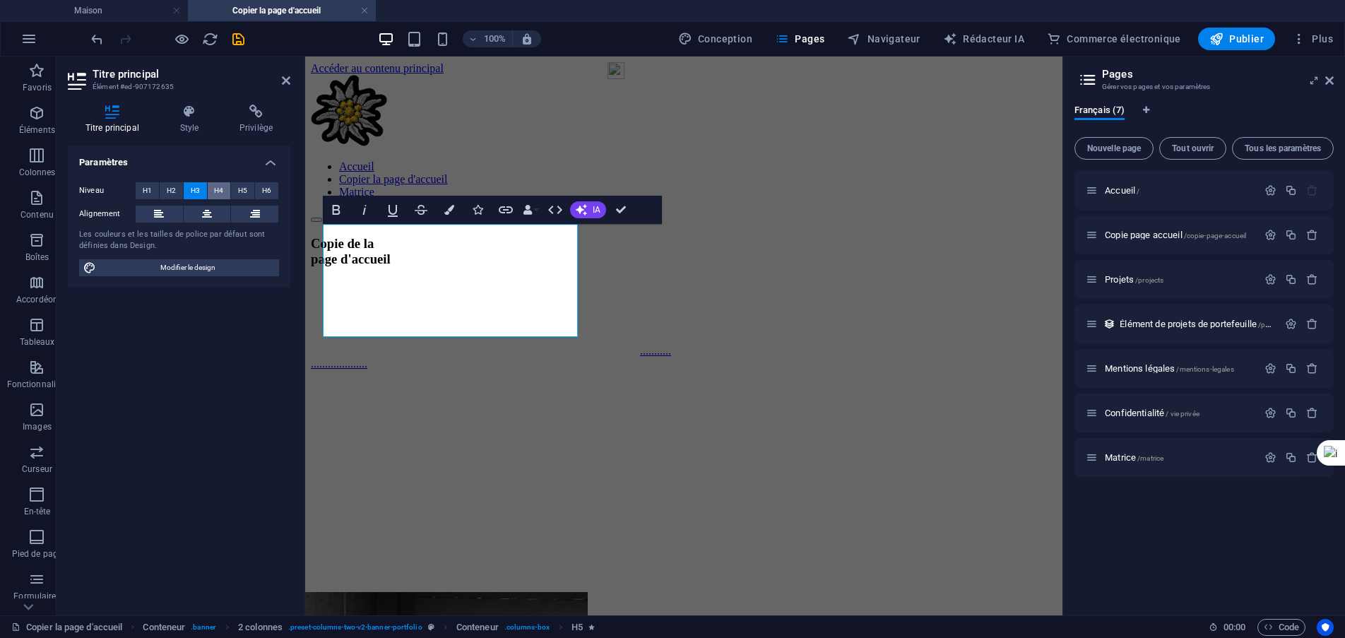
click at [217, 189] on font "H4" at bounding box center [218, 191] width 9 height 8
click at [187, 189] on button "H3" at bounding box center [195, 190] width 23 height 17
click at [179, 195] on button "H2" at bounding box center [171, 190] width 23 height 17
click at [150, 190] on font "H1" at bounding box center [147, 191] width 9 height 8
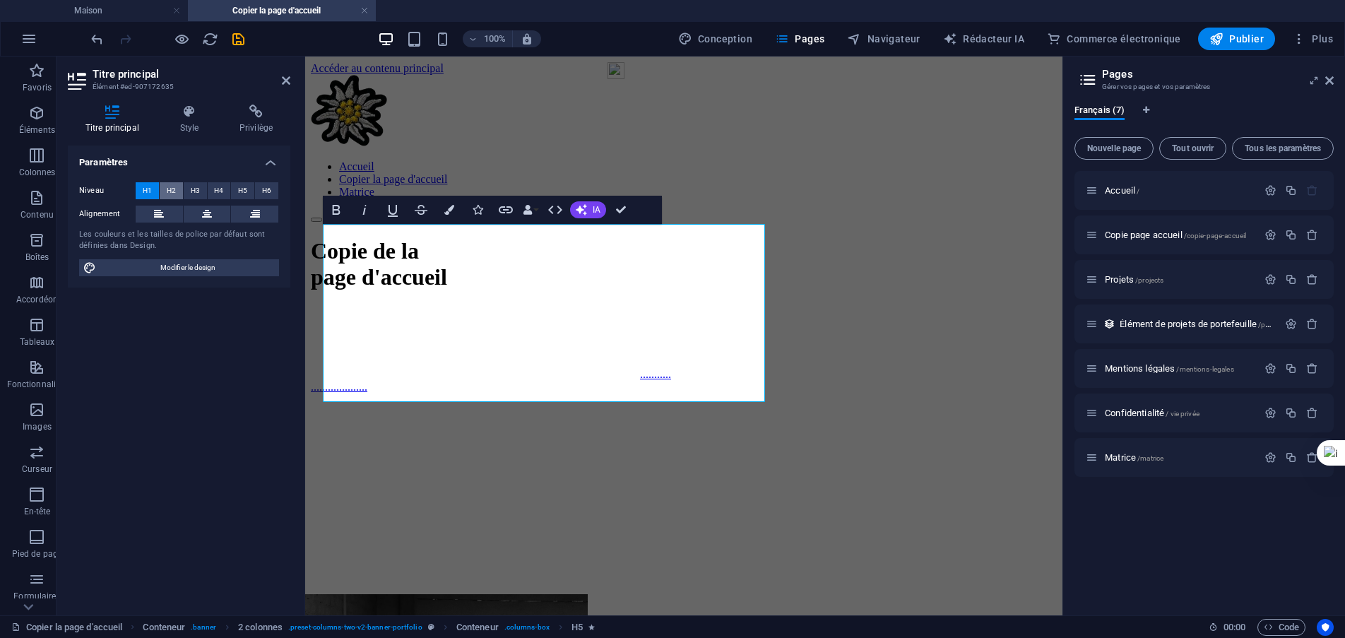
click at [170, 190] on font "H2" at bounding box center [171, 191] width 9 height 8
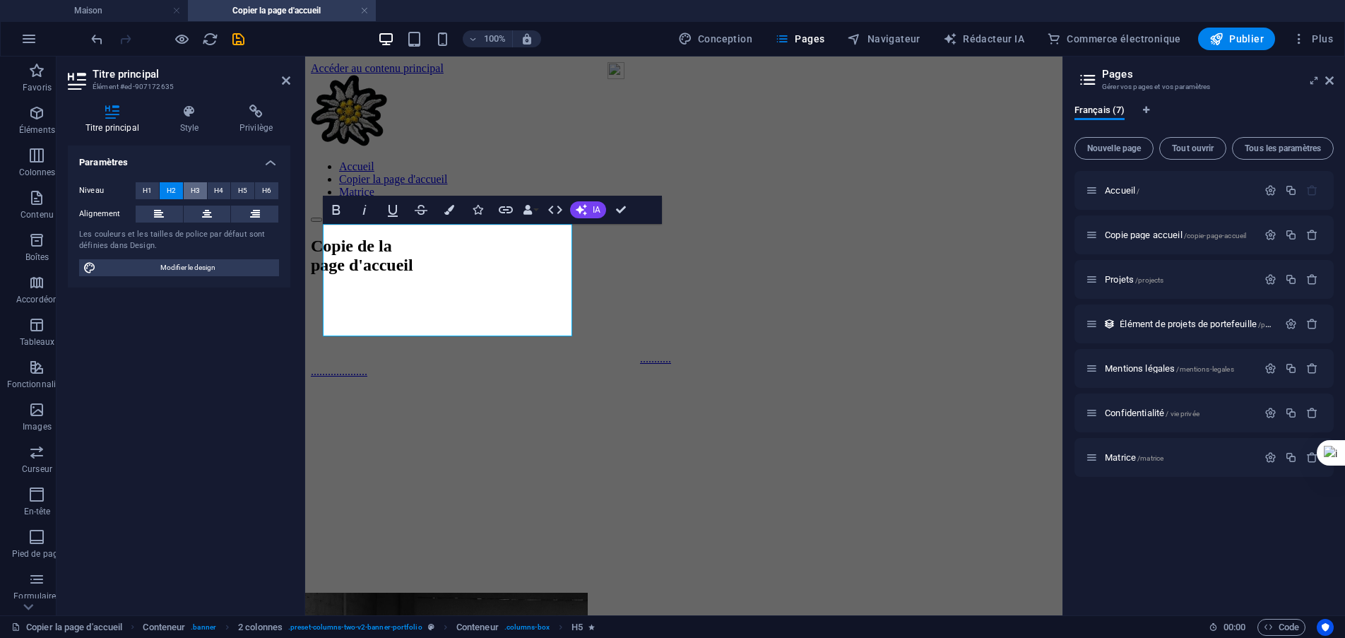
click at [188, 193] on button "H3" at bounding box center [195, 190] width 23 height 17
click at [234, 38] on icon "sauvegarder" at bounding box center [238, 39] width 16 height 16
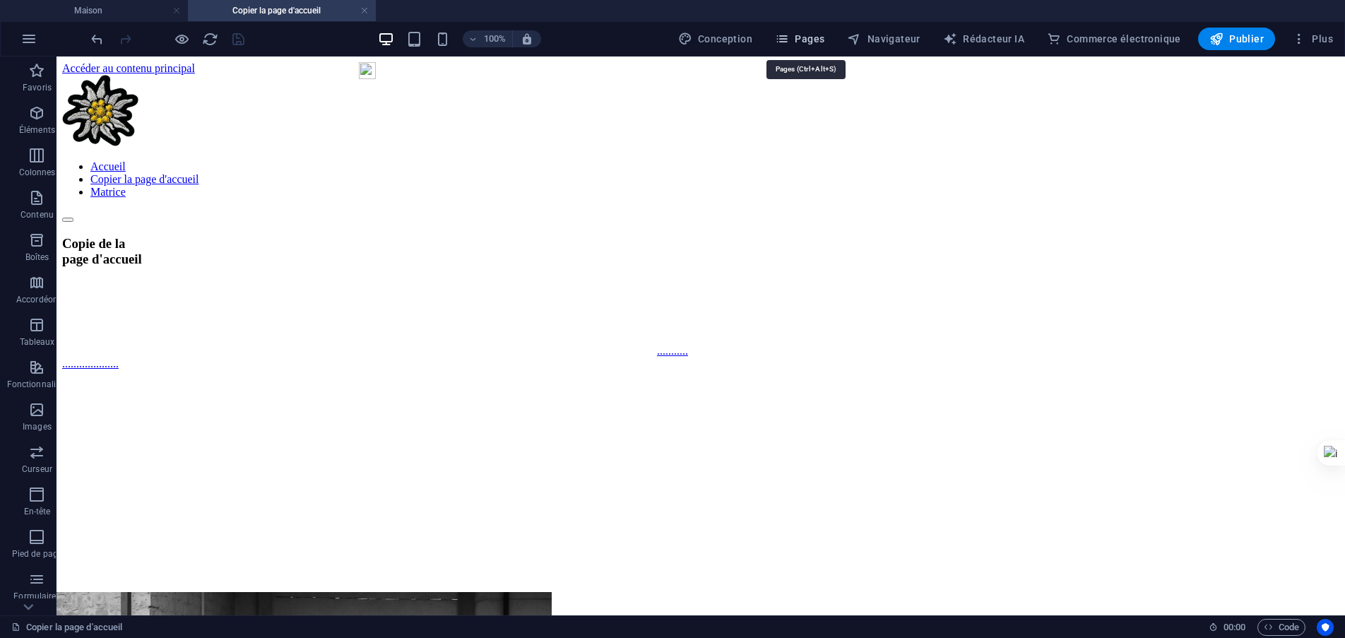
click at [823, 39] on font "Pages" at bounding box center [810, 38] width 30 height 11
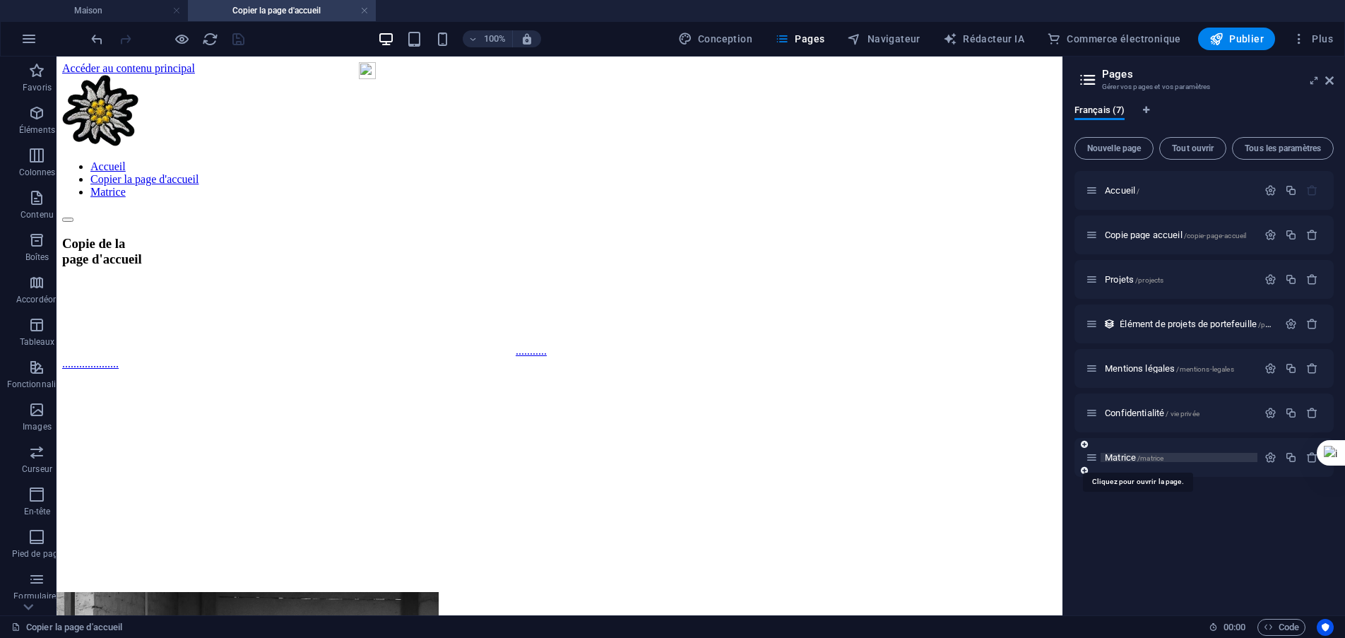
click at [1128, 457] on font "Matrice" at bounding box center [1120, 457] width 31 height 11
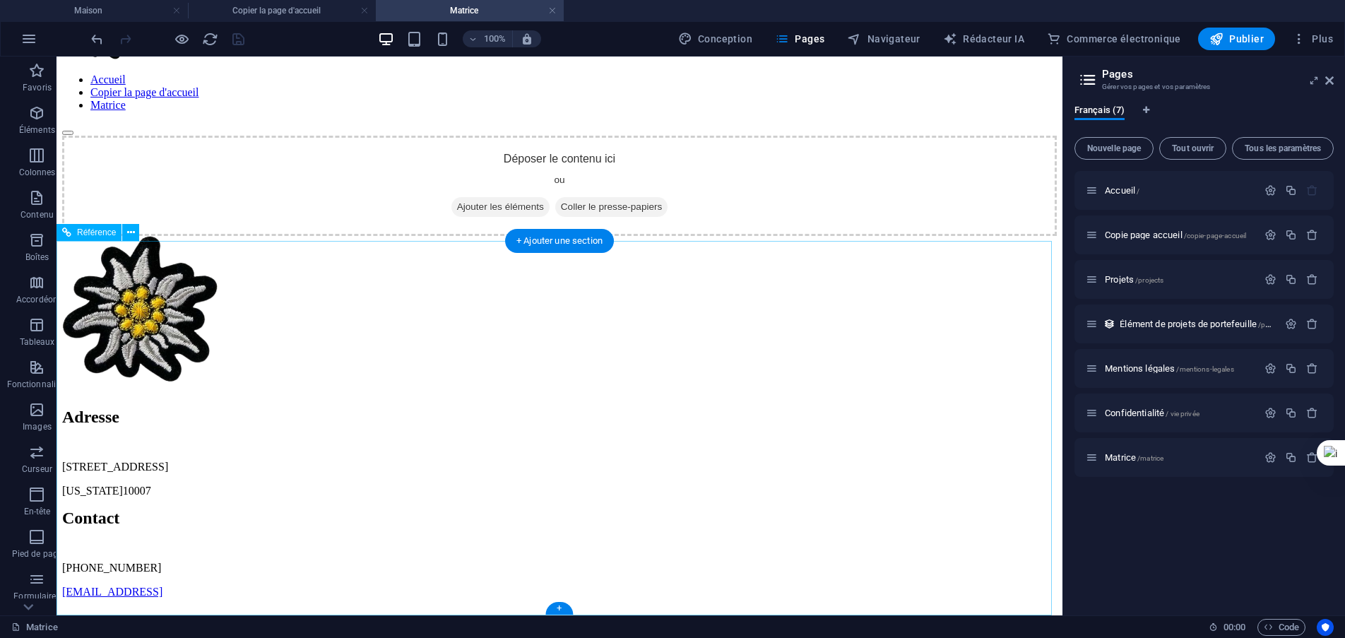
scroll to position [140, 0]
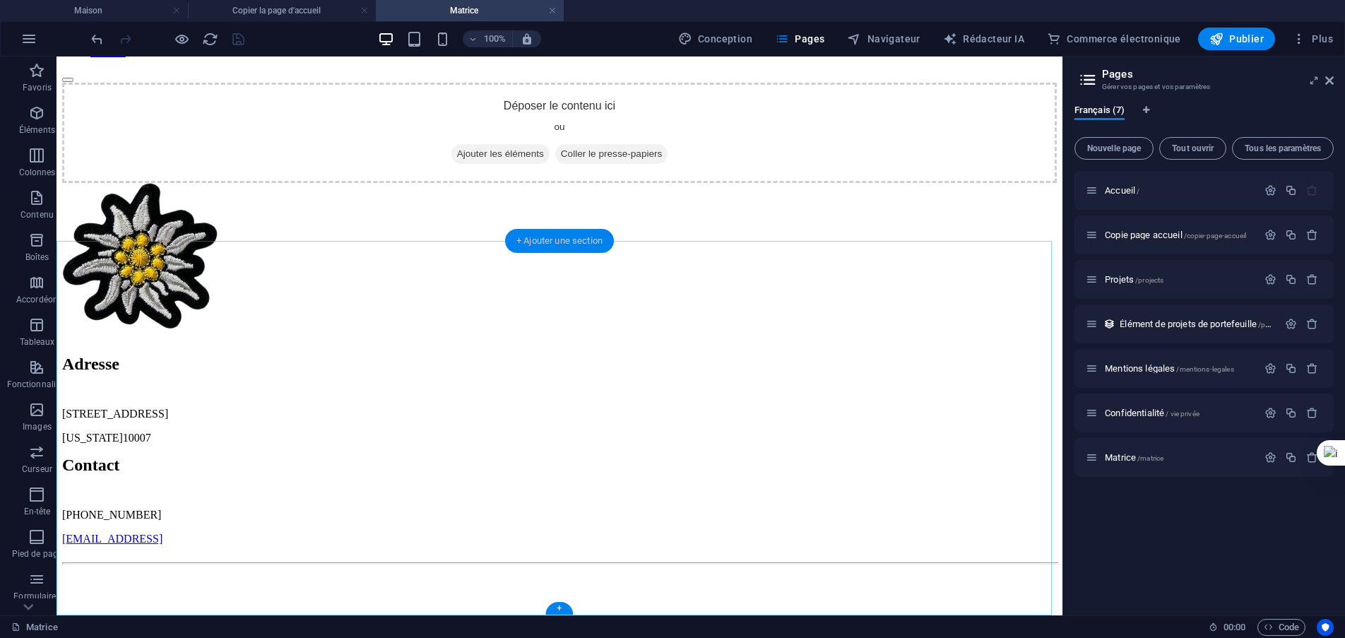
click at [574, 244] on font "+ Ajouter une section" at bounding box center [559, 240] width 86 height 11
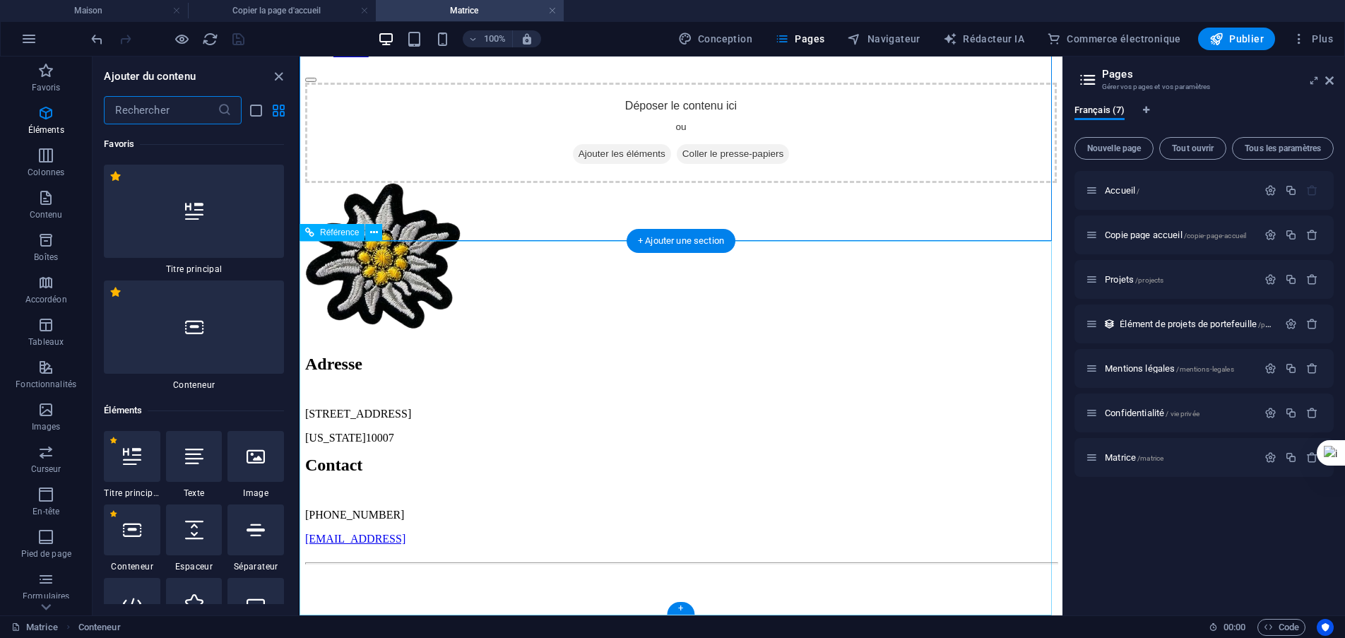
scroll to position [4624, 0]
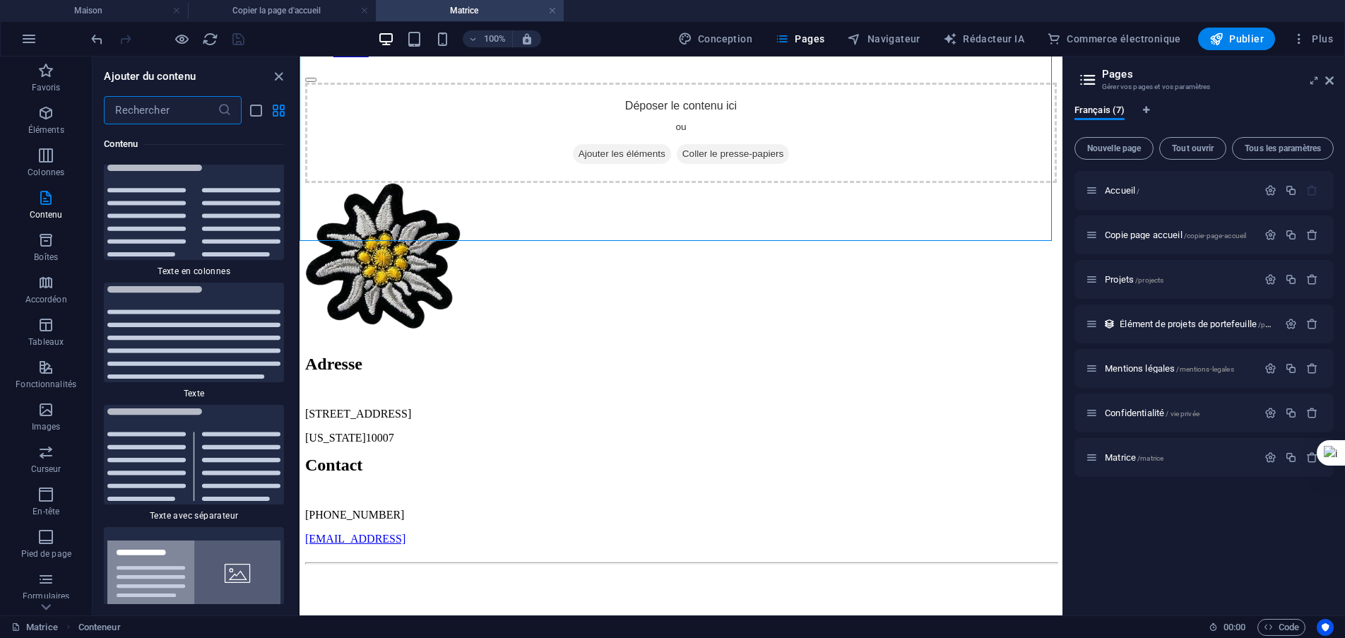
click at [196, 110] on input "text" at bounding box center [160, 110] width 113 height 28
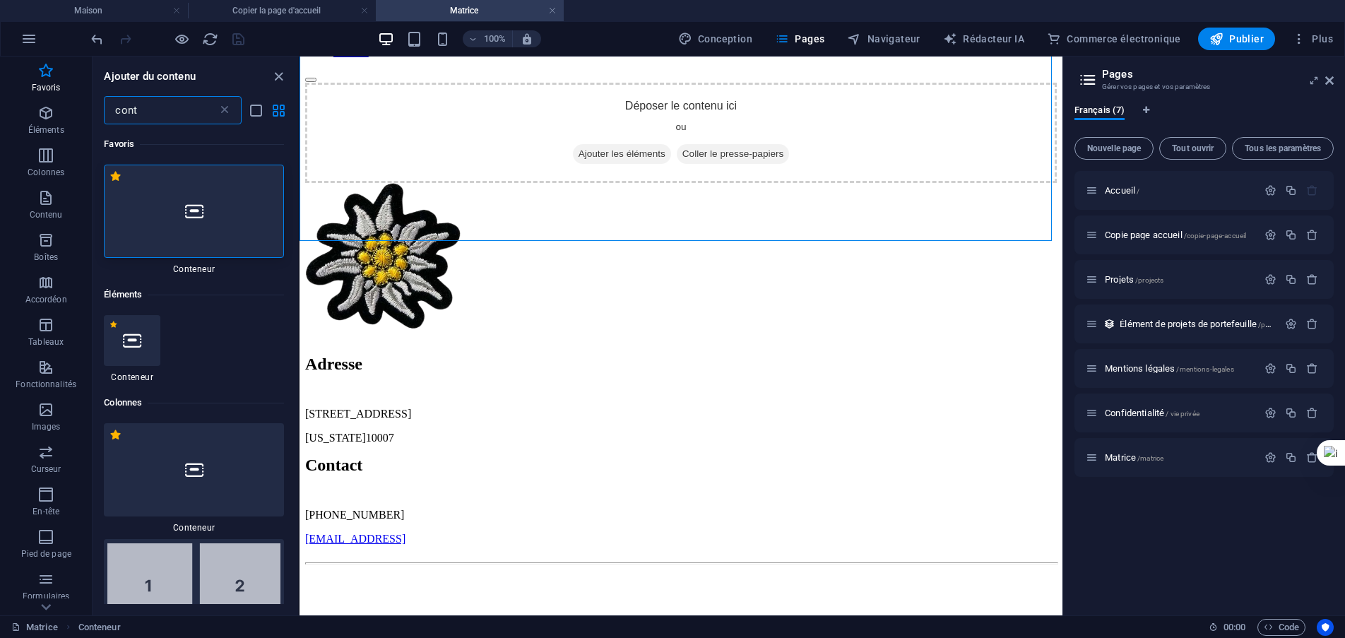
scroll to position [0, 0]
type input "cont"
click at [212, 217] on div at bounding box center [194, 211] width 180 height 93
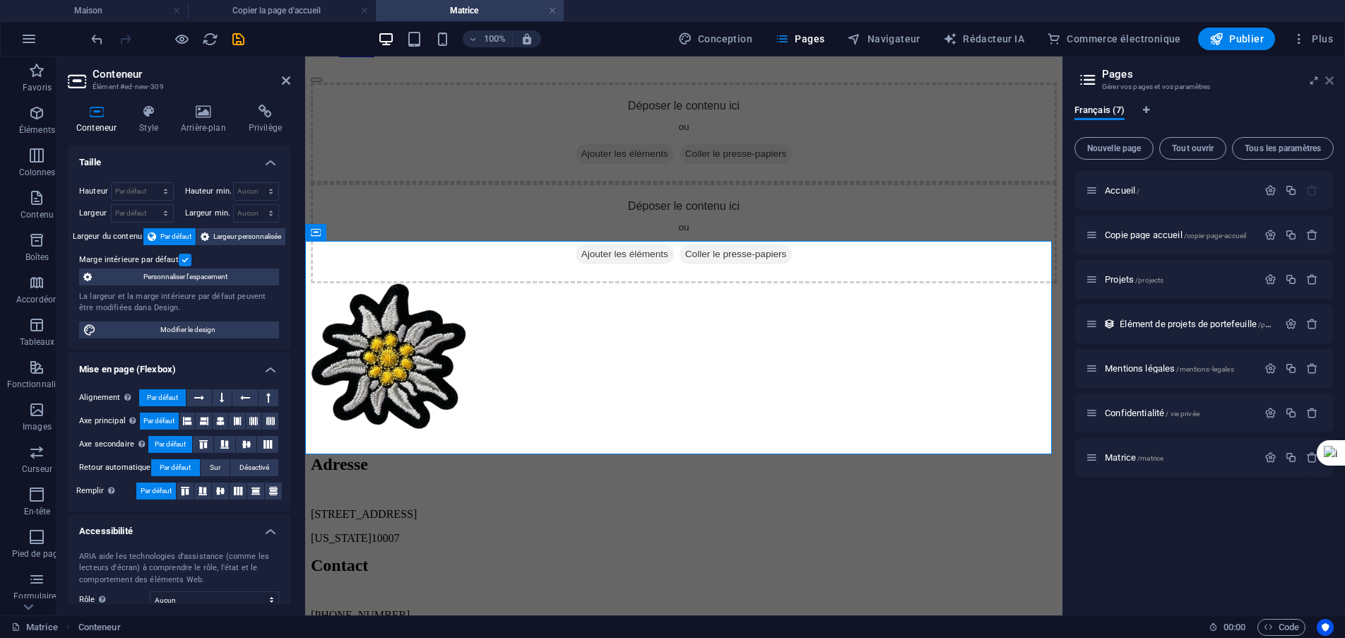
click at [1331, 81] on icon at bounding box center [1330, 80] width 8 height 11
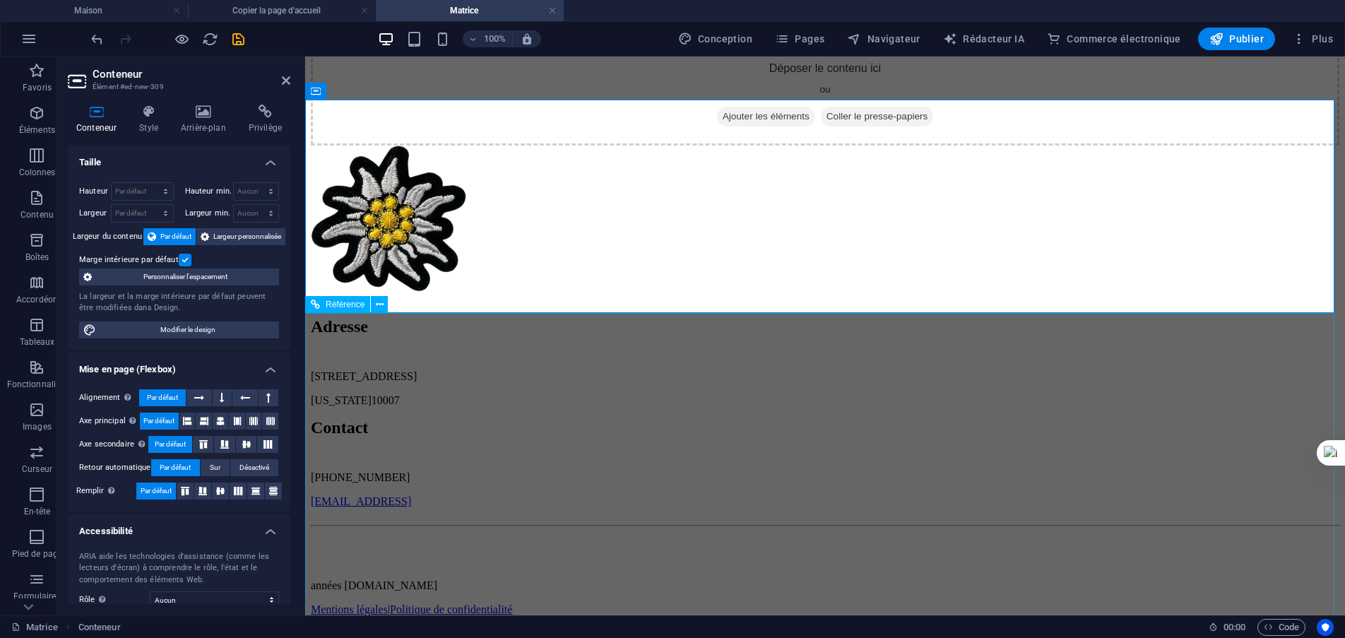
scroll to position [281, 0]
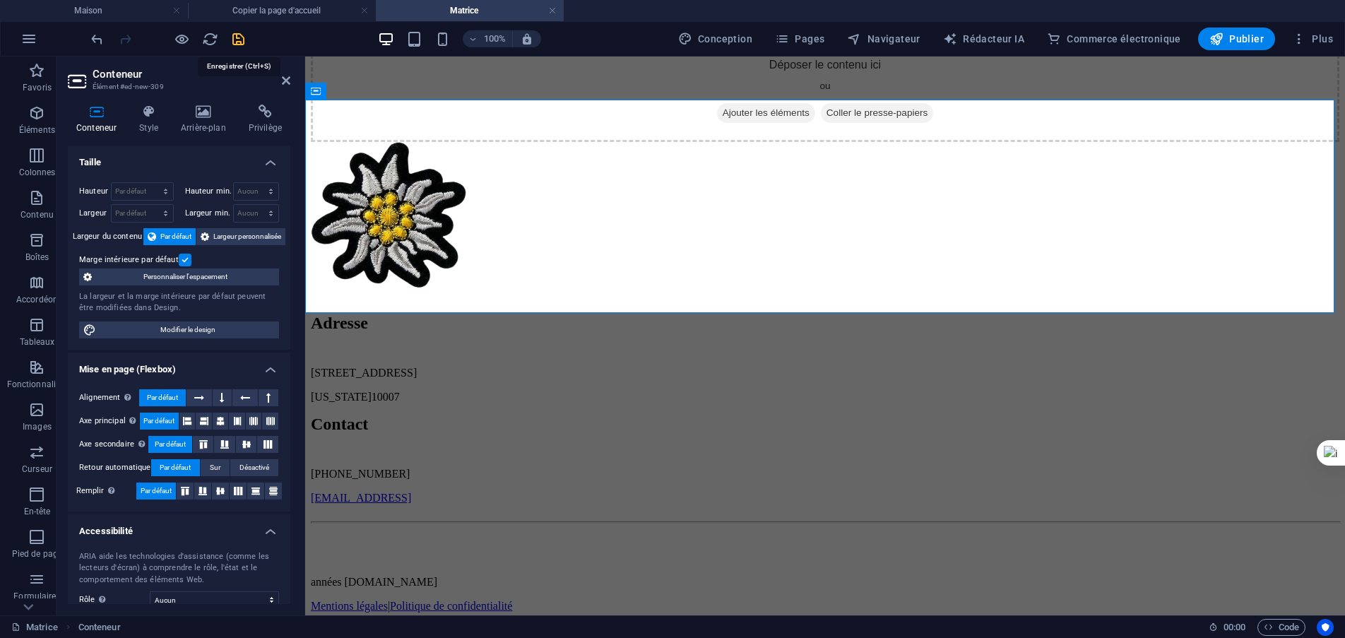
click at [237, 42] on icon "sauvegarder" at bounding box center [238, 39] width 16 height 16
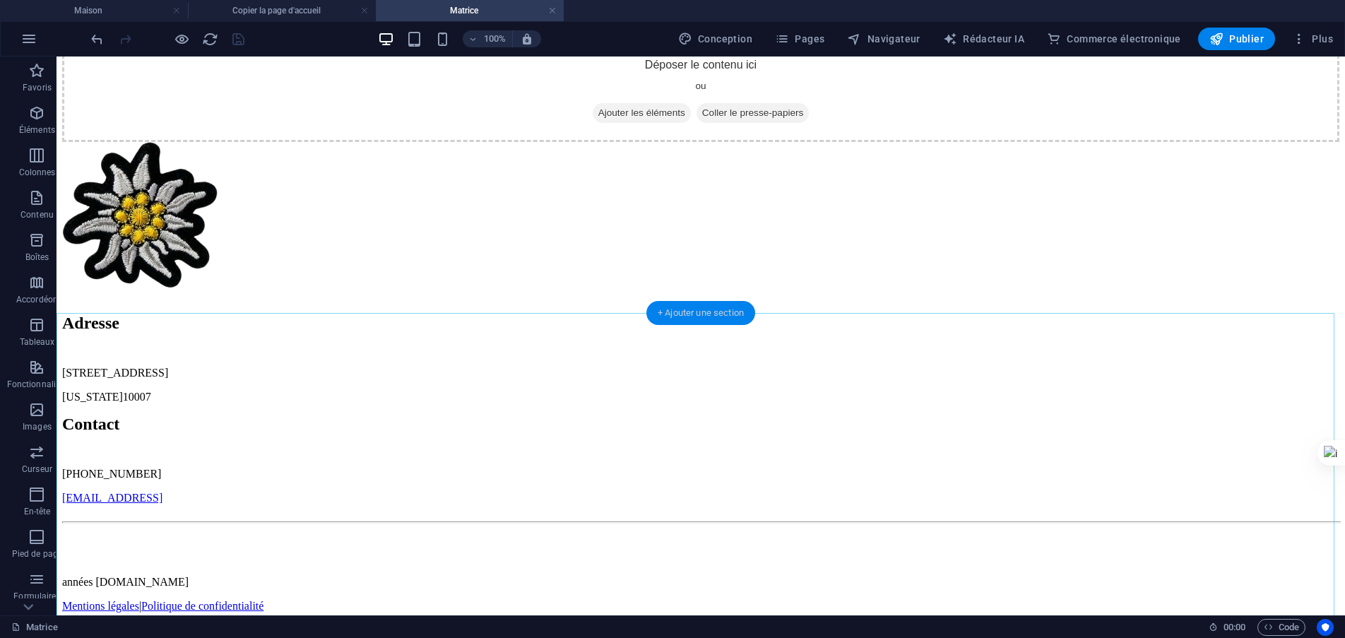
click at [696, 317] on font "+ Ajouter une section" at bounding box center [701, 312] width 86 height 11
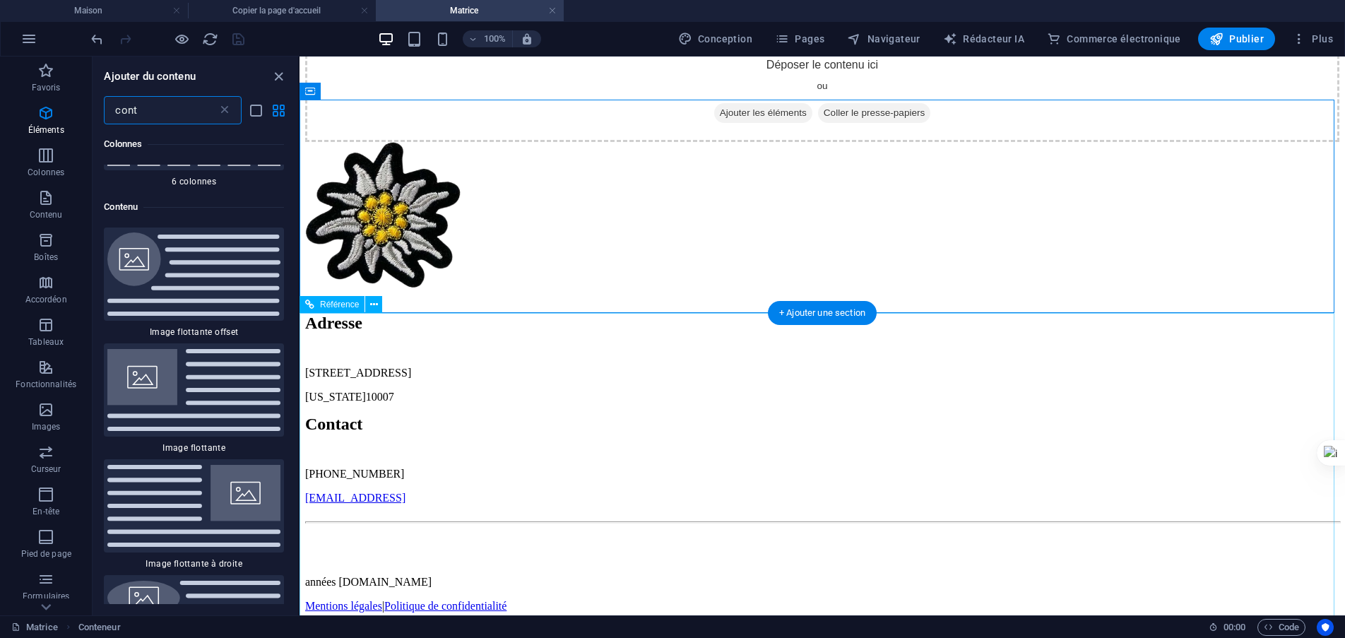
scroll to position [988, 0]
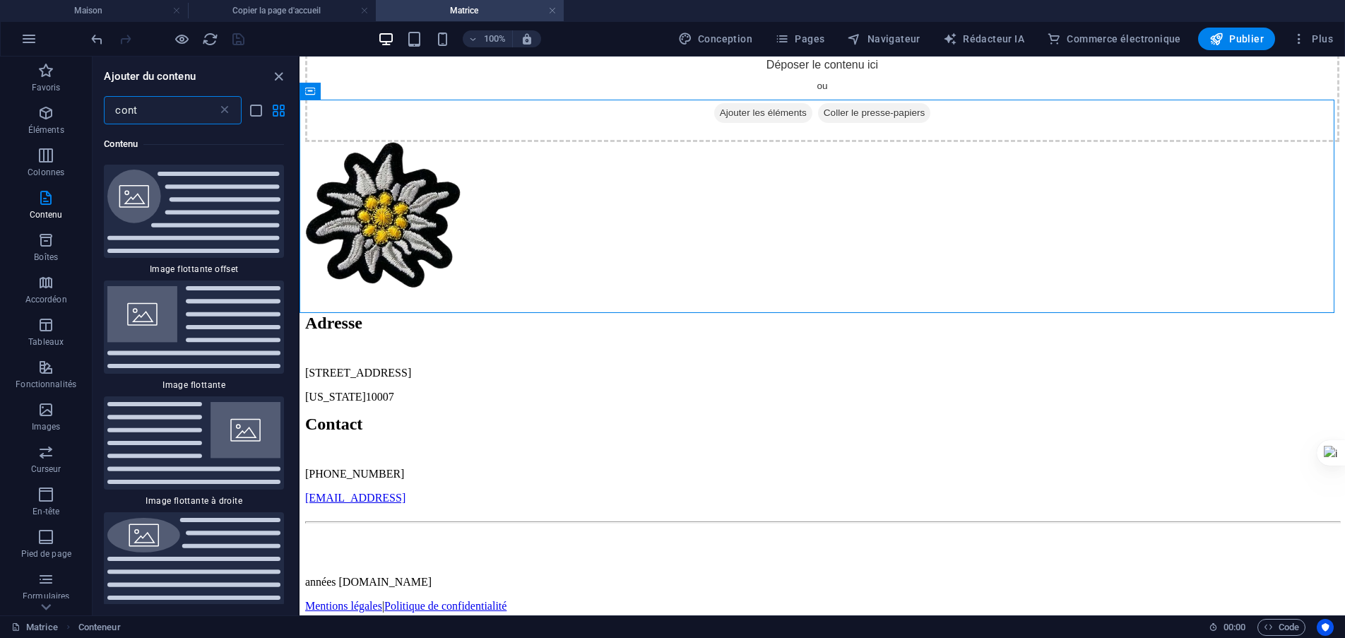
click at [183, 116] on input "cont" at bounding box center [160, 110] width 113 height 28
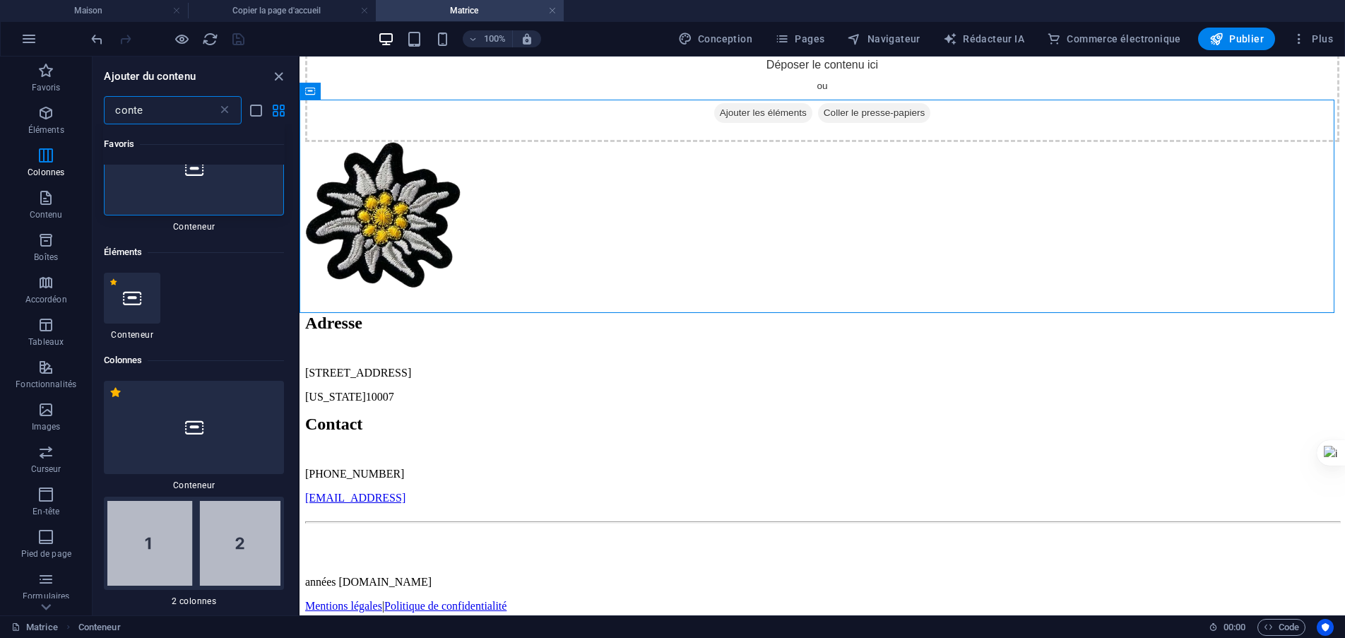
scroll to position [0, 0]
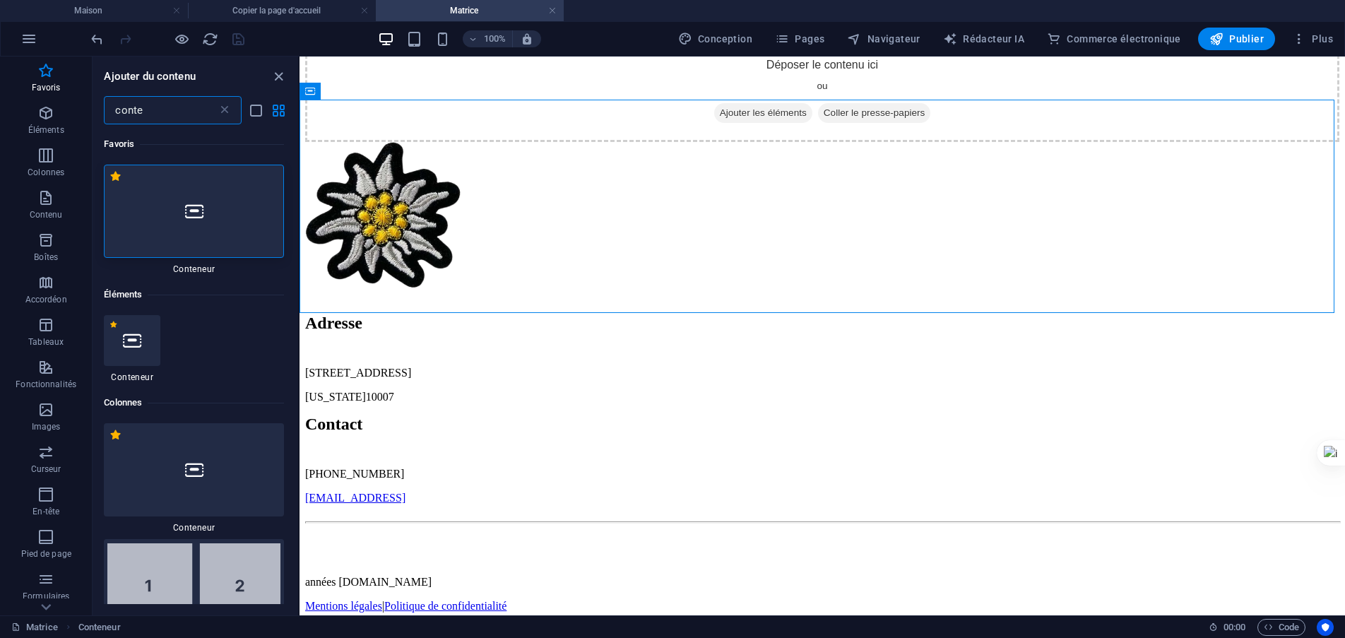
type input "conte"
click at [196, 220] on div at bounding box center [194, 211] width 180 height 93
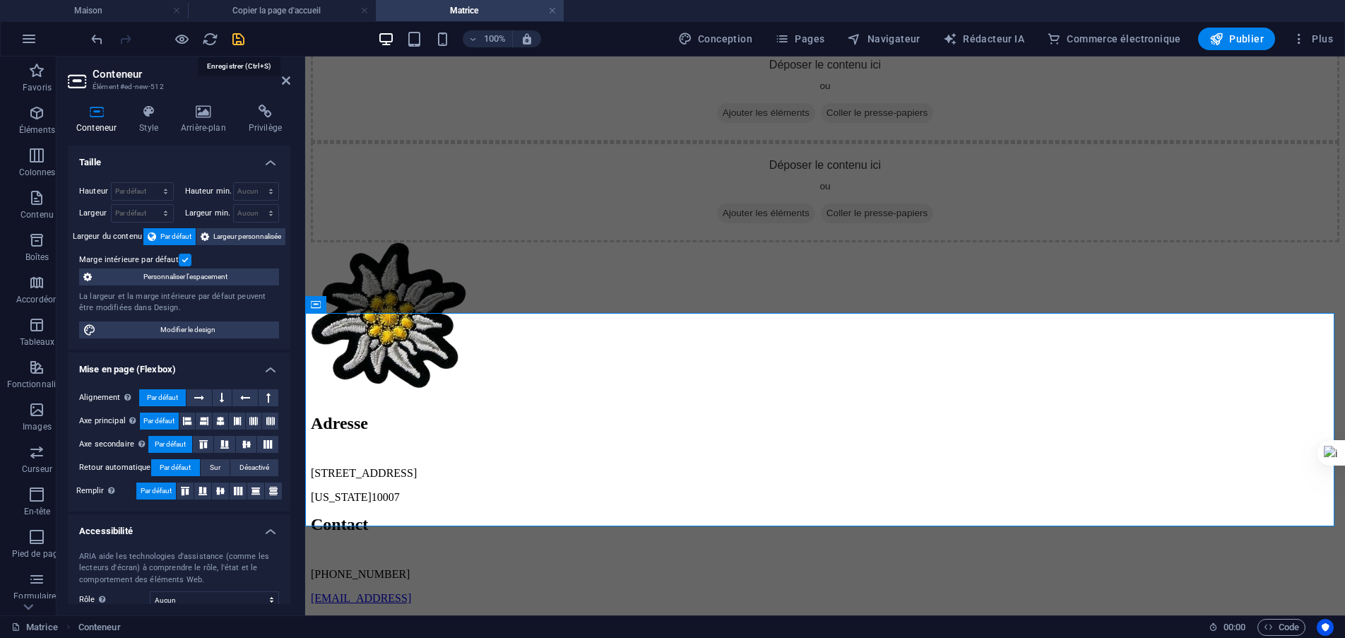
click at [238, 44] on icon "sauvegarder" at bounding box center [238, 39] width 16 height 16
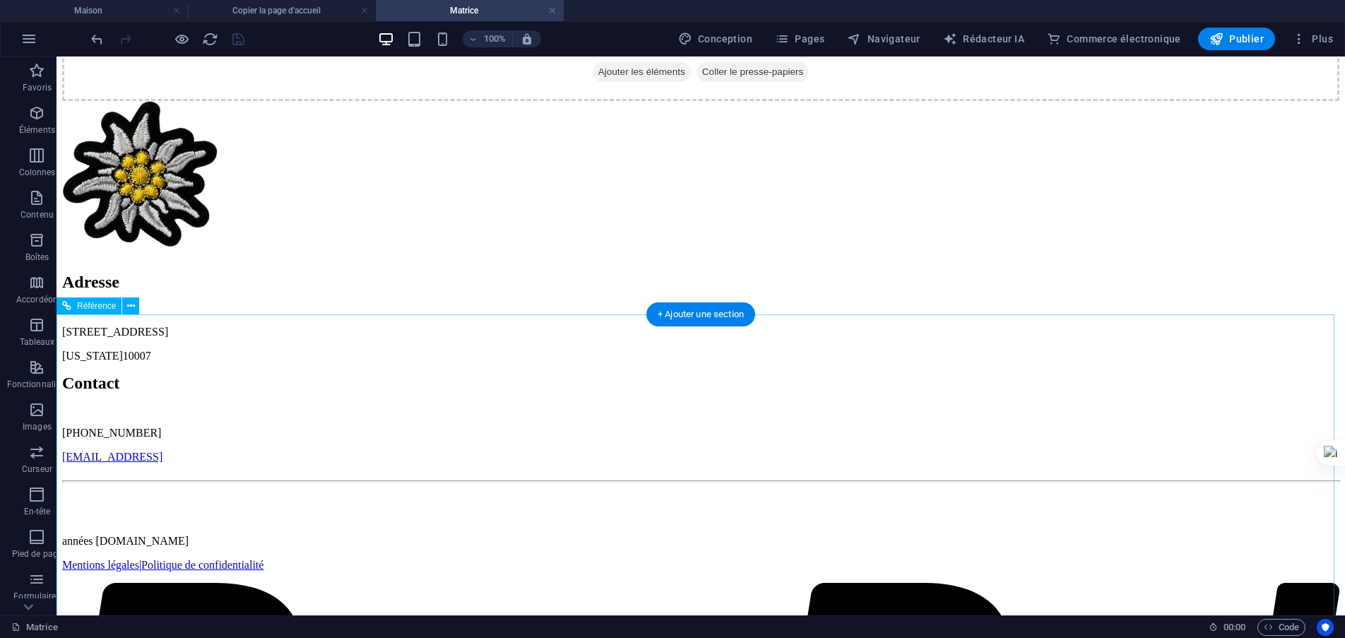
scroll to position [493, 0]
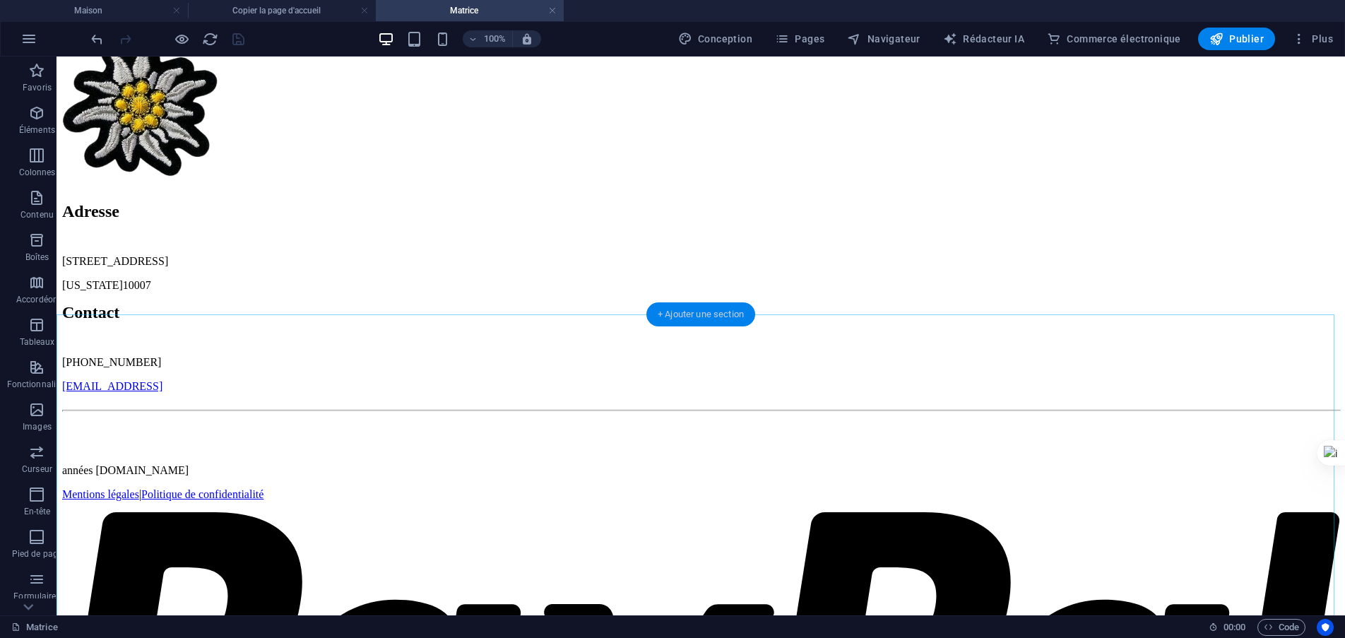
click at [697, 312] on font "+ Ajouter une section" at bounding box center [701, 314] width 86 height 11
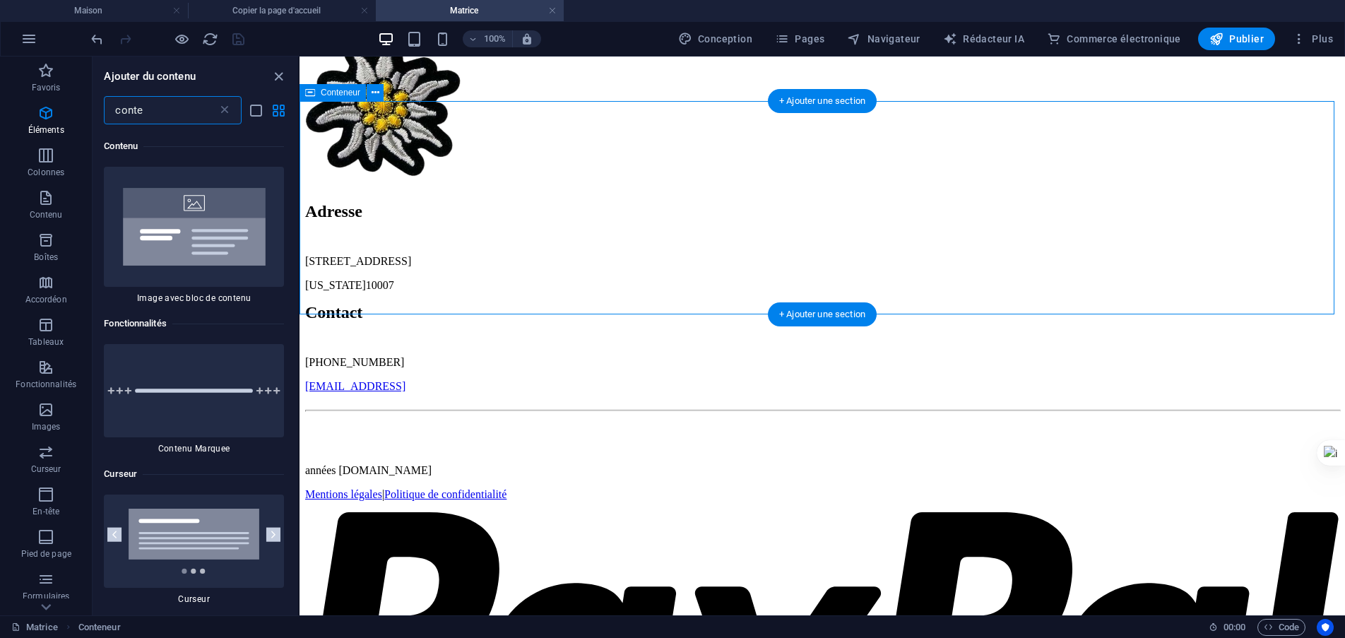
scroll to position [988, 0]
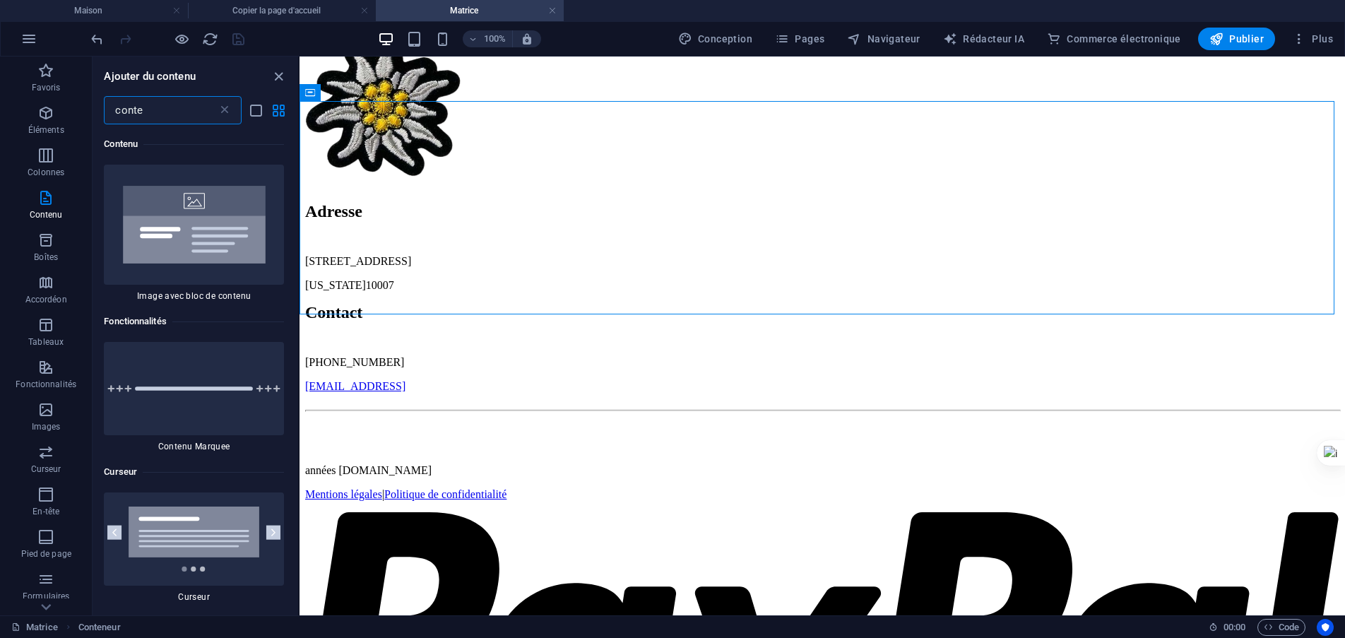
click at [187, 112] on input "conte" at bounding box center [160, 110] width 113 height 28
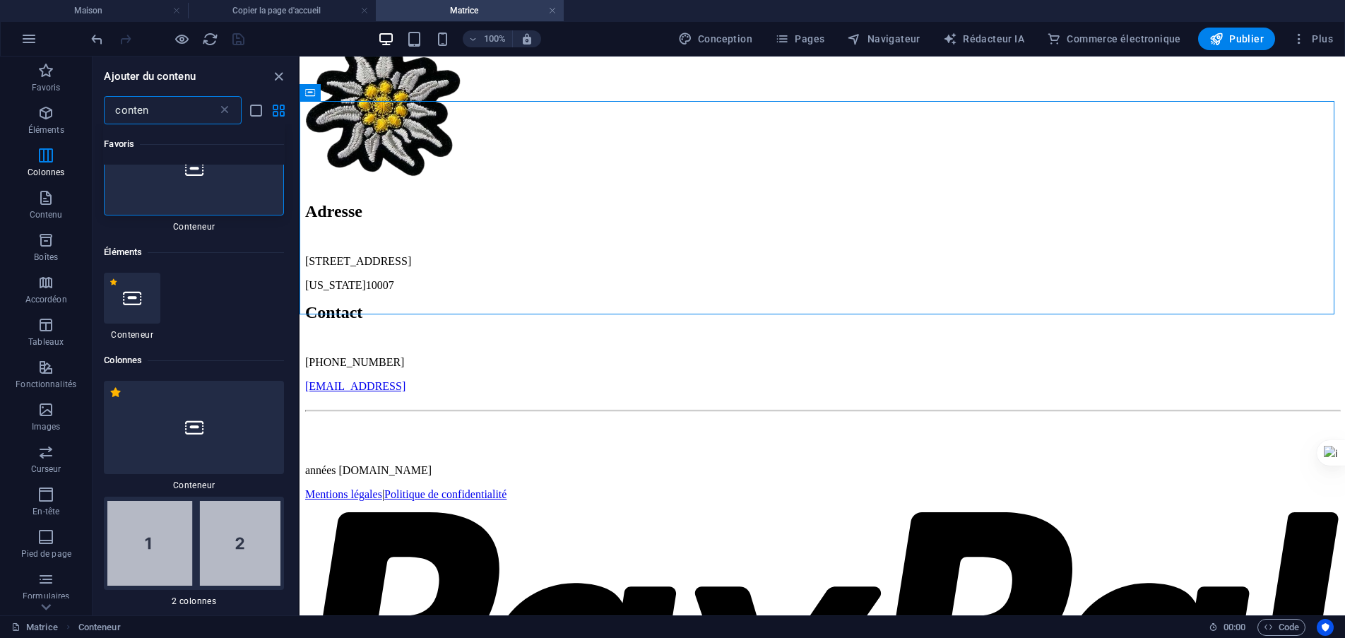
scroll to position [0, 0]
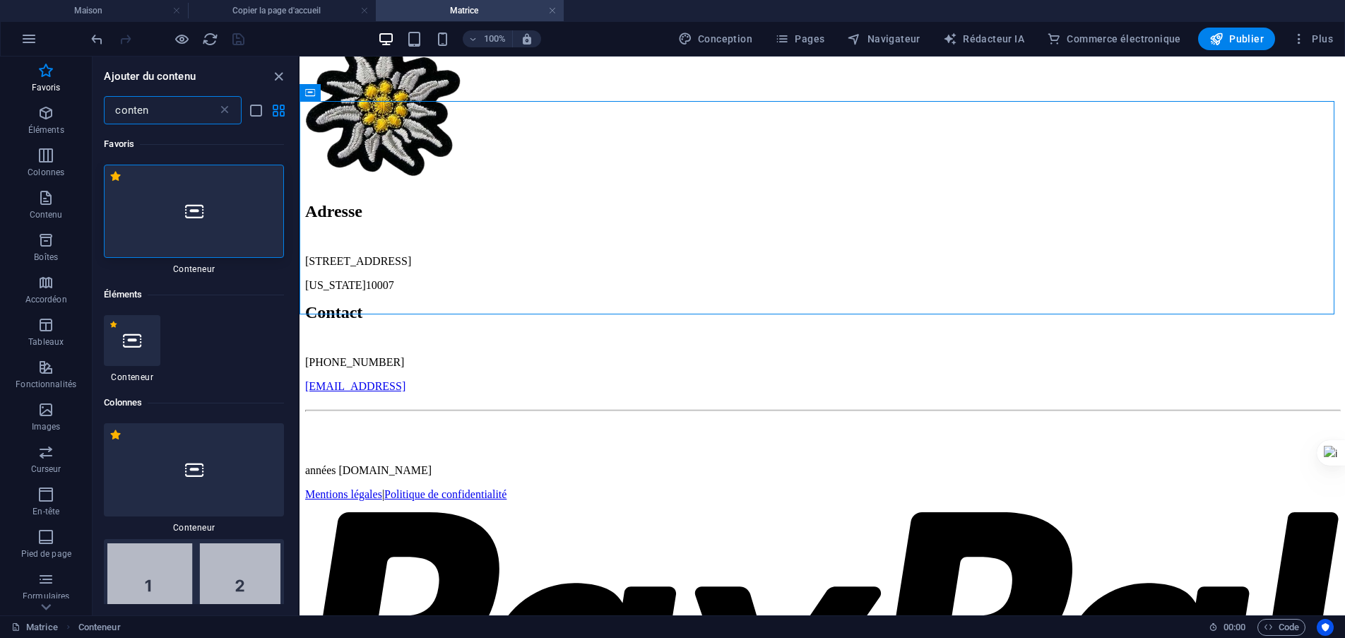
type input "conten"
click at [209, 205] on div at bounding box center [194, 211] width 180 height 93
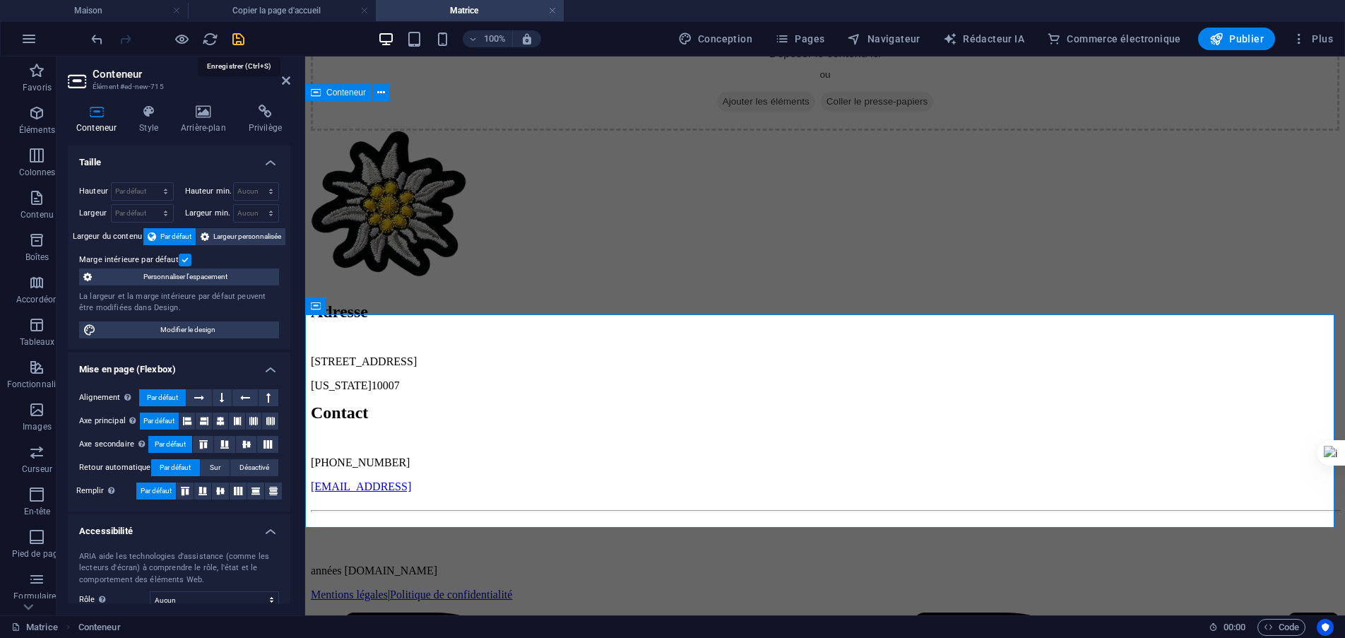
click at [234, 42] on icon "sauvegarder" at bounding box center [238, 39] width 16 height 16
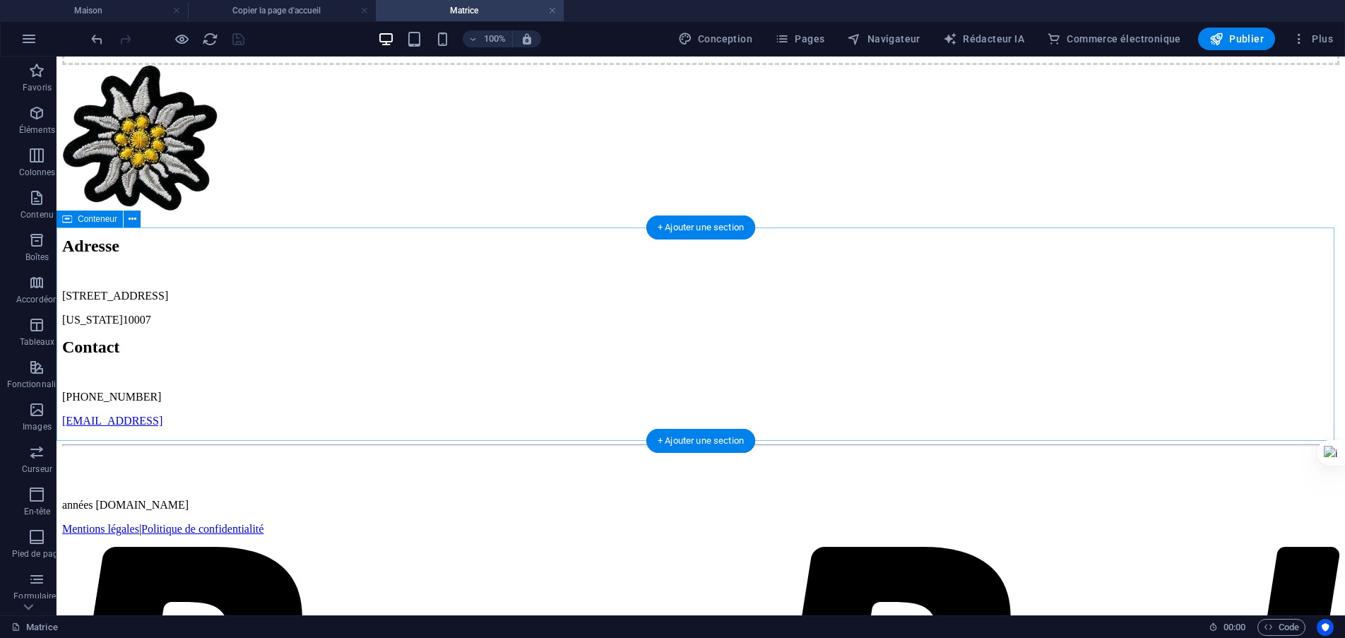
scroll to position [634, 0]
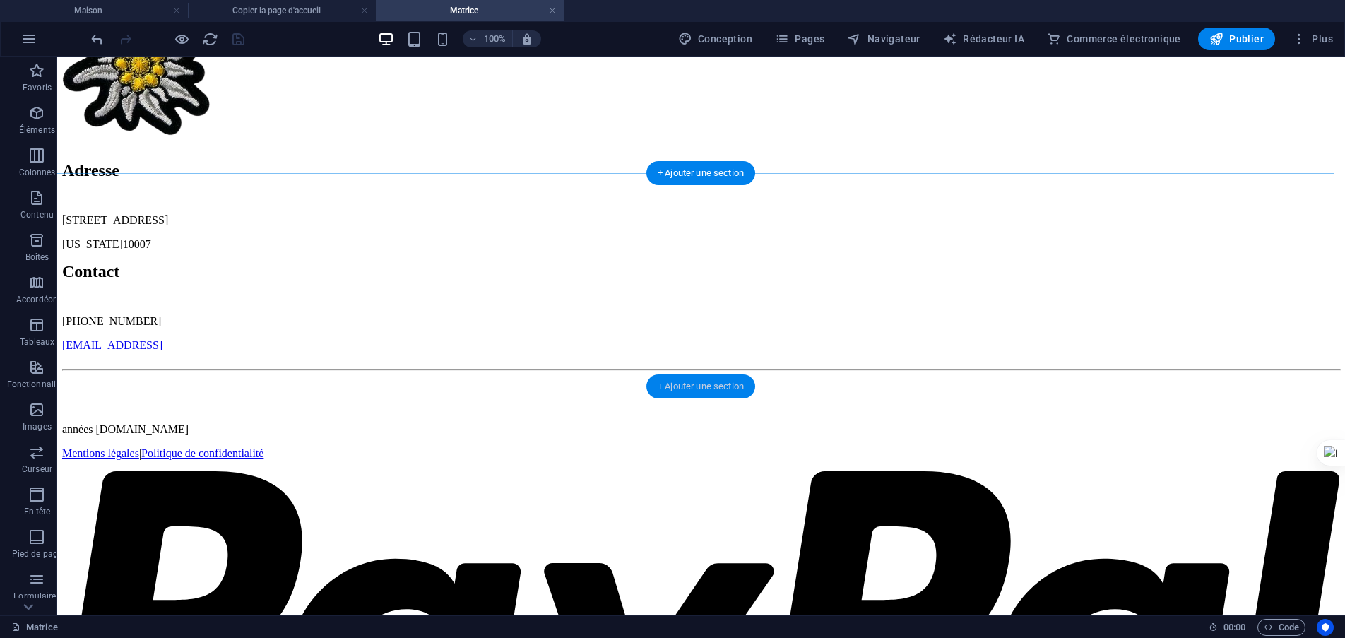
click at [676, 387] on font "+ Ajouter une section" at bounding box center [701, 386] width 86 height 11
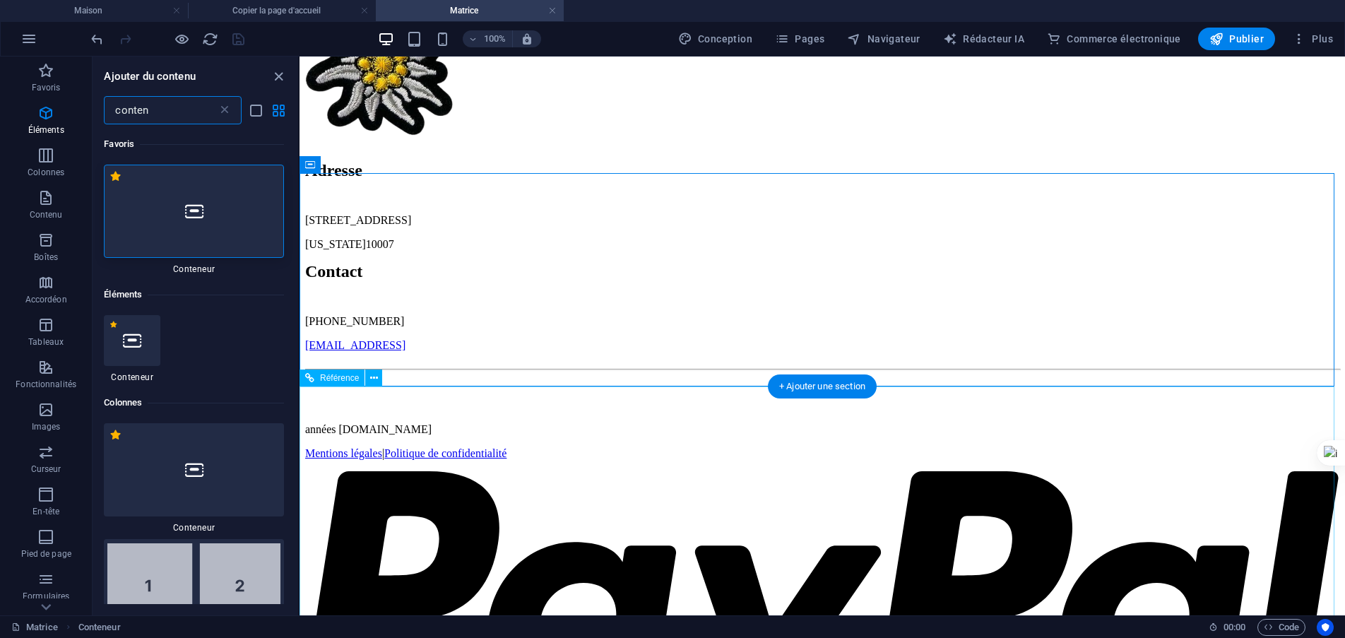
scroll to position [988, 0]
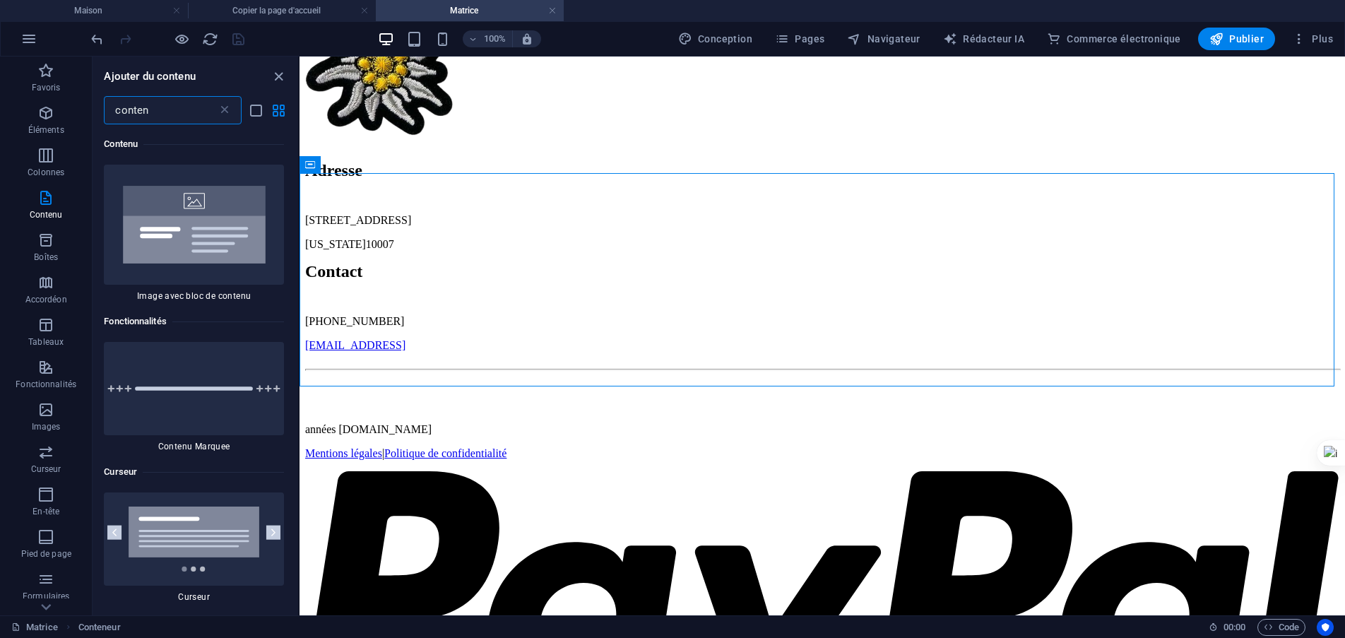
click at [172, 100] on input "conten" at bounding box center [160, 110] width 113 height 28
type input "contene"
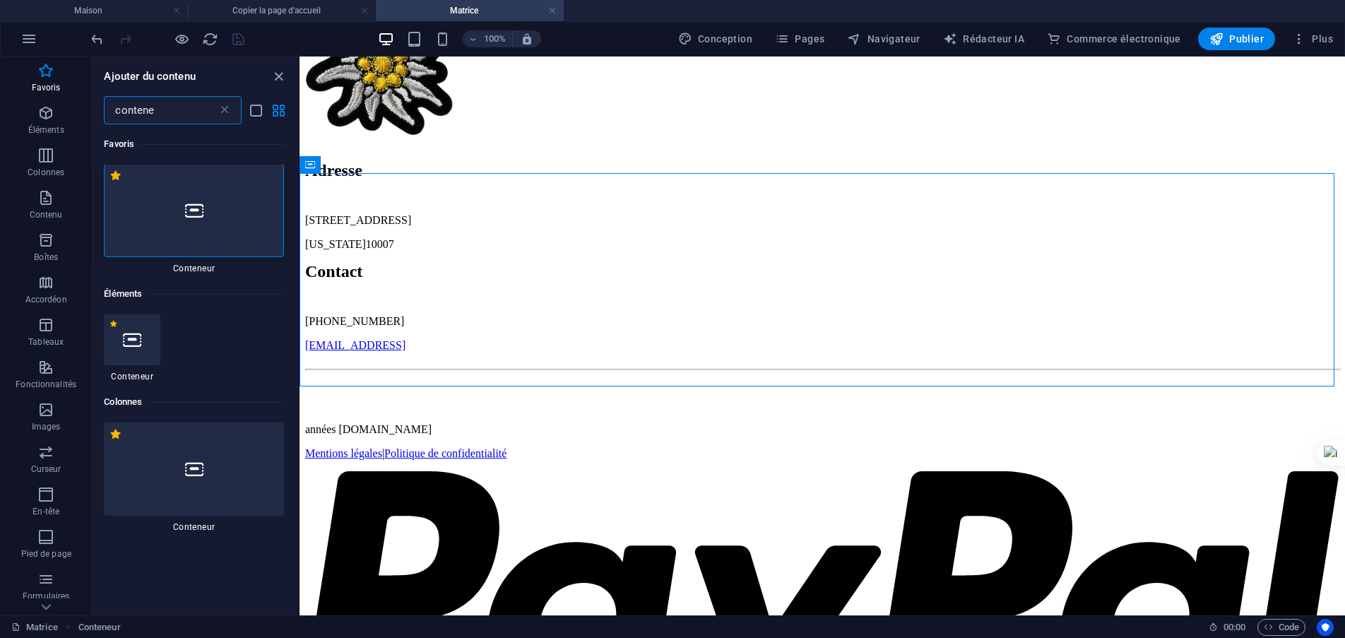
scroll to position [0, 0]
click at [195, 203] on icon at bounding box center [194, 211] width 18 height 18
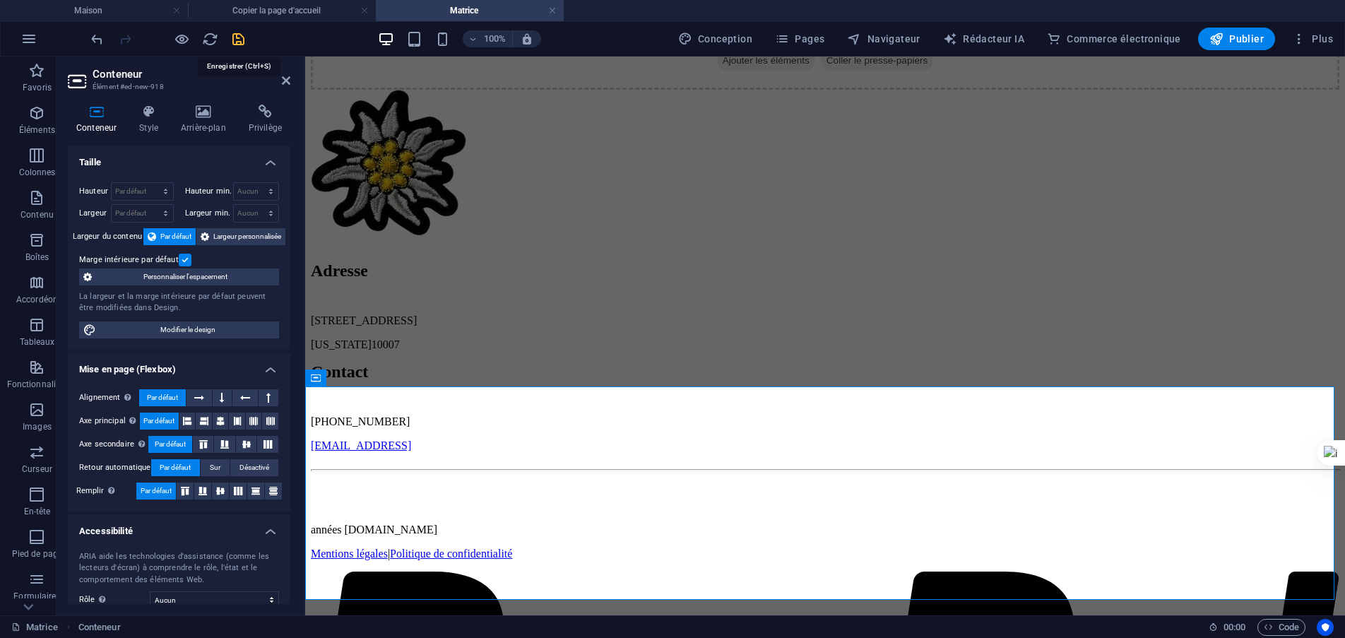
click at [237, 40] on icon "sauvegarder" at bounding box center [238, 39] width 16 height 16
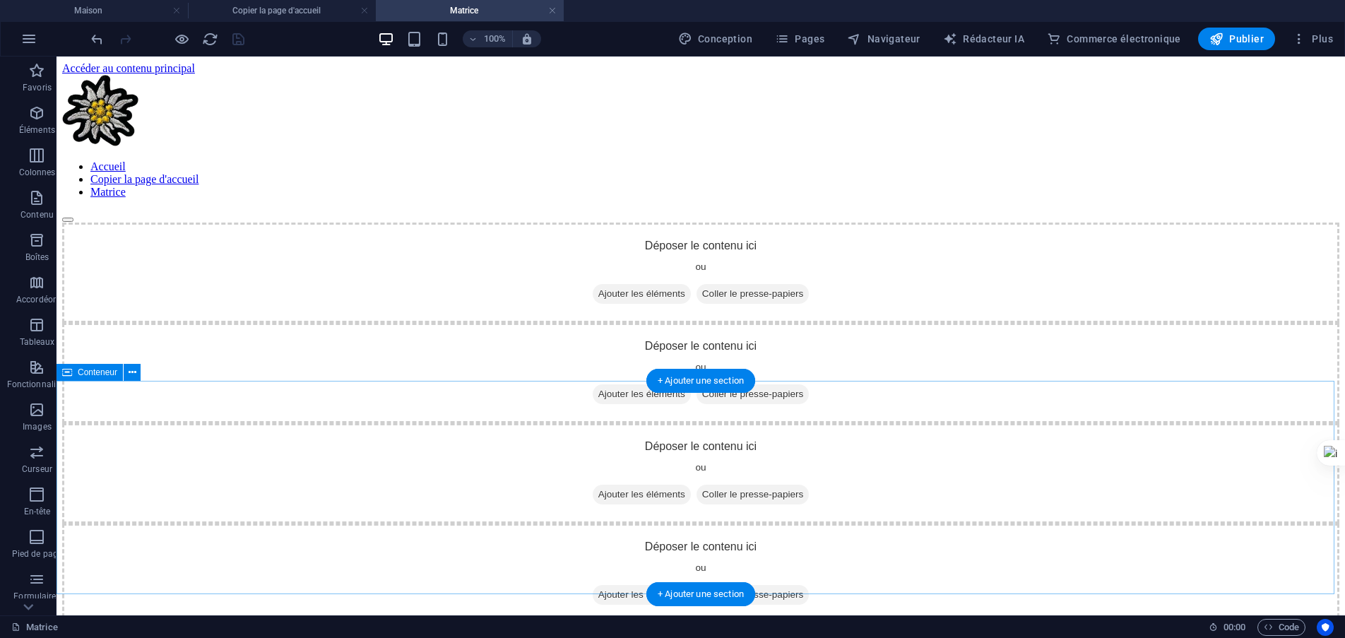
click at [692, 423] on div "Déposer le contenu ici ou Ajouter les éléments Coller le presse-papiers" at bounding box center [700, 373] width 1277 height 100
click at [131, 374] on icon at bounding box center [133, 372] width 8 height 15
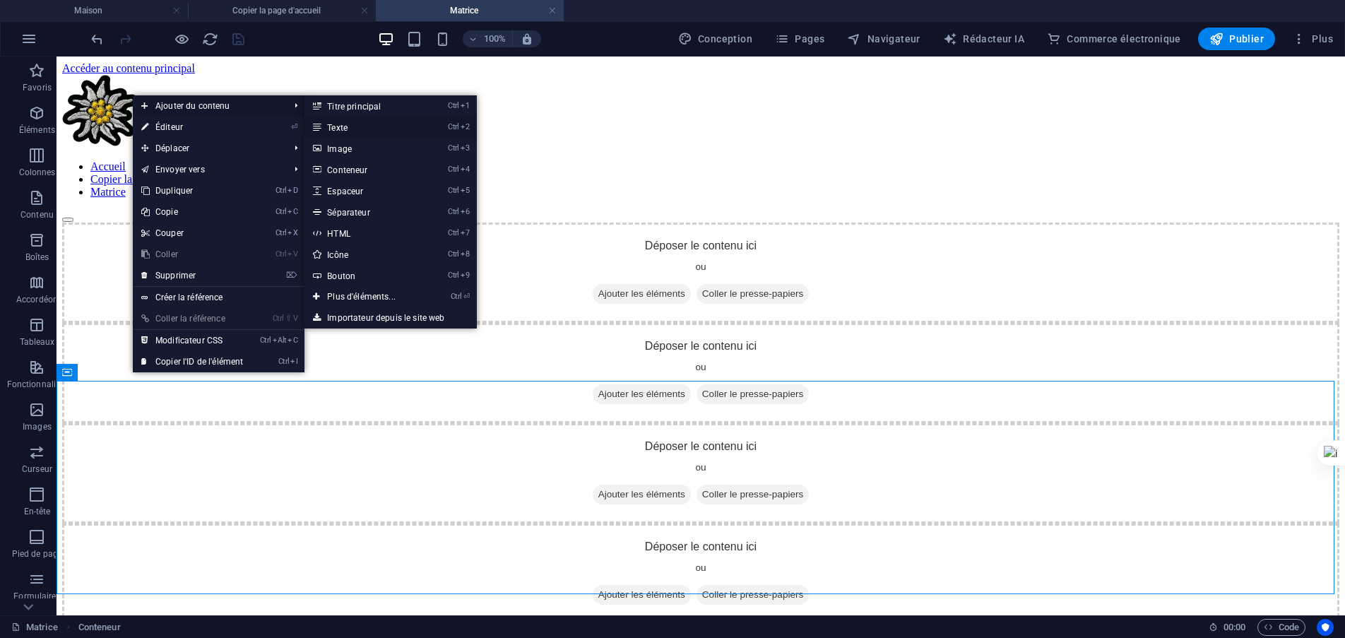
click at [338, 129] on font "Texte" at bounding box center [337, 128] width 20 height 10
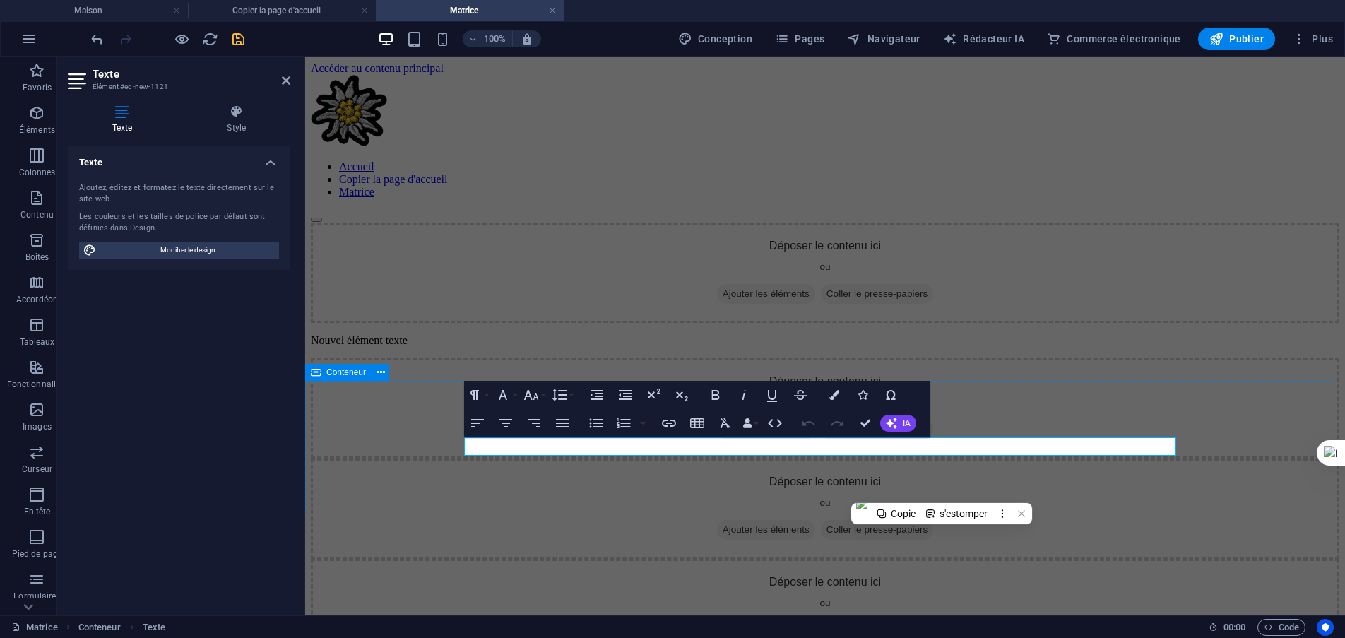
click at [589, 347] on p "Nouvel élément texte" at bounding box center [825, 340] width 1029 height 13
drag, startPoint x: 591, startPoint y: 448, endPoint x: 521, endPoint y: 456, distance: 70.4
click at [466, 347] on p "Nouvel élément texte" at bounding box center [825, 340] width 1029 height 13
click at [506, 399] on icon "button" at bounding box center [503, 395] width 8 height 10
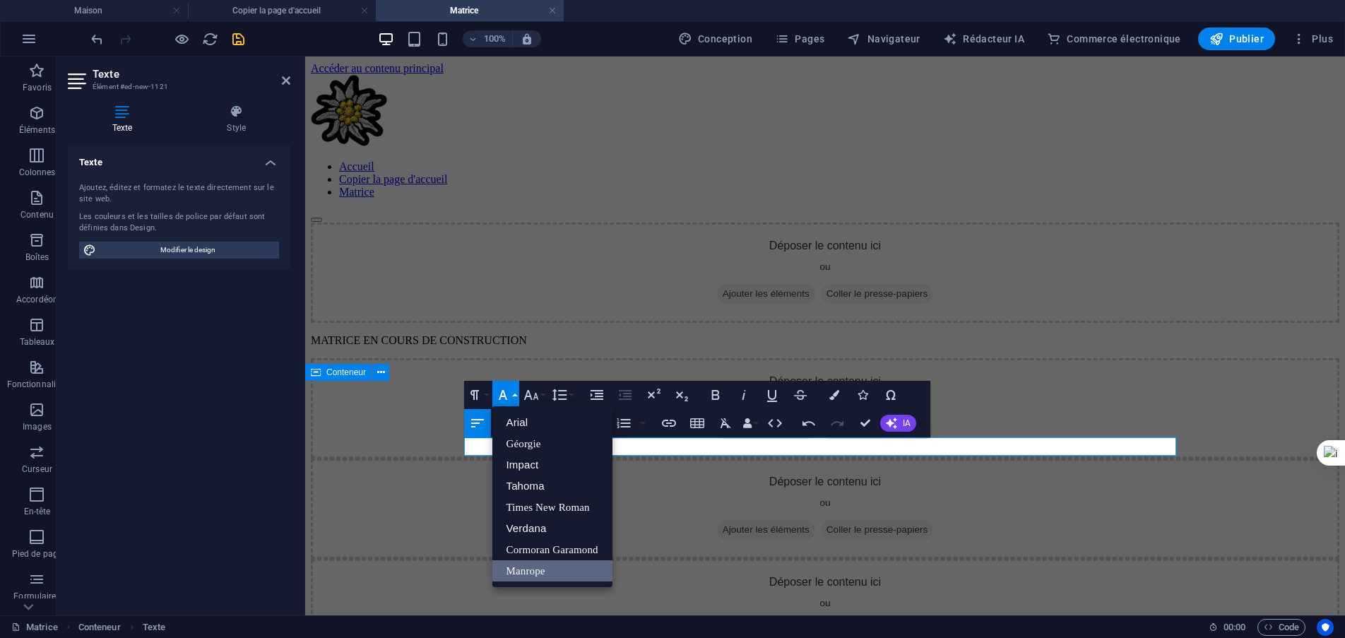
click at [506, 399] on icon "button" at bounding box center [503, 395] width 8 height 10
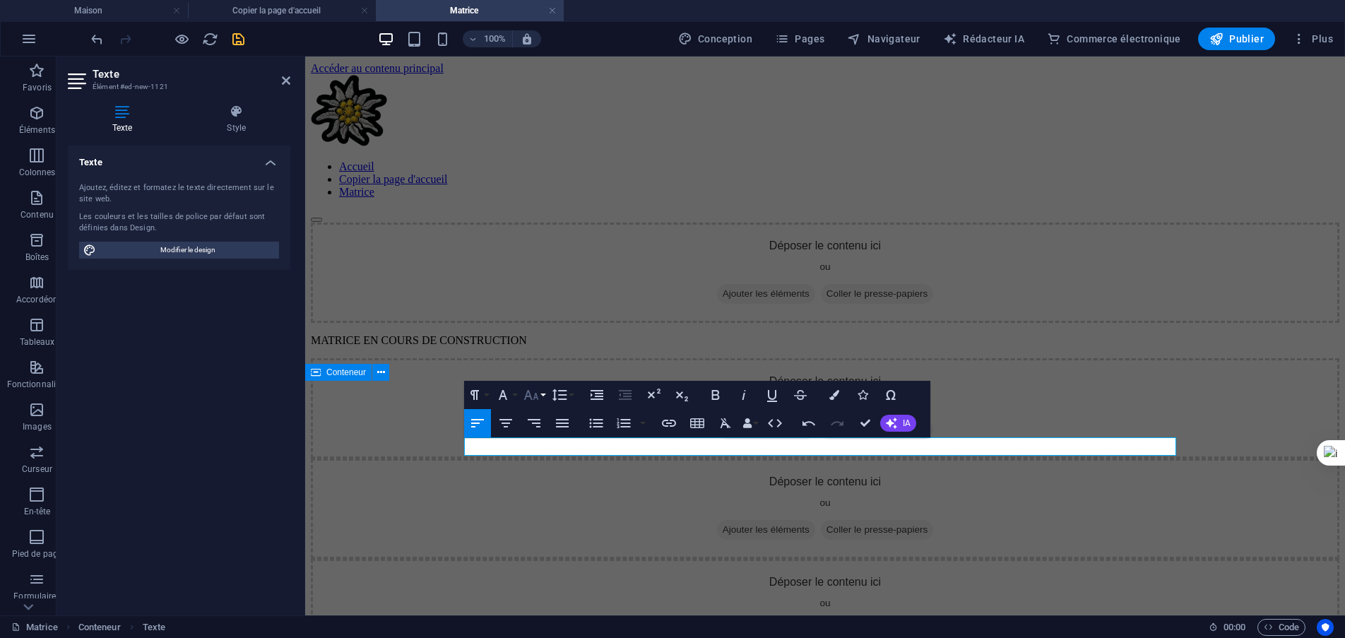
click at [537, 398] on icon "button" at bounding box center [531, 395] width 15 height 10
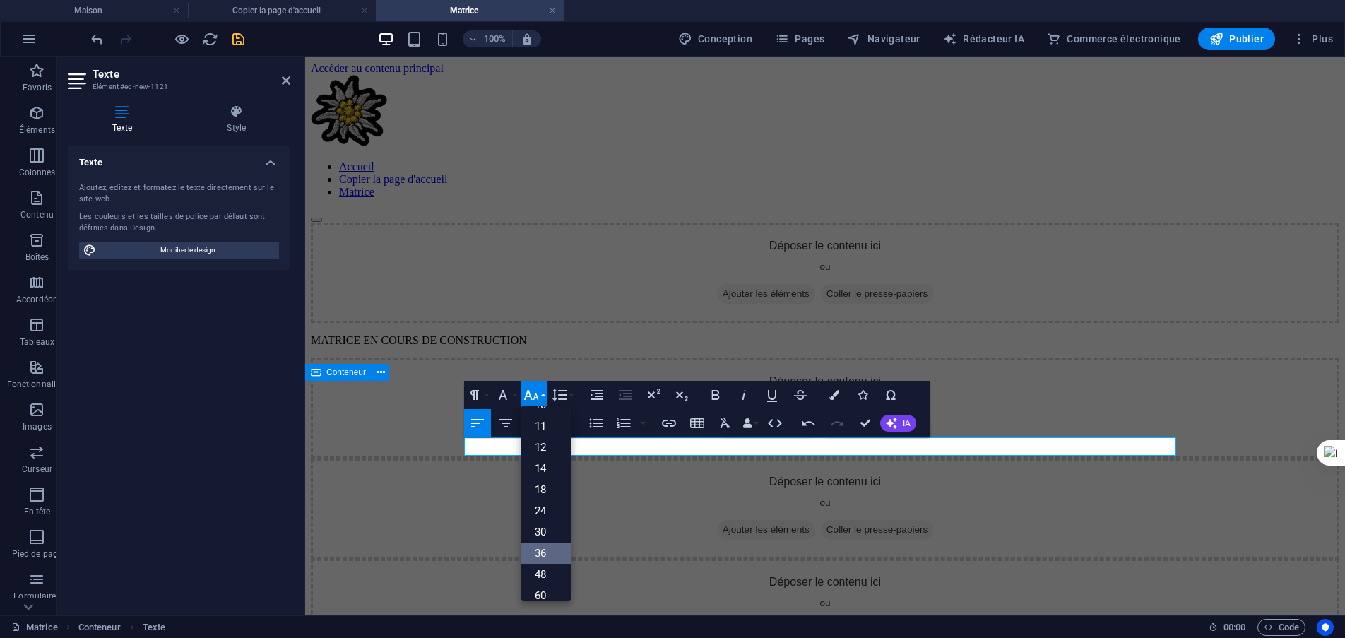
scroll to position [114, 0]
click at [552, 542] on link "60" at bounding box center [546, 541] width 51 height 21
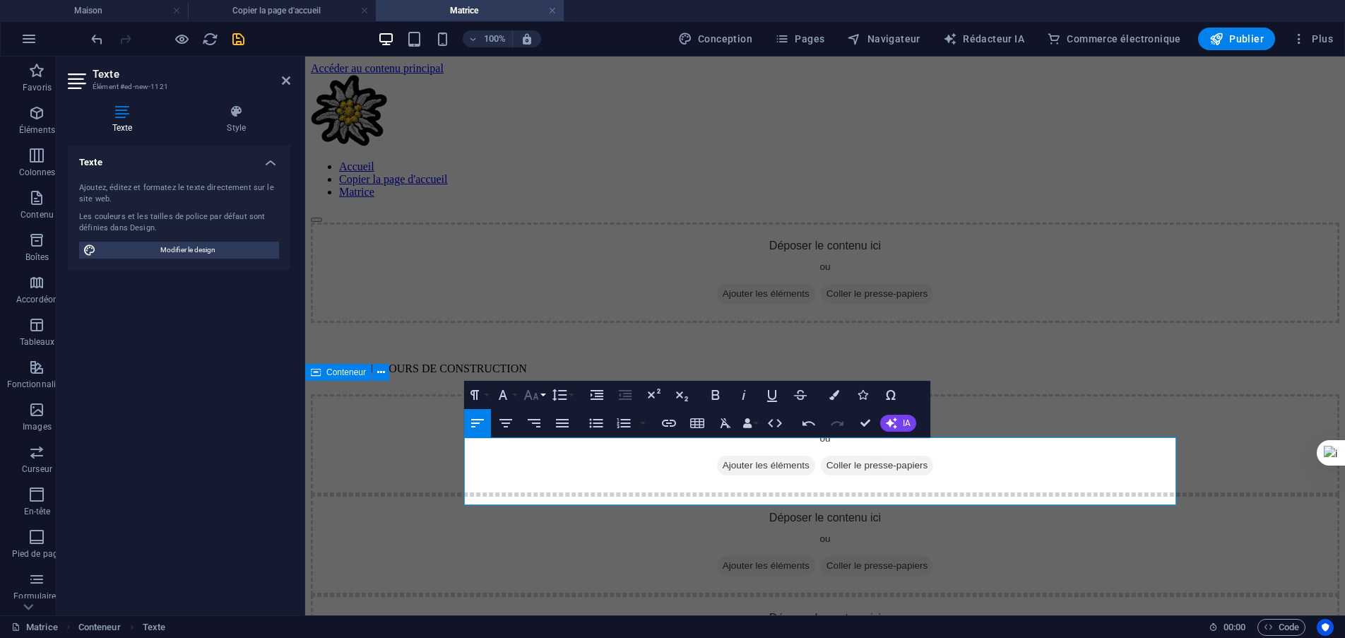
click at [539, 397] on icon "button" at bounding box center [531, 394] width 17 height 17
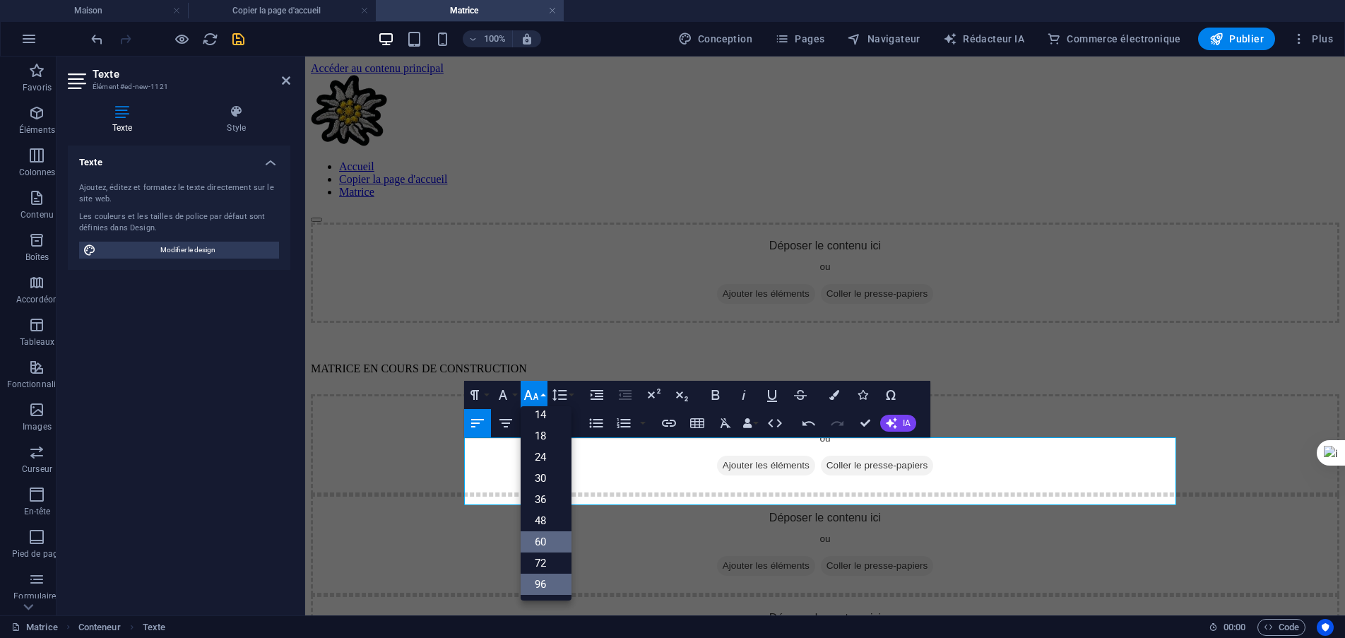
click at [544, 582] on font "96" at bounding box center [540, 584] width 11 height 13
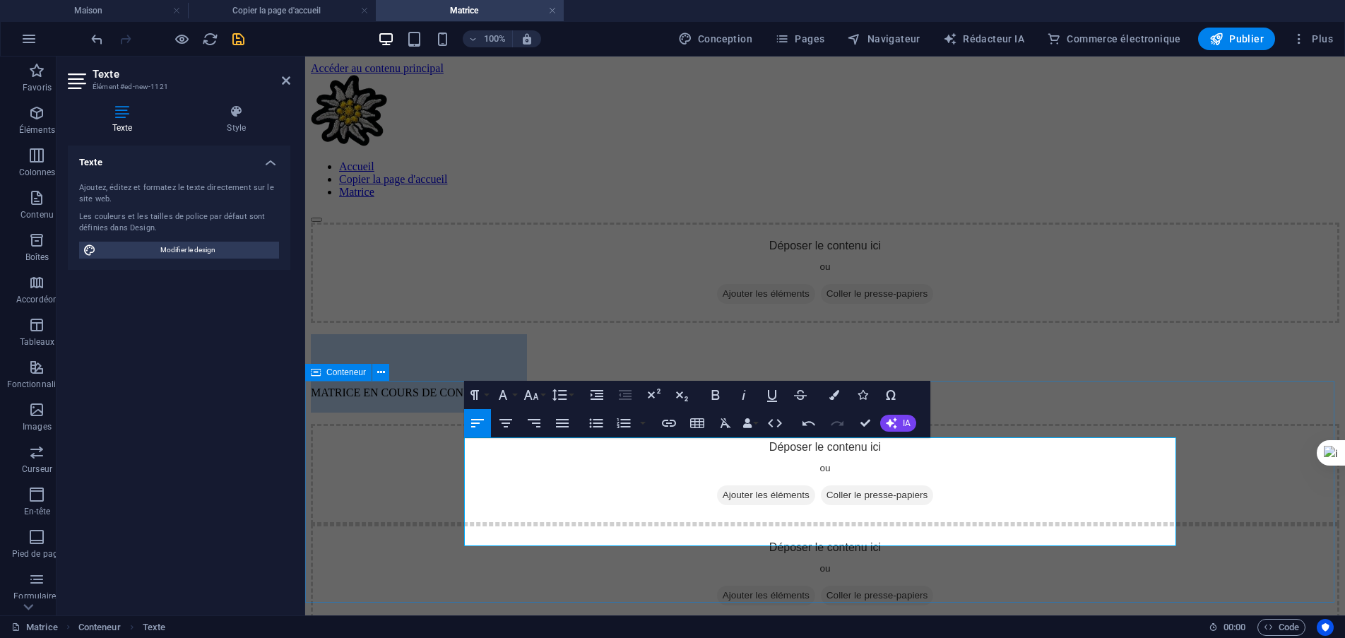
drag, startPoint x: 684, startPoint y: 509, endPoint x: 498, endPoint y: 510, distance: 185.8
click at [466, 413] on p "MATRICE EN COURS DE CONSTRUCTION ​" at bounding box center [825, 373] width 1029 height 78
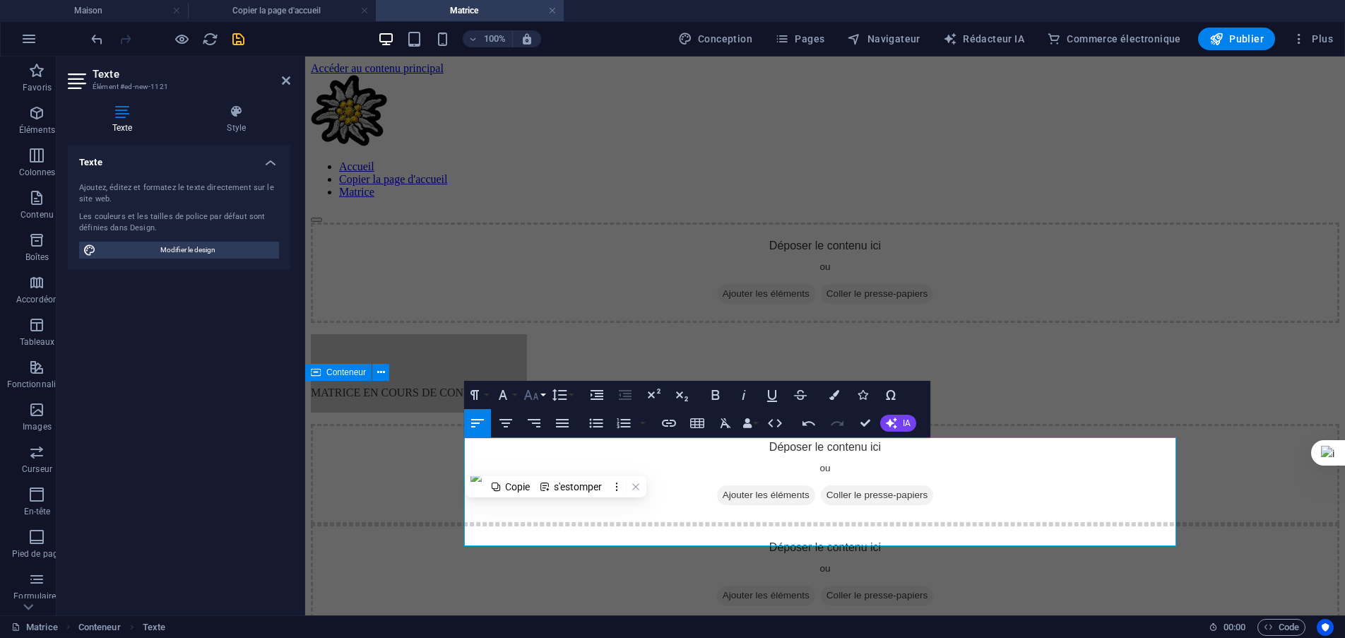
click at [537, 396] on icon "button" at bounding box center [531, 395] width 15 height 10
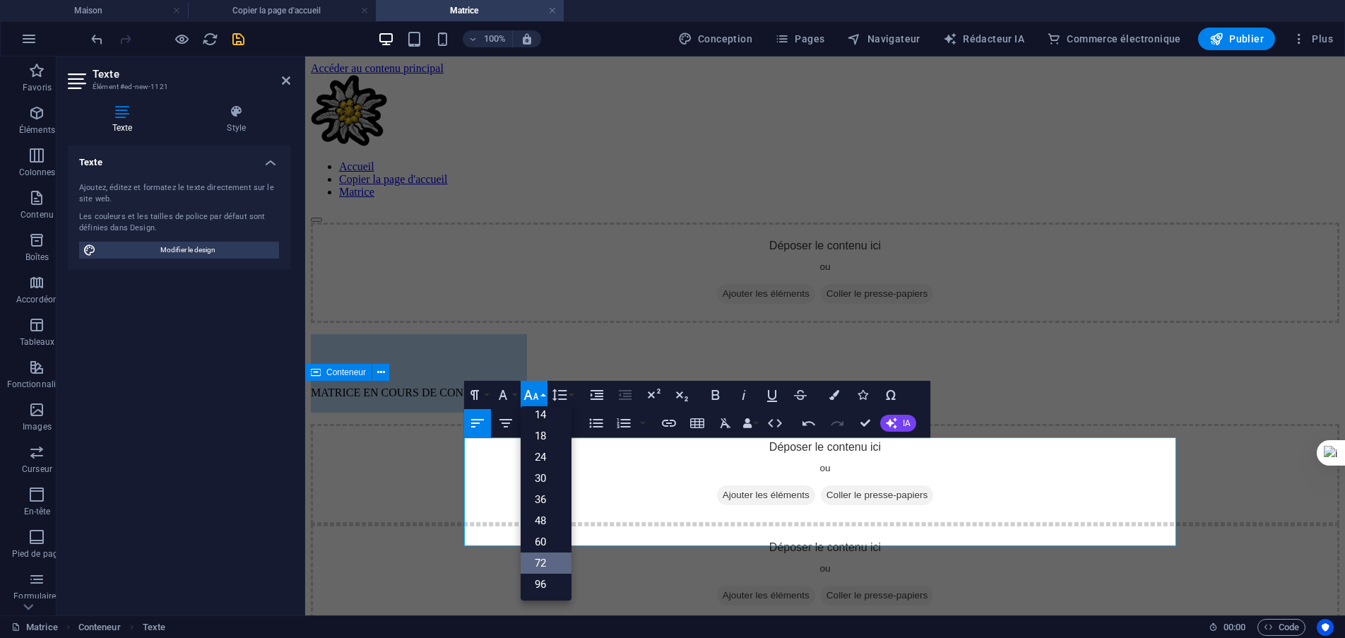
click at [544, 559] on font "72" at bounding box center [540, 563] width 11 height 13
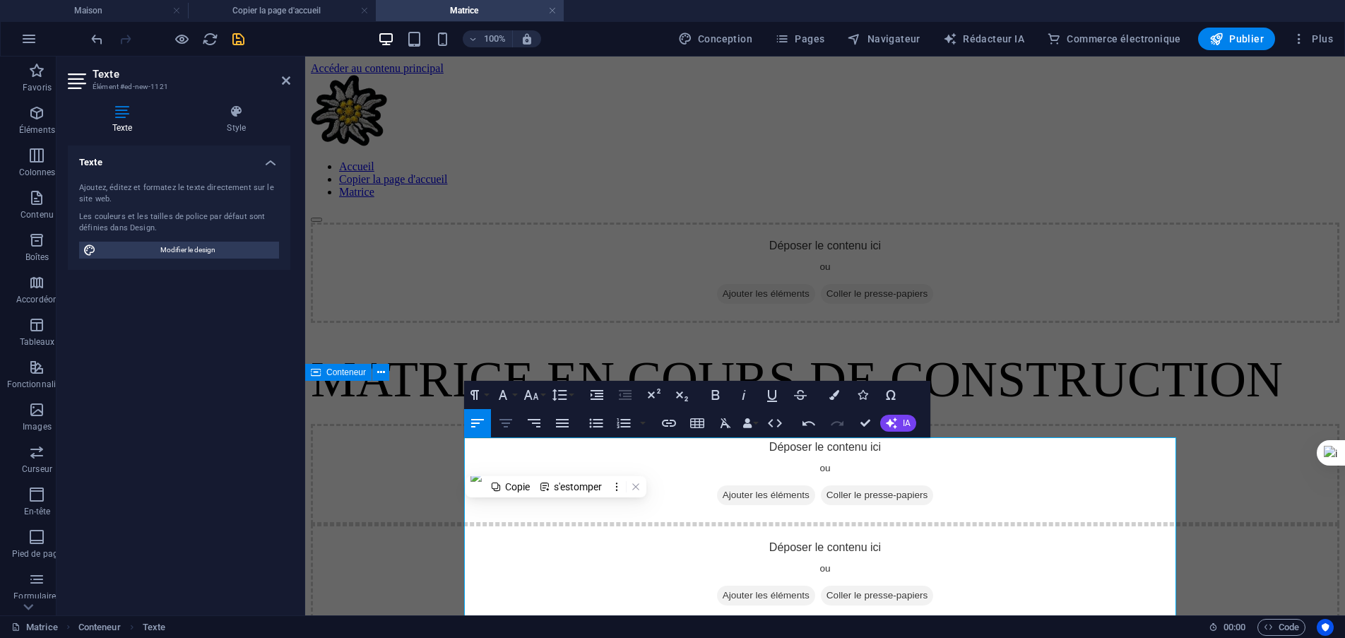
click at [509, 428] on icon "button" at bounding box center [505, 423] width 17 height 17
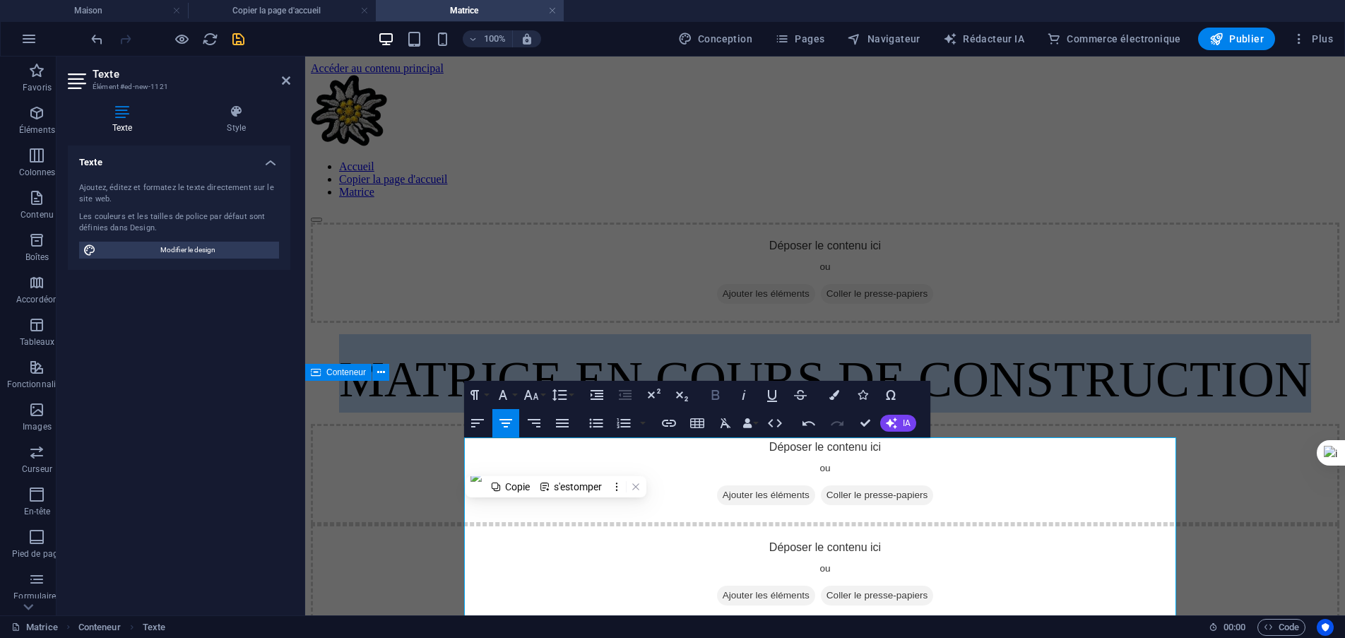
click at [712, 395] on icon "button" at bounding box center [715, 394] width 17 height 17
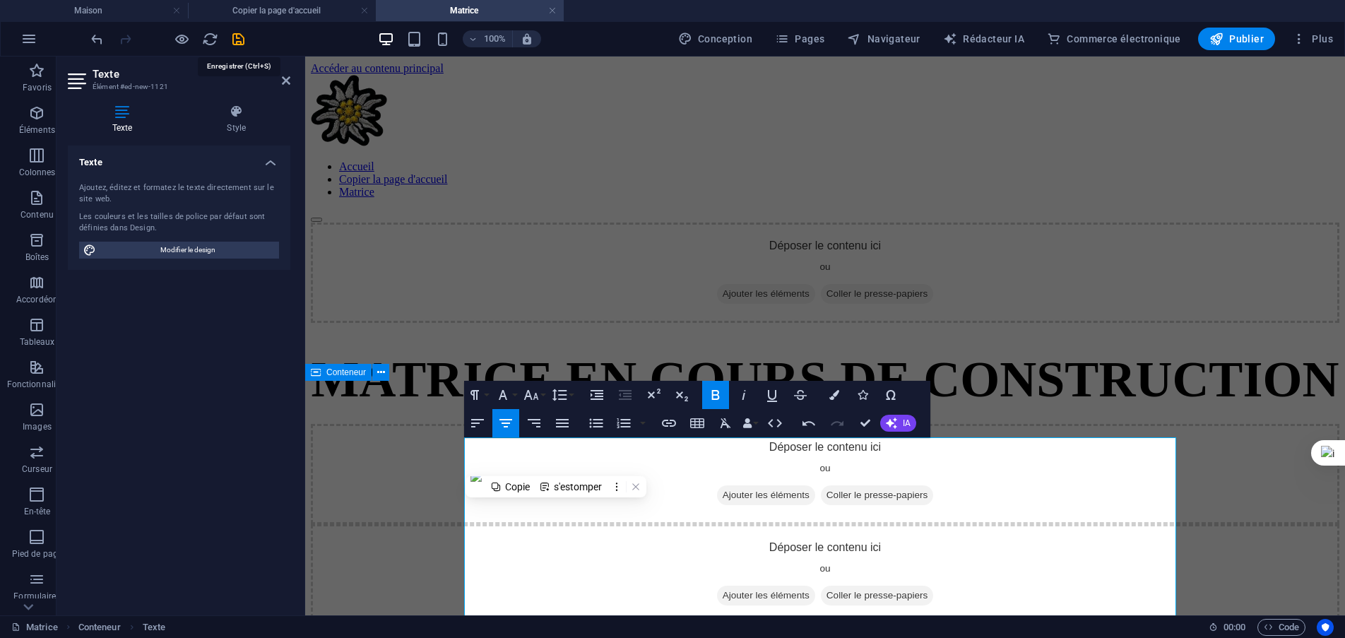
click at [240, 40] on icon "sauvegarder" at bounding box center [238, 39] width 16 height 16
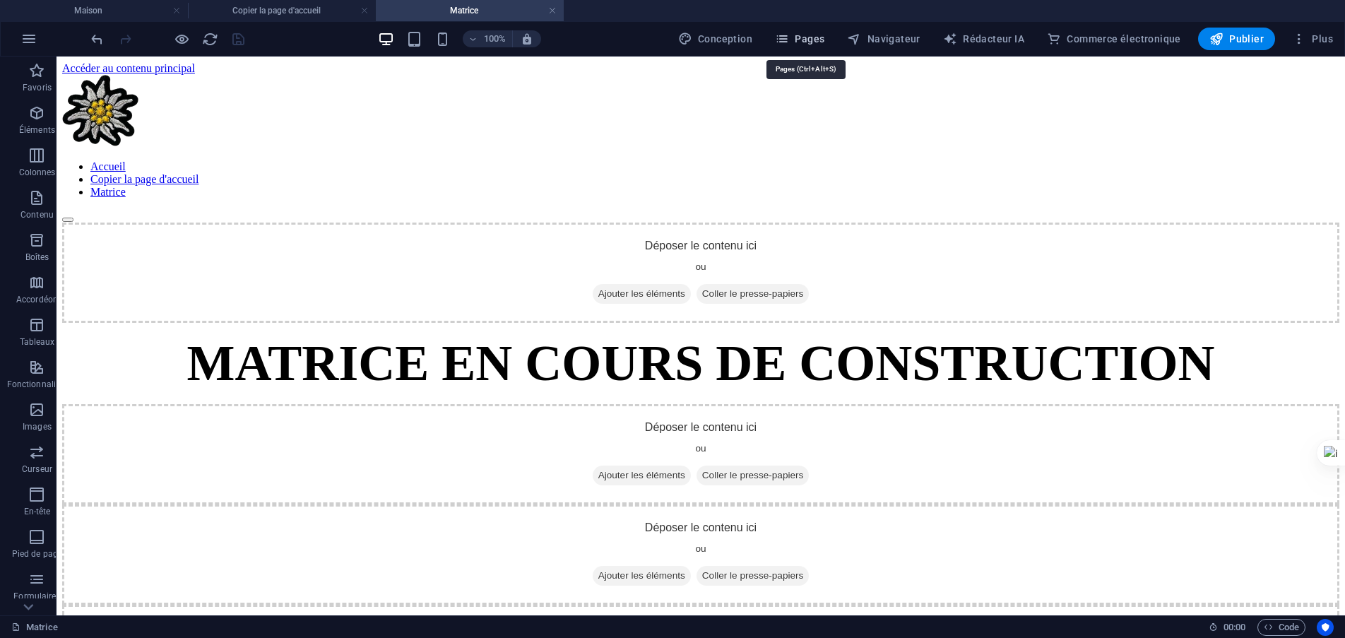
click at [815, 41] on font "Pages" at bounding box center [810, 38] width 30 height 11
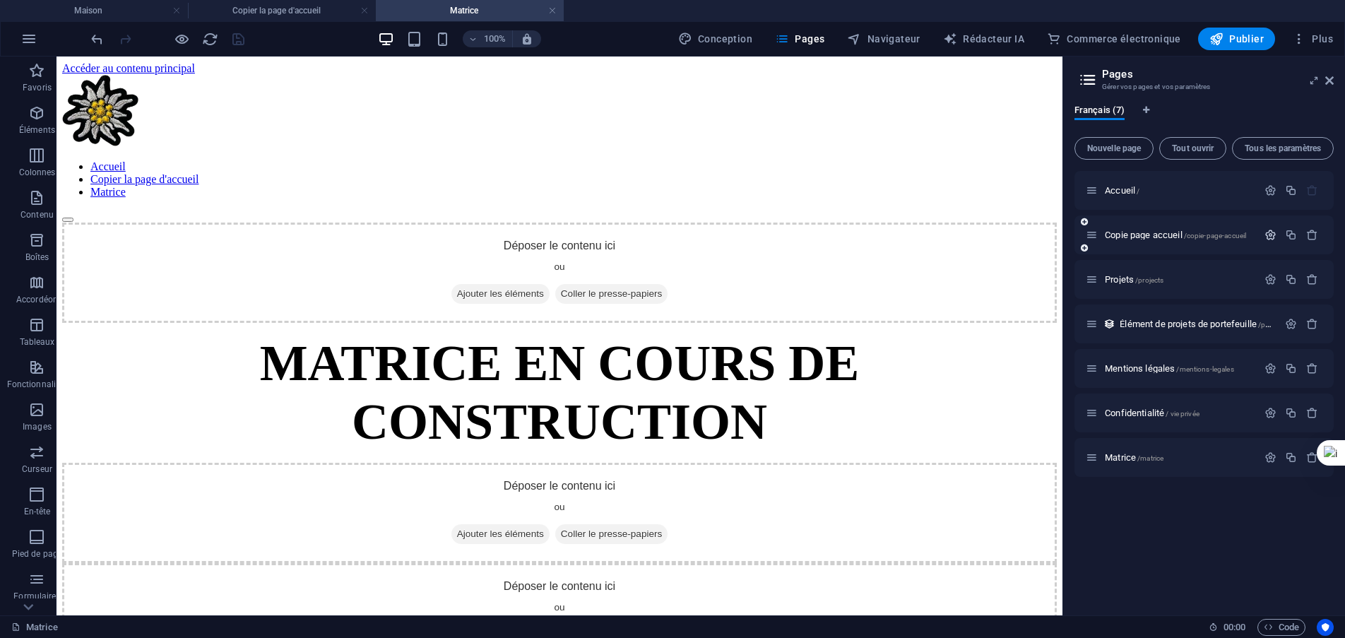
click at [1275, 235] on icon "button" at bounding box center [1271, 235] width 12 height 12
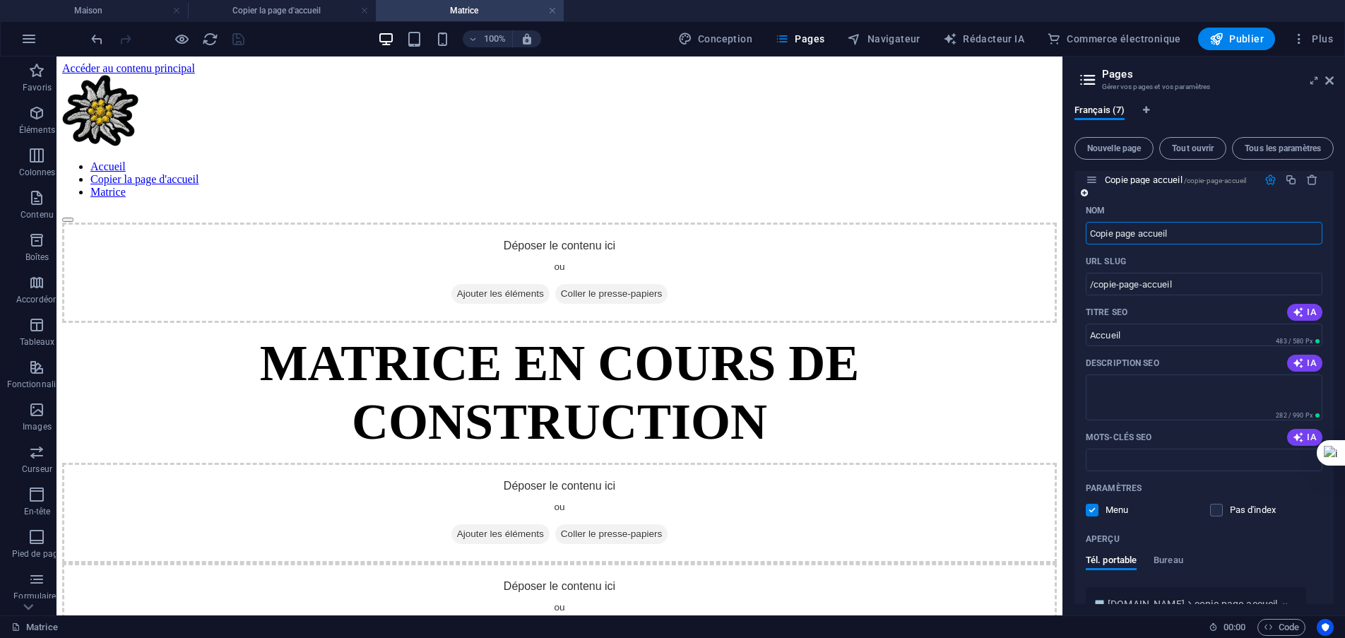
scroll to position [141, 0]
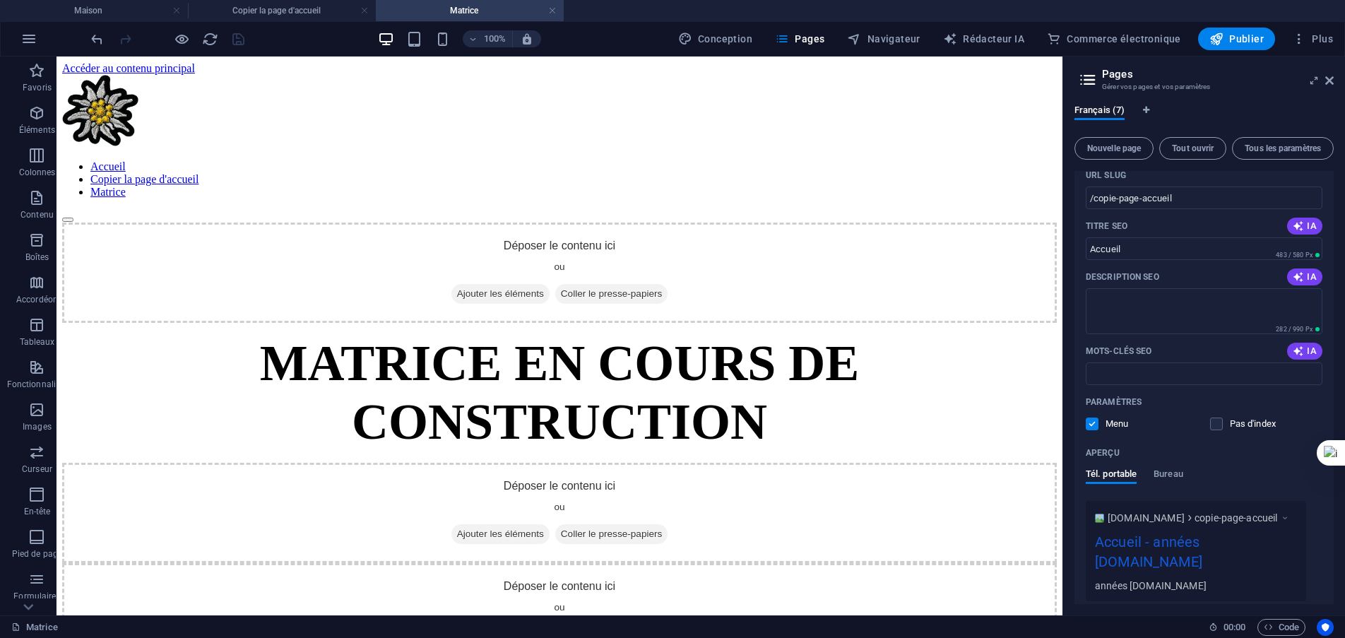
click at [1092, 423] on label at bounding box center [1092, 424] width 13 height 13
click at [0, 0] on input "checkbox" at bounding box center [0, 0] width 0 height 0
click at [1179, 433] on div "Paramètres Menu Pas d'index" at bounding box center [1204, 413] width 237 height 45
click at [240, 34] on icon "sauvegarder" at bounding box center [238, 39] width 16 height 16
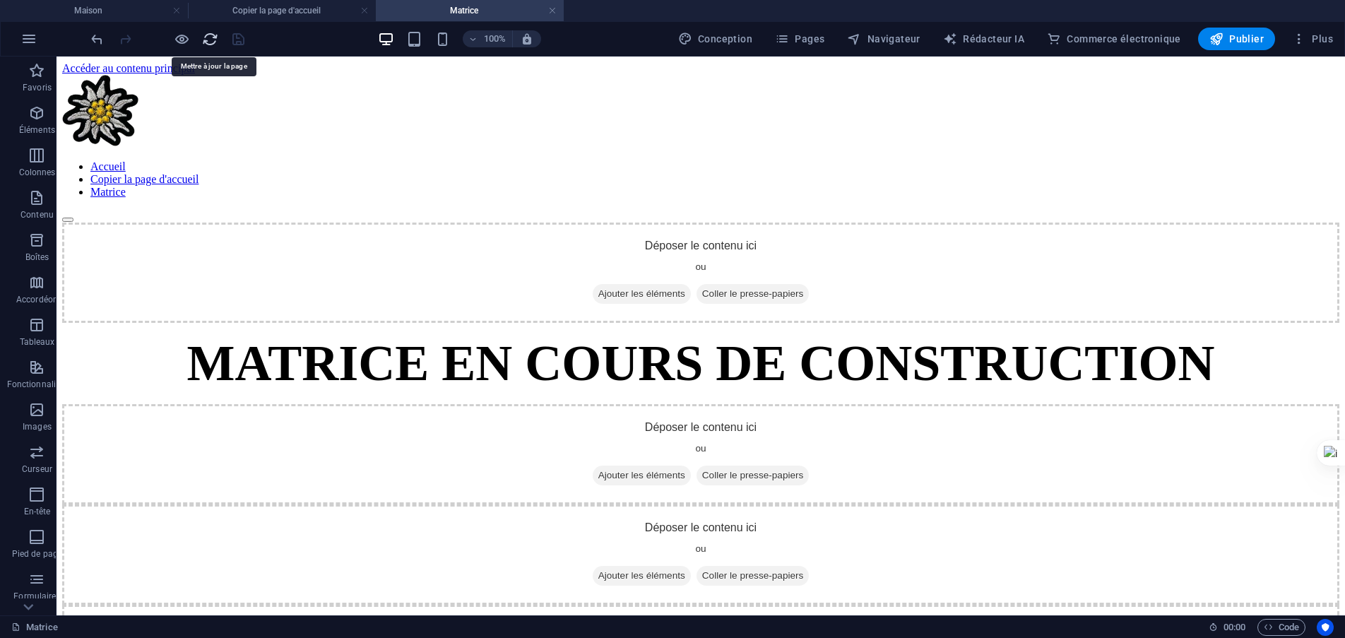
click at [208, 38] on icon "recharger" at bounding box center [210, 39] width 16 height 16
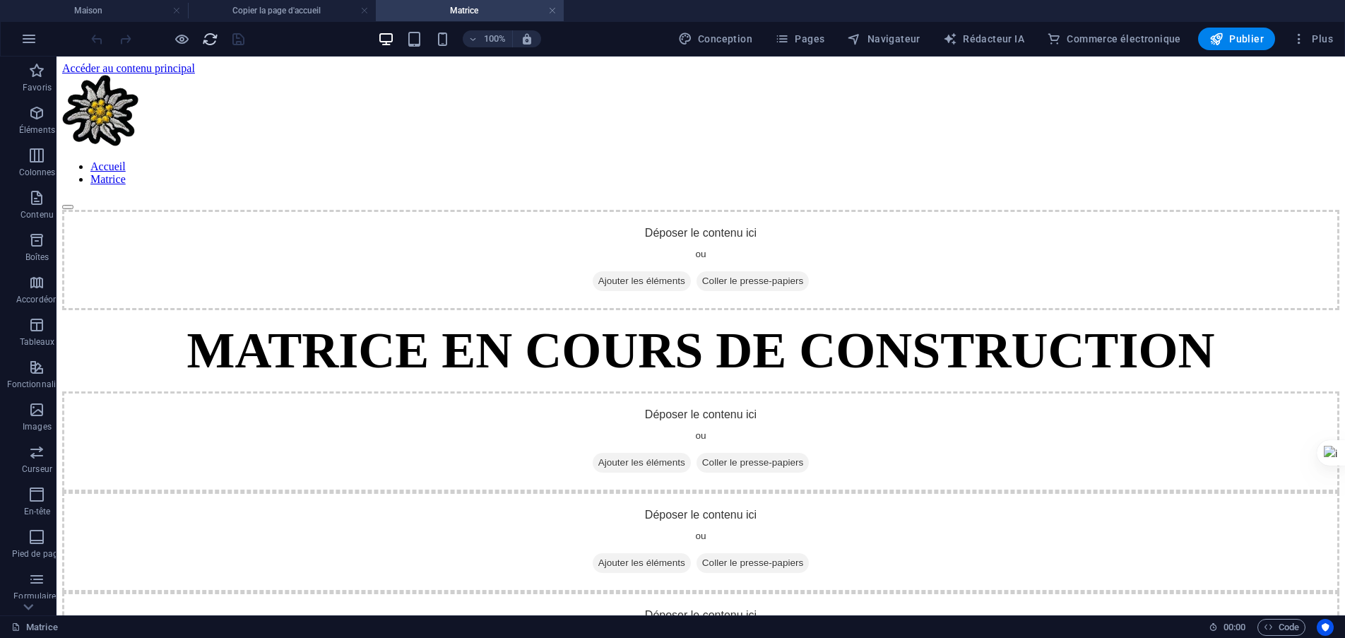
scroll to position [0, 0]
click at [1242, 42] on font "Publier" at bounding box center [1246, 38] width 35 height 11
click at [555, 11] on link at bounding box center [552, 10] width 8 height 13
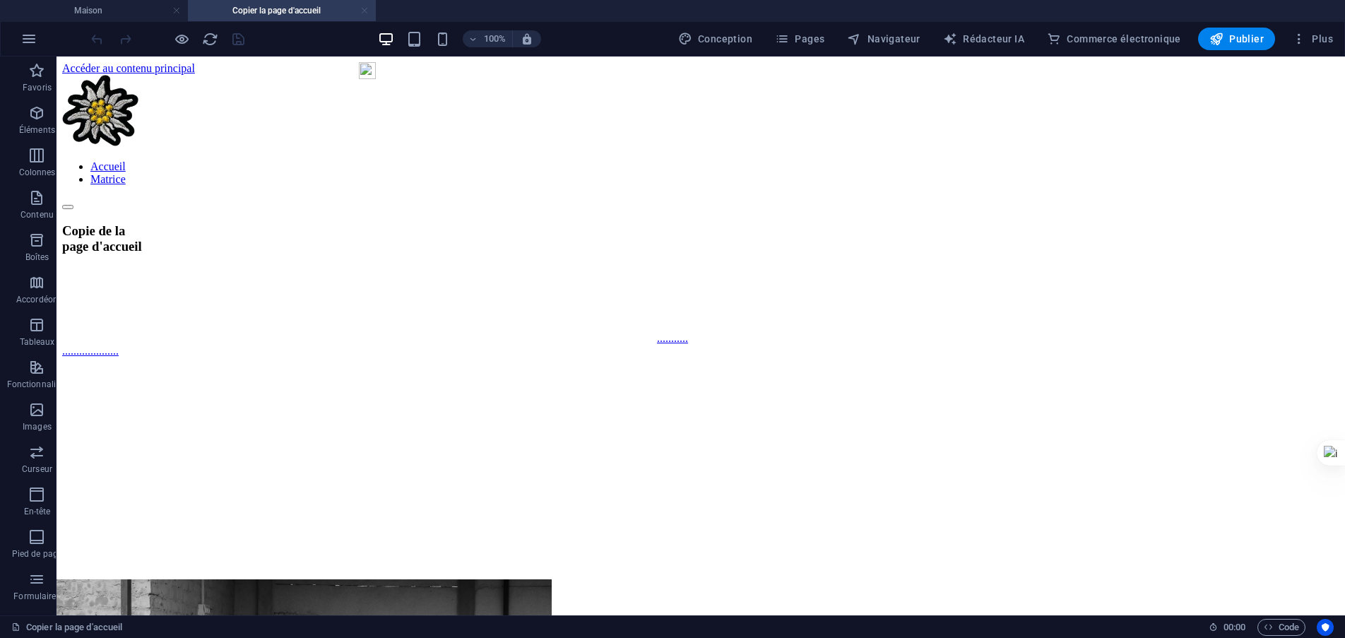
click at [365, 11] on link at bounding box center [364, 10] width 8 height 13
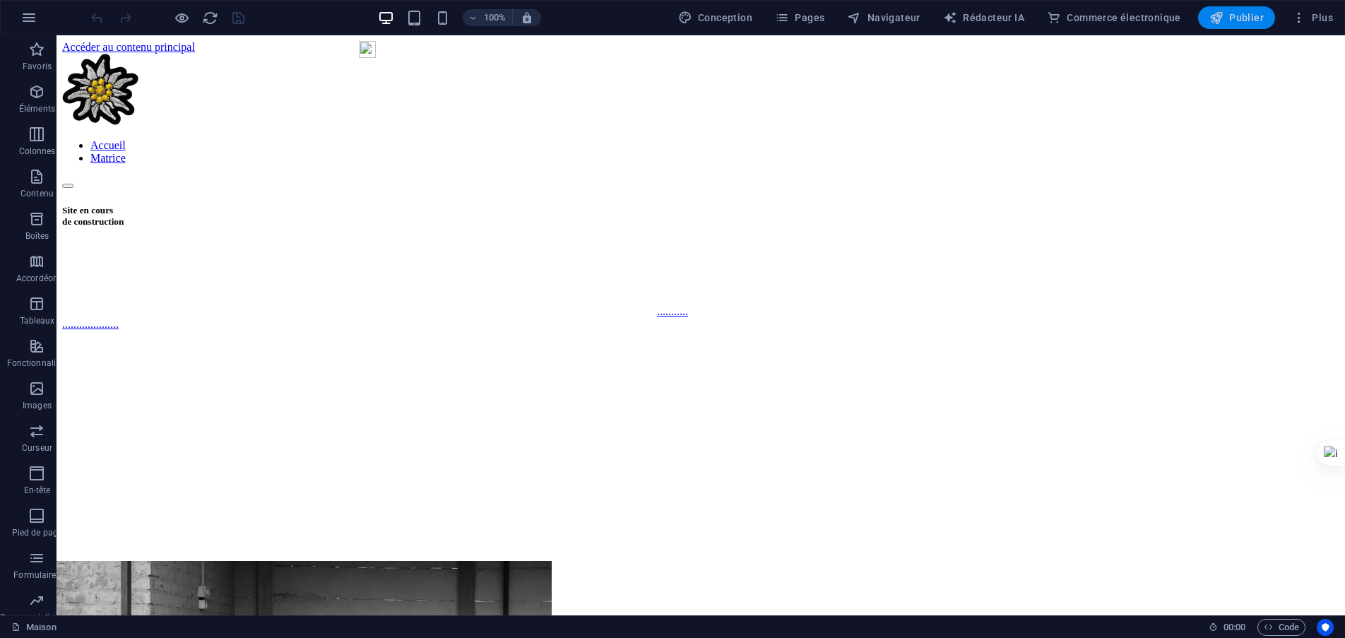
click at [1244, 20] on font "Publier" at bounding box center [1246, 17] width 35 height 11
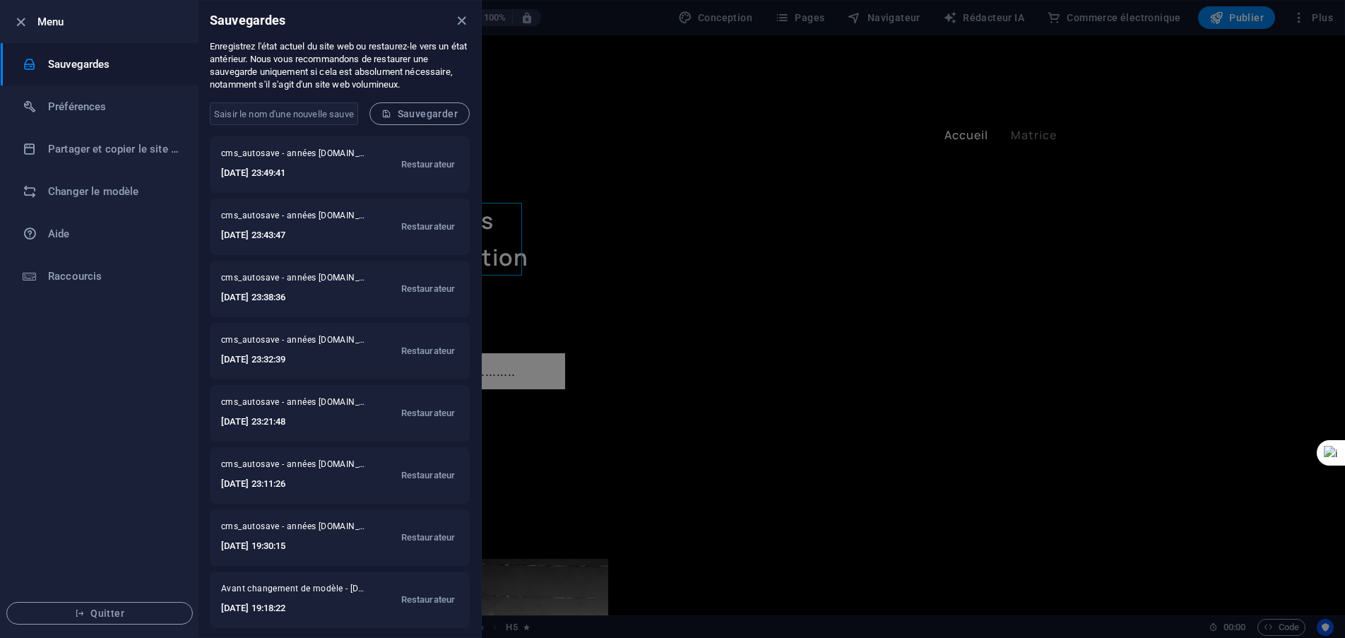
click at [463, 20] on icon "fermer" at bounding box center [462, 21] width 16 height 16
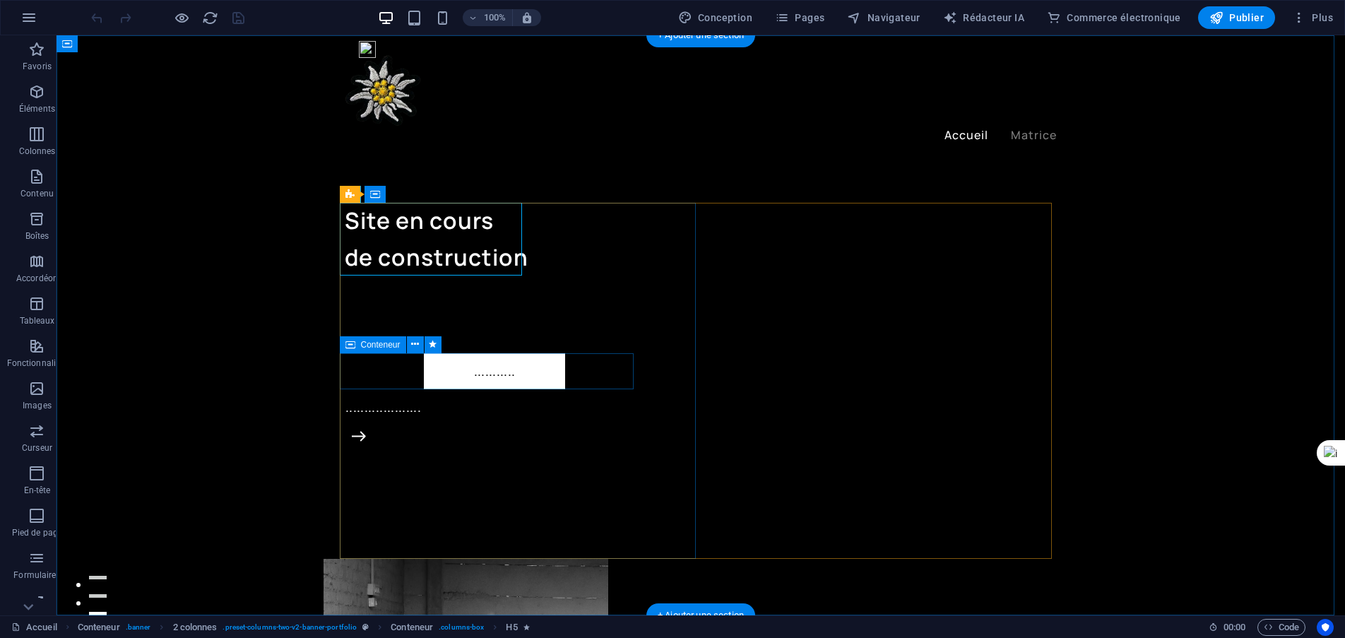
click at [522, 371] on div "........... ...................." at bounding box center [523, 400] width 356 height 94
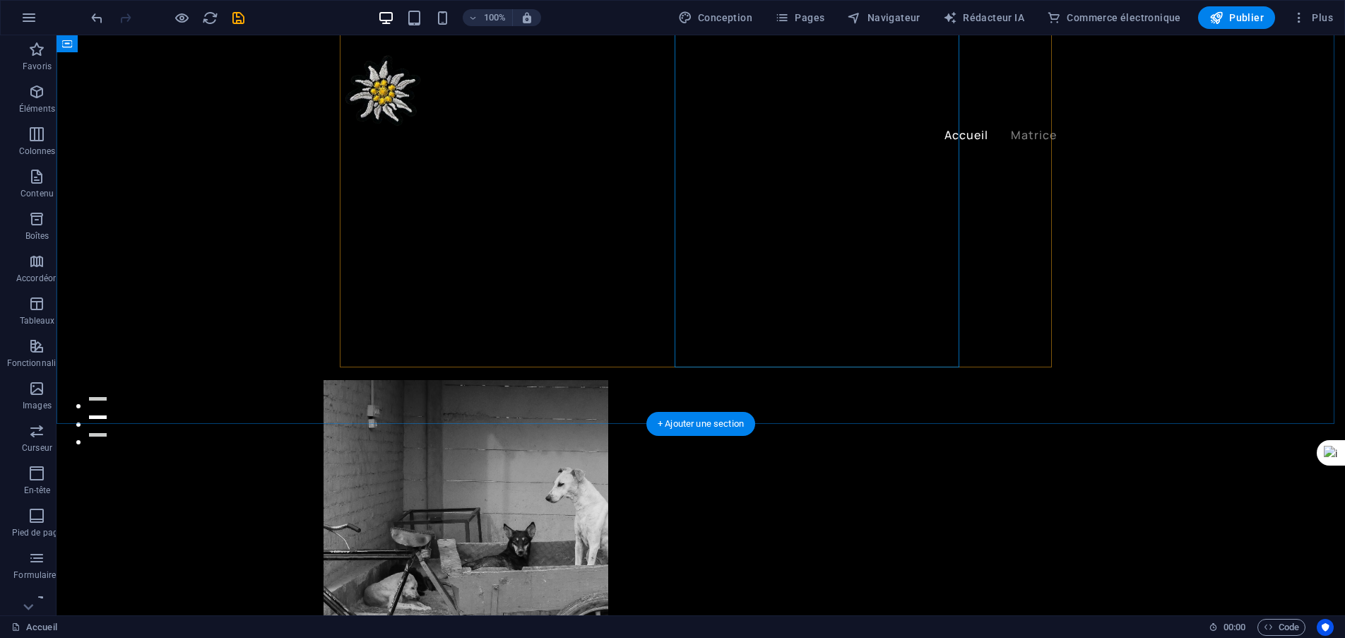
scroll to position [283, 0]
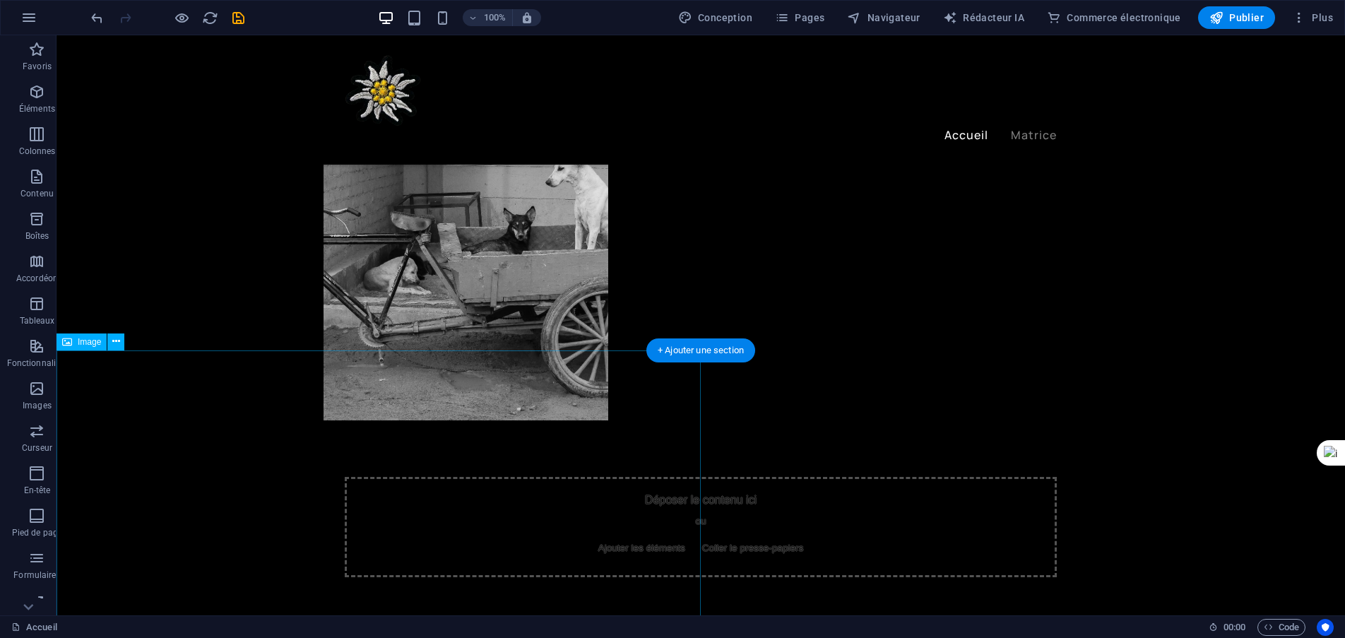
scroll to position [565, 0]
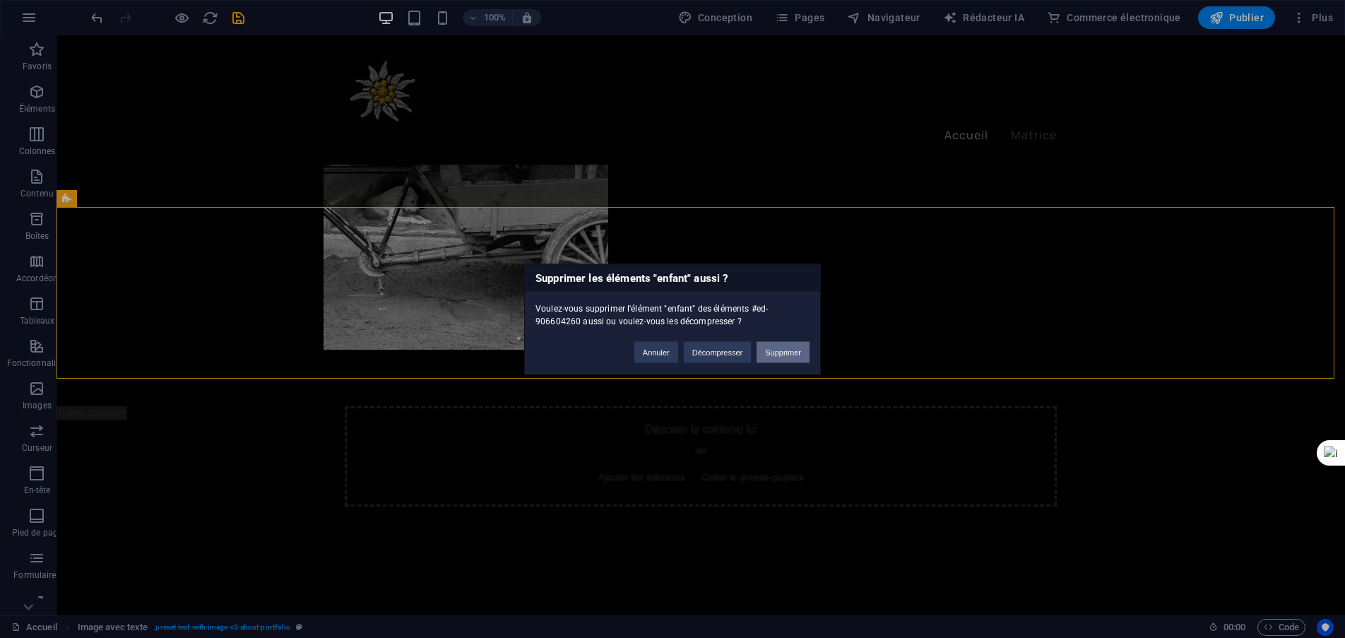
click at [774, 354] on font "Supprimer" at bounding box center [783, 352] width 36 height 8
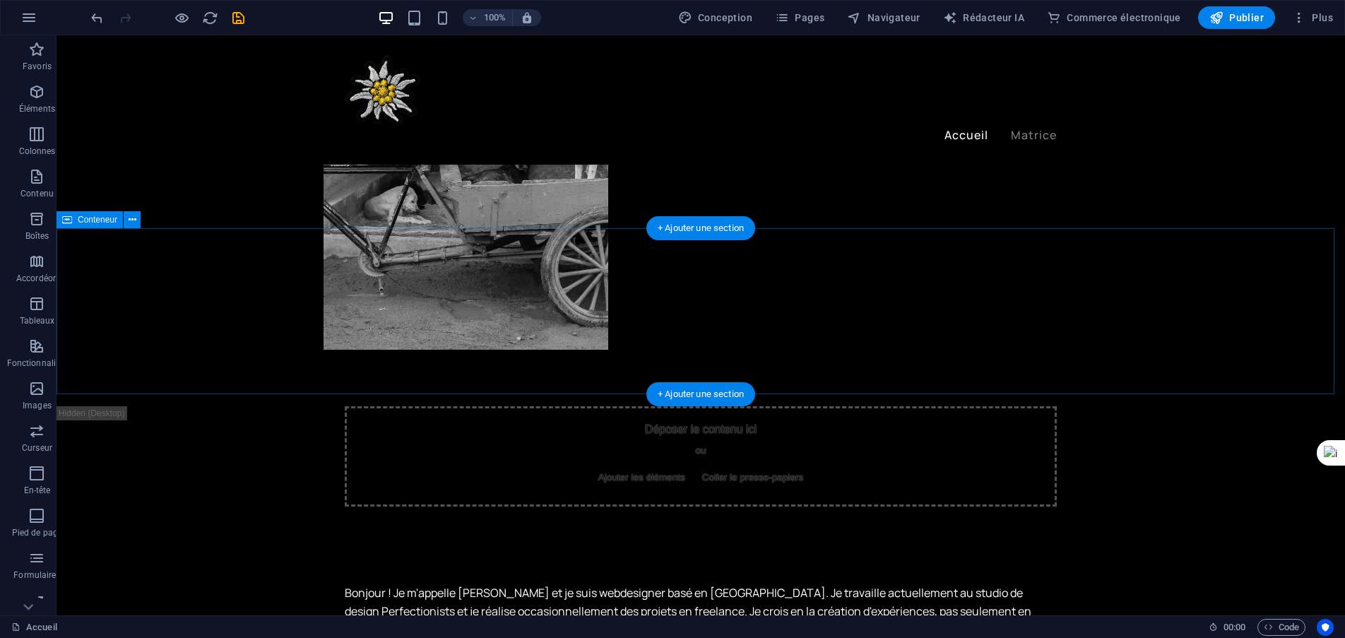
click at [627, 584] on div "Bonjour ! Je m'appelle [PERSON_NAME] et je suis webdesigner basé en [GEOGRAPHIC…" at bounding box center [701, 640] width 1289 height 112
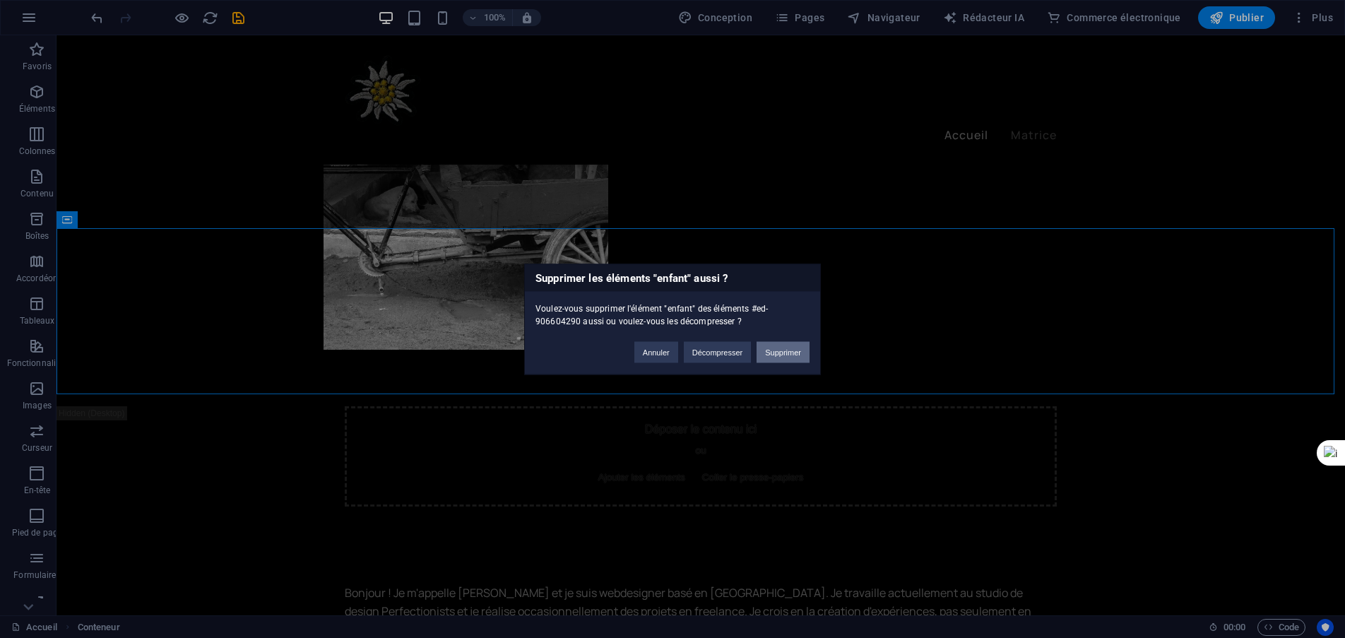
click at [806, 360] on button "Supprimer" at bounding box center [783, 351] width 53 height 21
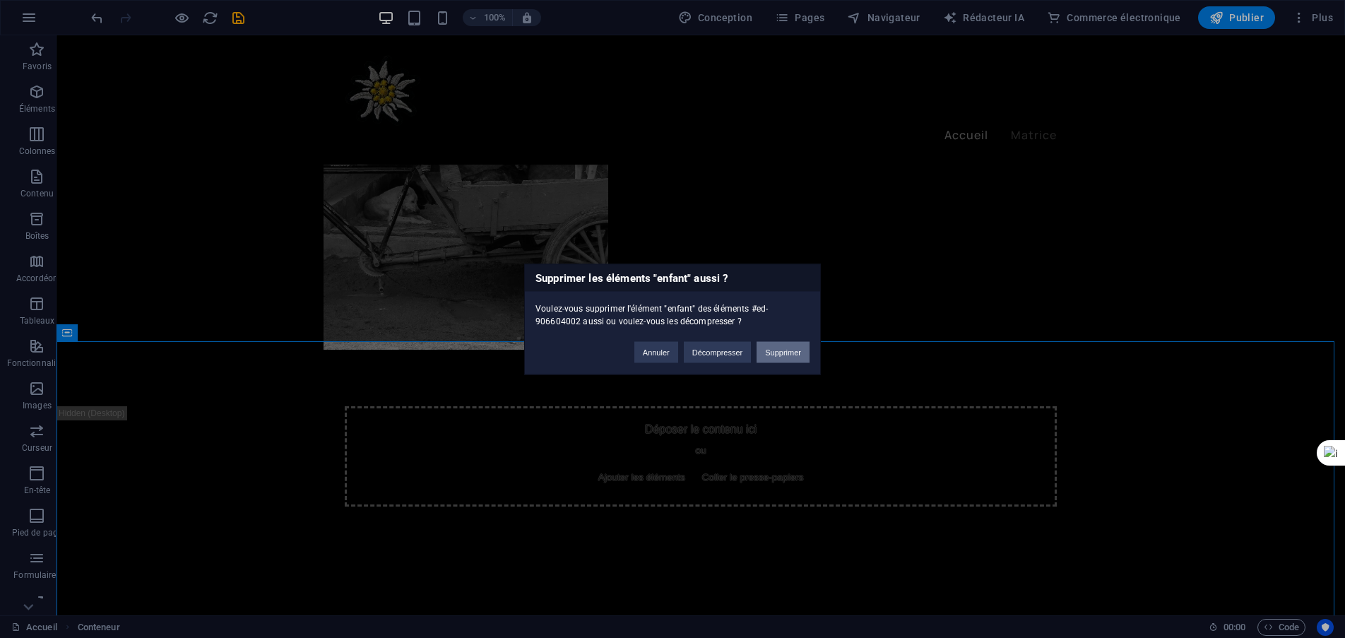
click at [779, 353] on font "Supprimer" at bounding box center [783, 352] width 36 height 8
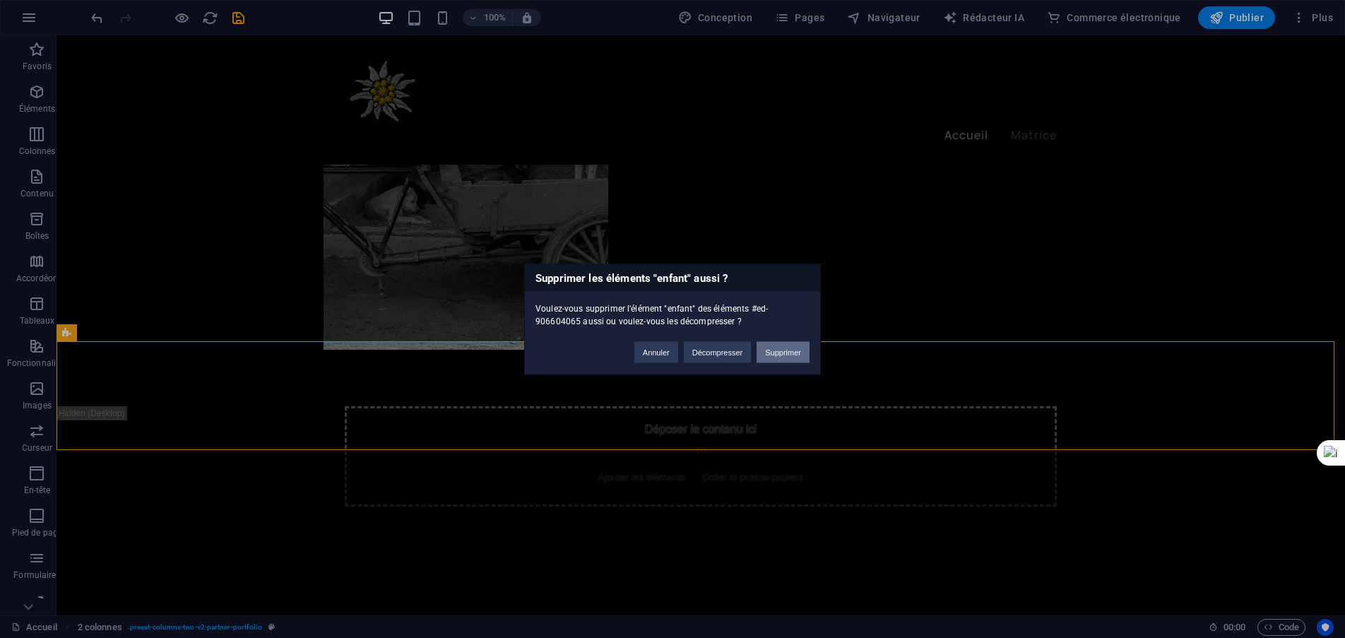
click at [778, 356] on button "Supprimer" at bounding box center [783, 351] width 53 height 21
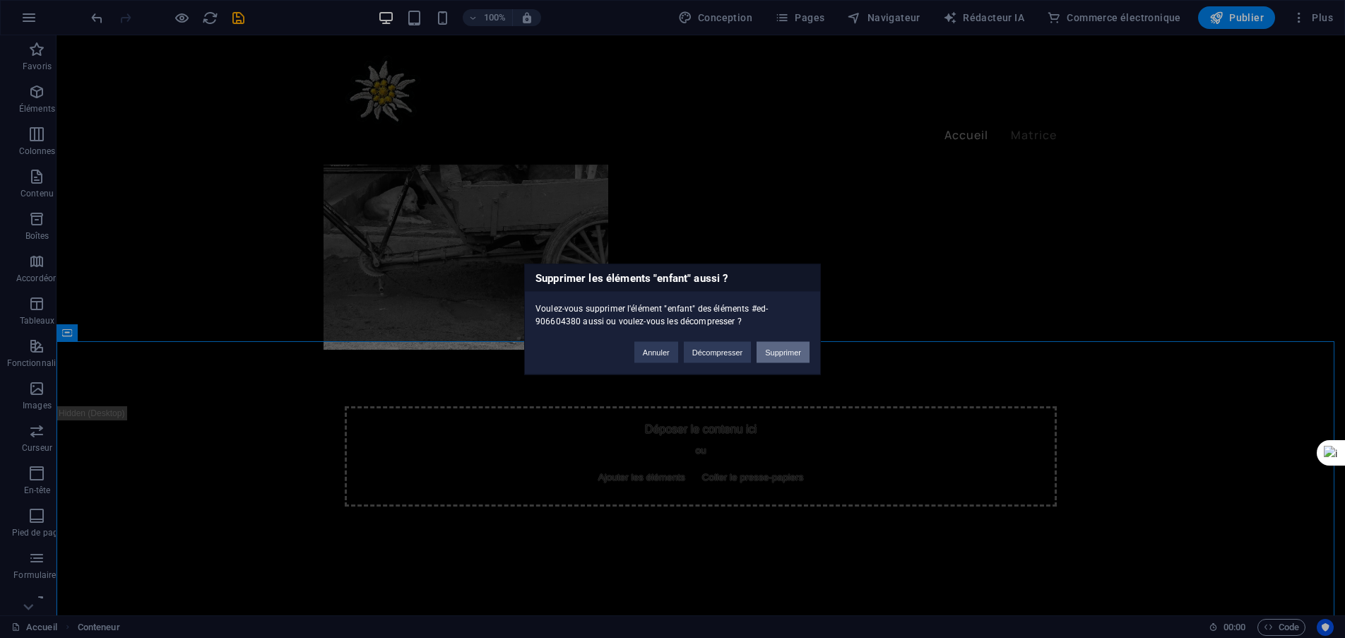
click at [772, 352] on font "Supprimer" at bounding box center [783, 352] width 36 height 8
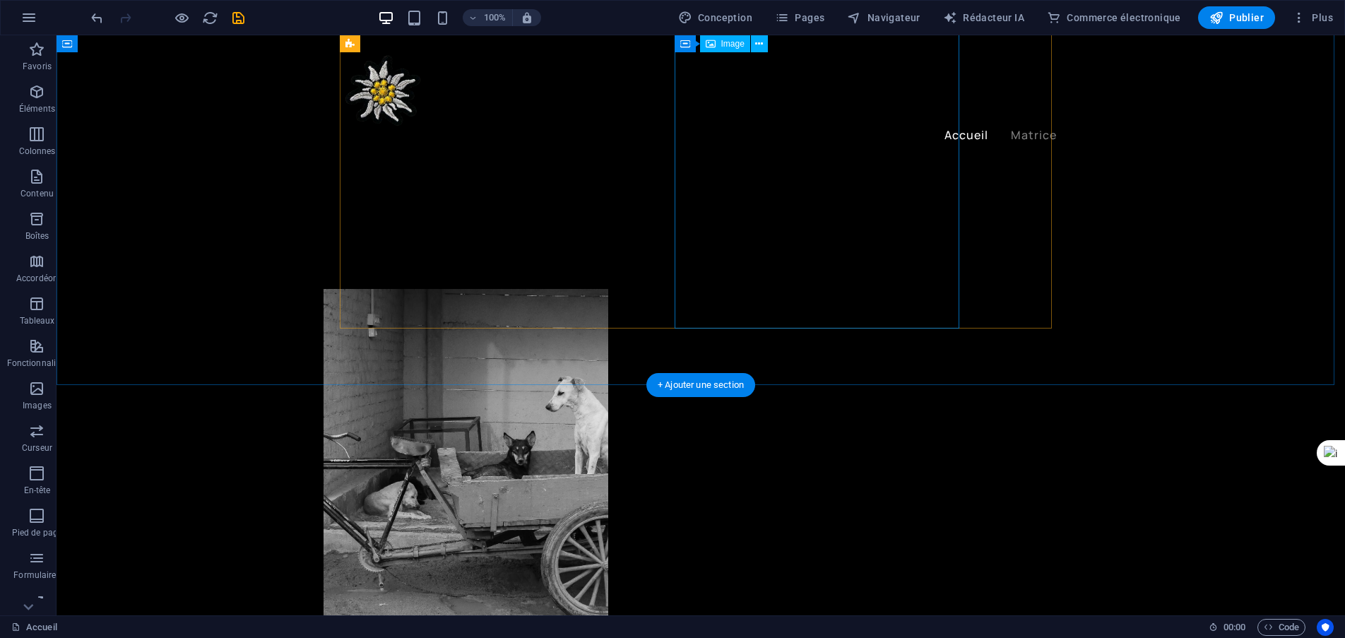
scroll to position [283, 0]
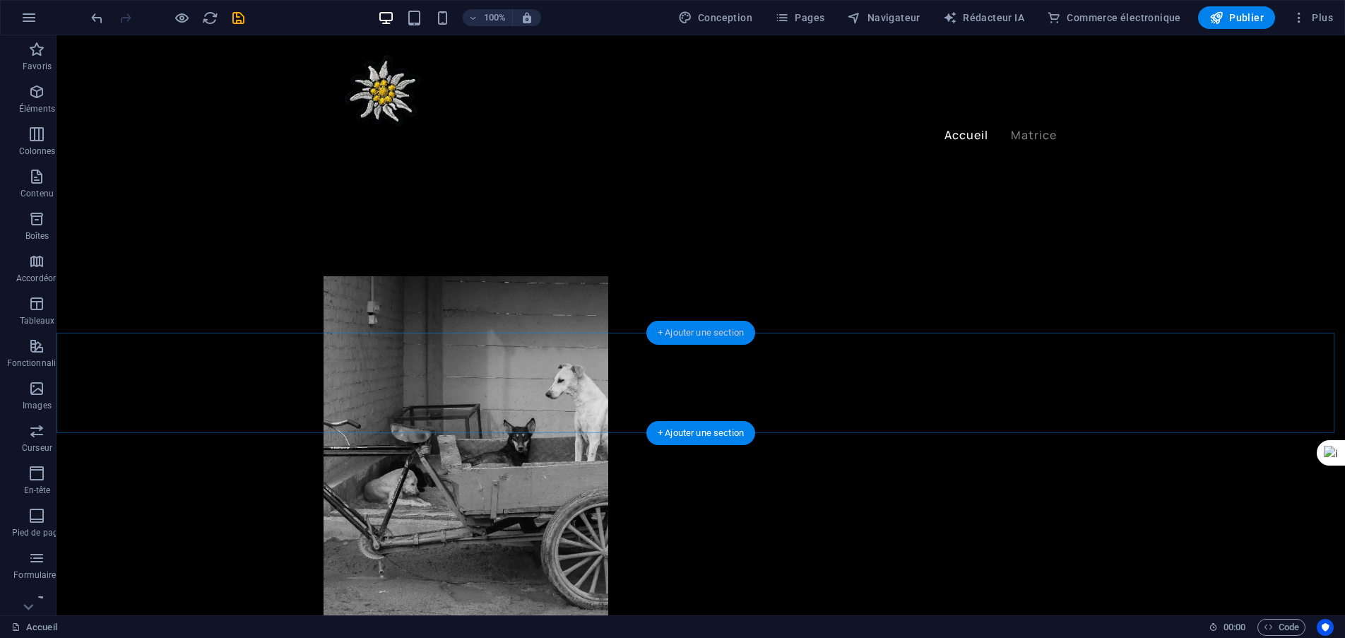
click at [690, 330] on font "+ Ajouter une section" at bounding box center [701, 332] width 86 height 11
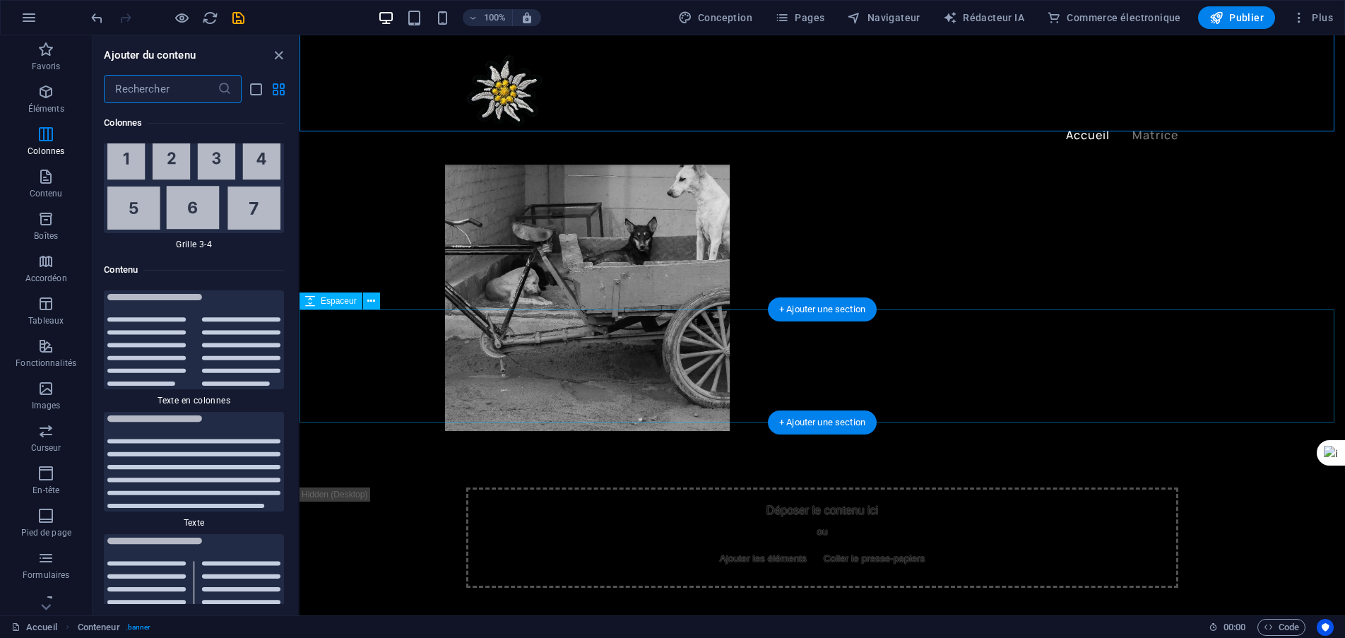
scroll to position [565, 0]
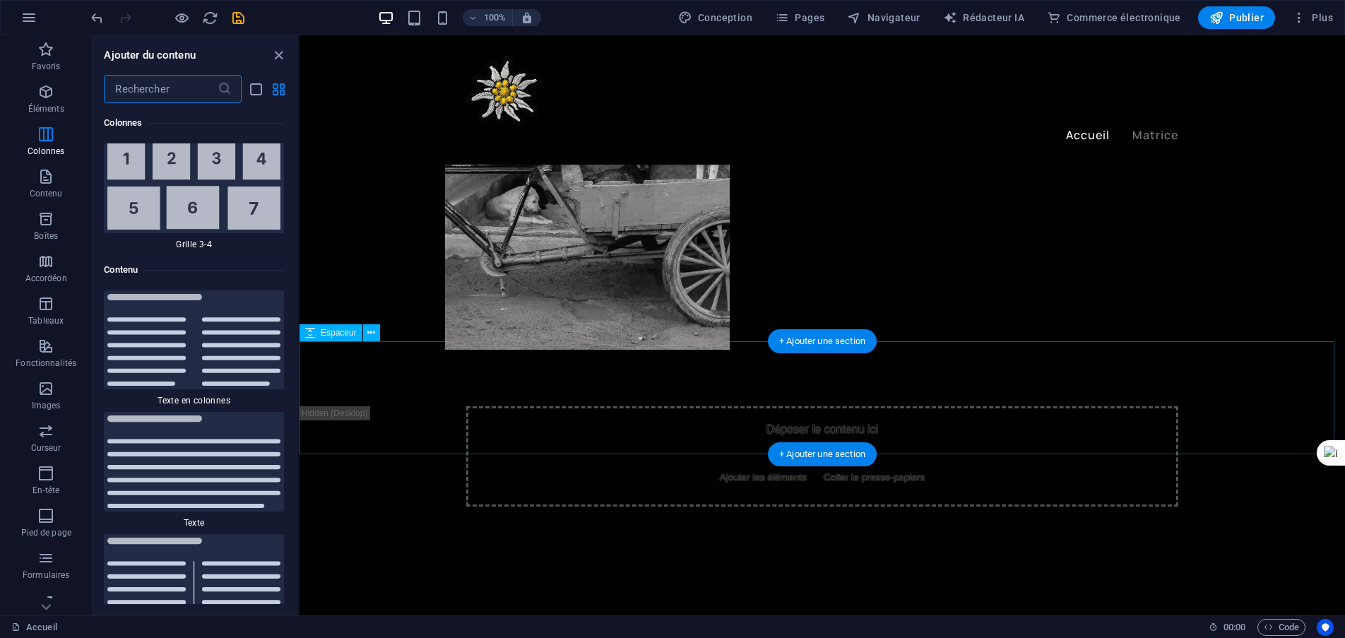
click at [791, 343] on font "+ Ajouter une section" at bounding box center [822, 341] width 86 height 11
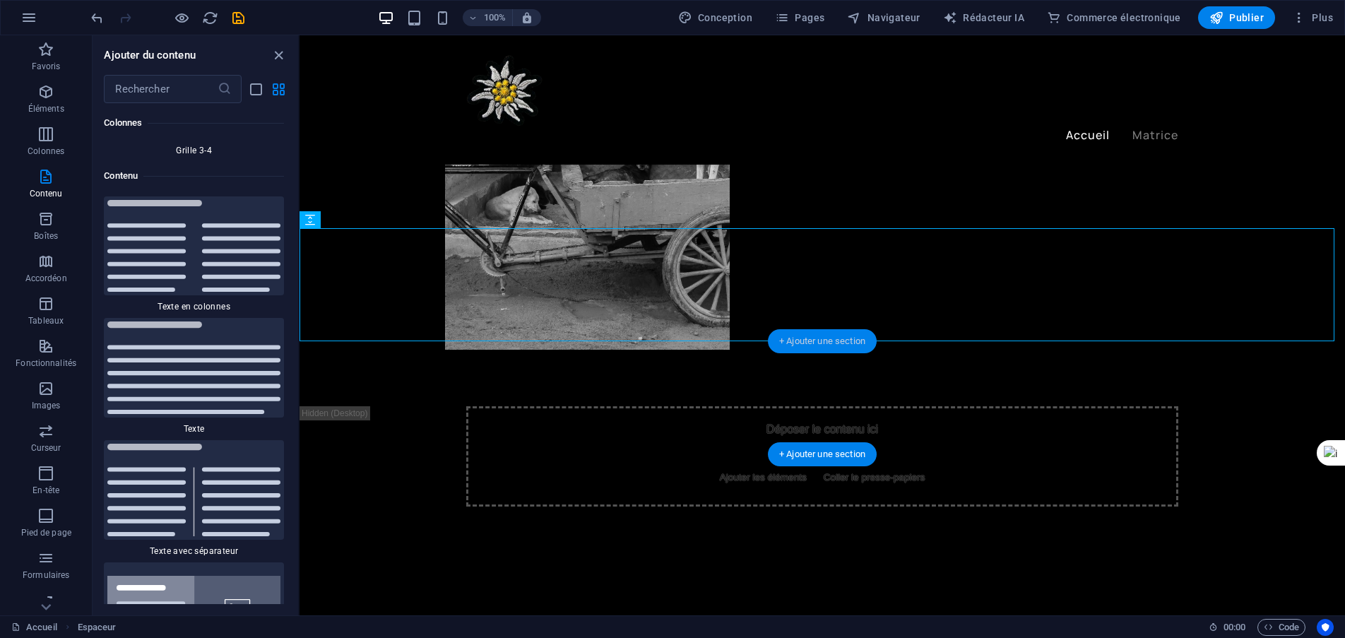
scroll to position [4624, 0]
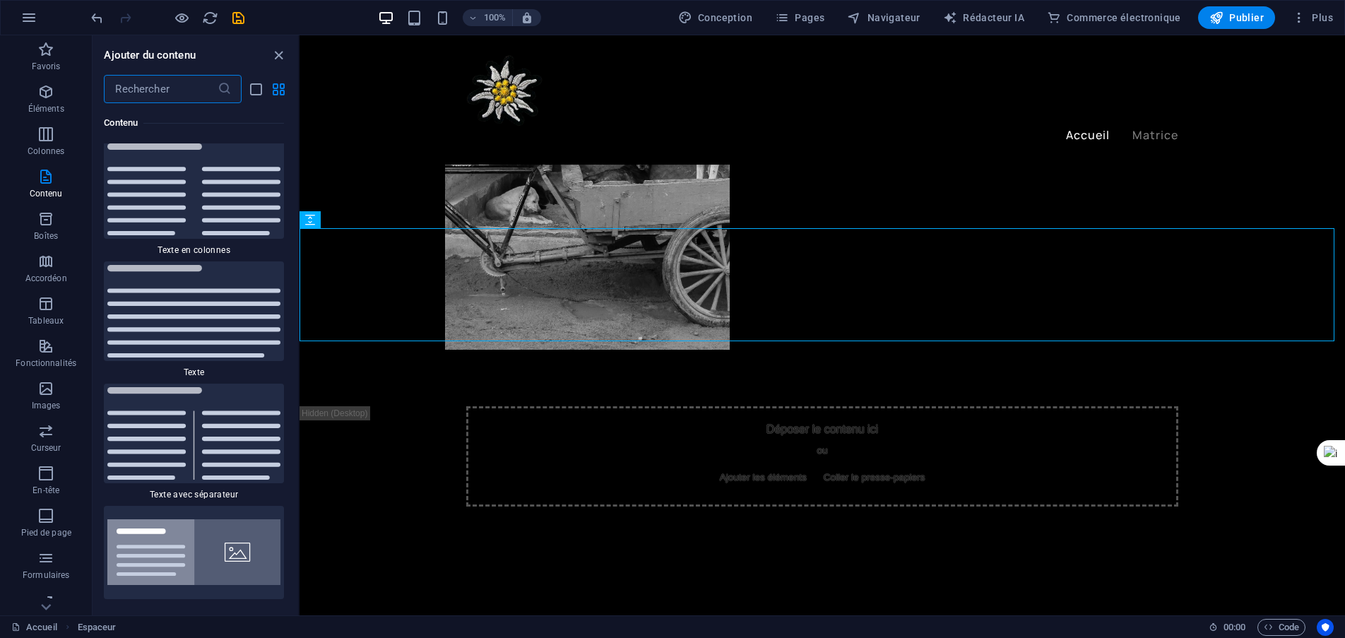
click at [173, 86] on input "text" at bounding box center [160, 89] width 113 height 28
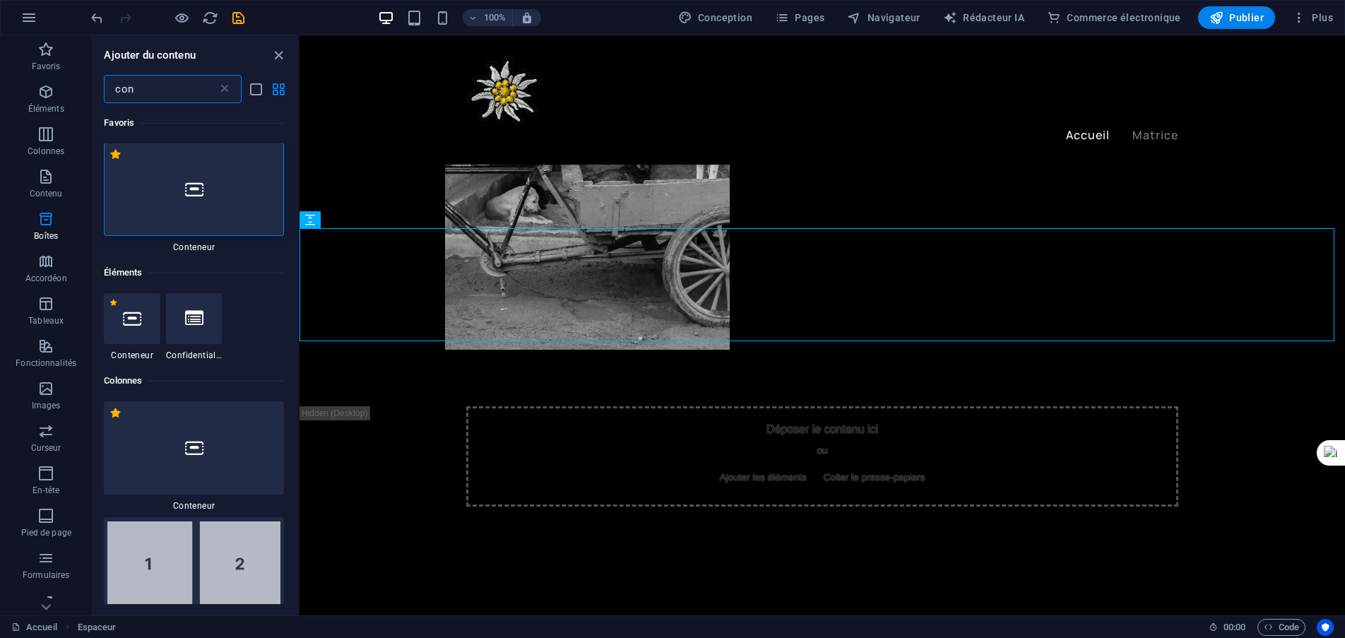
scroll to position [0, 0]
type input "con"
click at [172, 172] on div at bounding box center [194, 189] width 180 height 93
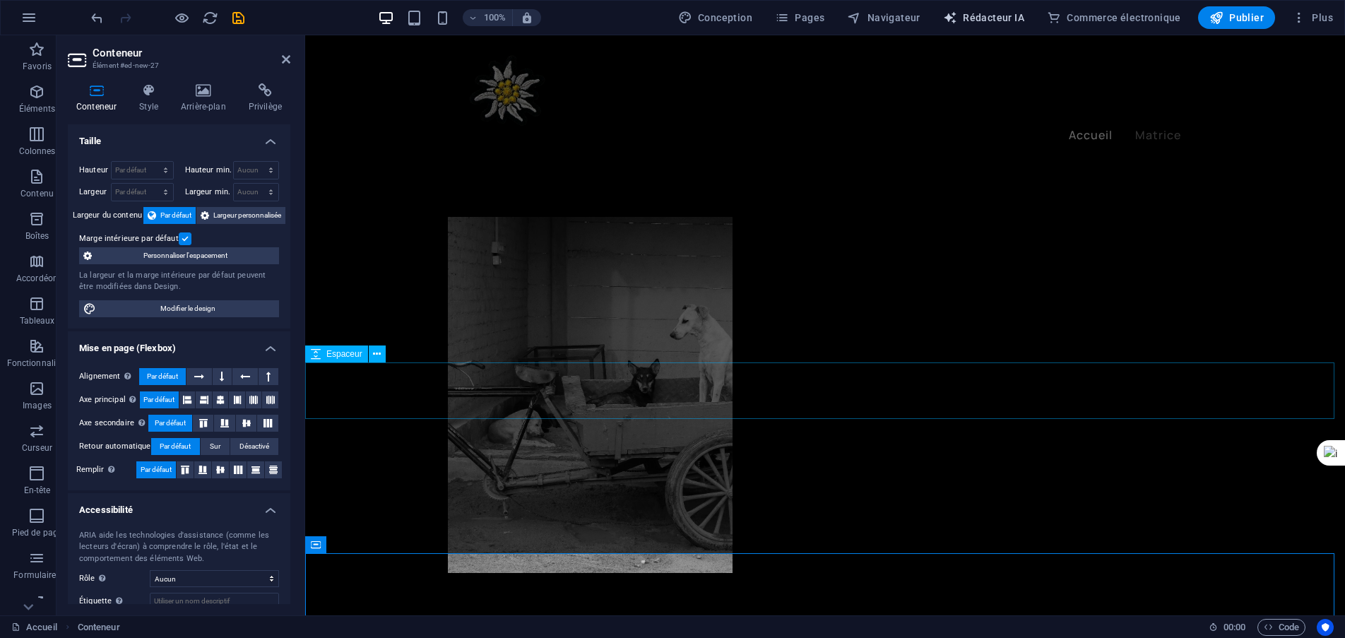
scroll to position [353, 0]
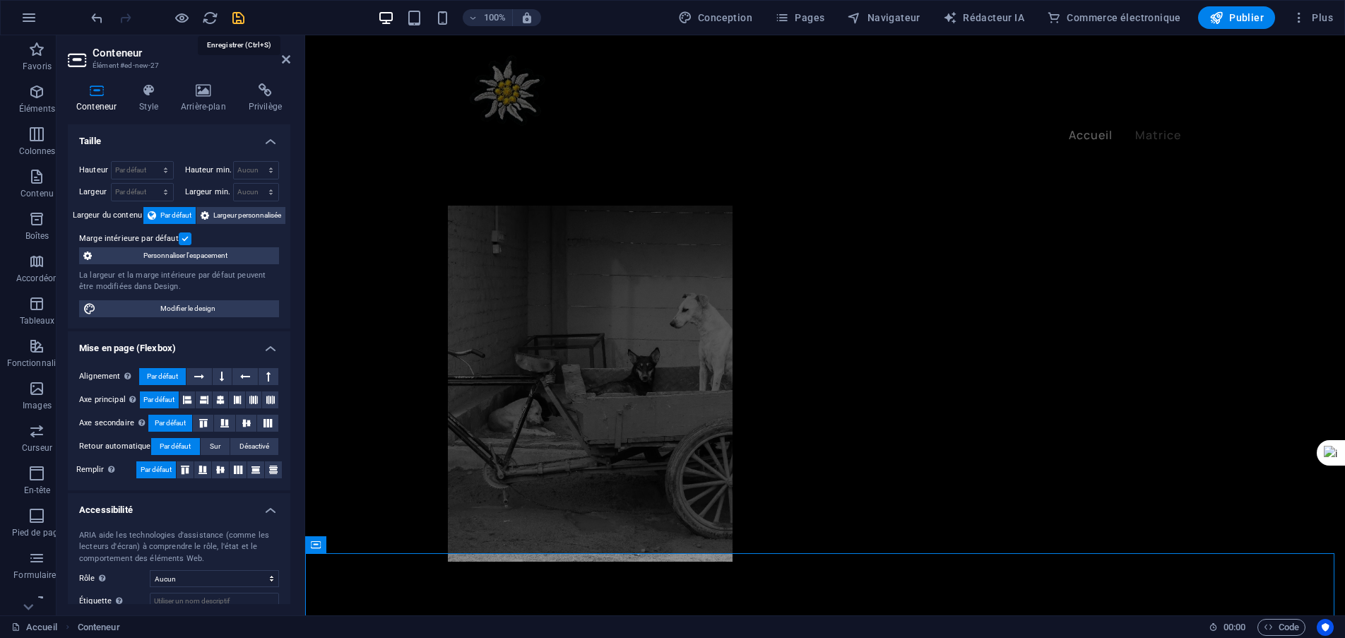
click at [245, 20] on icon "sauvegarder" at bounding box center [238, 18] width 16 height 16
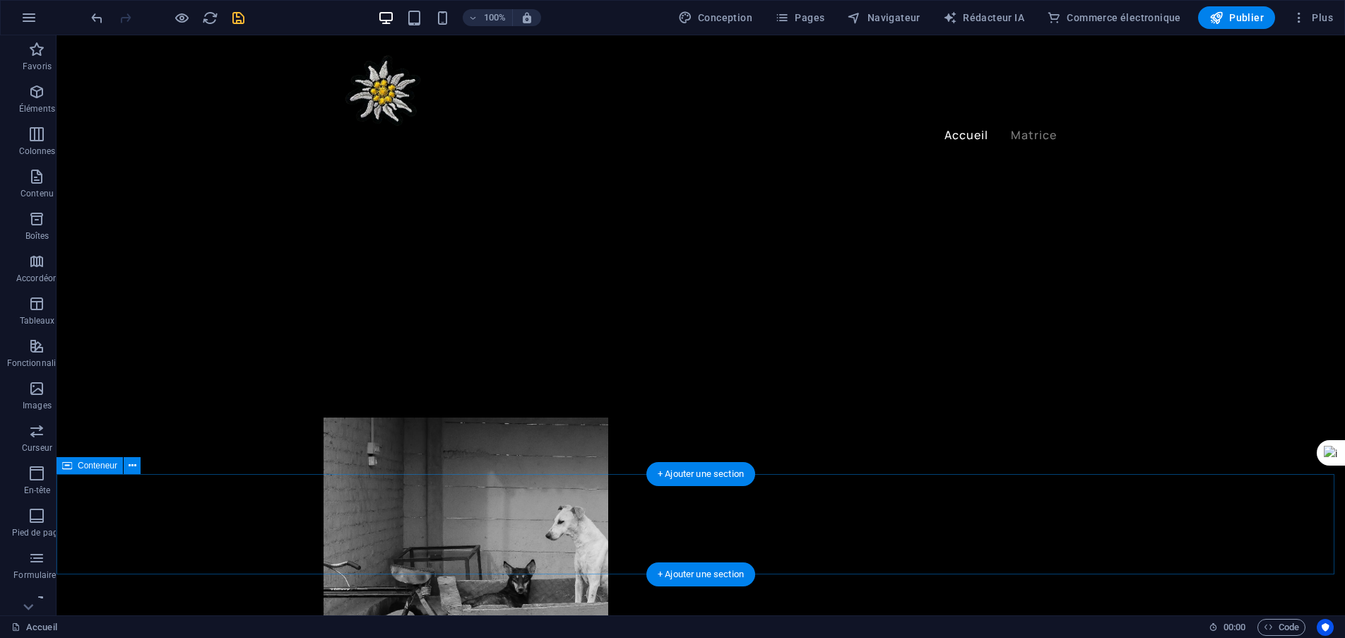
scroll to position [212, 0]
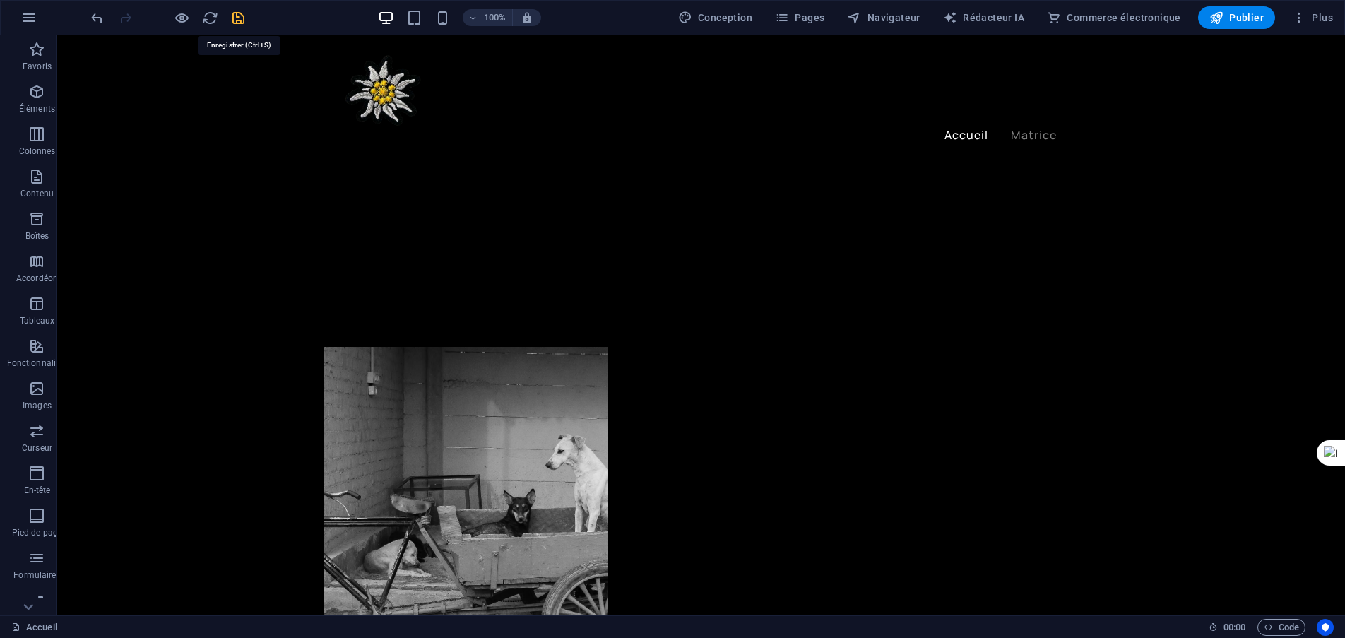
click at [246, 19] on icon "sauvegarder" at bounding box center [238, 18] width 16 height 16
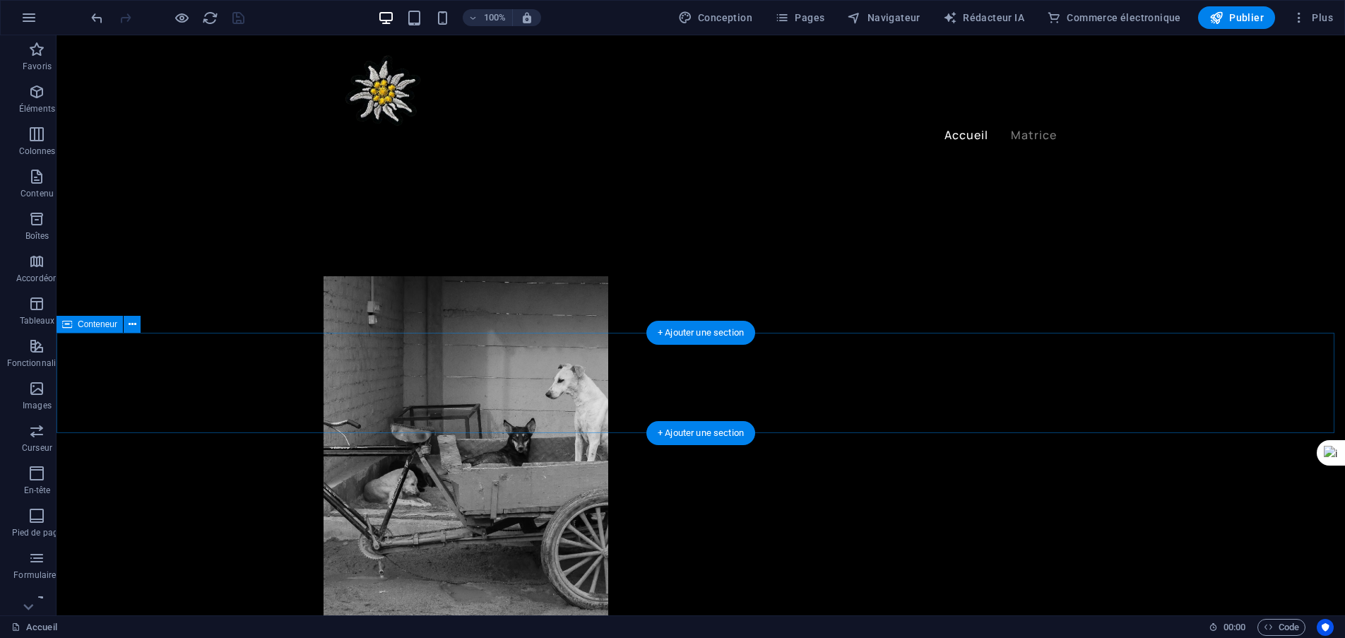
scroll to position [353, 0]
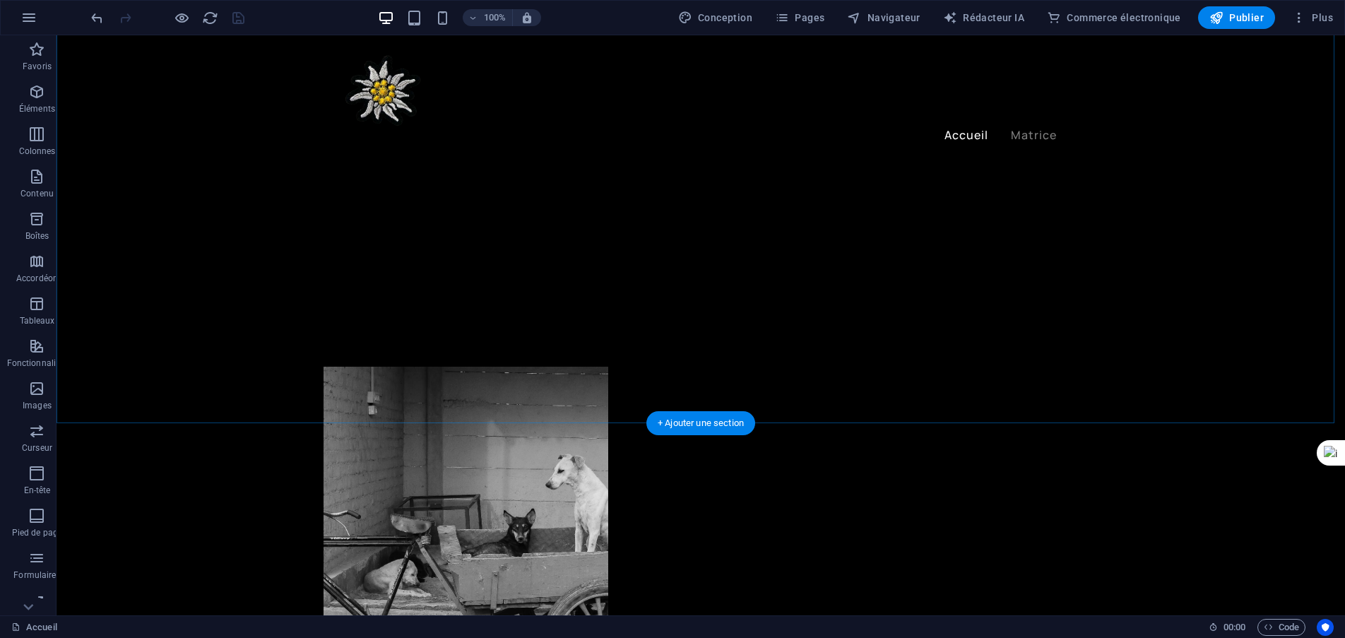
scroll to position [212, 0]
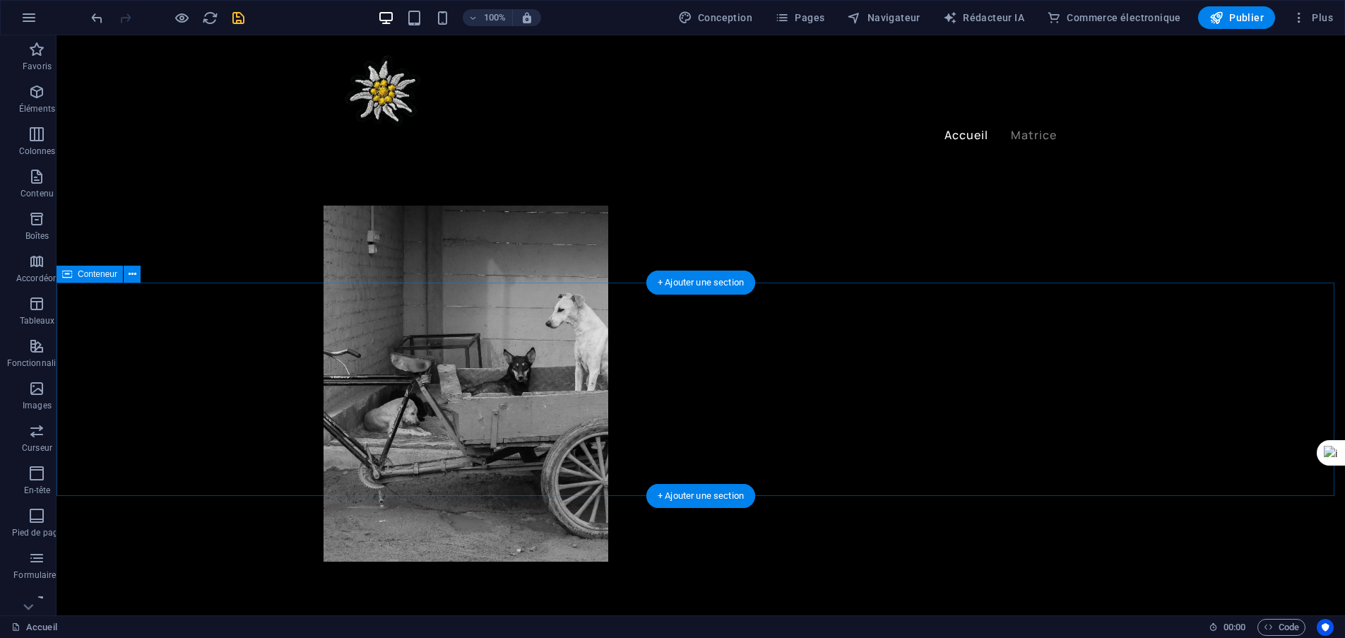
scroll to position [495, 0]
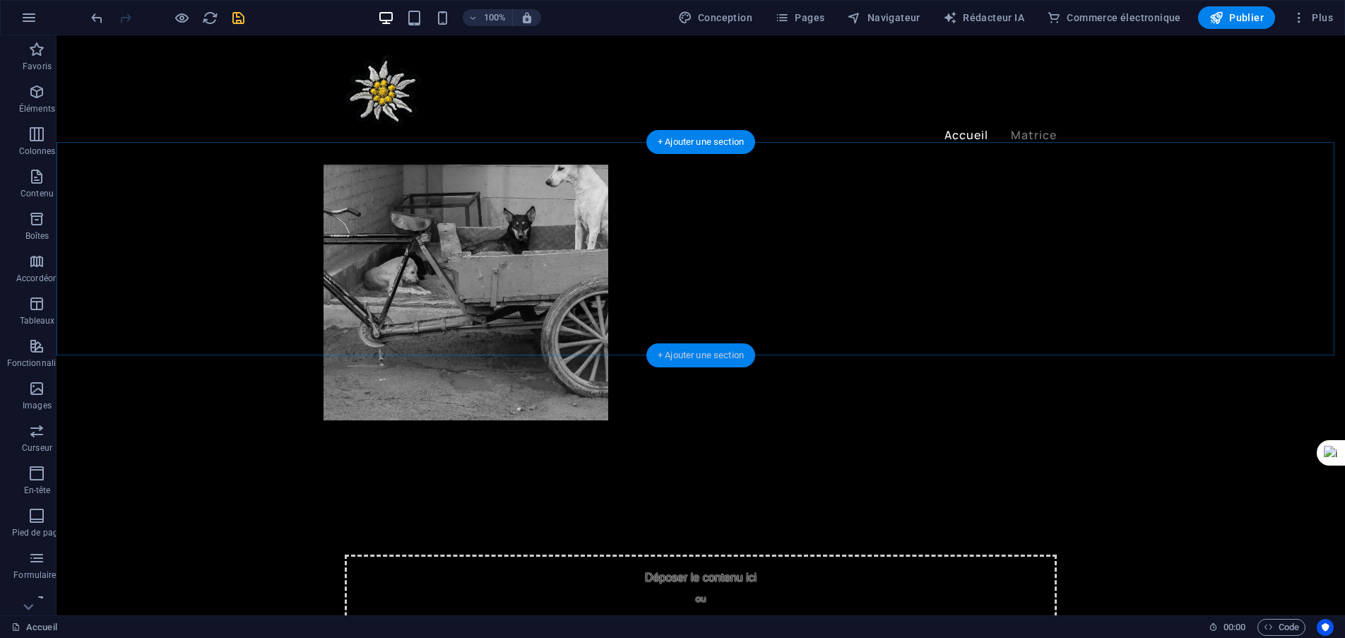
click at [671, 359] on font "+ Ajouter une section" at bounding box center [701, 355] width 86 height 11
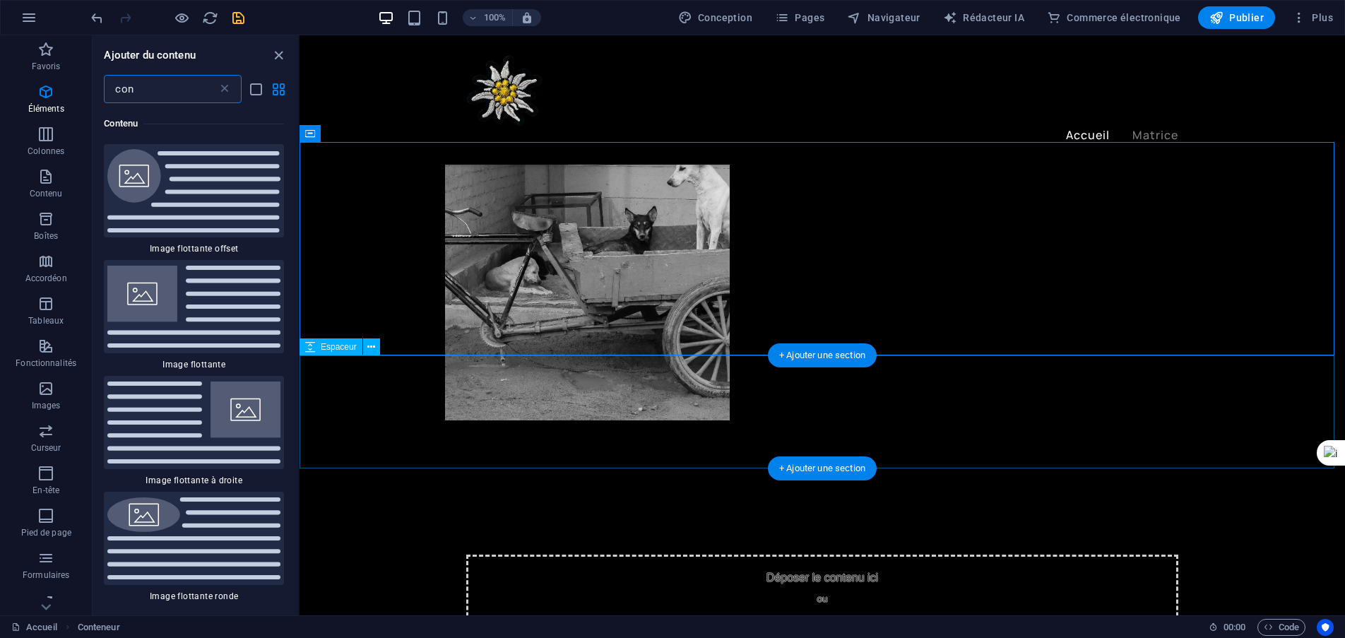
scroll to position [988, 0]
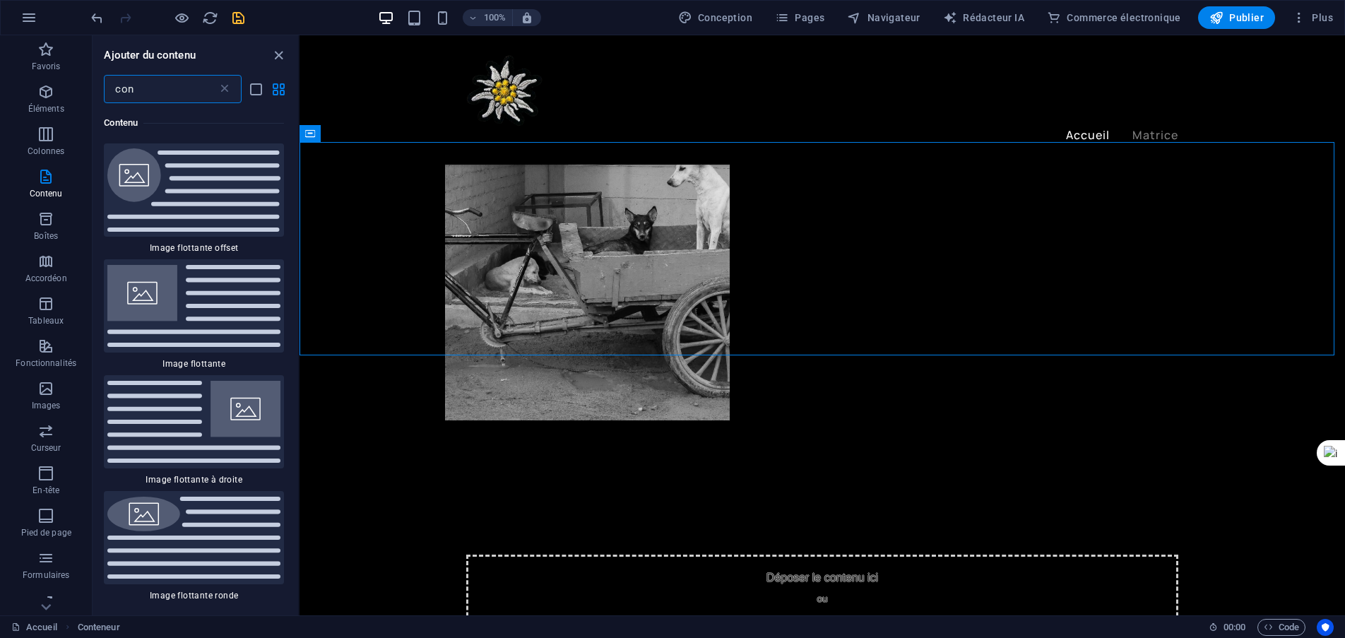
click at [204, 93] on input "con" at bounding box center [160, 89] width 113 height 28
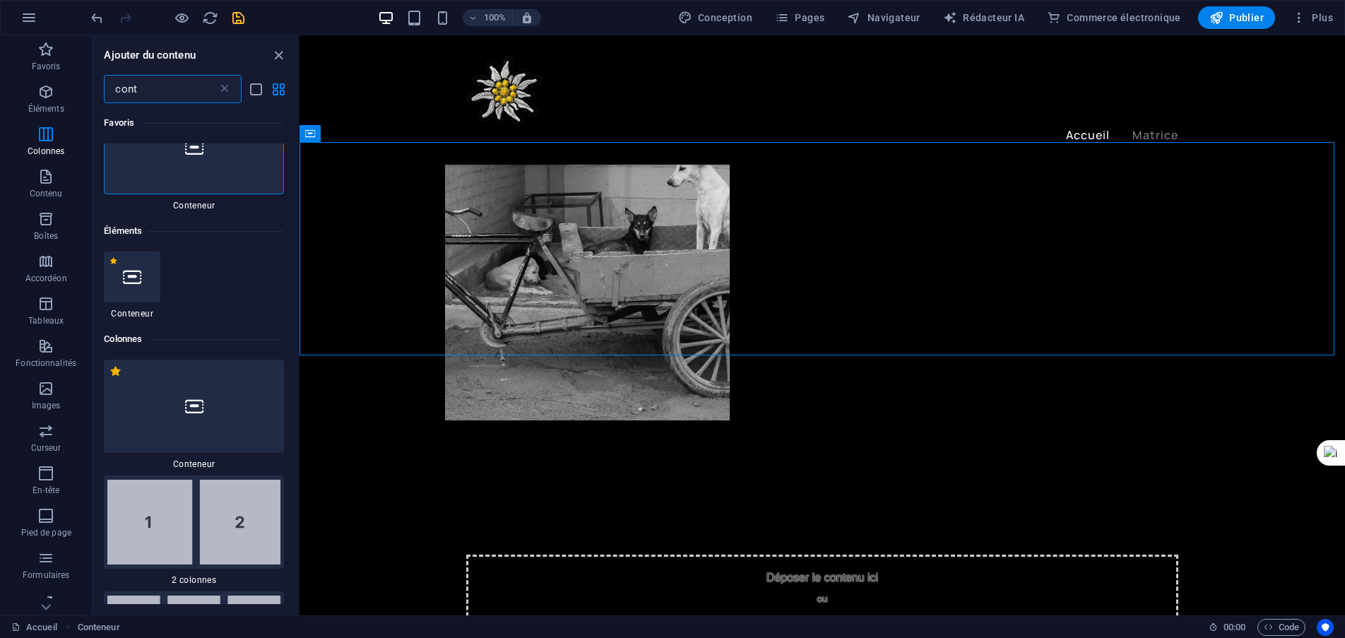
scroll to position [0, 0]
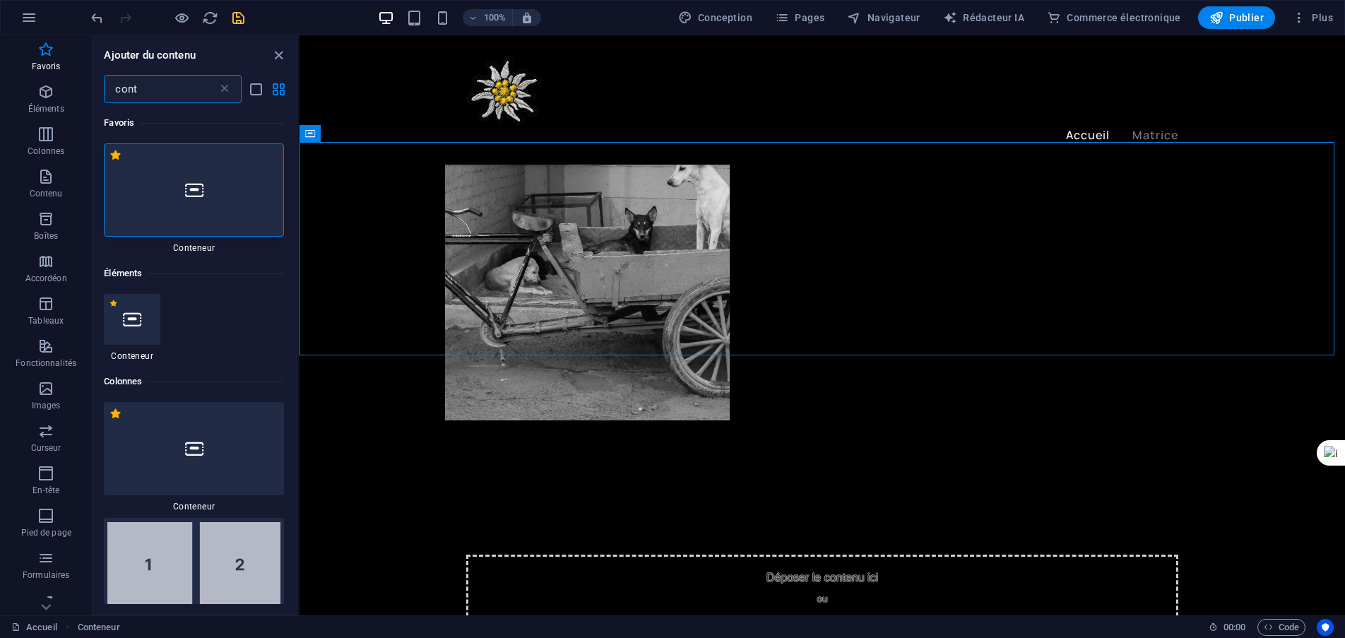
type input "cont"
click at [213, 174] on div at bounding box center [194, 189] width 180 height 93
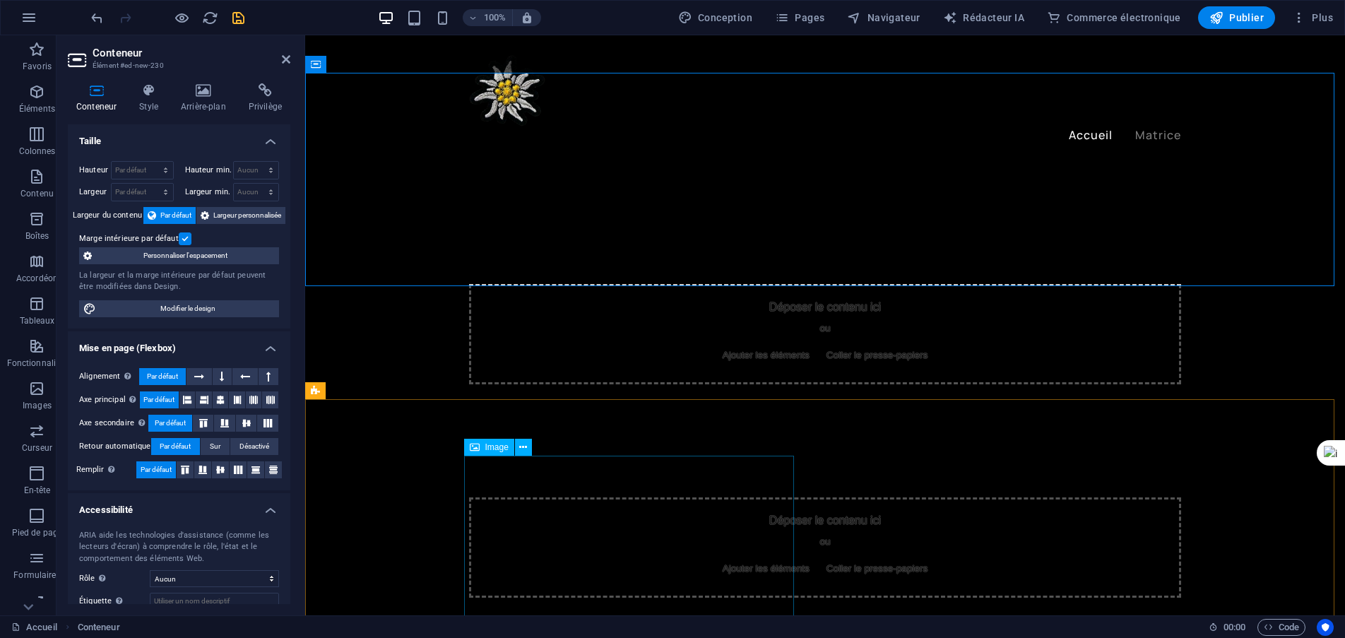
scroll to position [777, 0]
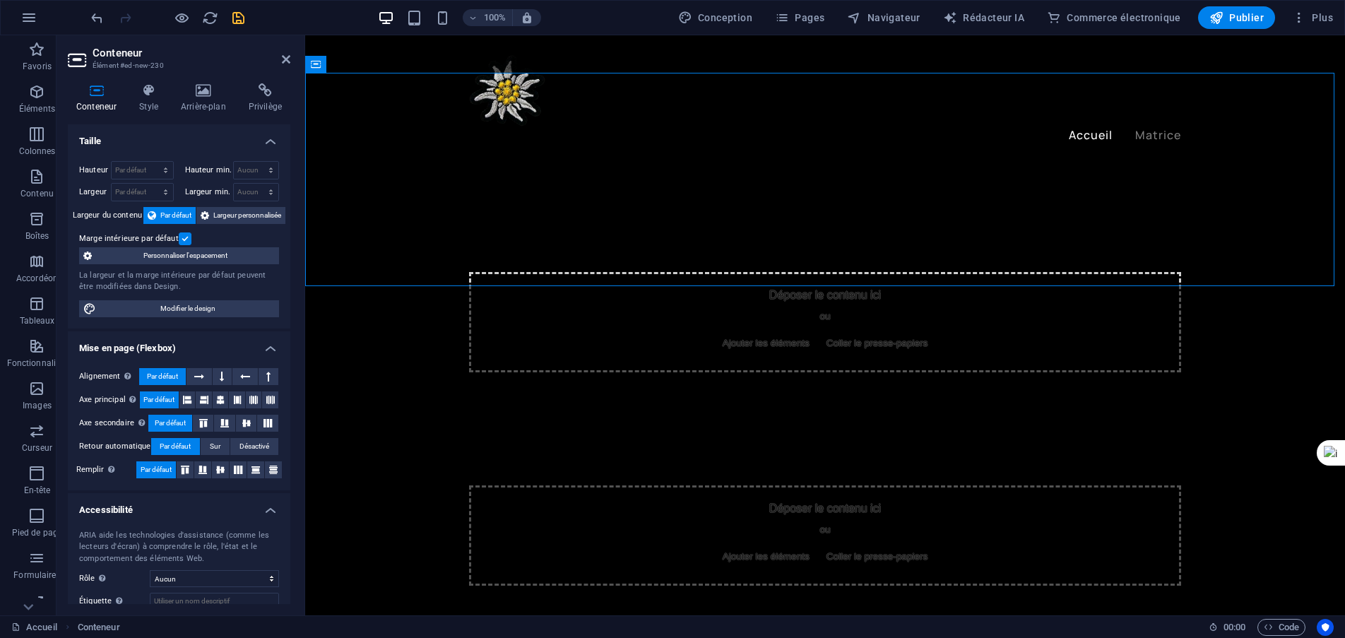
click at [236, 17] on icon "sauvegarder" at bounding box center [238, 18] width 16 height 16
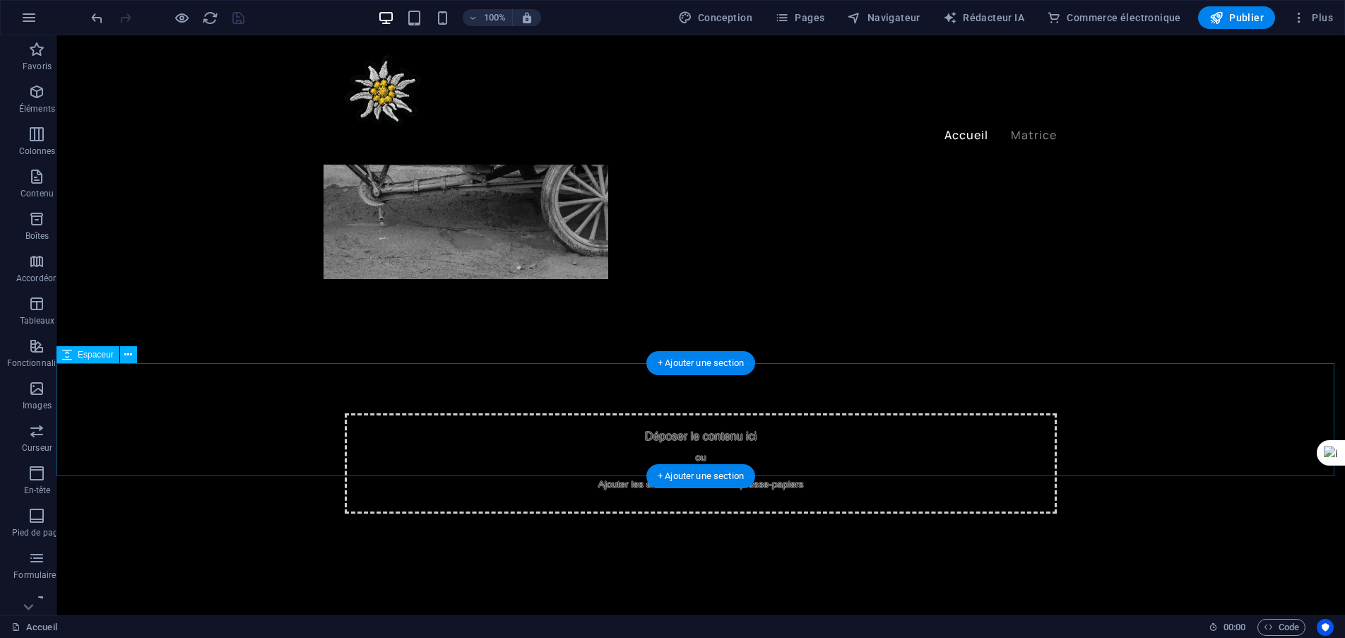
scroll to position [707, 0]
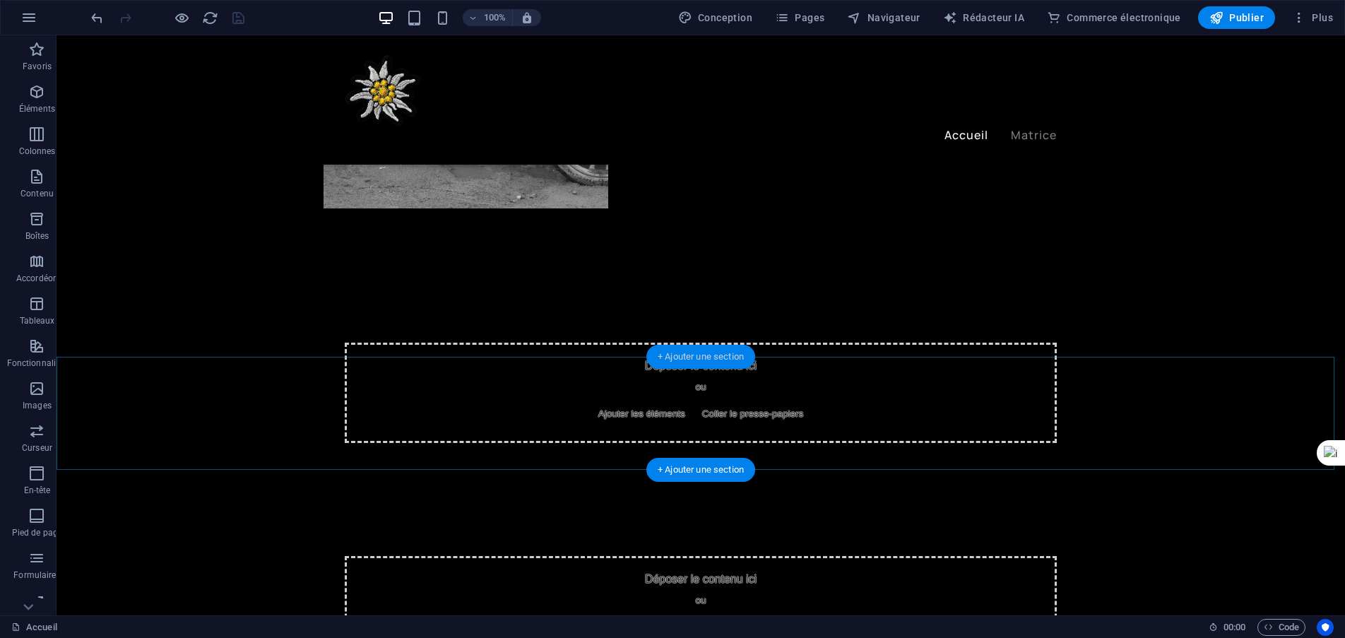
click at [723, 355] on font "+ Ajouter une section" at bounding box center [701, 356] width 86 height 11
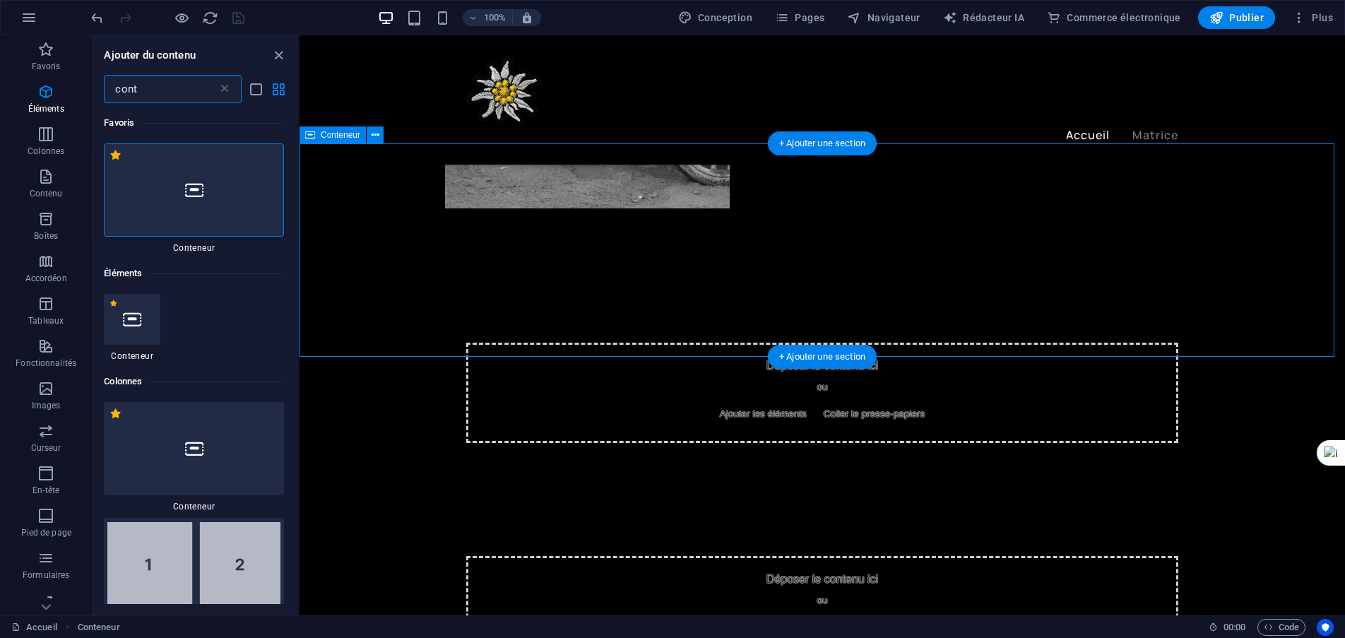
scroll to position [988, 0]
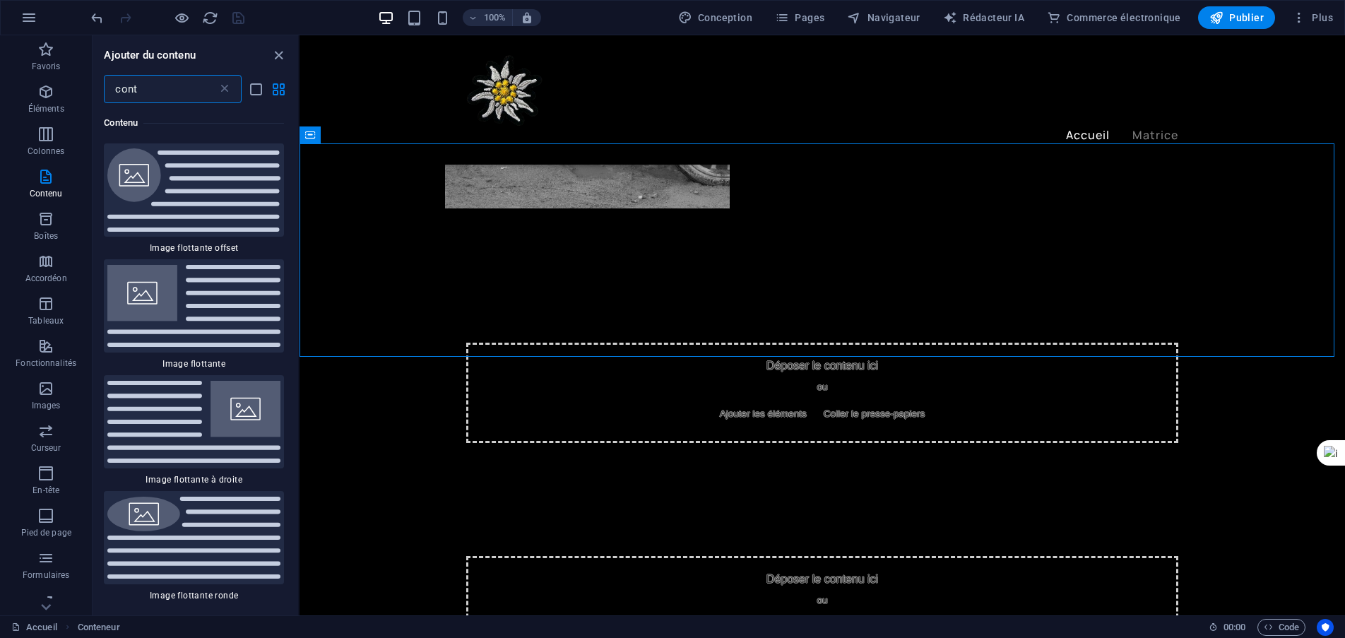
click at [148, 85] on input "cont" at bounding box center [160, 89] width 113 height 28
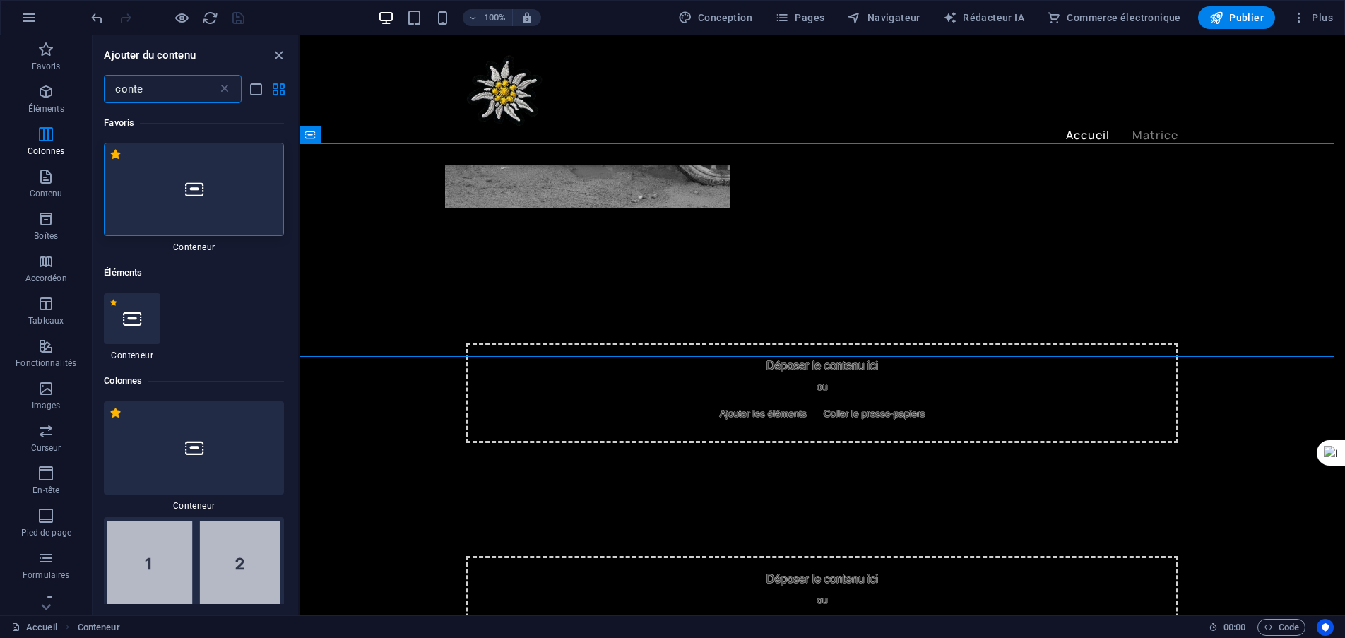
scroll to position [0, 0]
type input "conte"
click at [199, 187] on icon at bounding box center [194, 190] width 18 height 18
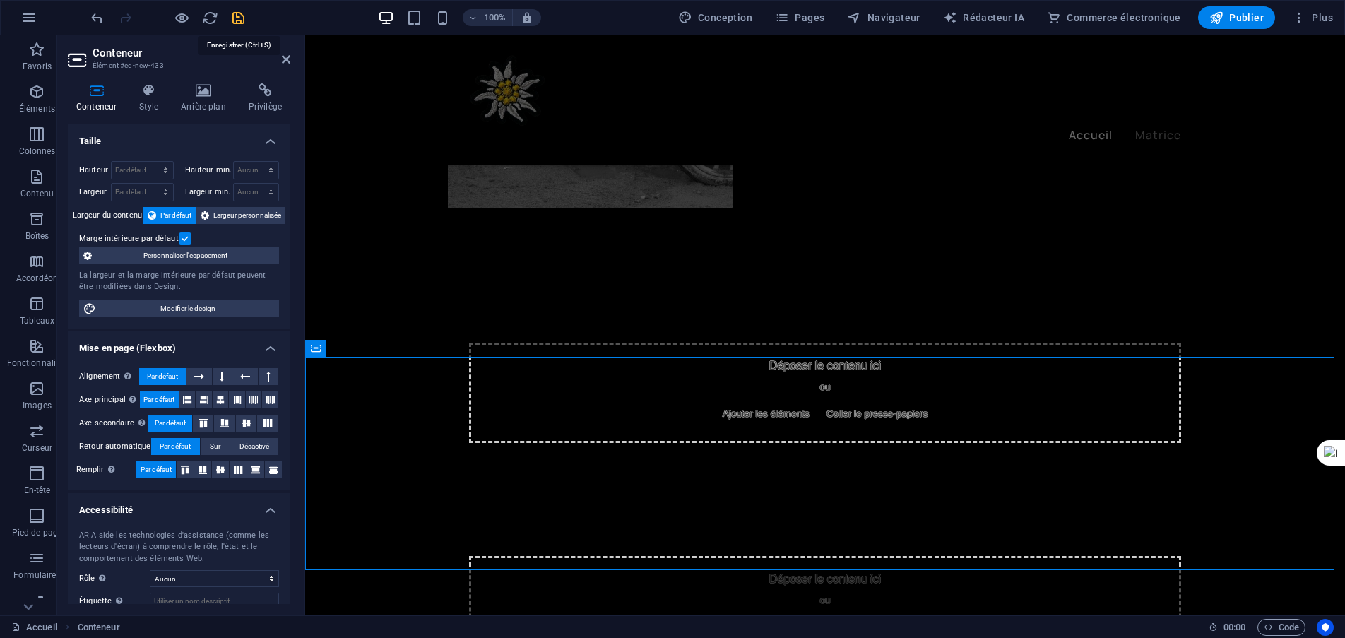
click at [238, 20] on icon "sauvegarder" at bounding box center [238, 18] width 16 height 16
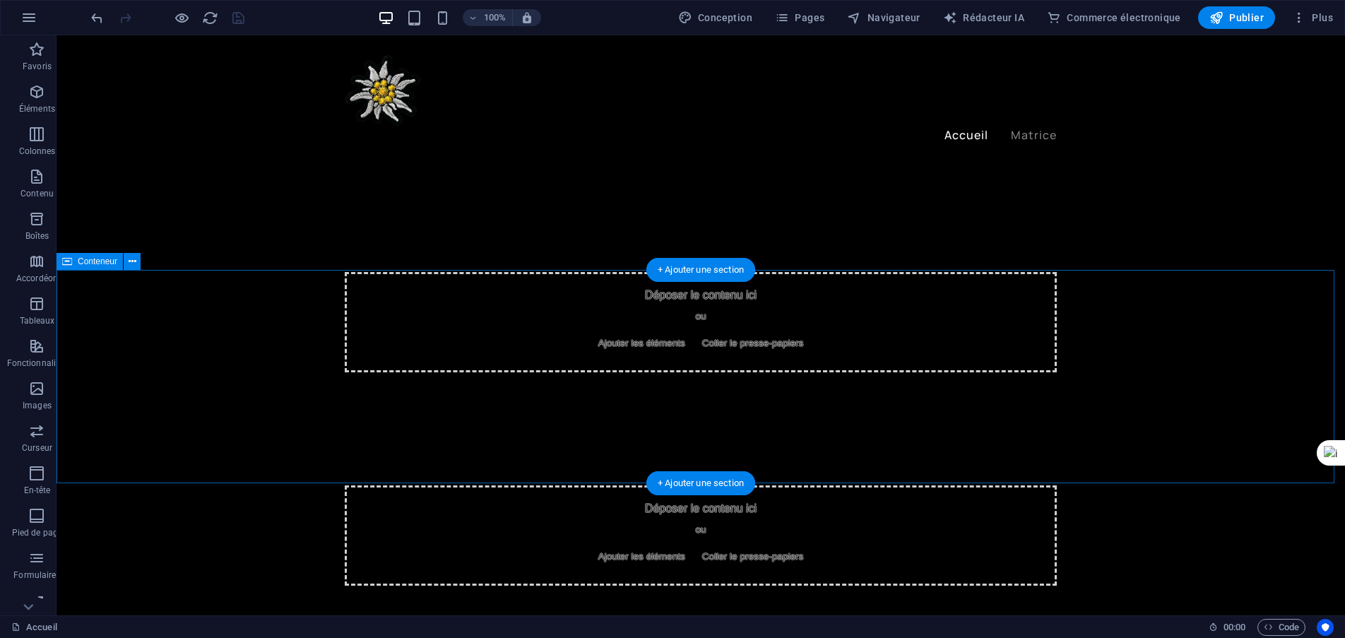
scroll to position [848, 0]
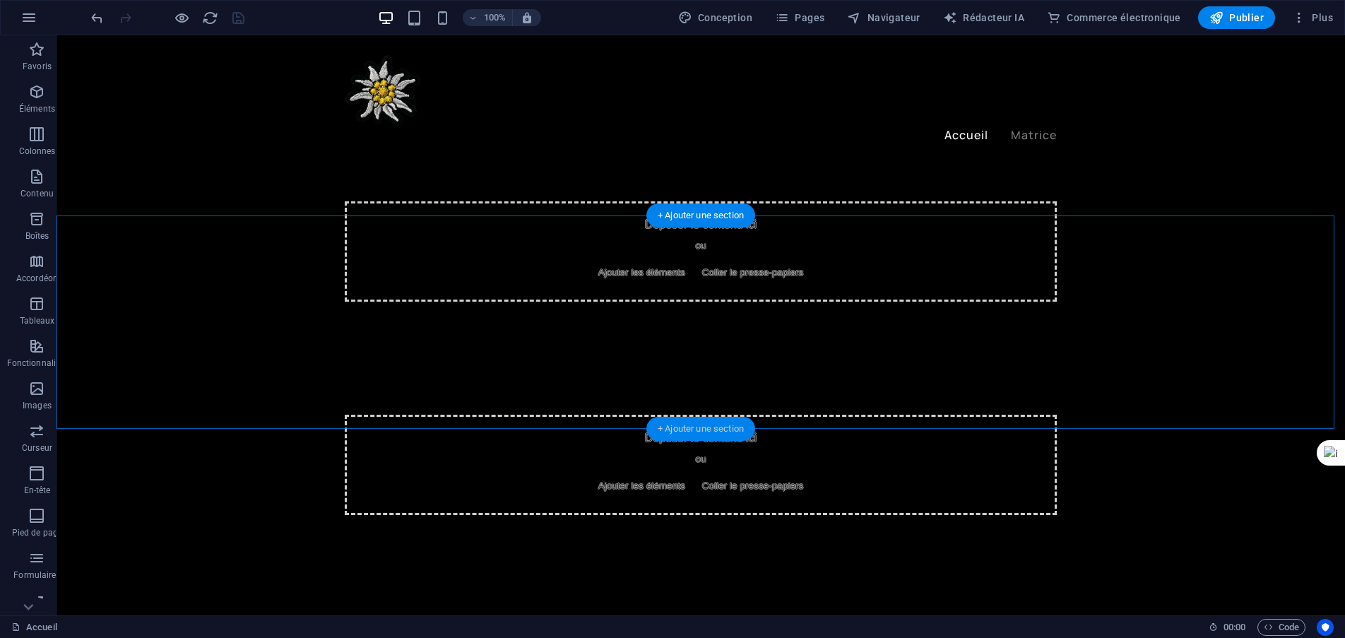
click at [701, 425] on font "+ Ajouter une section" at bounding box center [701, 428] width 86 height 11
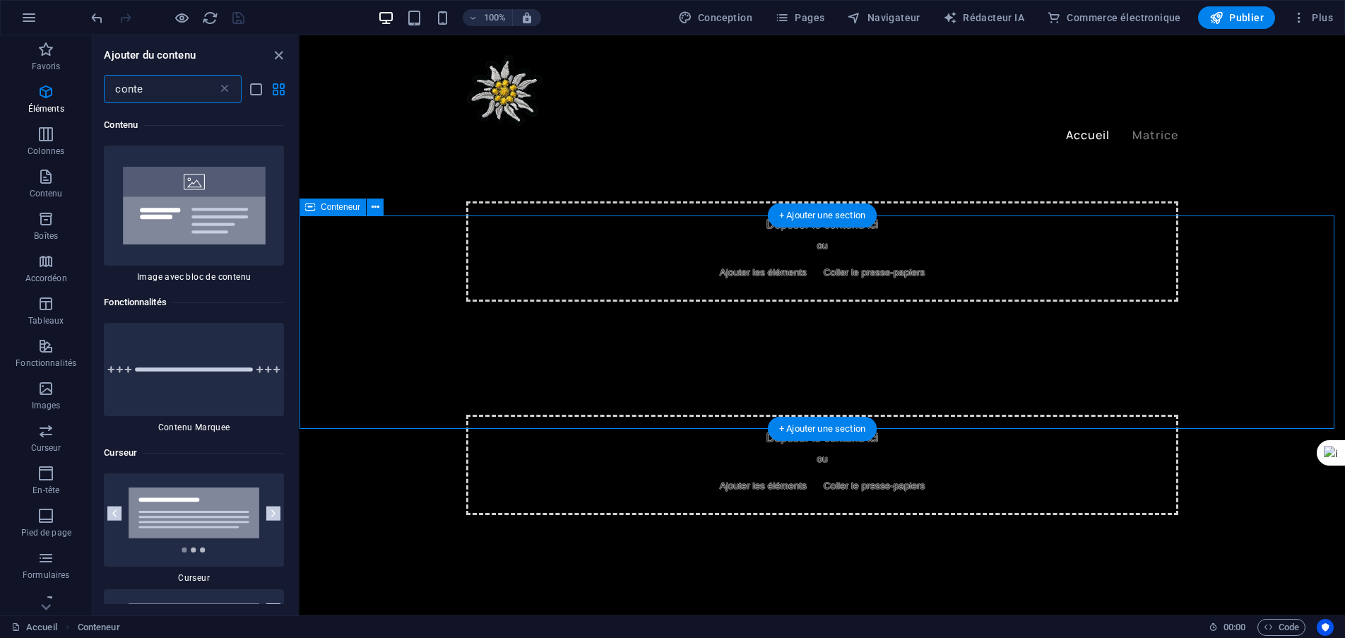
scroll to position [988, 0]
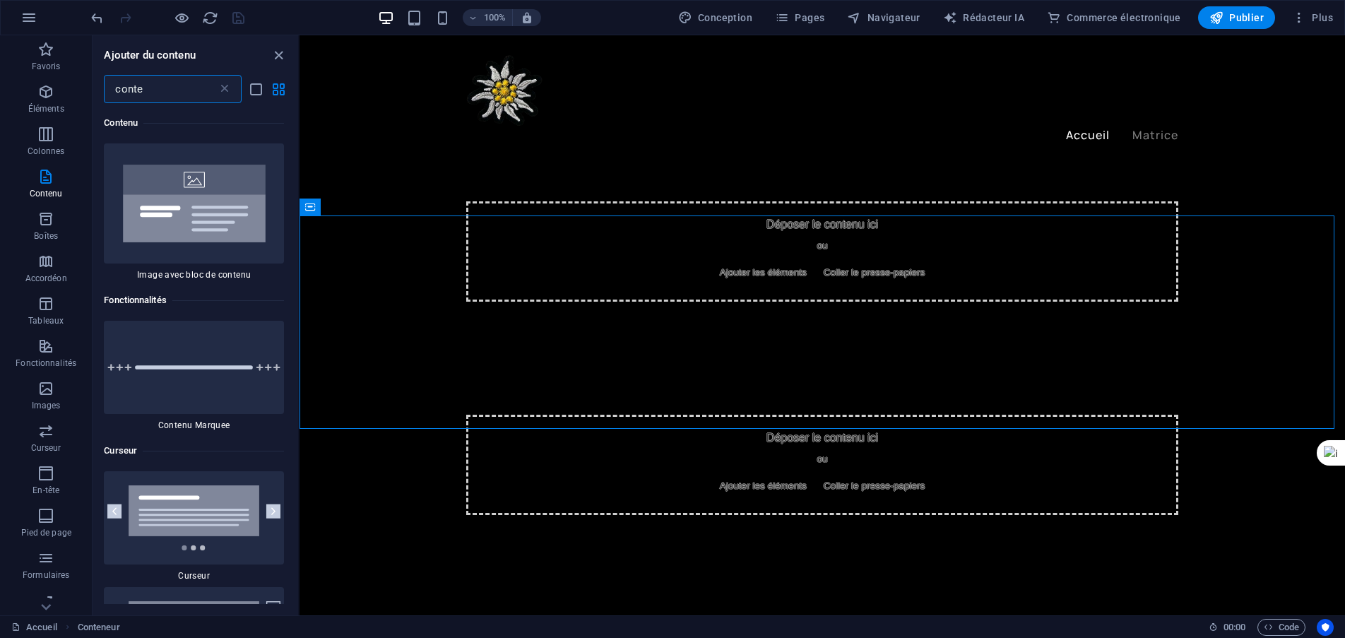
click at [199, 90] on input "conte" at bounding box center [160, 89] width 113 height 28
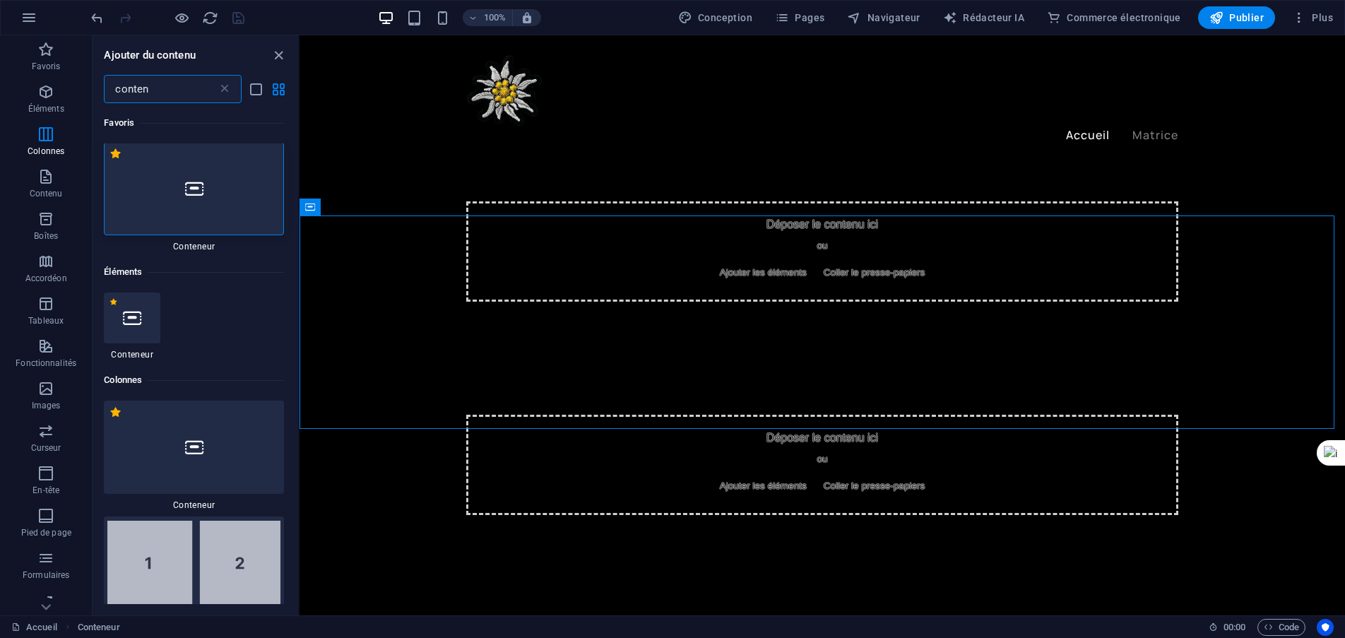
scroll to position [0, 0]
type input "conten"
click at [211, 189] on div at bounding box center [194, 189] width 180 height 93
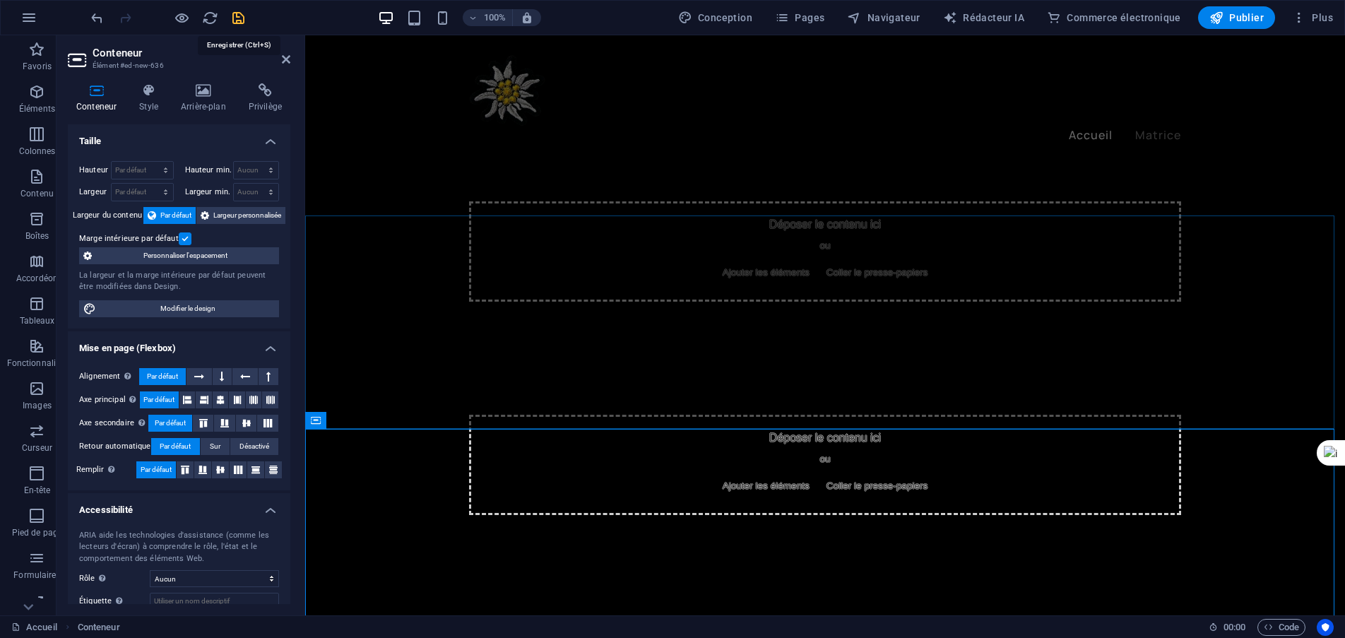
click at [236, 18] on icon "sauvegarder" at bounding box center [238, 18] width 16 height 16
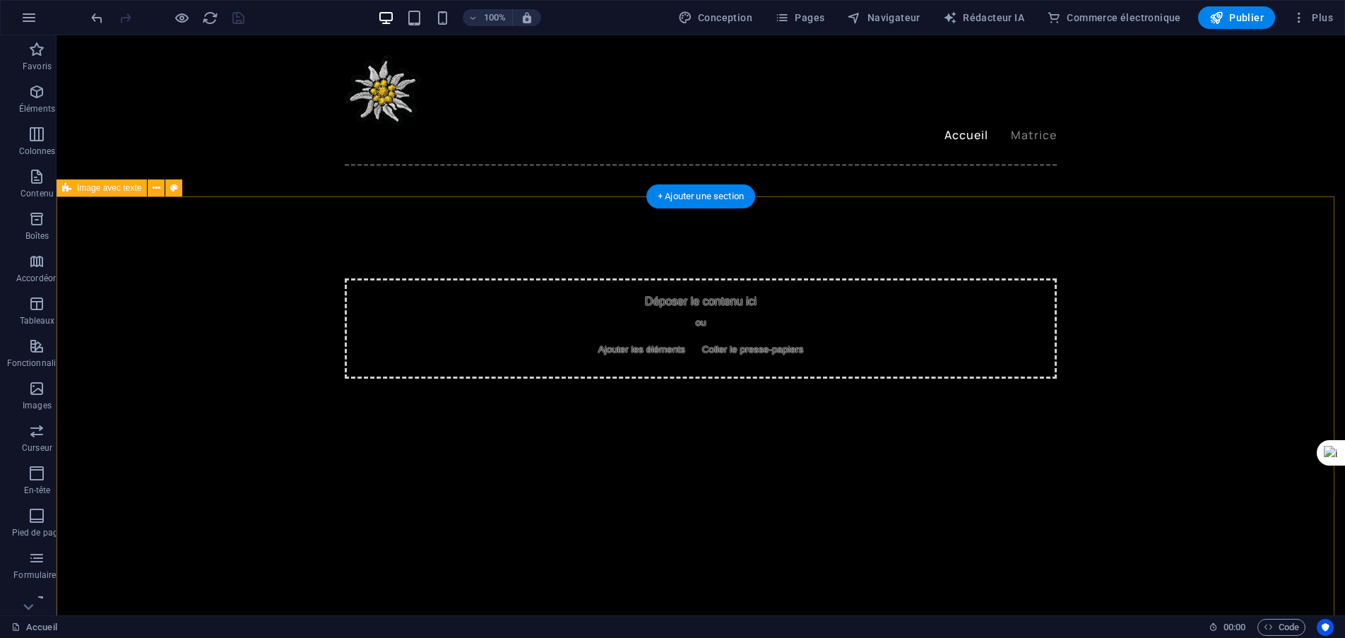
scroll to position [1413, 0]
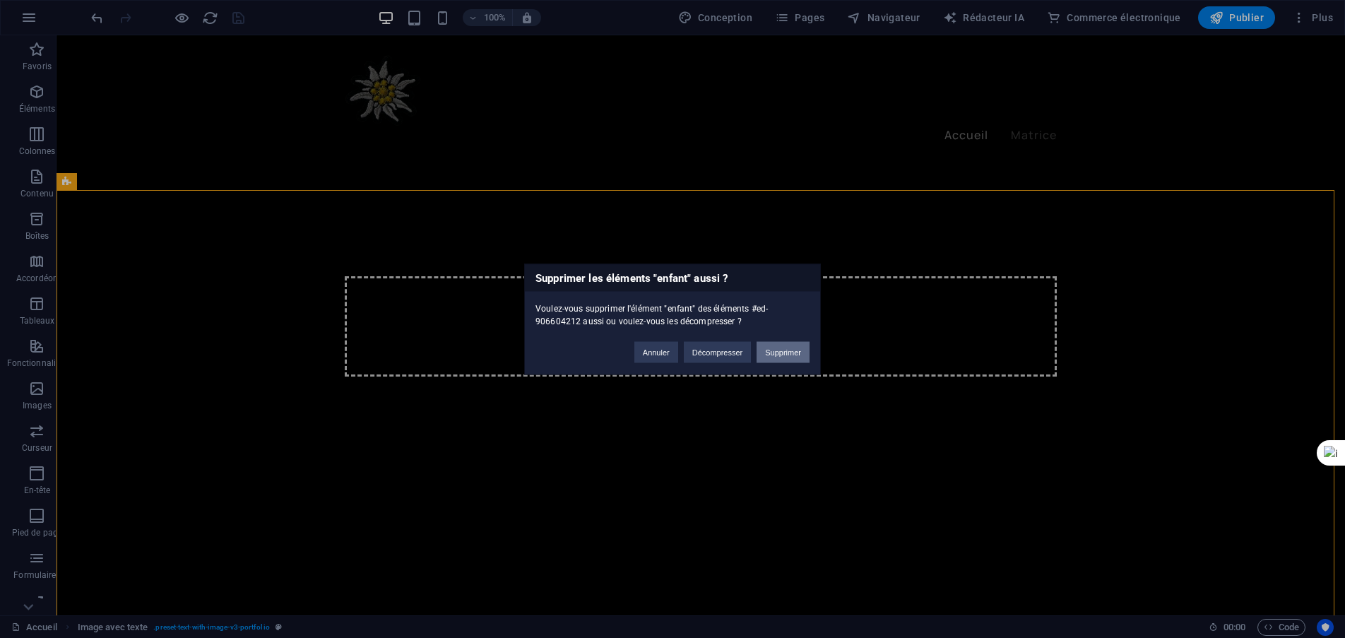
click at [789, 350] on font "Supprimer" at bounding box center [783, 352] width 36 height 8
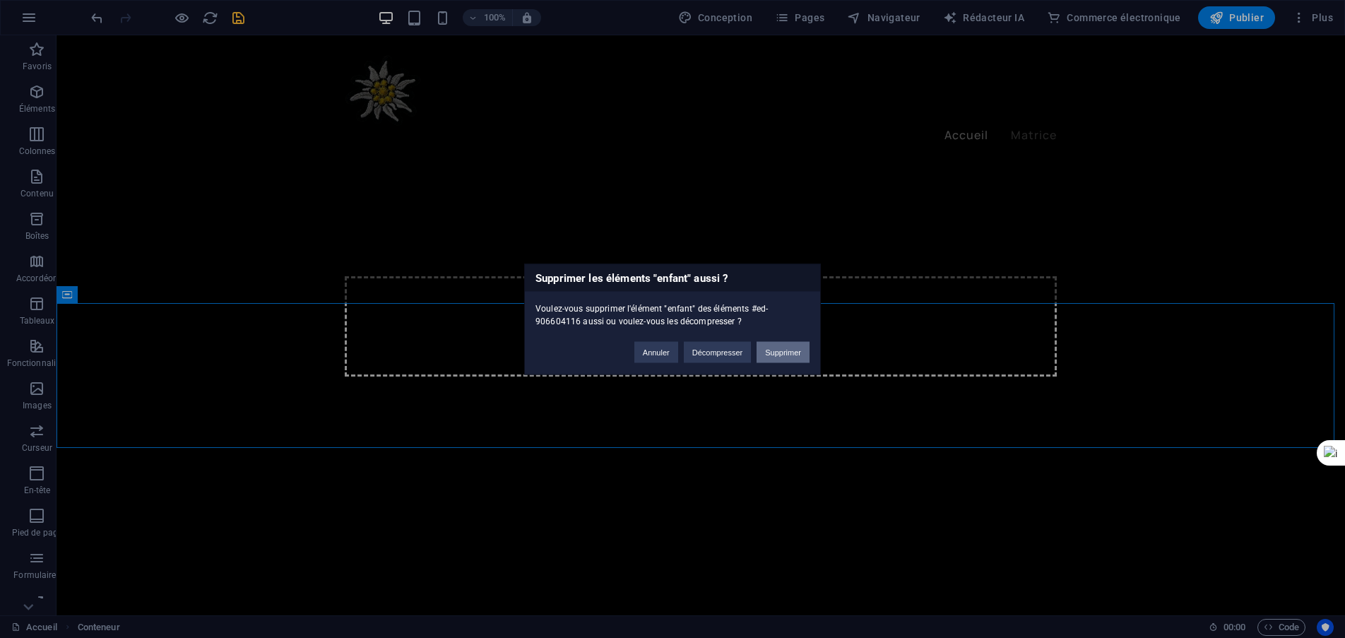
click at [803, 346] on button "Supprimer" at bounding box center [783, 351] width 53 height 21
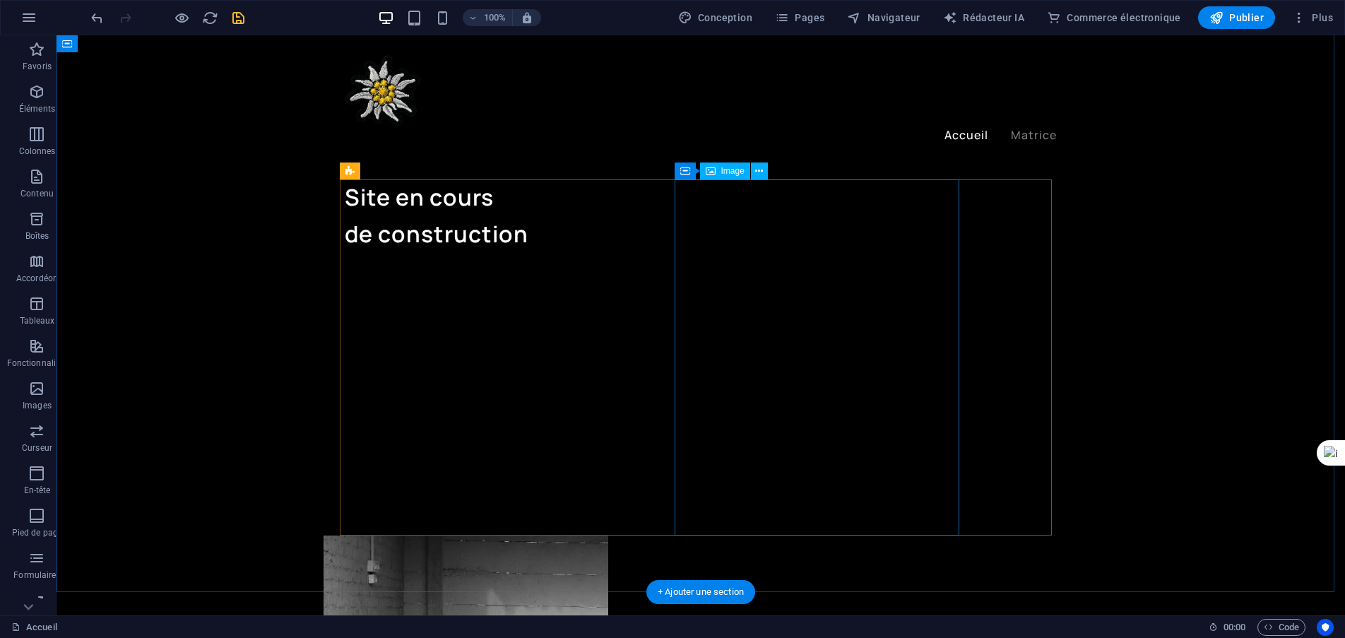
scroll to position [0, 0]
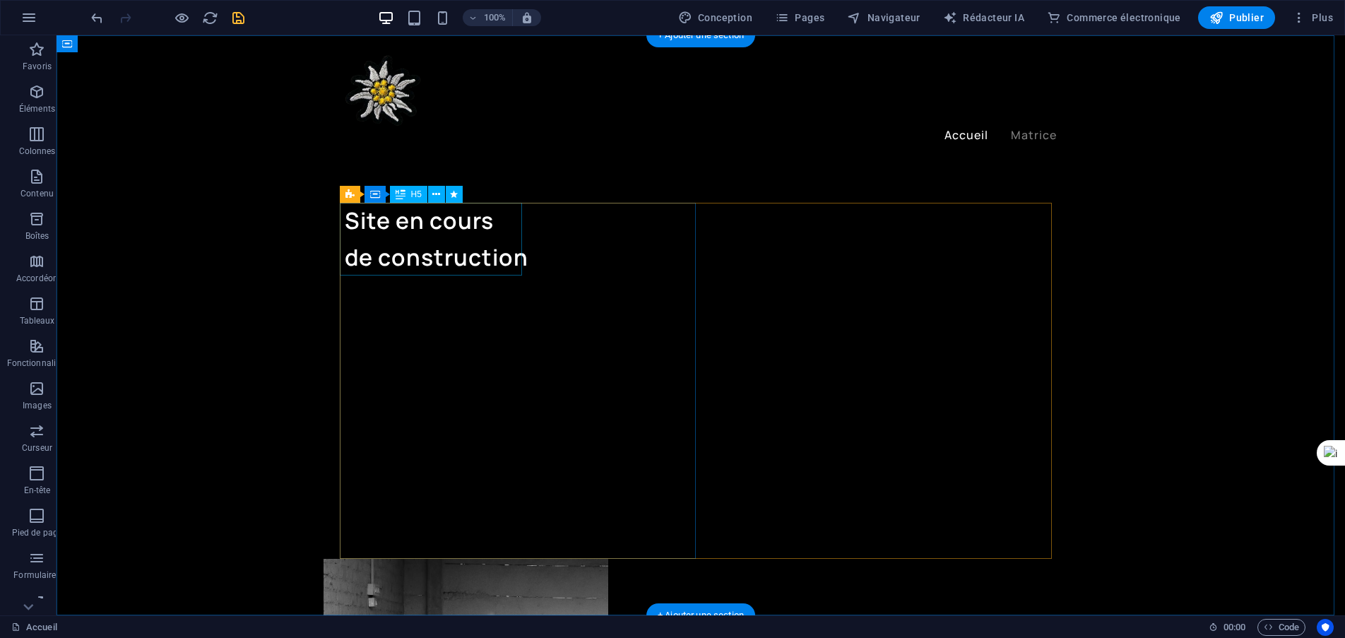
click at [427, 221] on div "Site en cours de construction" at bounding box center [523, 239] width 356 height 72
click at [436, 225] on div "Site en cours de construction" at bounding box center [523, 239] width 356 height 72
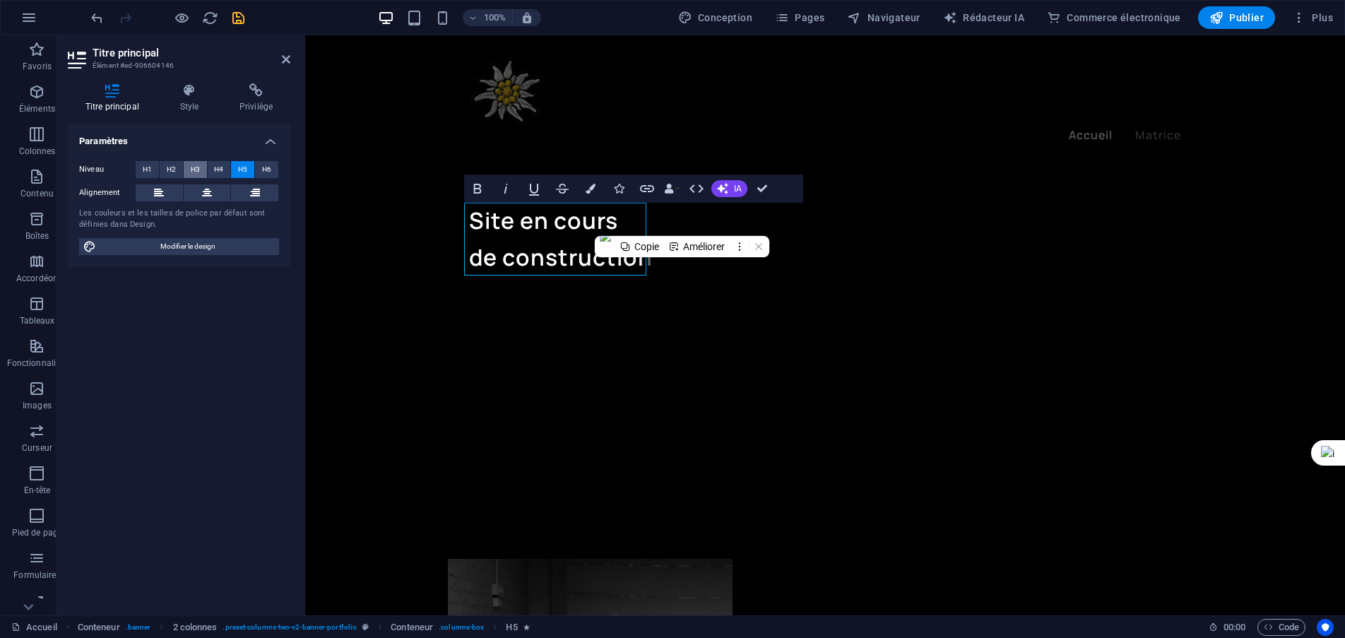
click at [201, 169] on button "H3" at bounding box center [195, 169] width 23 height 17
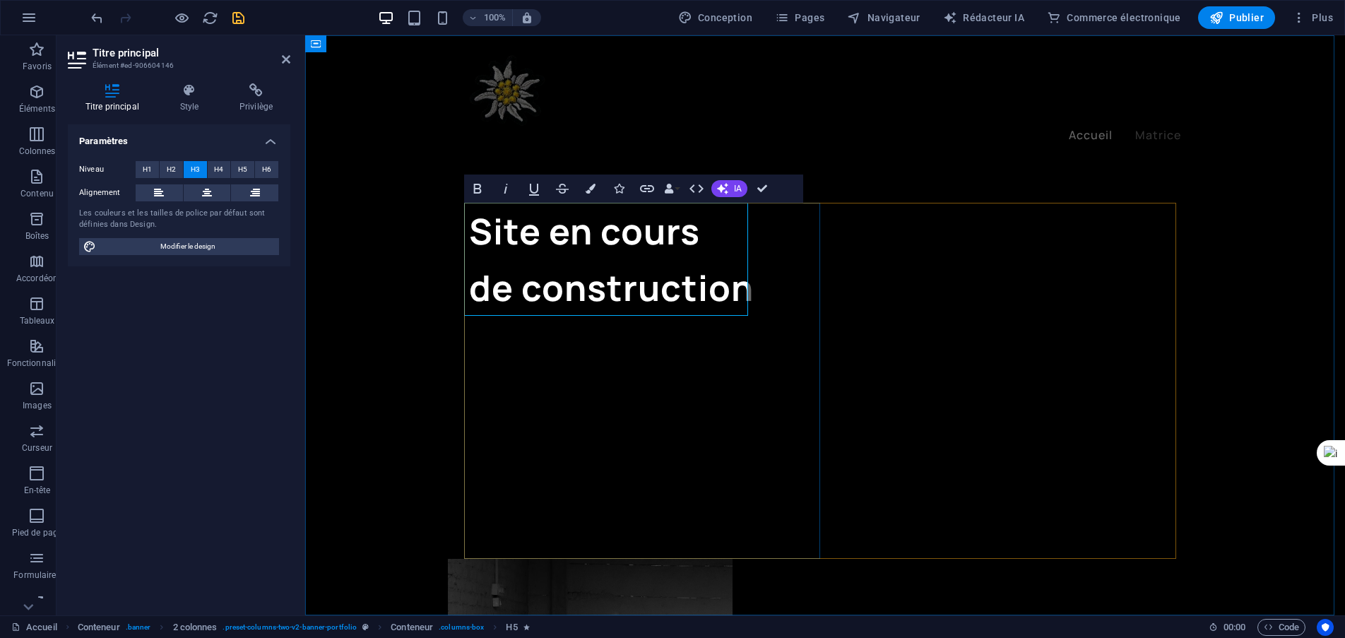
click at [487, 244] on font "Site en cours" at bounding box center [584, 231] width 231 height 48
click at [474, 232] on font "Site en cours" at bounding box center [584, 231] width 231 height 48
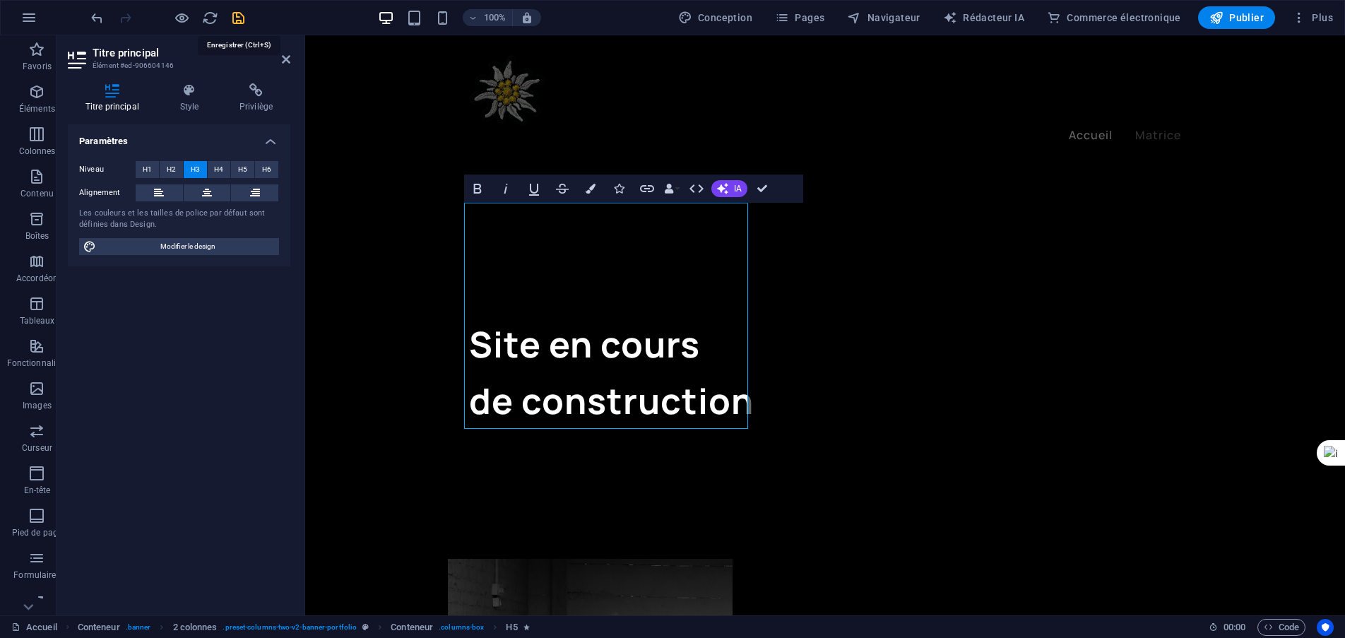
click at [239, 16] on icon "sauvegarder" at bounding box center [238, 18] width 16 height 16
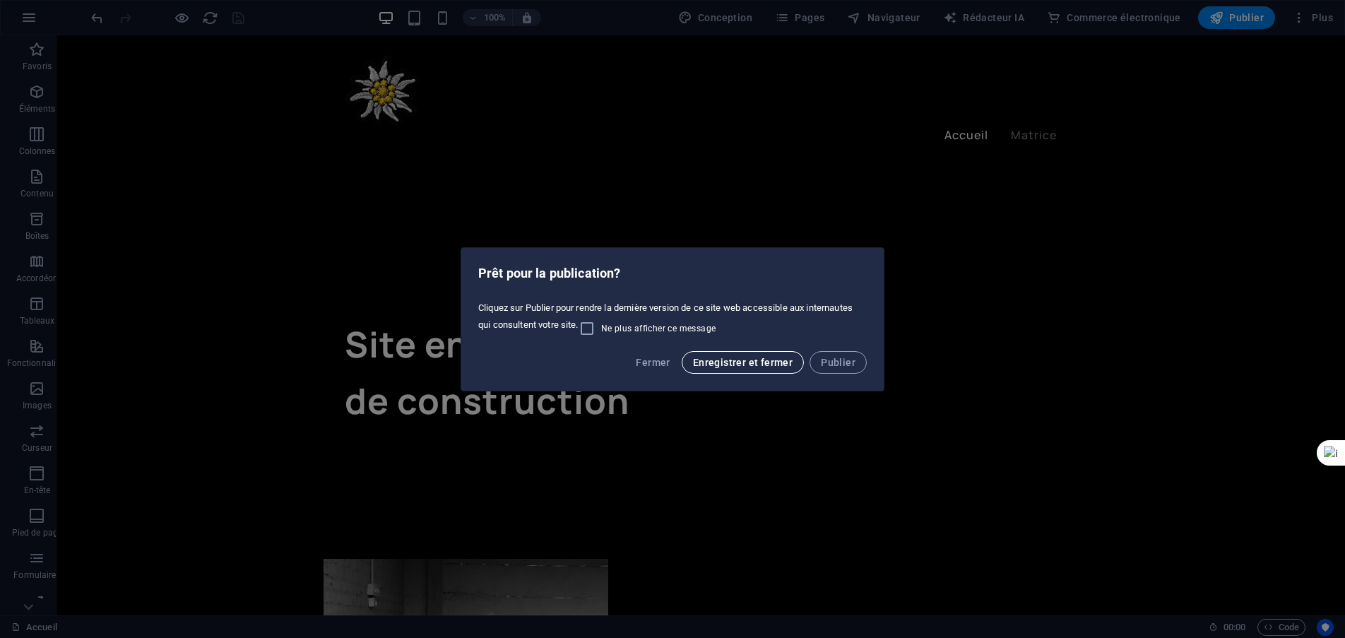
click at [744, 367] on span "Enregistrer et fermer" at bounding box center [743, 362] width 100 height 11
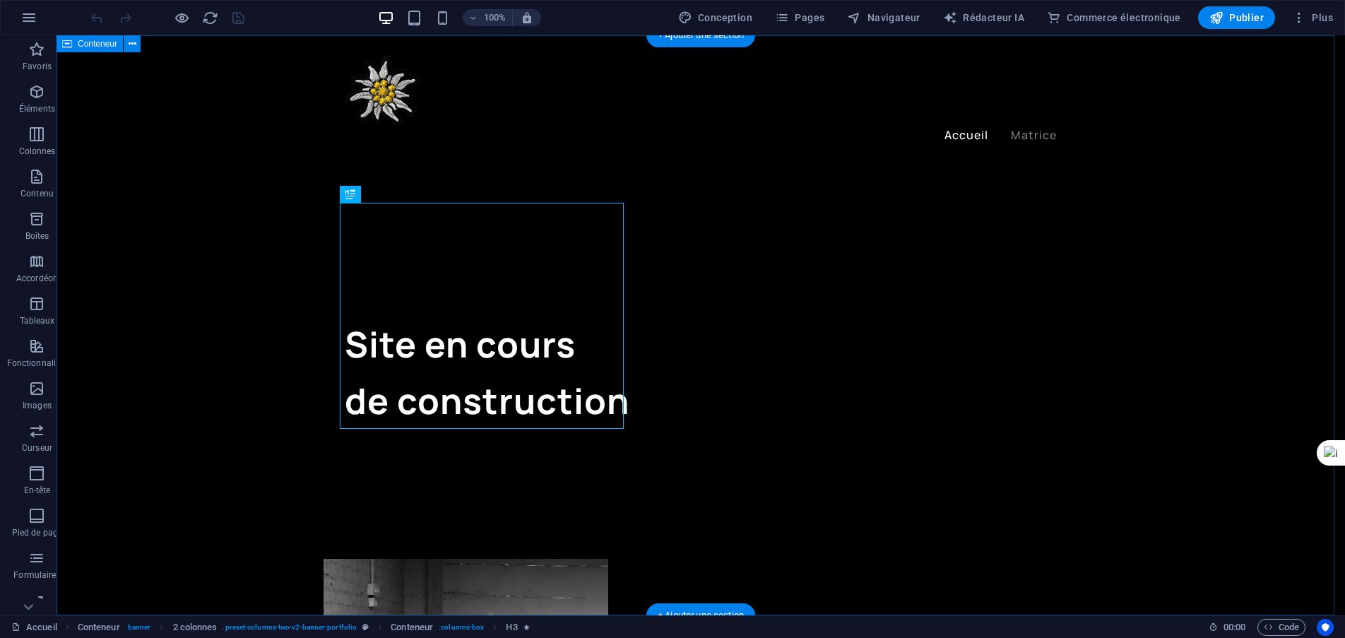
click at [213, 407] on div "Site en cours de construction" at bounding box center [701, 503] width 1289 height 936
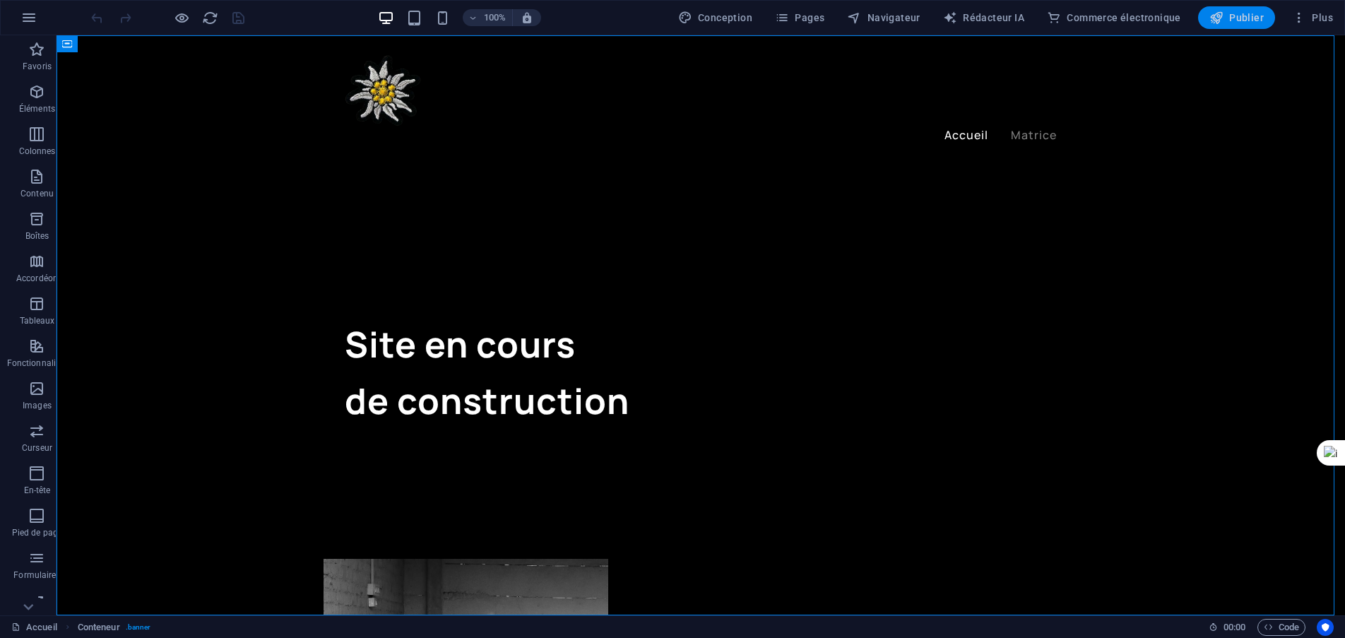
click at [1232, 14] on font "Publier" at bounding box center [1246, 17] width 35 height 11
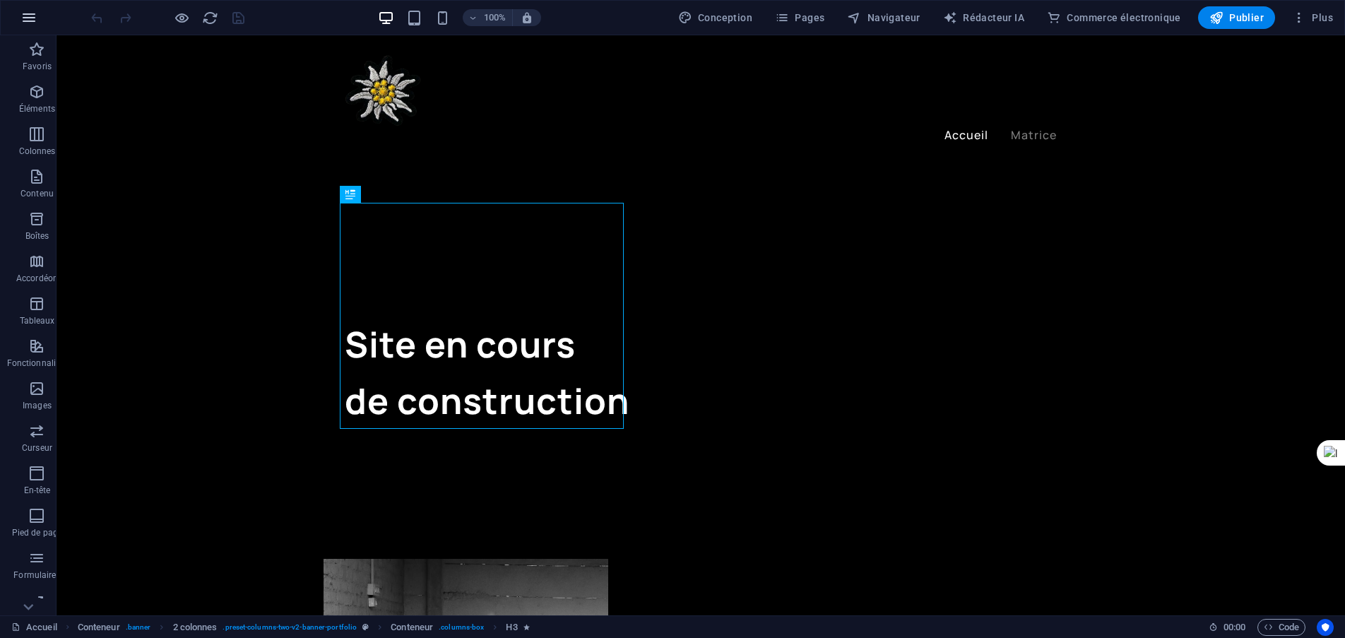
click at [35, 20] on icon "button" at bounding box center [28, 17] width 17 height 17
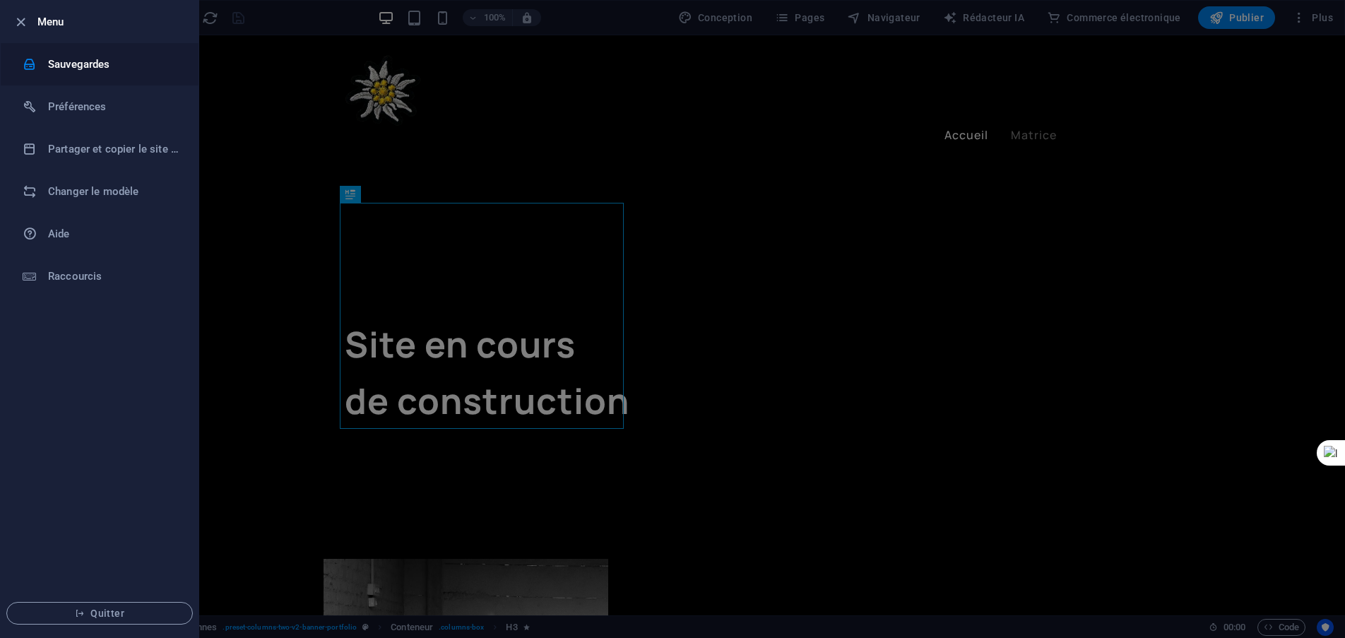
click at [59, 64] on h6 "Sauvegardes" at bounding box center [113, 64] width 131 height 17
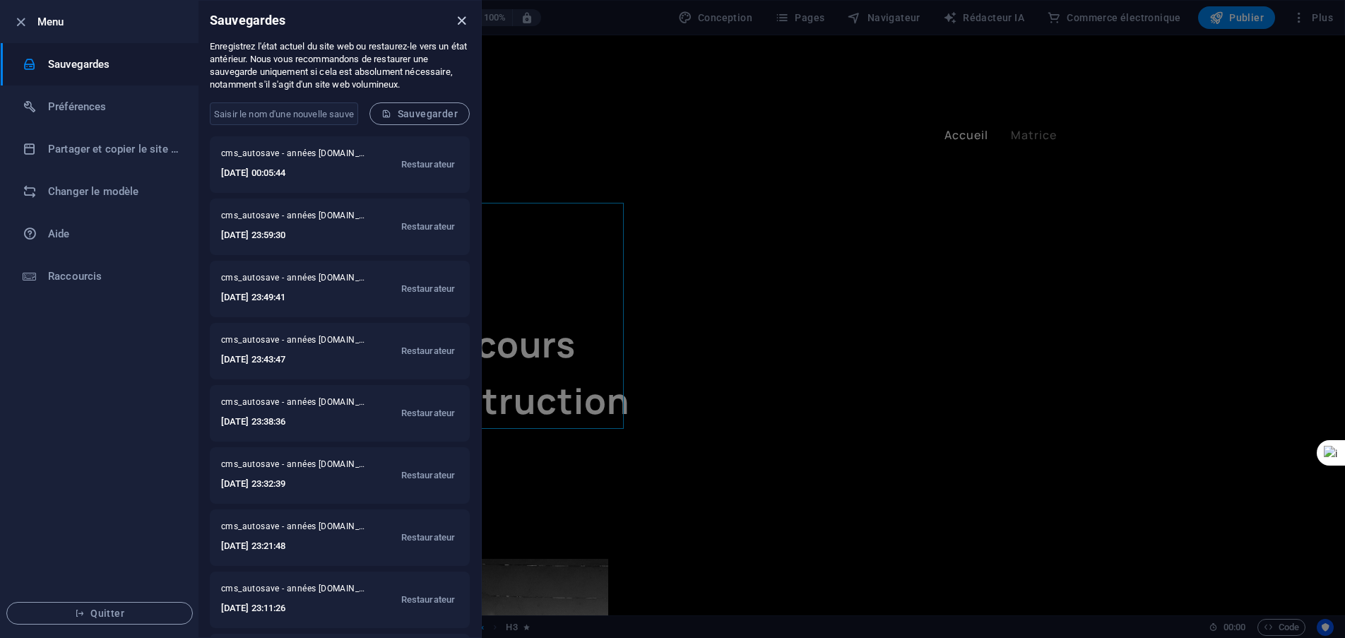
click at [456, 25] on icon "fermer" at bounding box center [462, 21] width 16 height 16
